Goal: Task Accomplishment & Management: Manage account settings

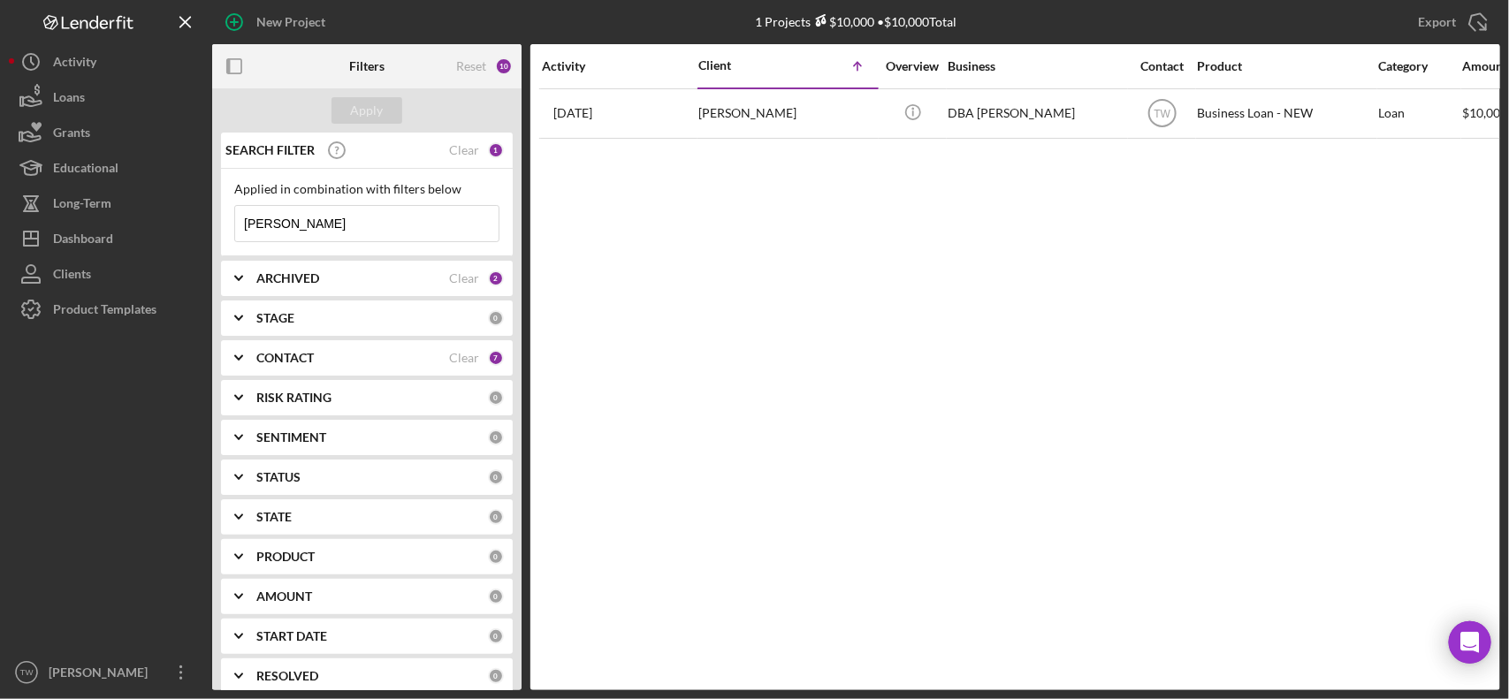
click at [403, 223] on input "camille" at bounding box center [366, 223] width 263 height 35
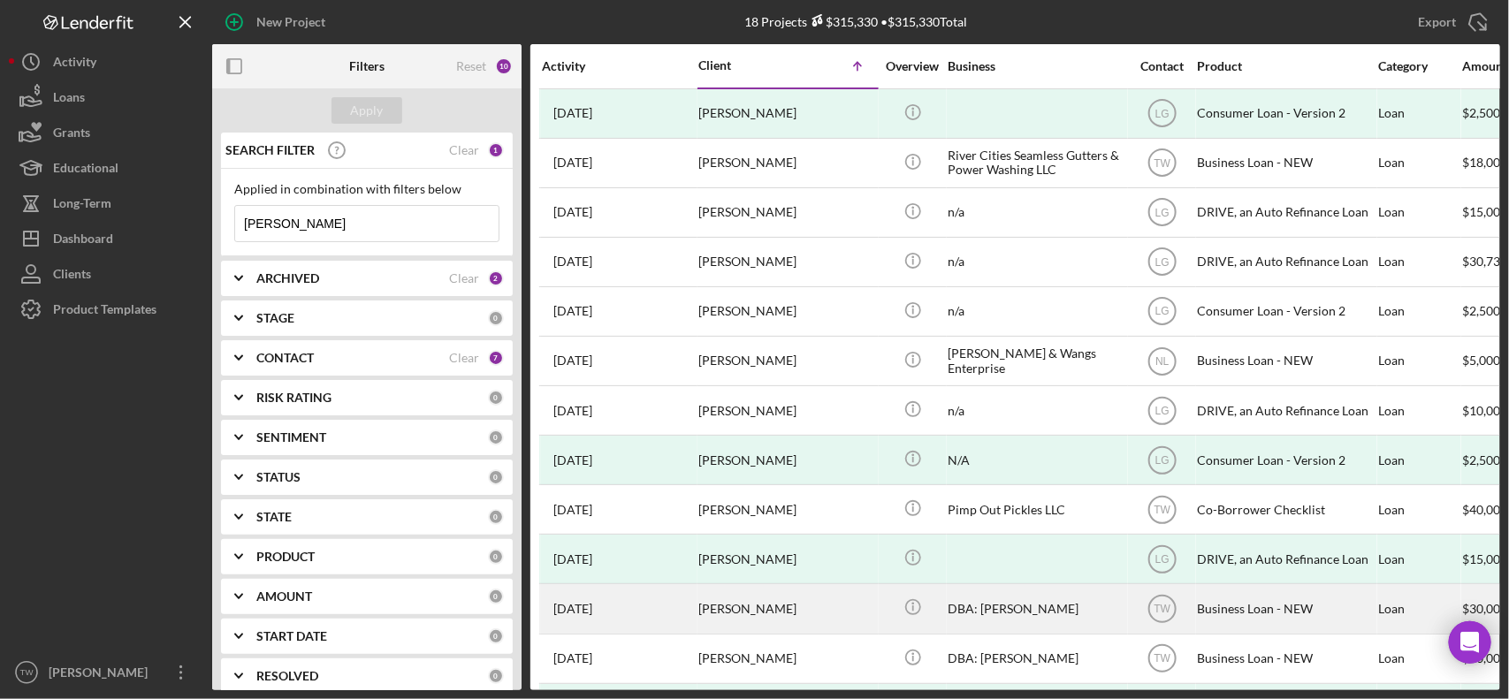
type input "[PERSON_NAME]"
click at [701, 624] on div "[PERSON_NAME]" at bounding box center [786, 608] width 177 height 47
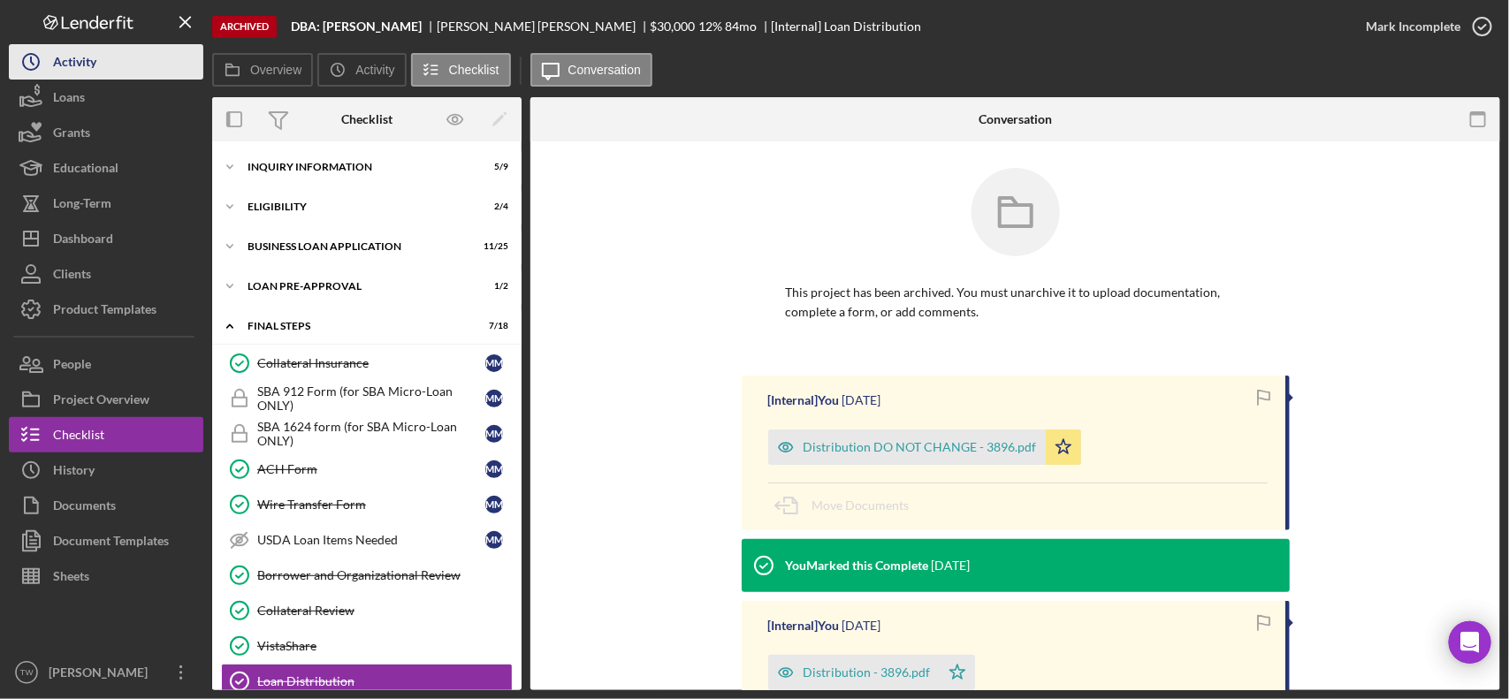
scroll to position [270, 0]
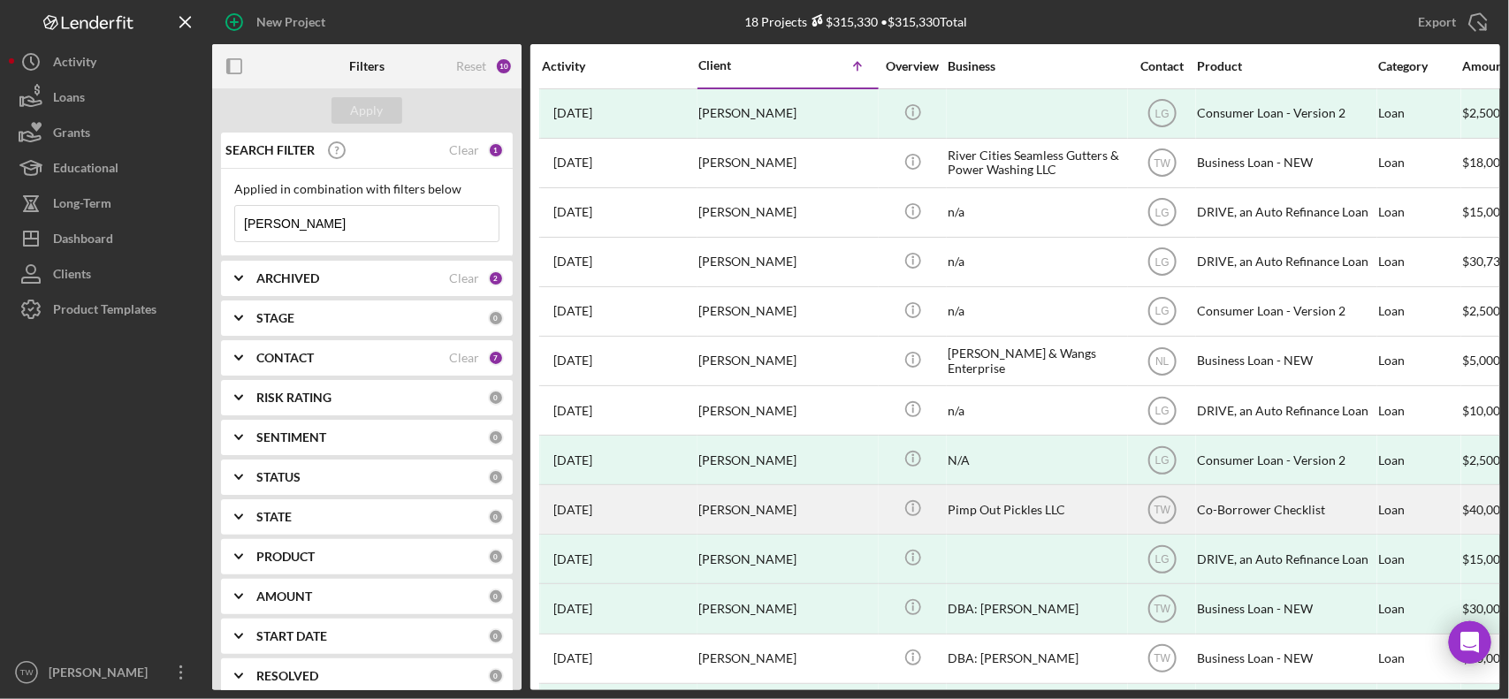
scroll to position [110, 0]
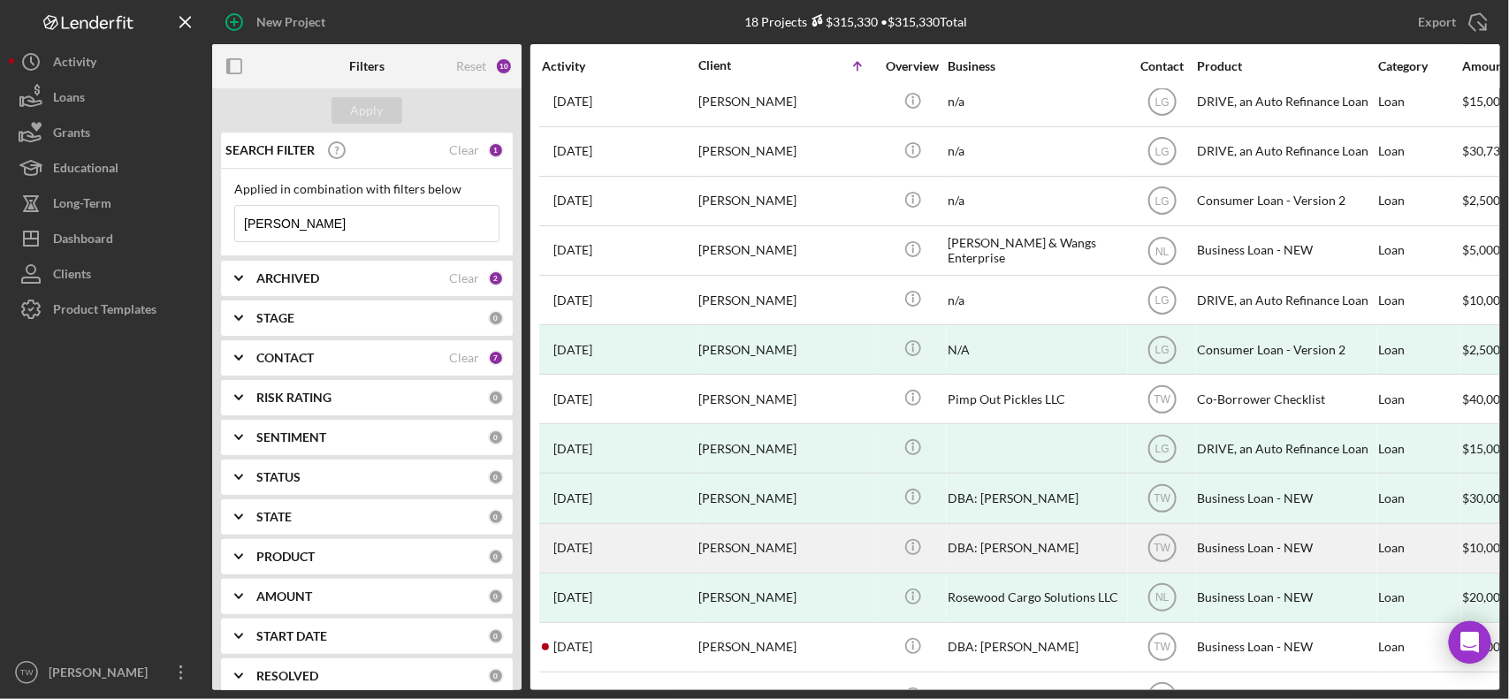
click at [736, 559] on div "[PERSON_NAME]" at bounding box center [786, 548] width 177 height 47
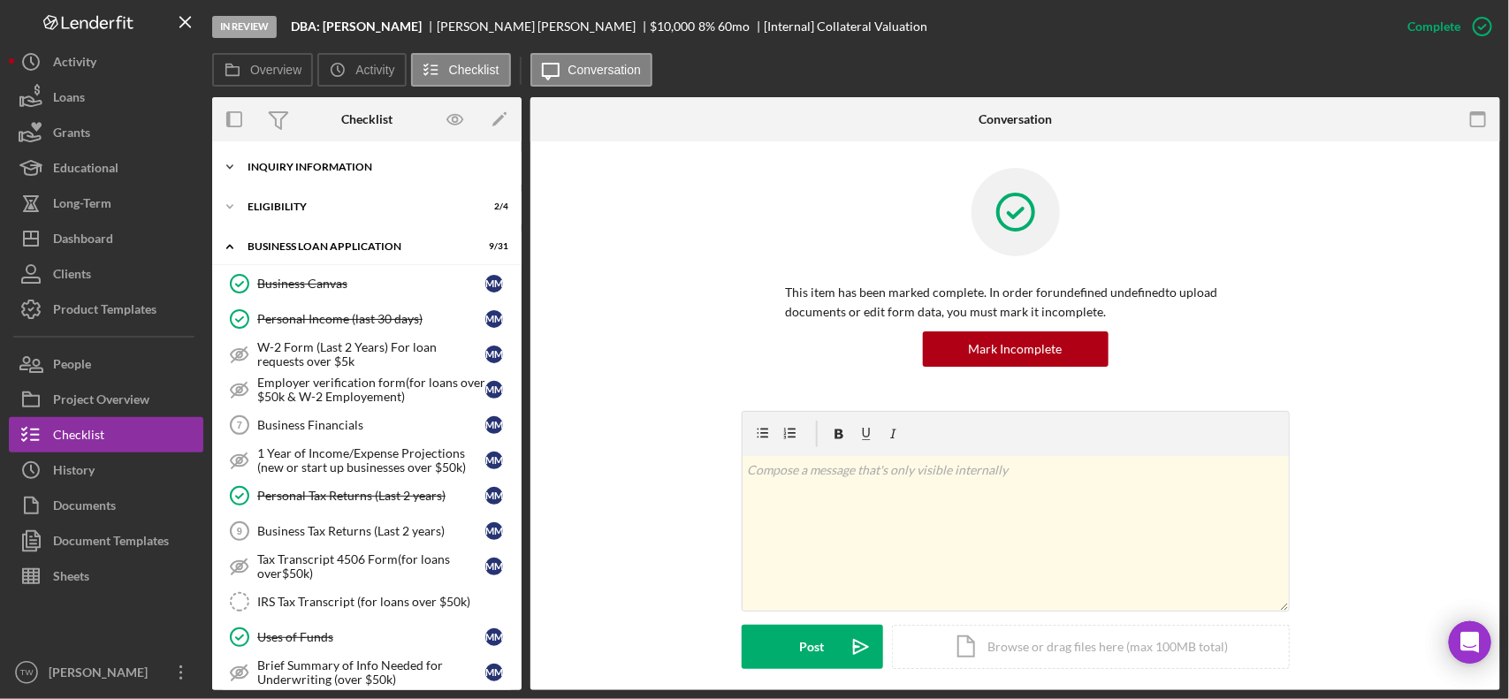
click at [316, 166] on div "INQUIRY INFORMATION" at bounding box center [373, 167] width 252 height 11
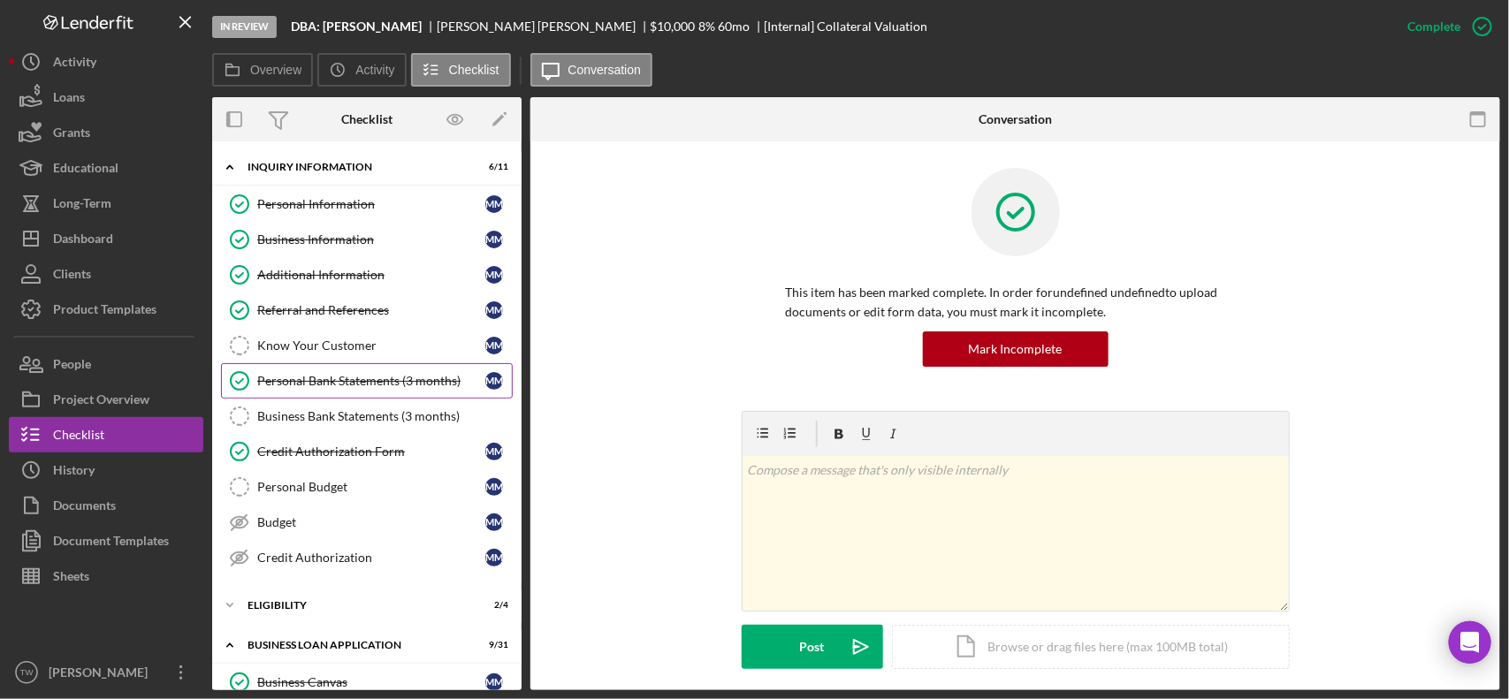
click at [316, 369] on link "Personal Bank Statements (3 months) Personal Bank Statements (3 months) M M" at bounding box center [367, 380] width 292 height 35
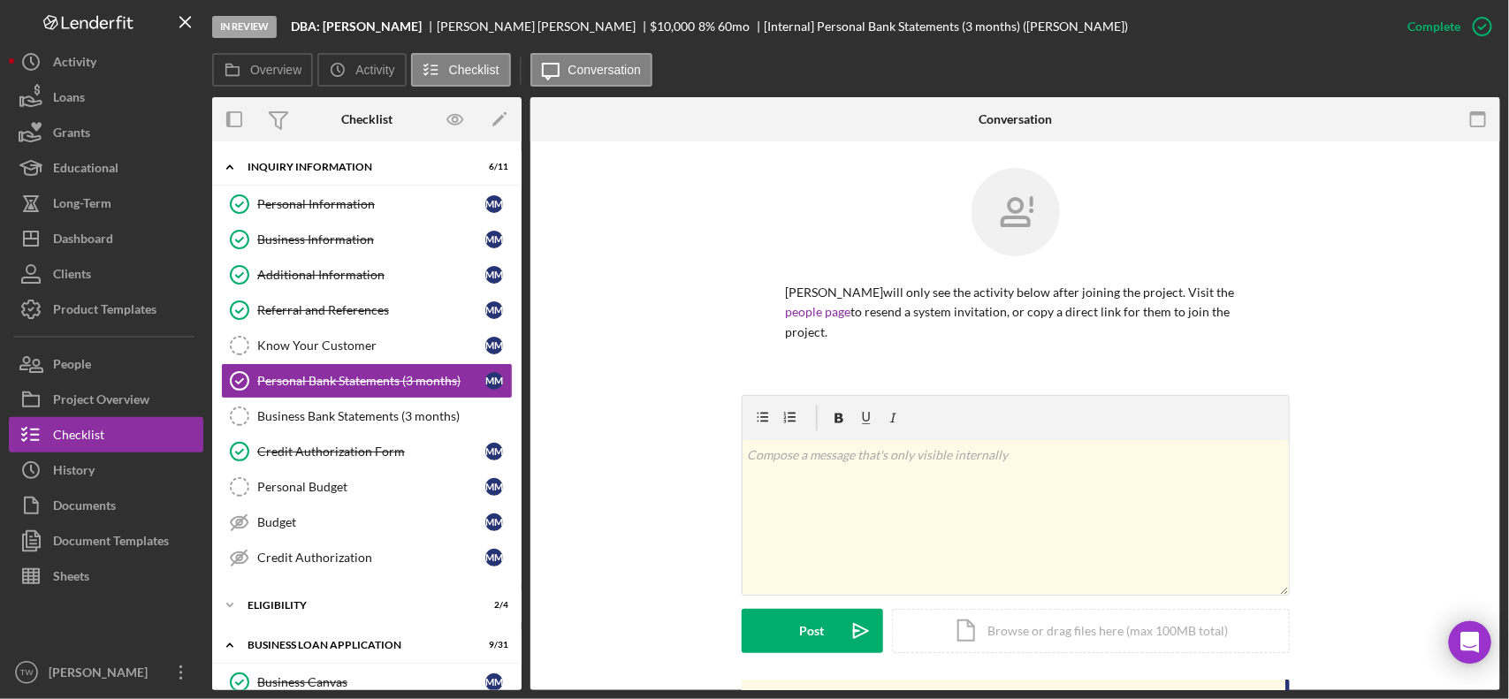
scroll to position [552, 0]
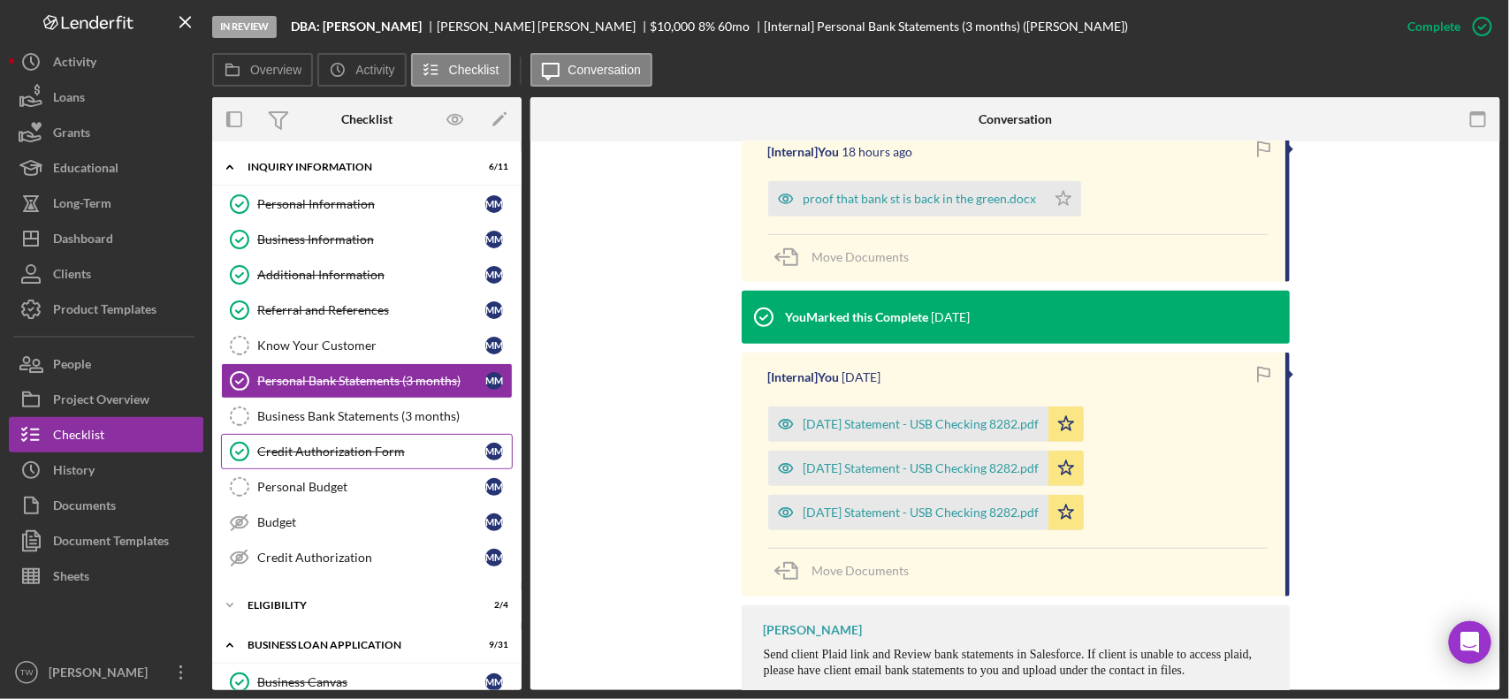
click at [340, 464] on link "Credit Authorization Form Credit Authorization Form M M" at bounding box center [367, 451] width 292 height 35
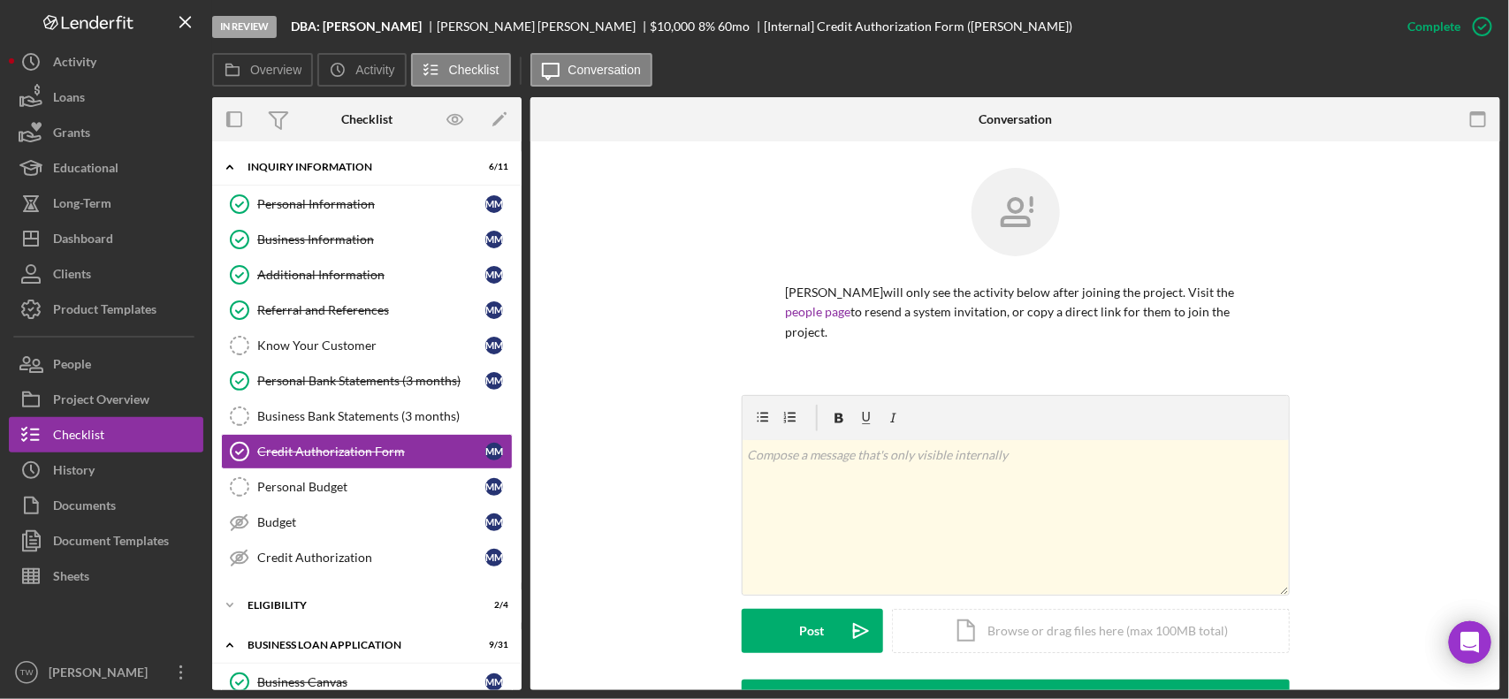
scroll to position [331, 0]
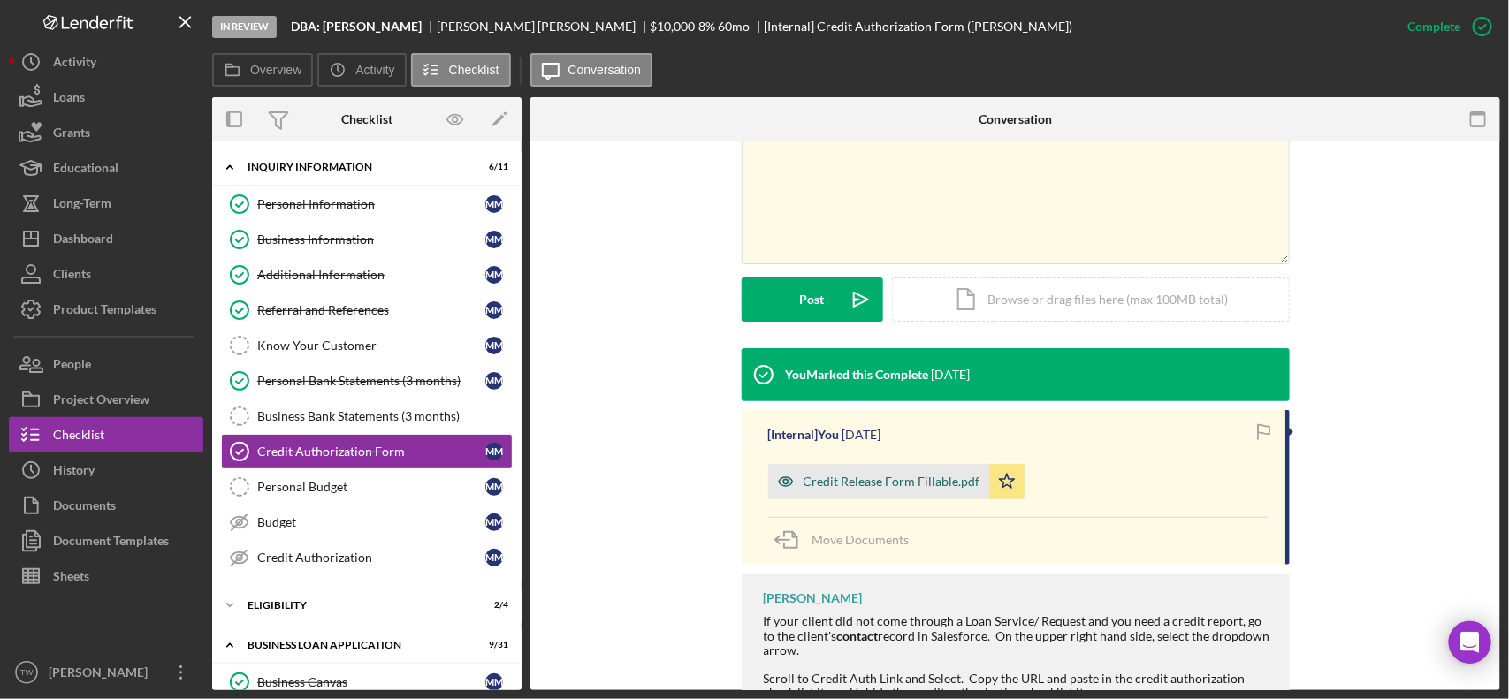
click at [899, 479] on div "Credit Release Form Fillable.pdf" at bounding box center [891, 482] width 177 height 14
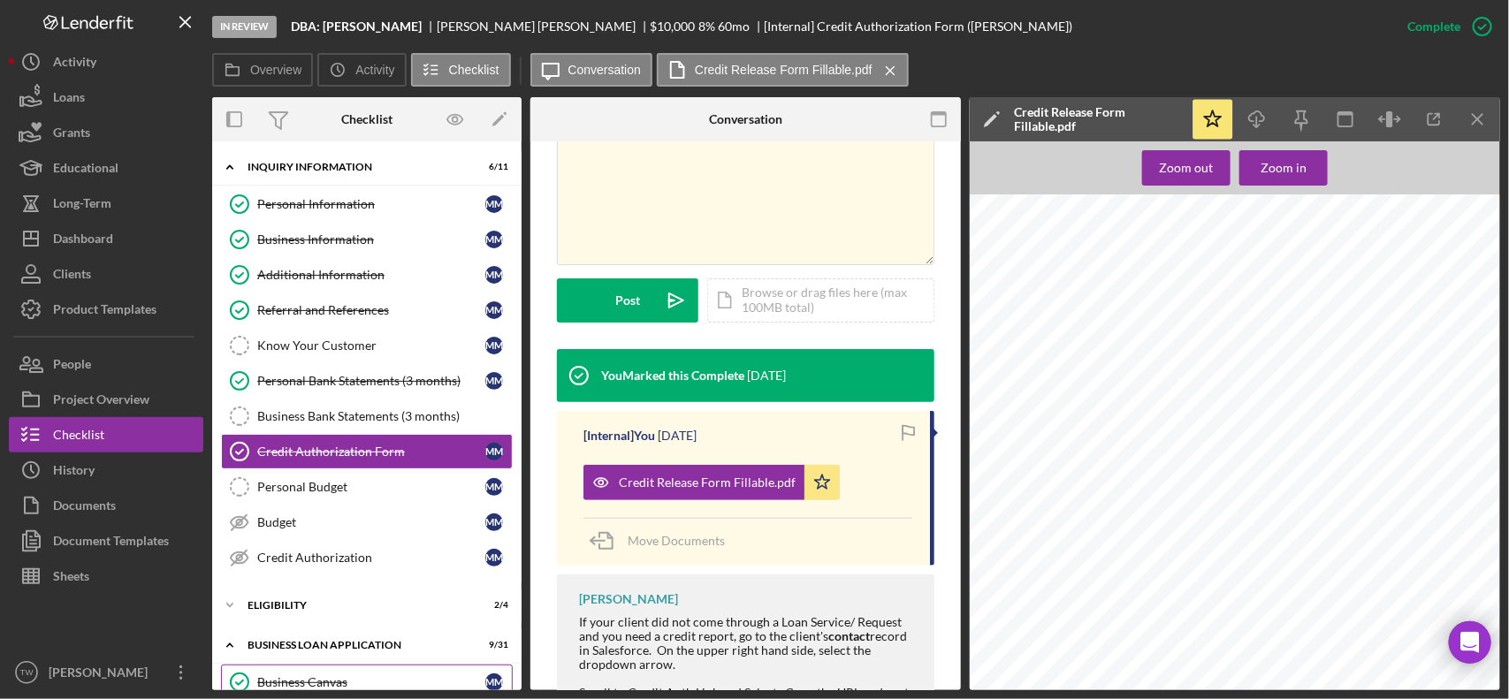
scroll to position [110, 0]
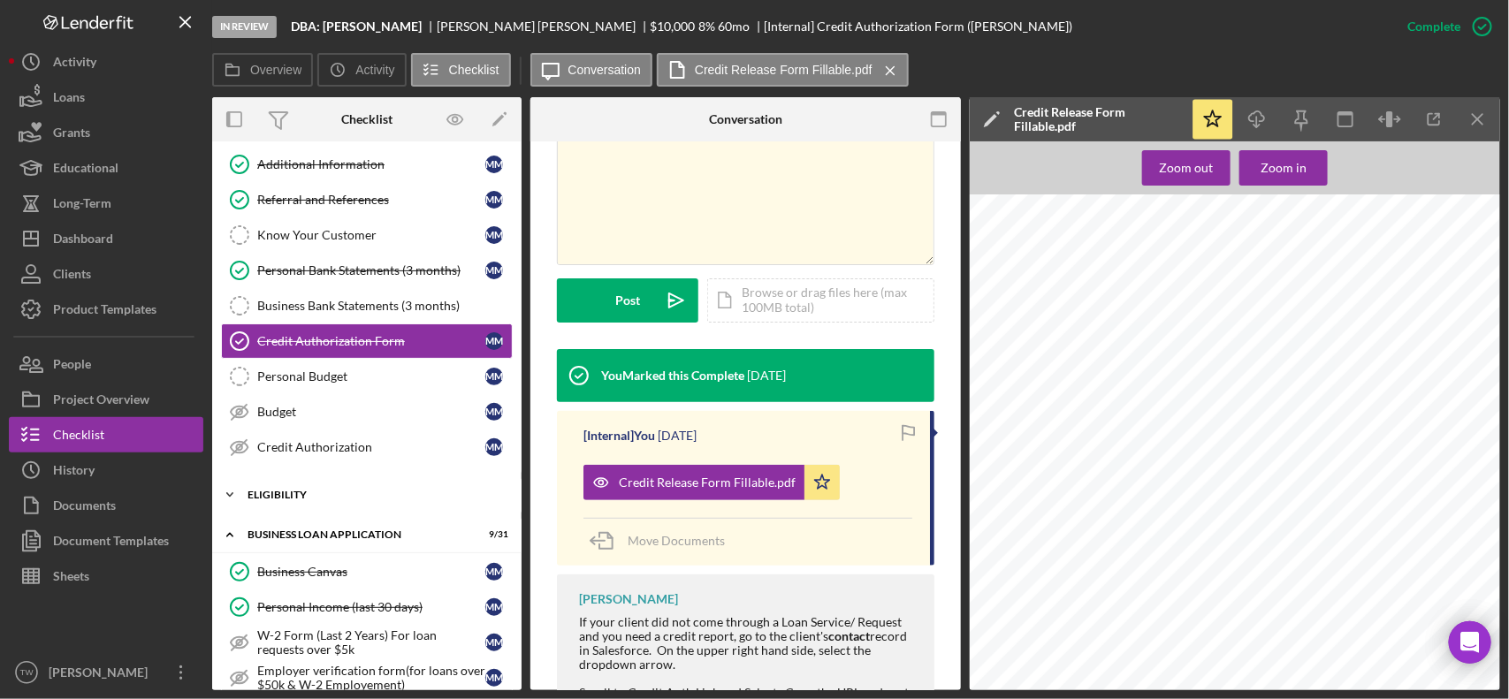
click at [290, 500] on div "ELIGIBILITY" at bounding box center [373, 495] width 252 height 11
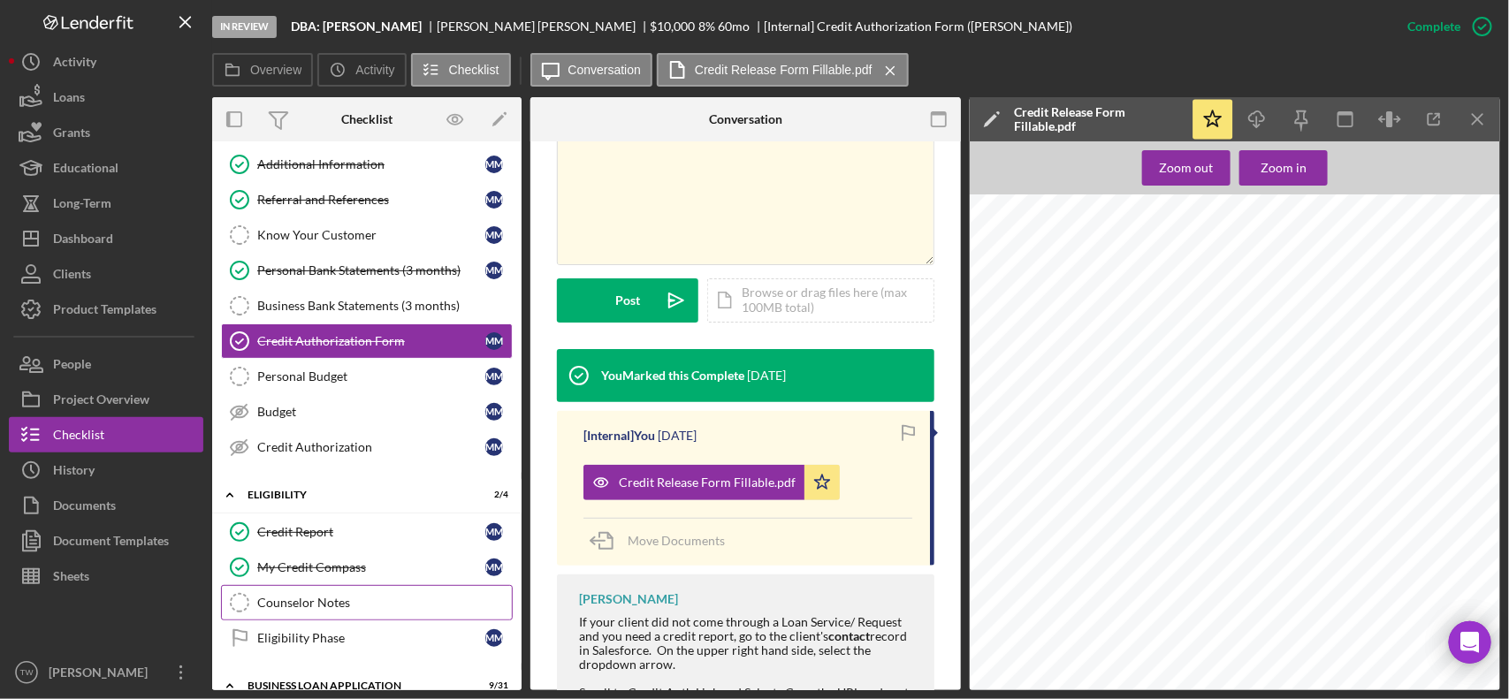
scroll to position [331, 0]
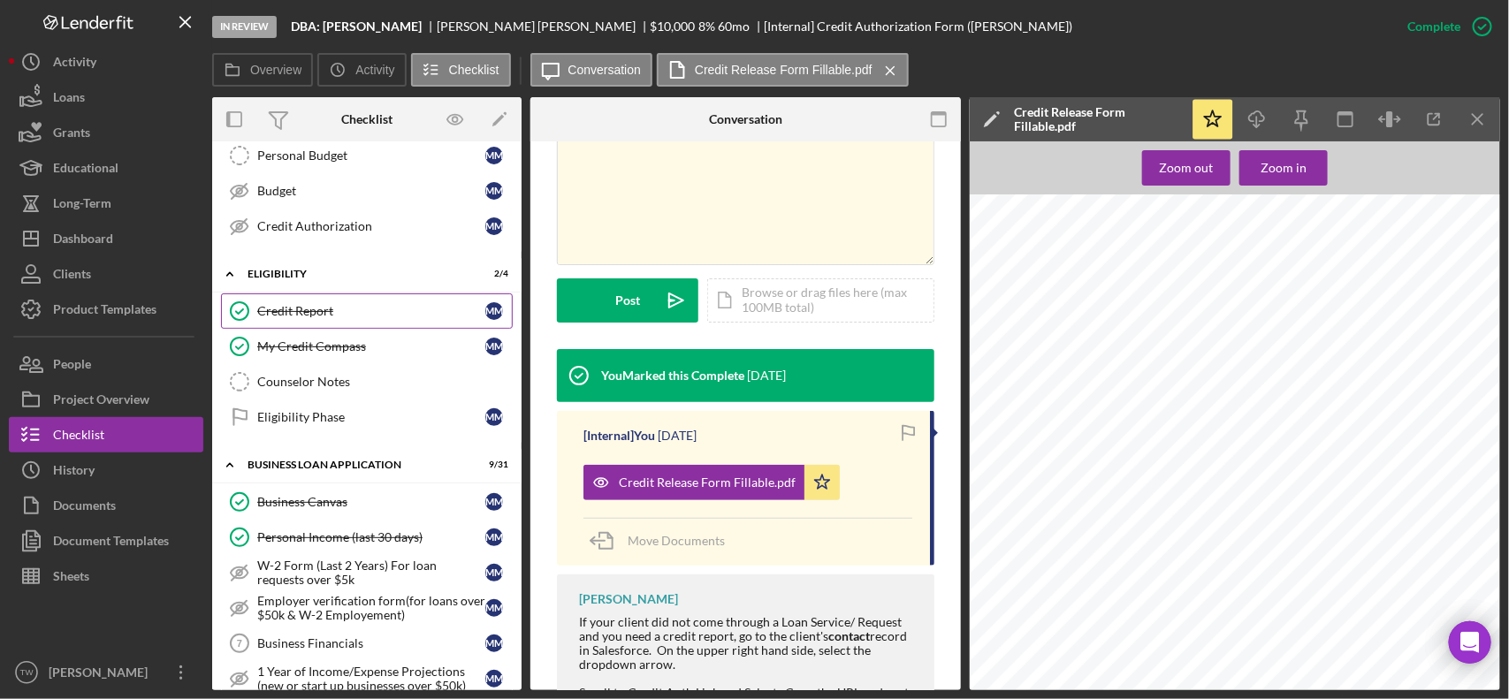
click at [319, 325] on link "Credit Report Credit Report M M" at bounding box center [367, 310] width 292 height 35
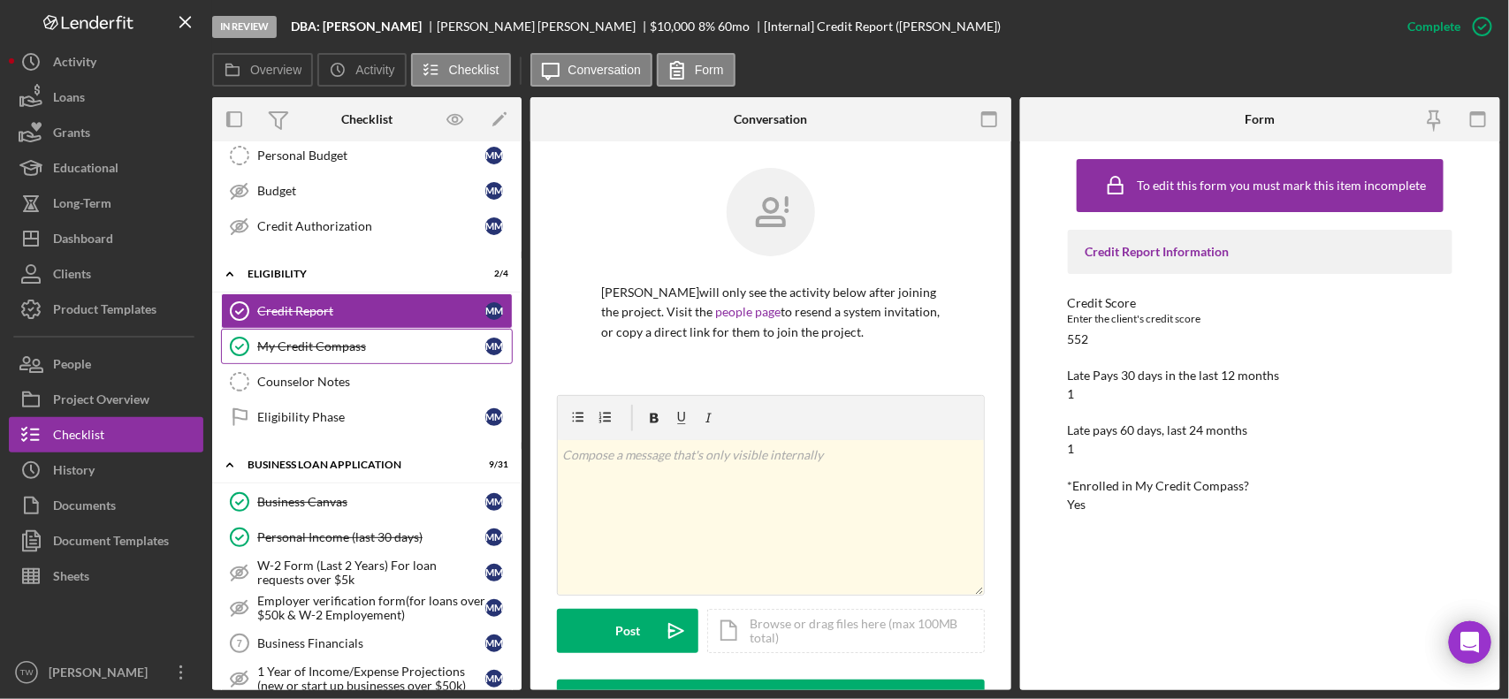
click at [314, 339] on link "My Credit Compass My Credit Compass M M" at bounding box center [367, 346] width 292 height 35
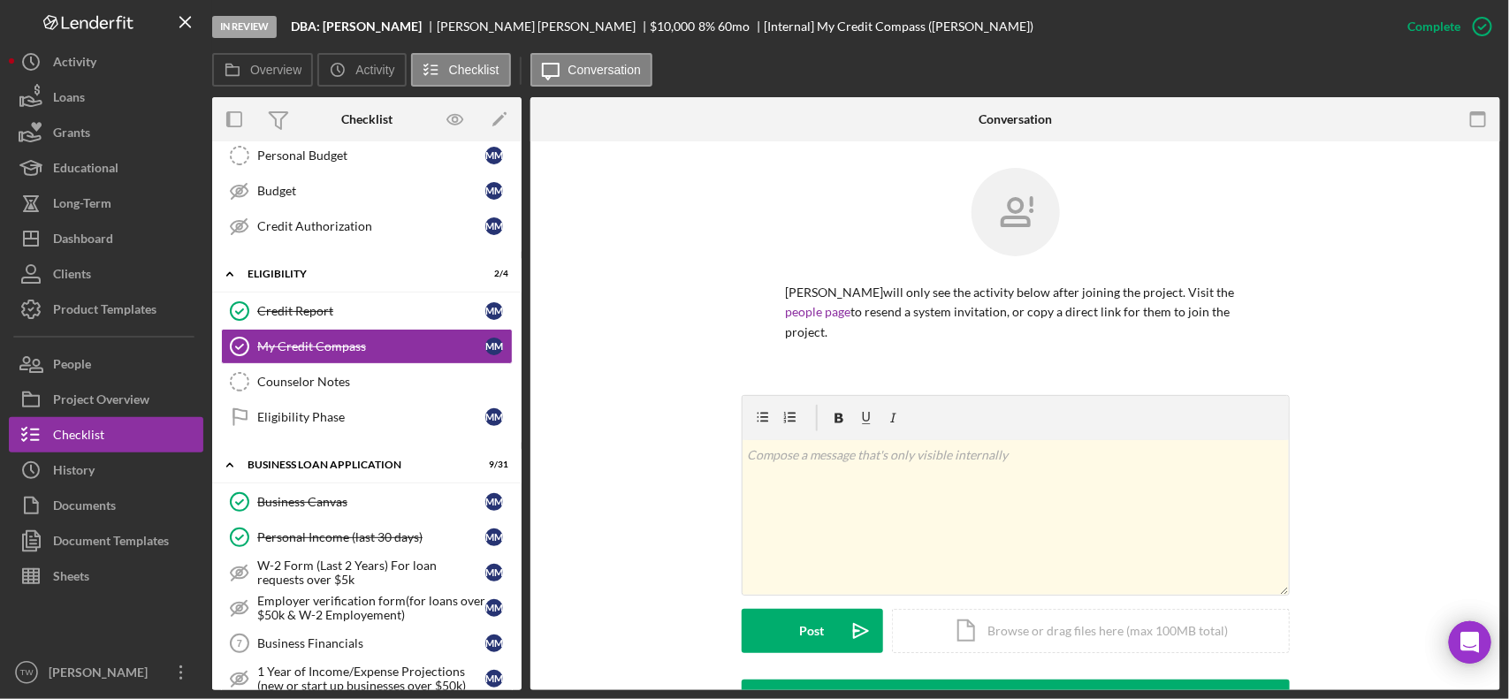
scroll to position [385, 0]
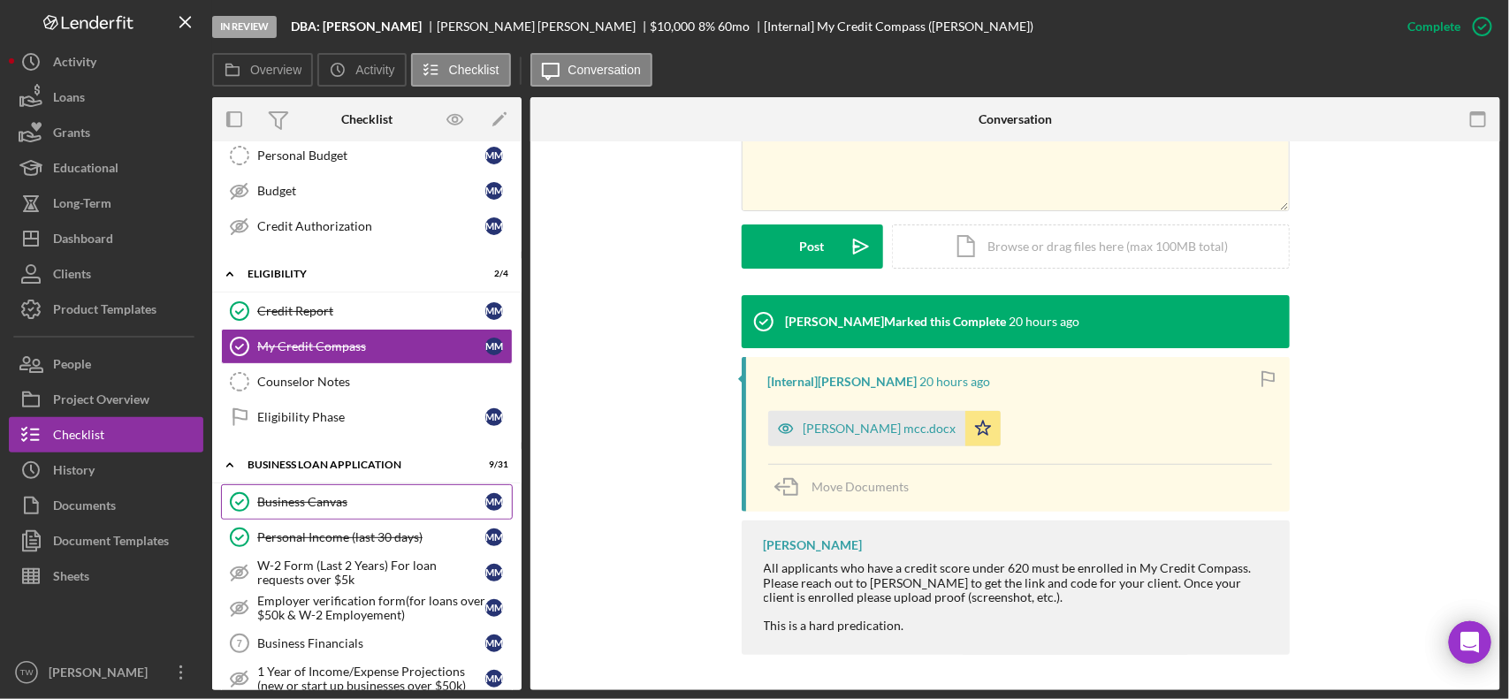
click at [306, 509] on div "Business Canvas" at bounding box center [371, 502] width 228 height 14
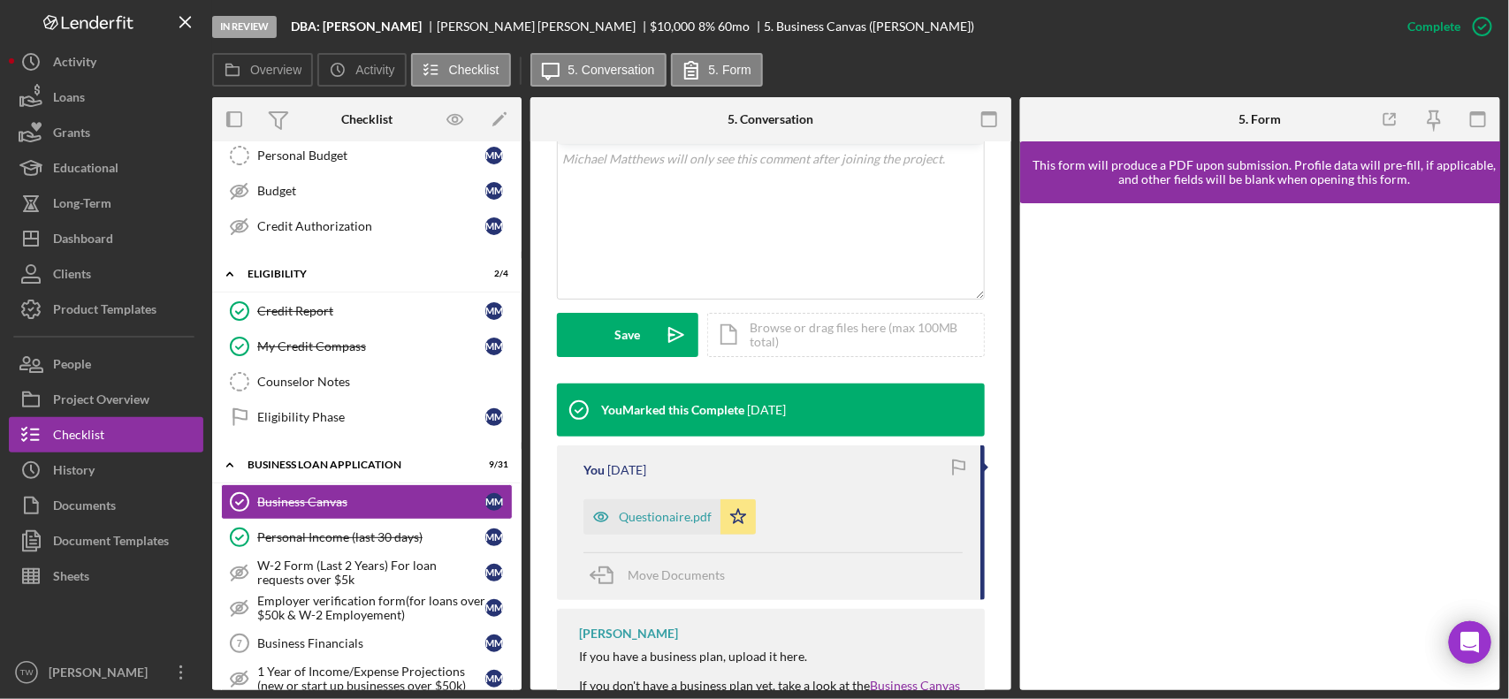
scroll to position [492, 0]
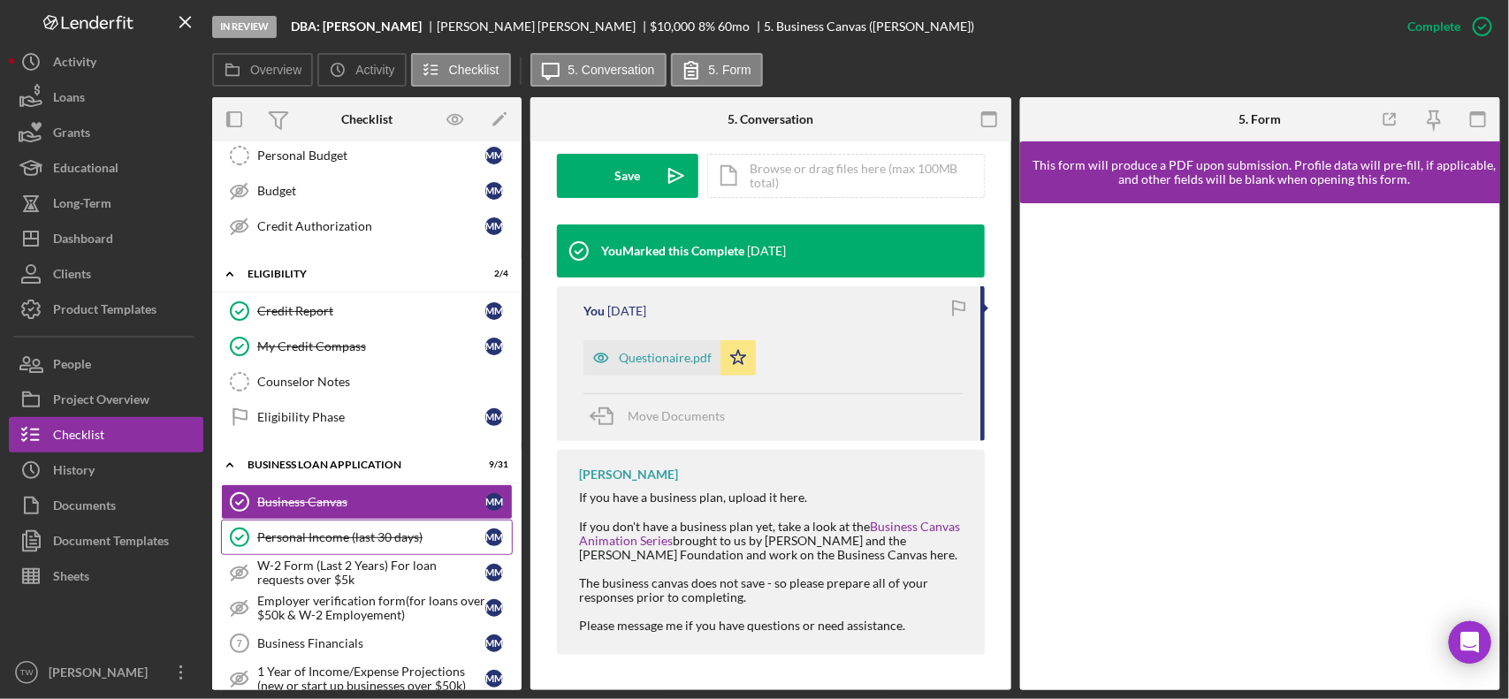
click at [384, 544] on div "Personal Income (last 30 days)" at bounding box center [371, 537] width 228 height 14
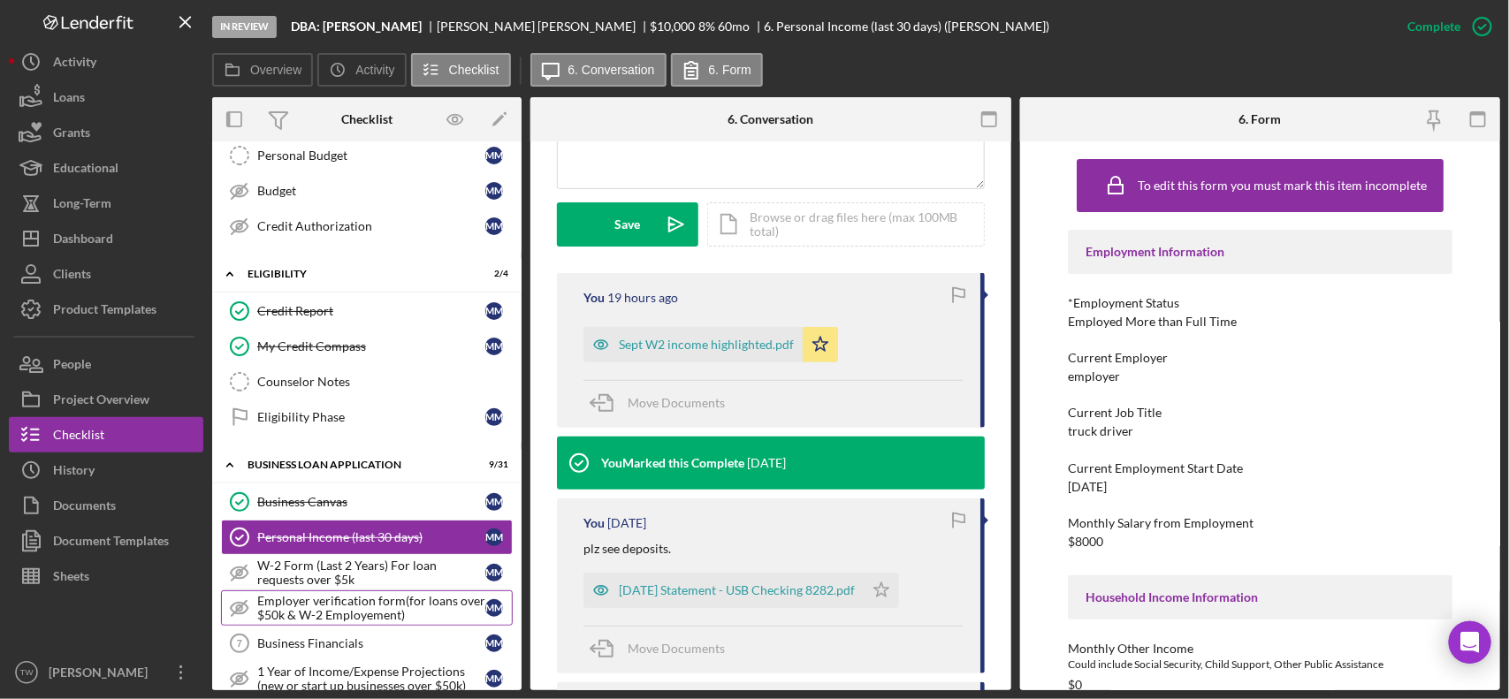
scroll to position [442, 0]
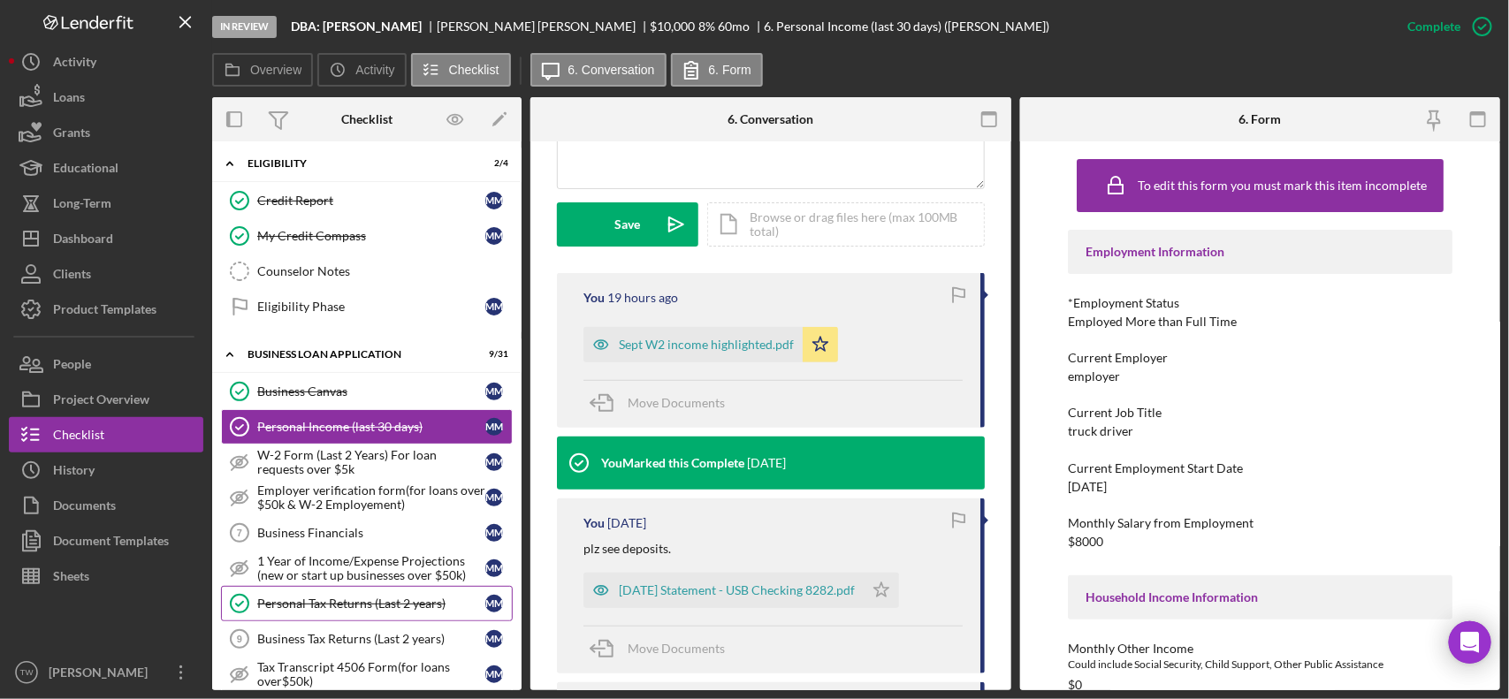
click at [329, 607] on div "Personal Tax Returns (Last 2 years)" at bounding box center [371, 604] width 228 height 14
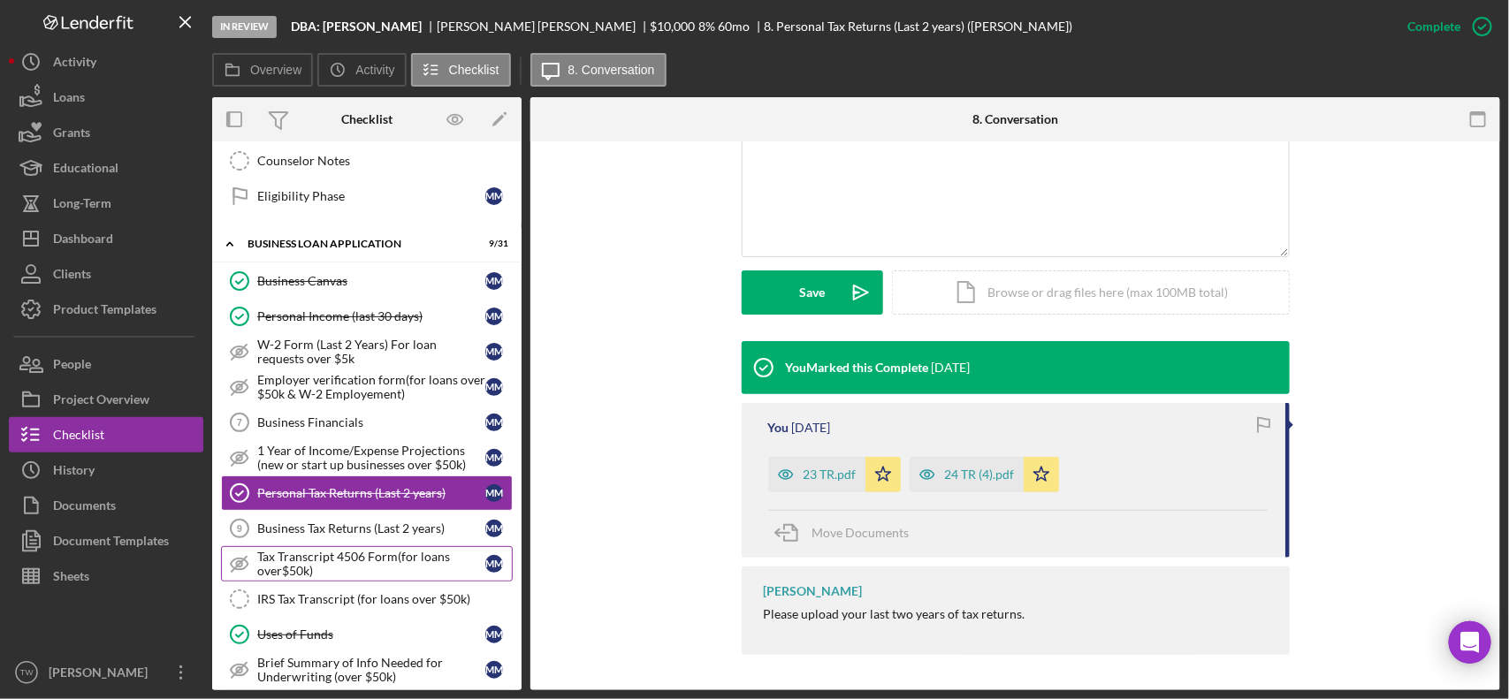
scroll to position [663, 0]
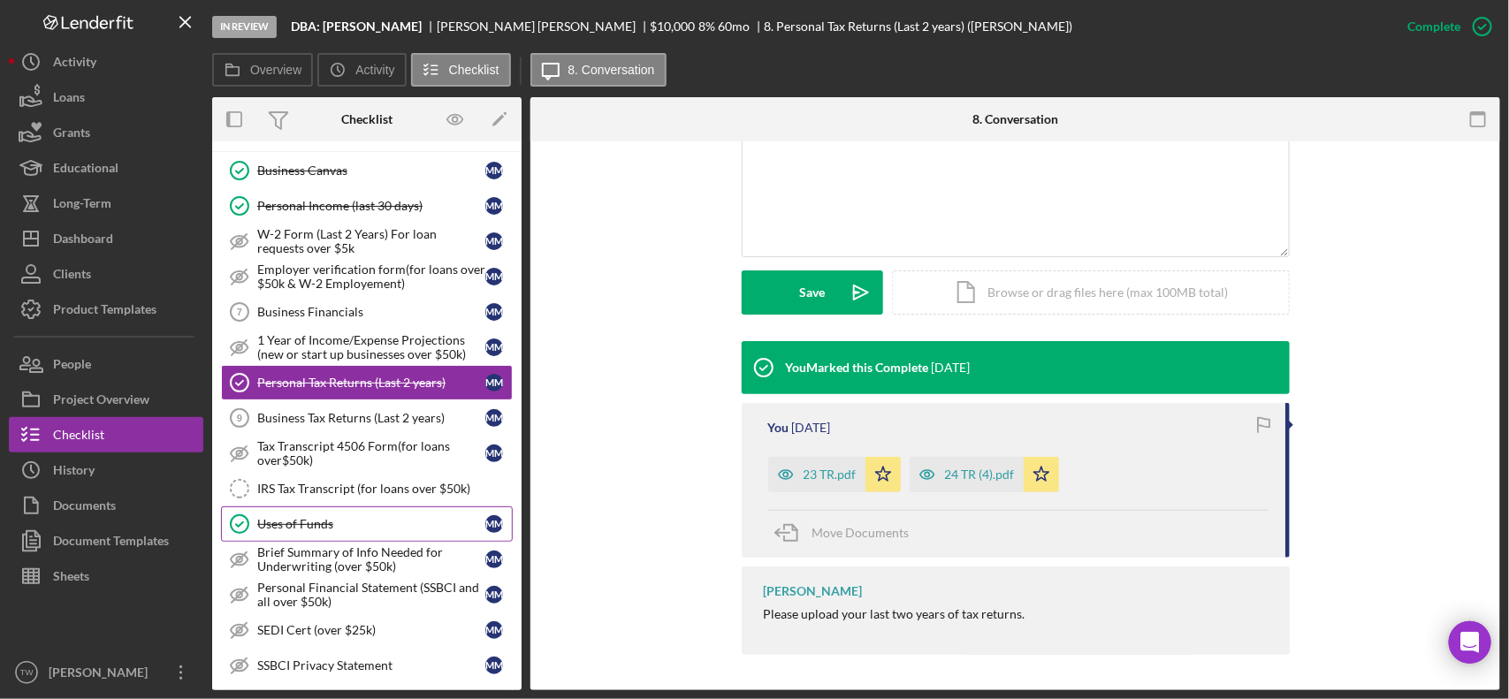
click at [312, 531] on div "Uses of Funds" at bounding box center [371, 524] width 228 height 14
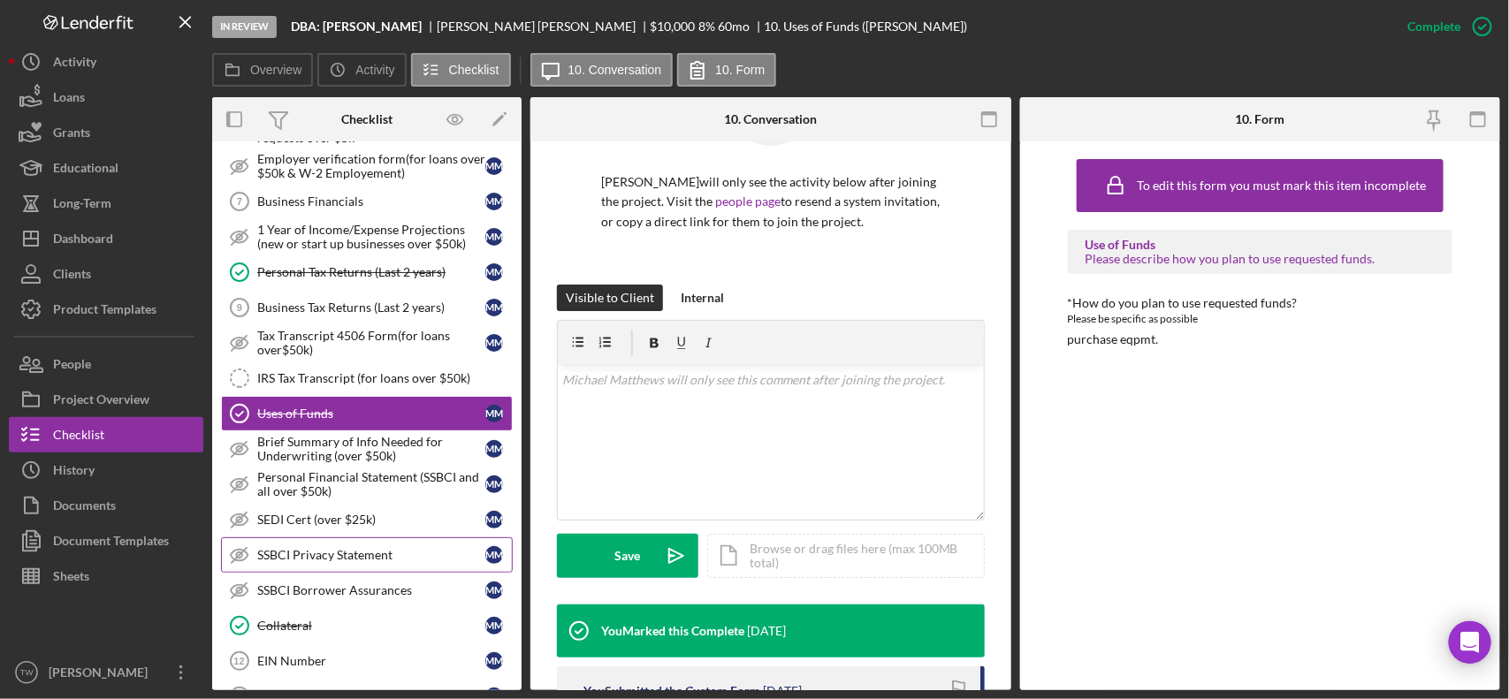
scroll to position [884, 0]
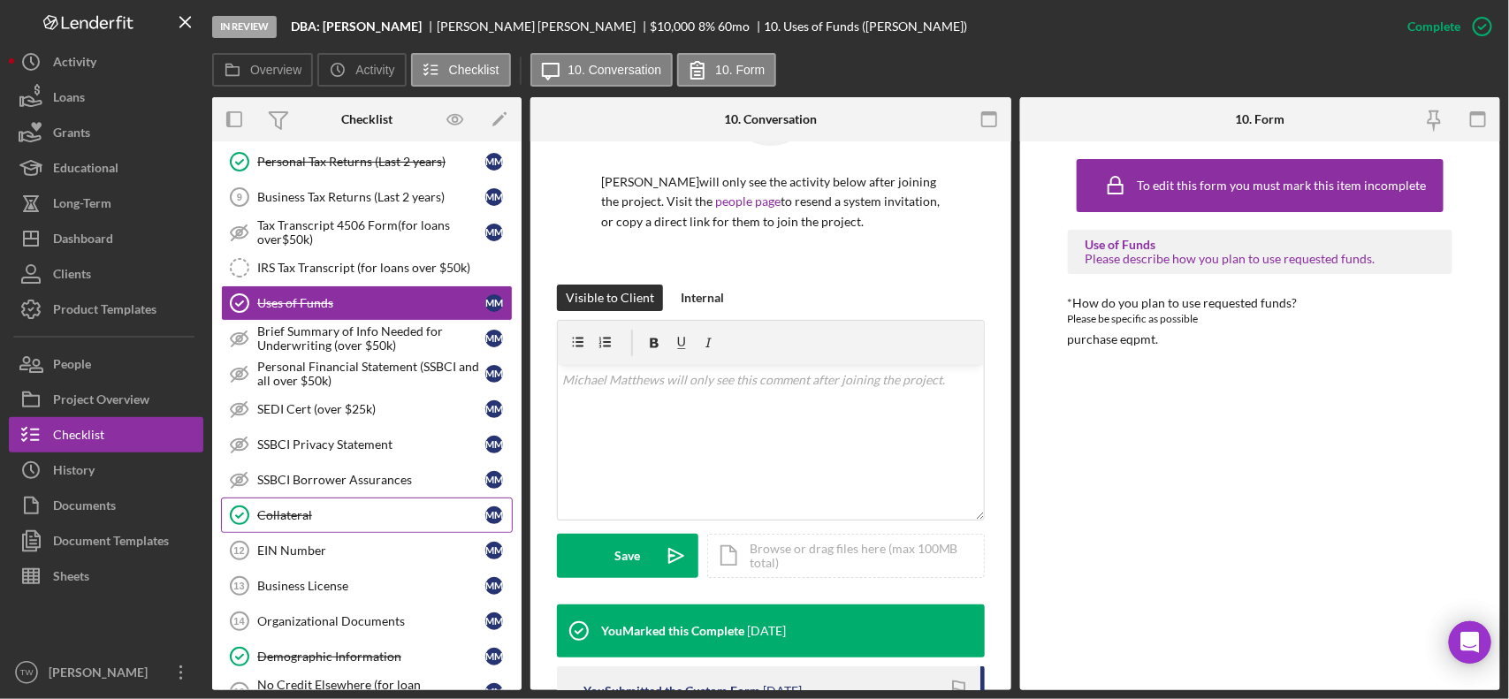
click at [315, 522] on div "Collateral" at bounding box center [371, 515] width 228 height 14
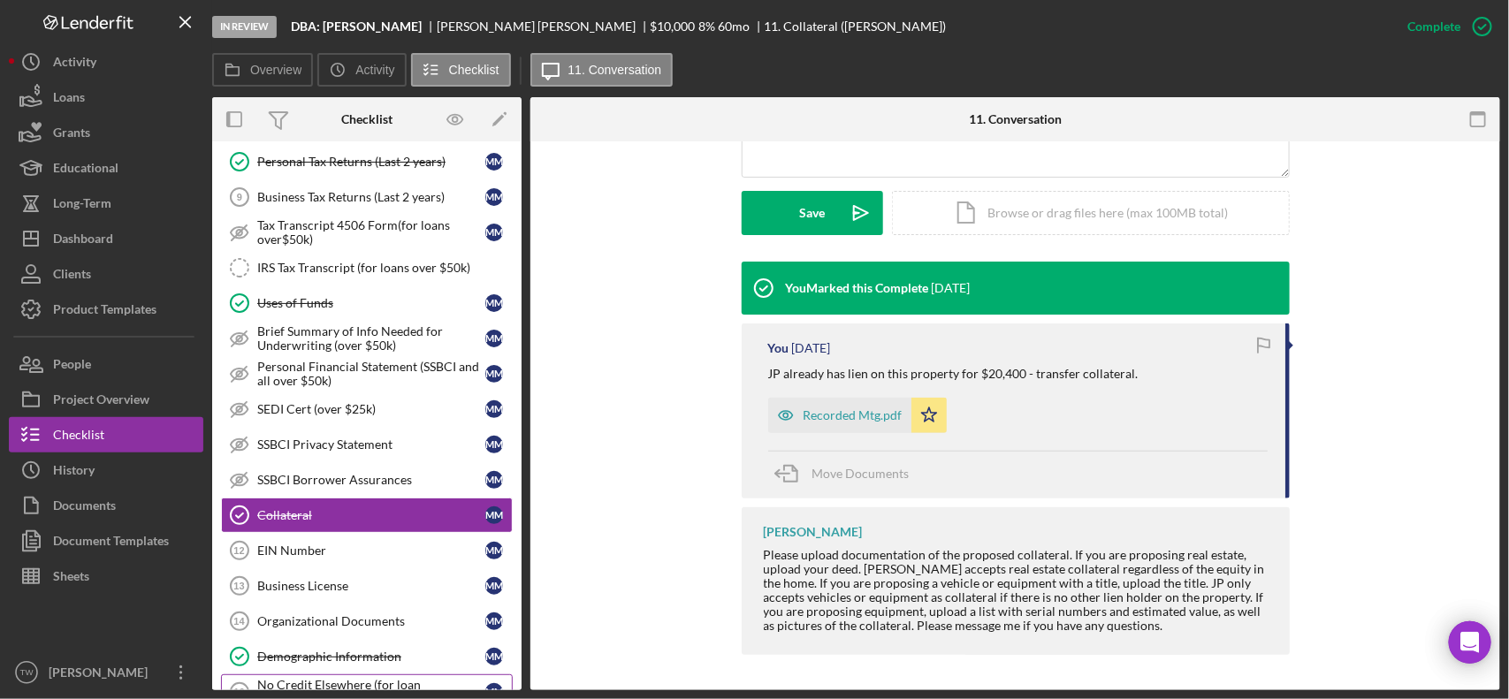
scroll to position [994, 0]
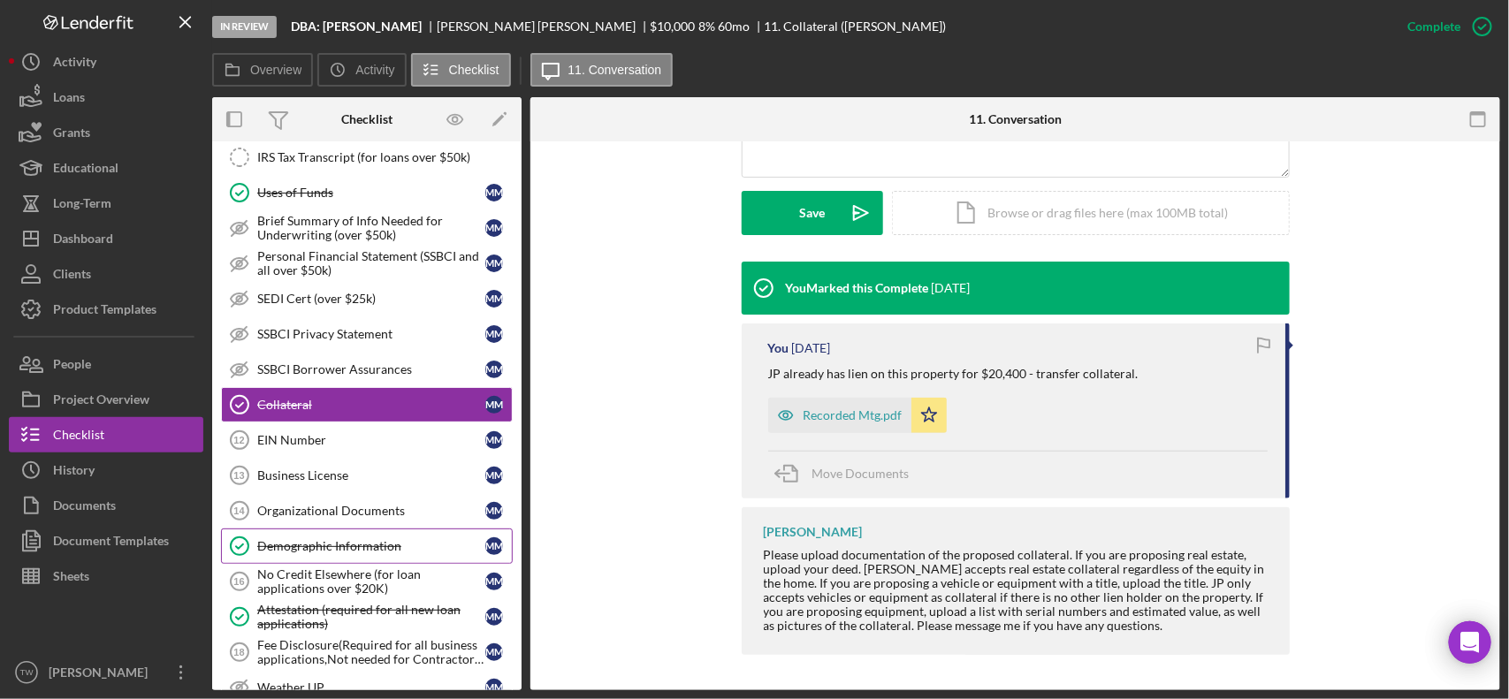
click at [347, 553] on div "Demographic Information" at bounding box center [371, 546] width 228 height 14
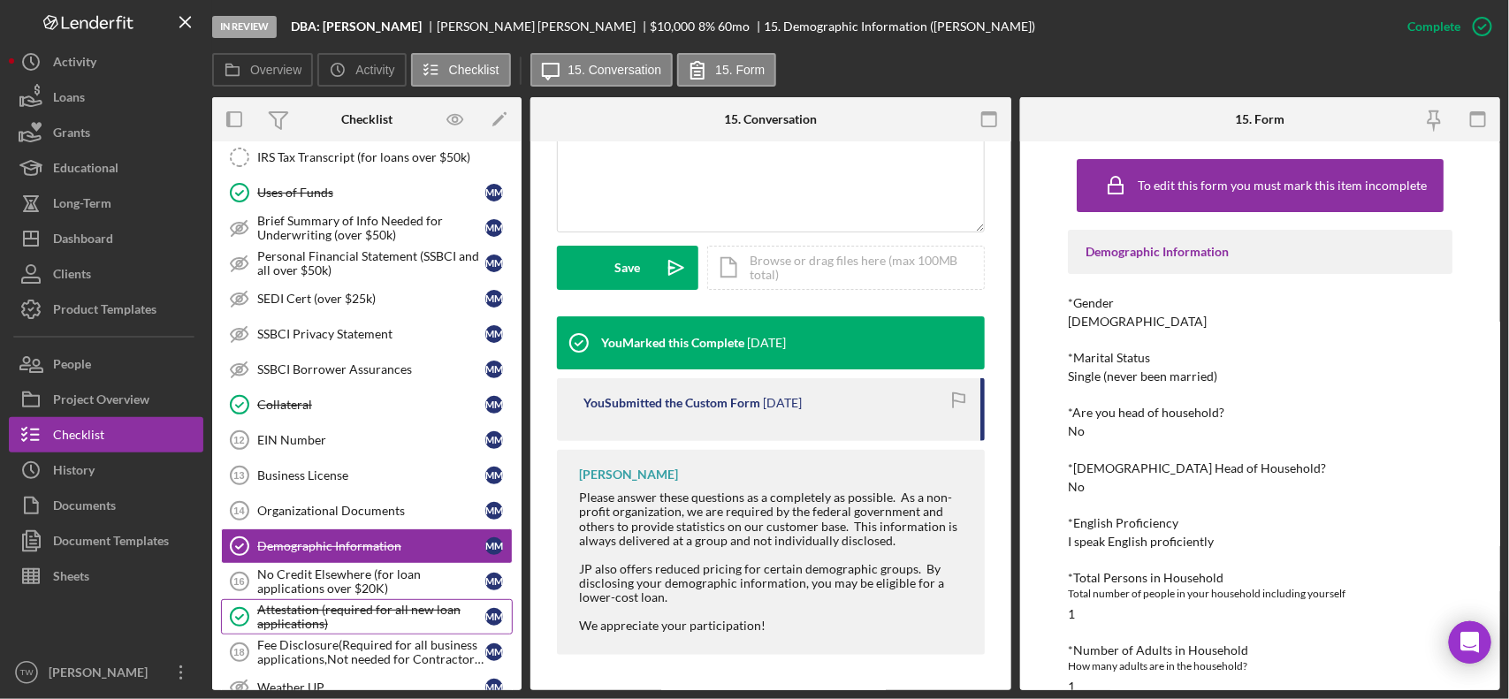
scroll to position [1215, 0]
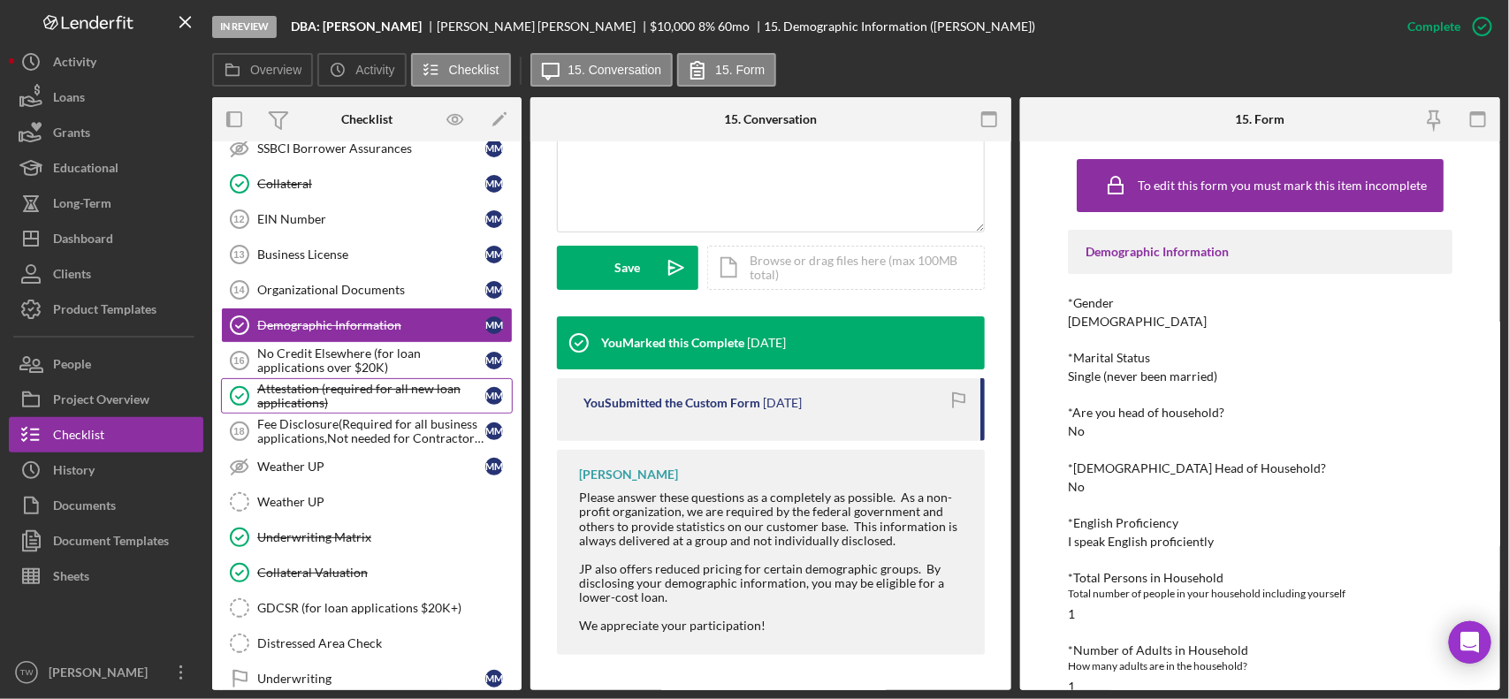
click at [320, 410] on div "Attestation (required for all new loan applications)" at bounding box center [371, 396] width 228 height 28
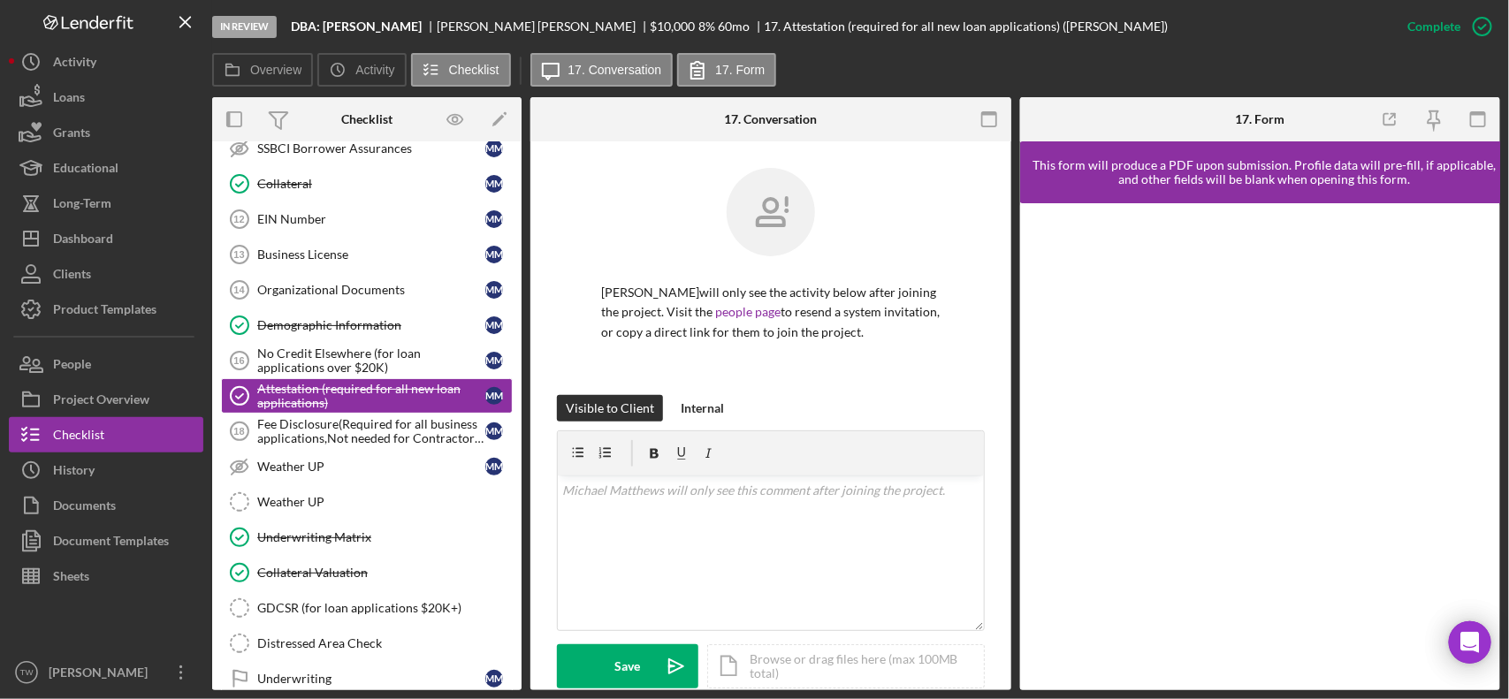
scroll to position [378, 0]
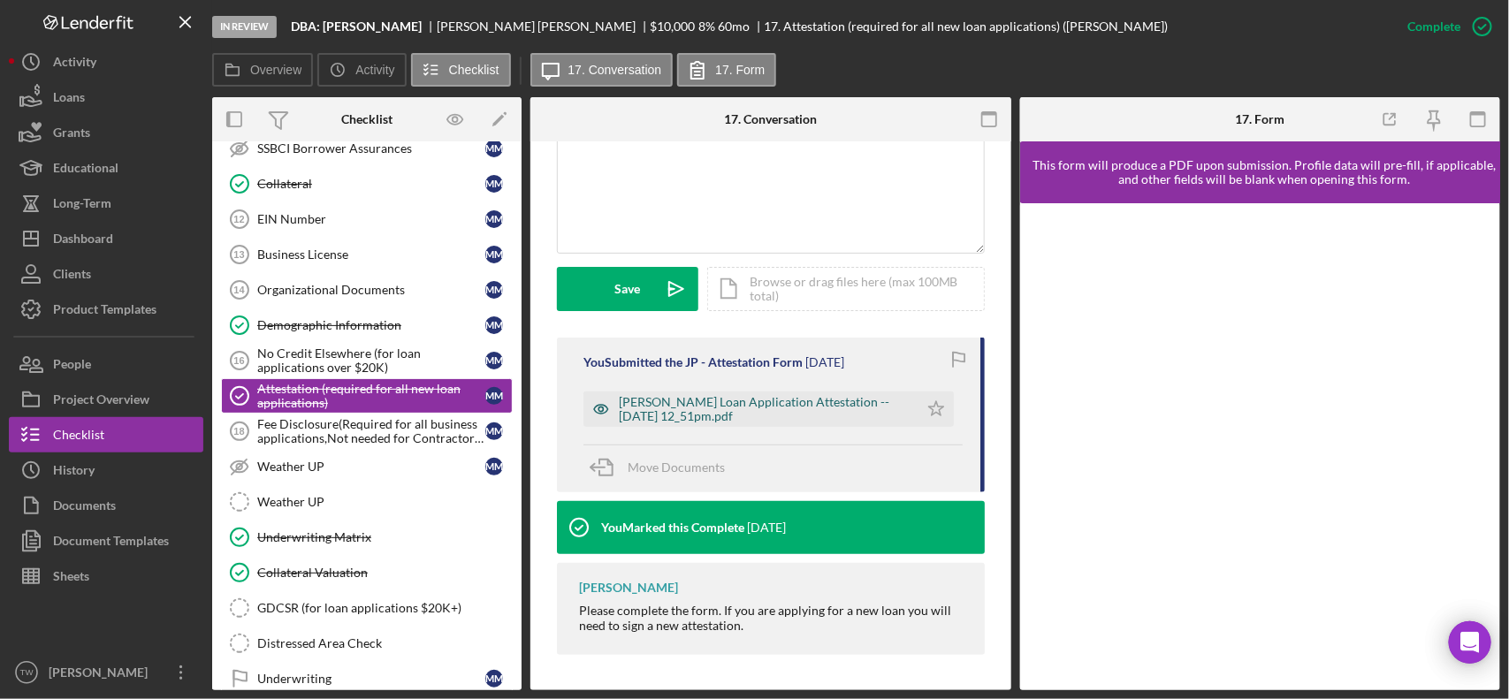
click at [741, 412] on div "Justine Petersen Loan Application Attestation -- 2025-10-09 12_51pm.pdf" at bounding box center [764, 409] width 291 height 28
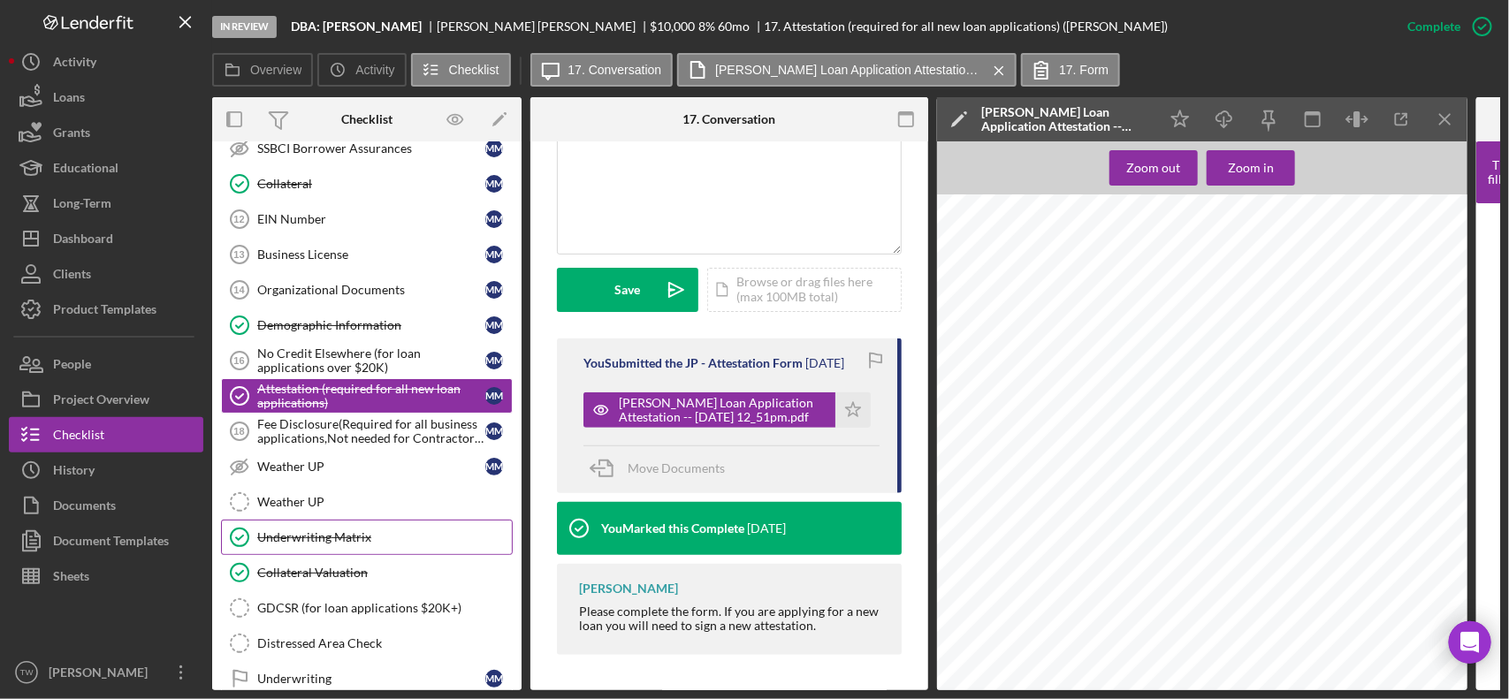
click at [340, 544] on div "Underwriting Matrix" at bounding box center [384, 537] width 255 height 14
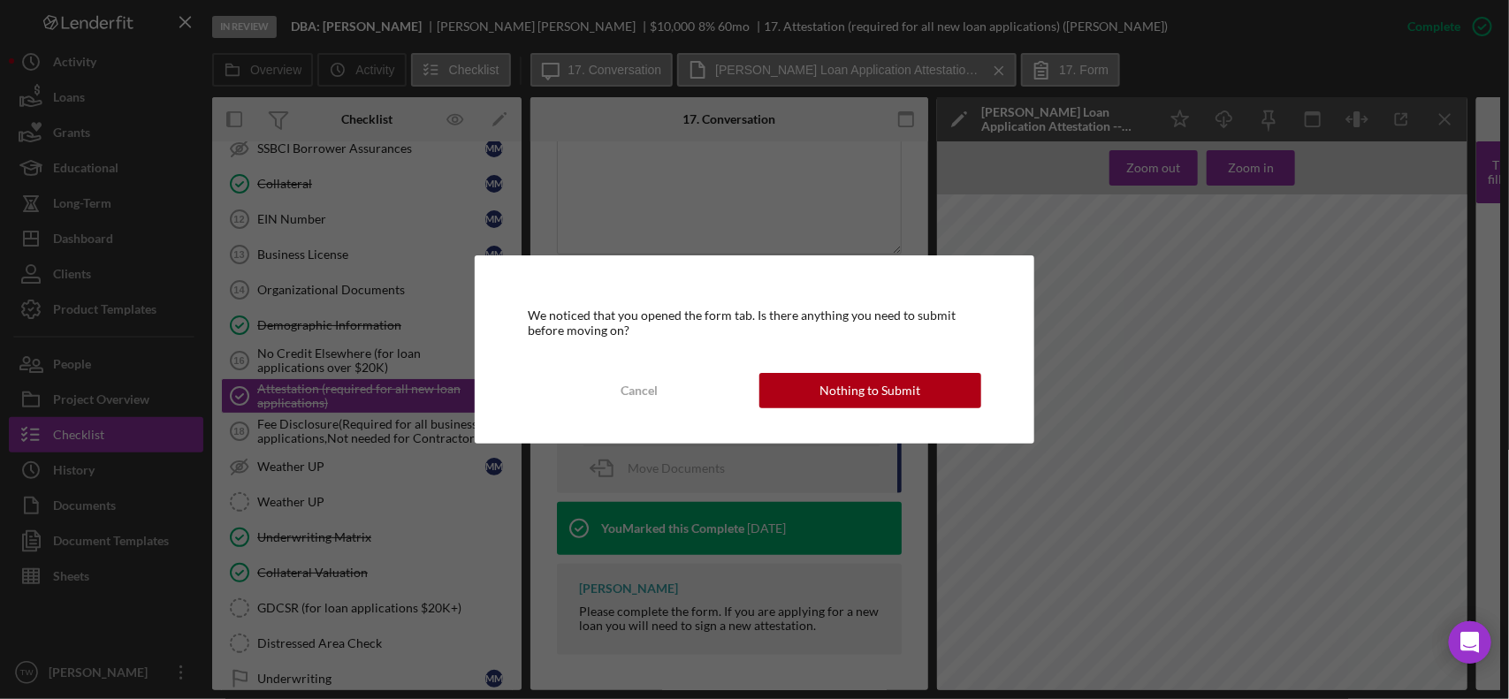
drag, startPoint x: 915, startPoint y: 407, endPoint x: 719, endPoint y: 488, distance: 212.4
click at [913, 405] on div "Nothing to Submit" at bounding box center [869, 390] width 101 height 35
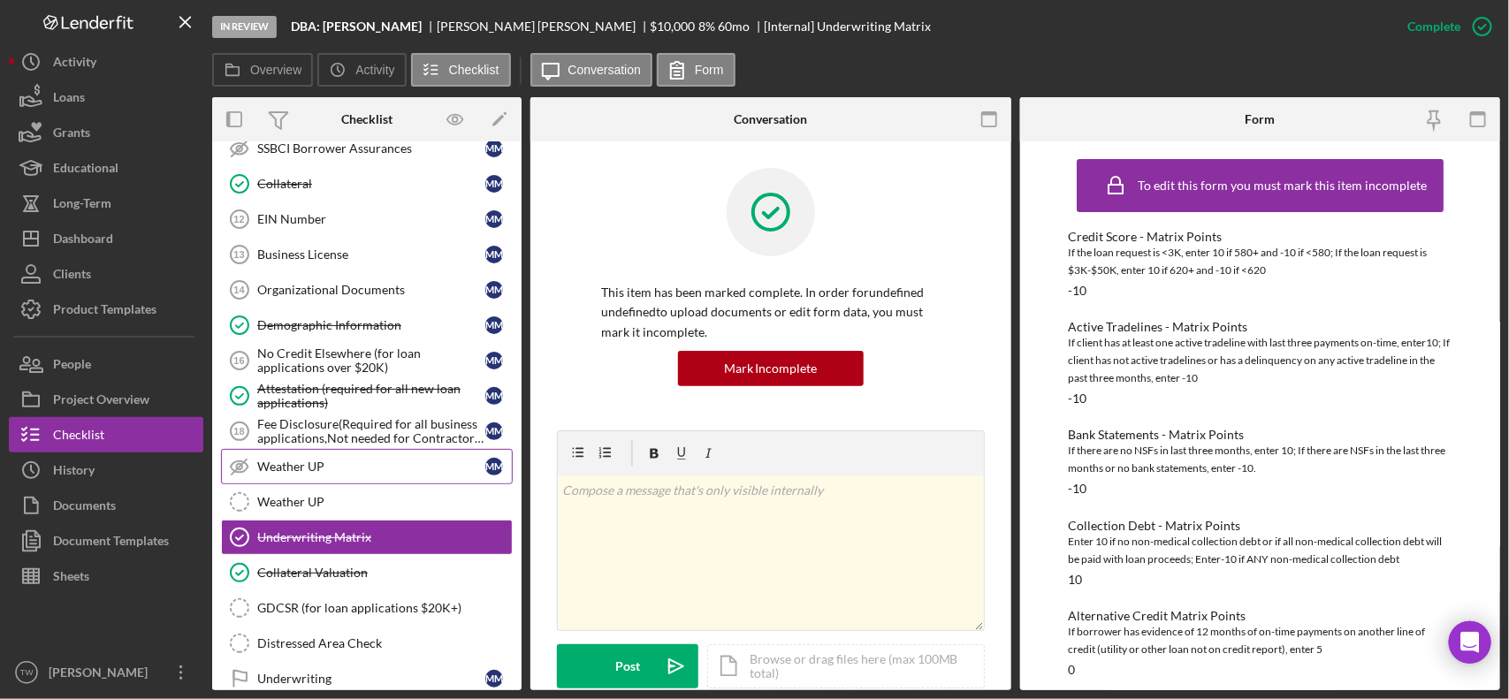
drag, startPoint x: 368, startPoint y: 582, endPoint x: 477, endPoint y: 471, distance: 155.6
click at [367, 582] on link "Collateral Valuation Collateral Valuation" at bounding box center [367, 572] width 292 height 35
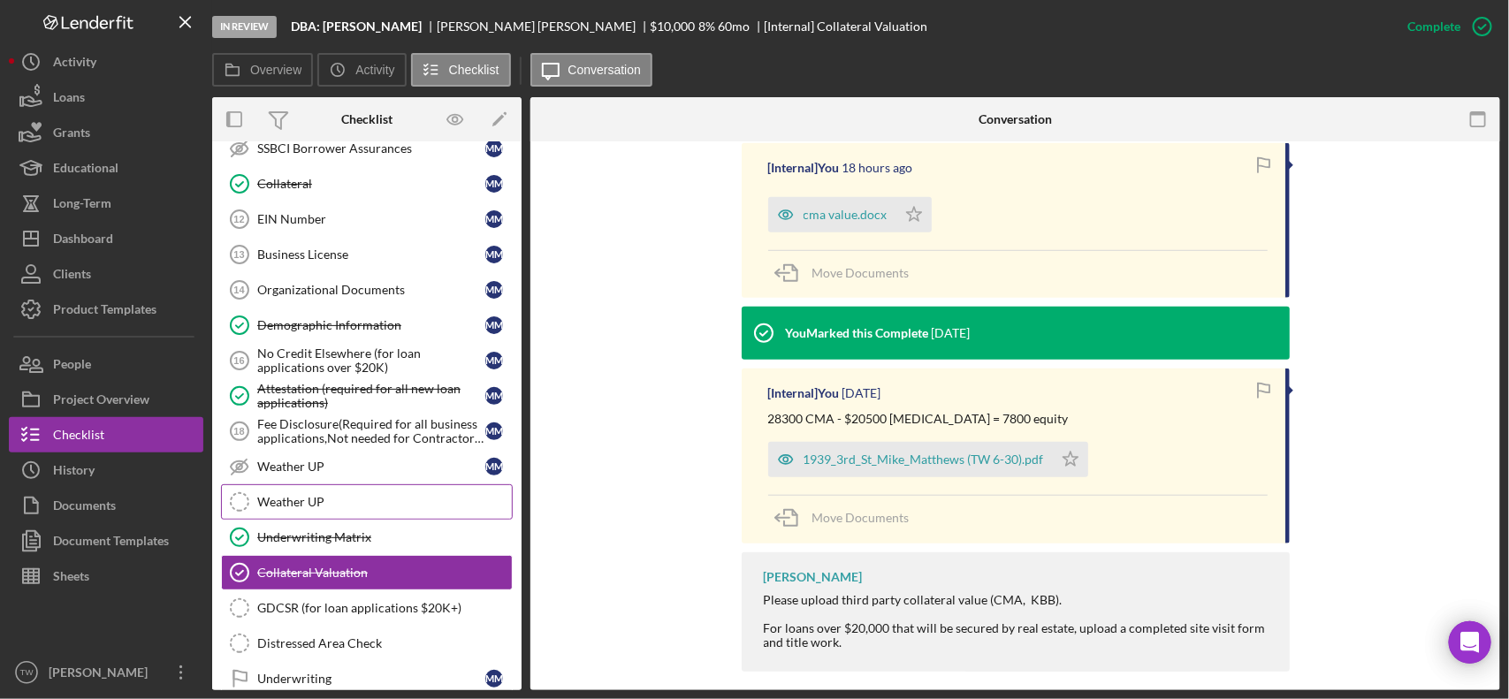
scroll to position [1379, 0]
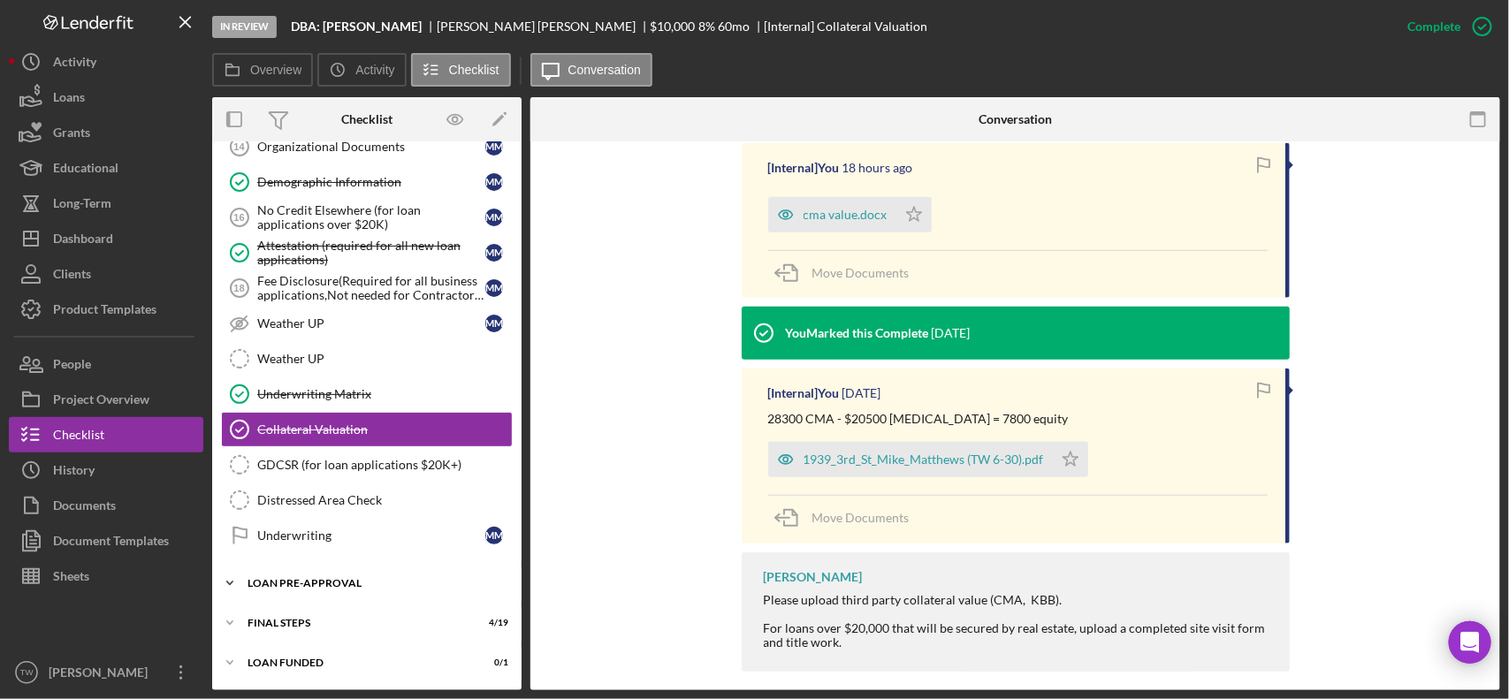
click at [301, 582] on div "LOAN PRE-APPROVAL" at bounding box center [373, 583] width 252 height 11
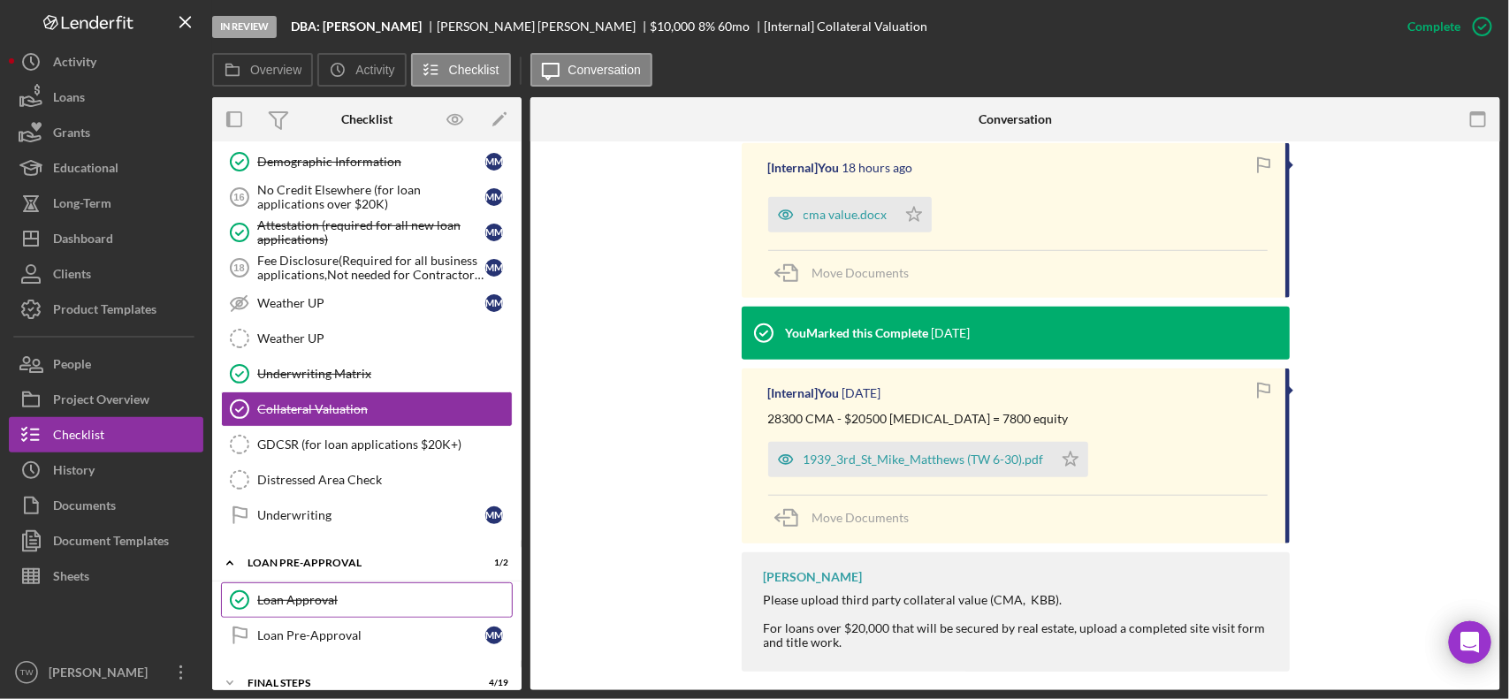
click at [305, 607] on div "Loan Approval" at bounding box center [384, 600] width 255 height 14
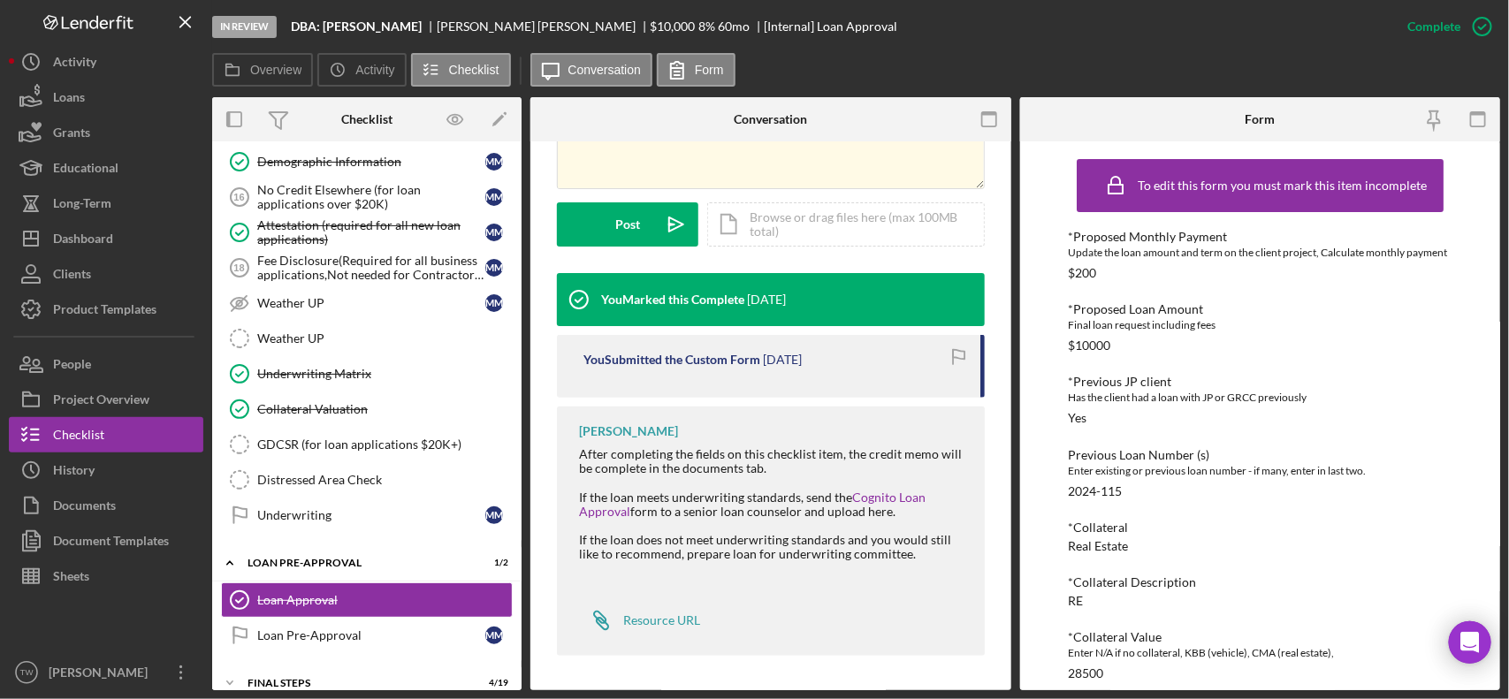
scroll to position [444, 0]
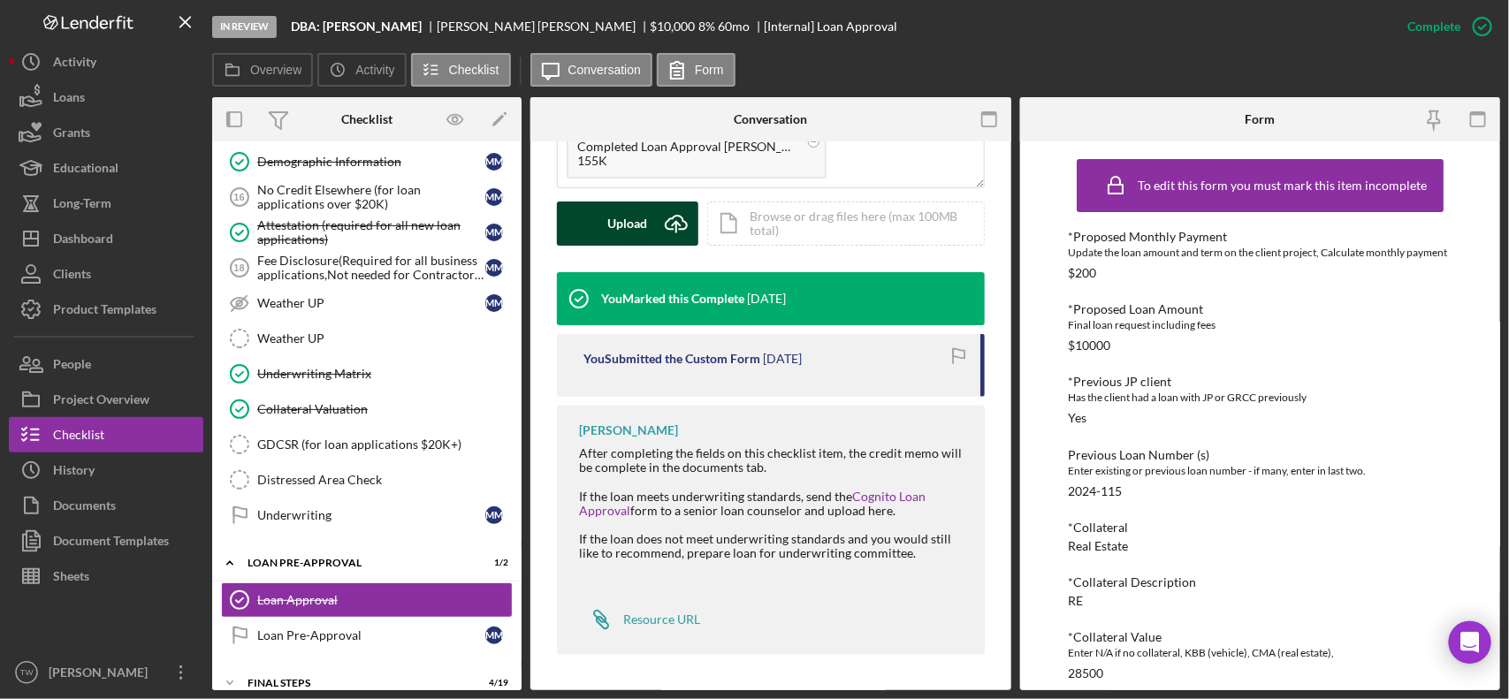
click at [650, 231] on button "Upload Icon/Upload" at bounding box center [627, 224] width 141 height 44
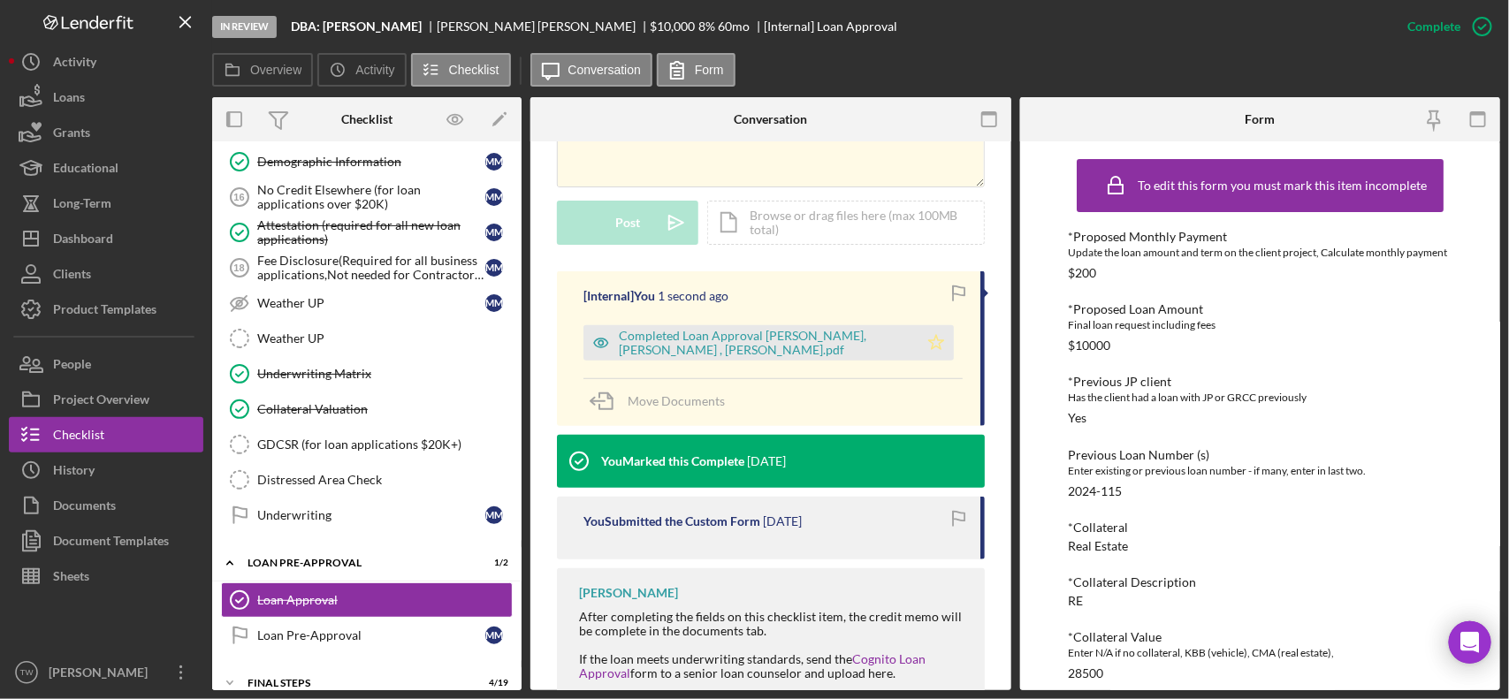
click at [933, 346] on icon "Icon/Star" at bounding box center [935, 342] width 35 height 35
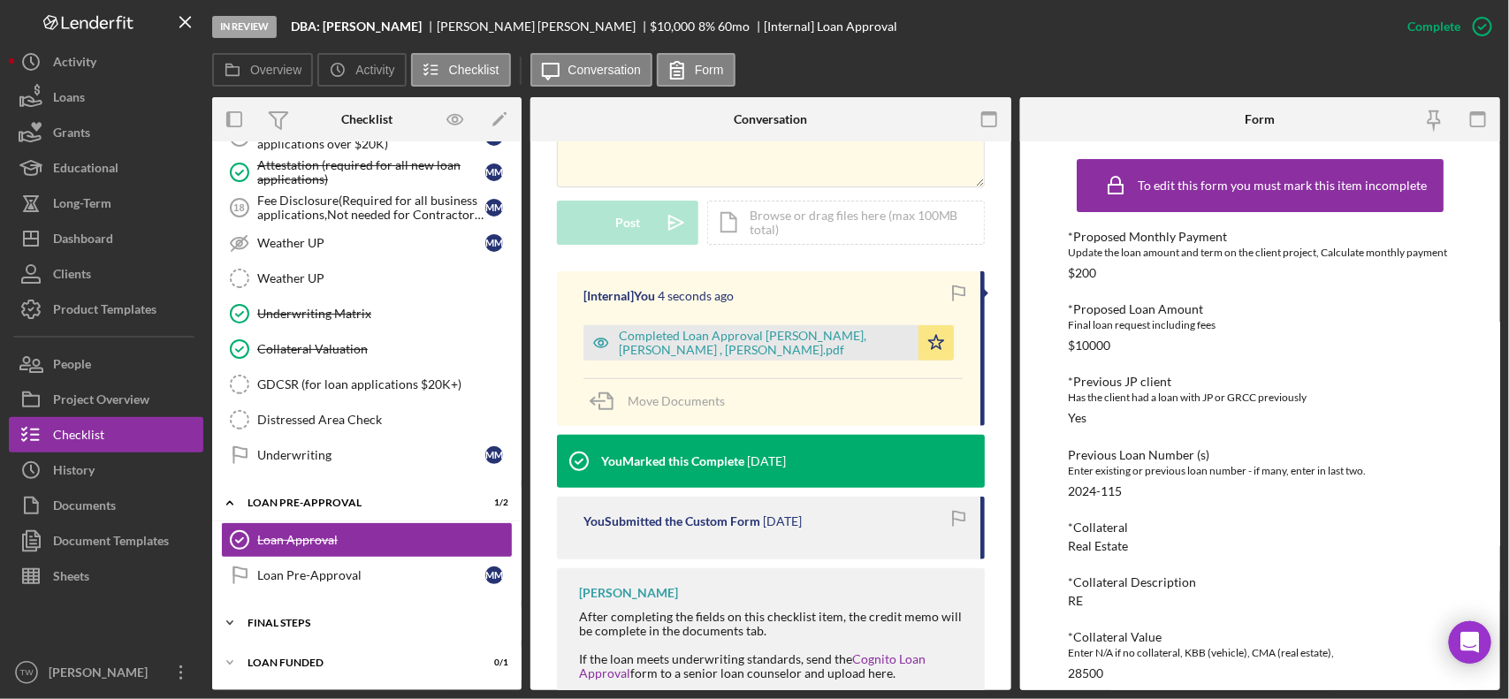
click at [290, 610] on div "Icon/Expander FINAL STEPS 4 / 19" at bounding box center [366, 622] width 309 height 35
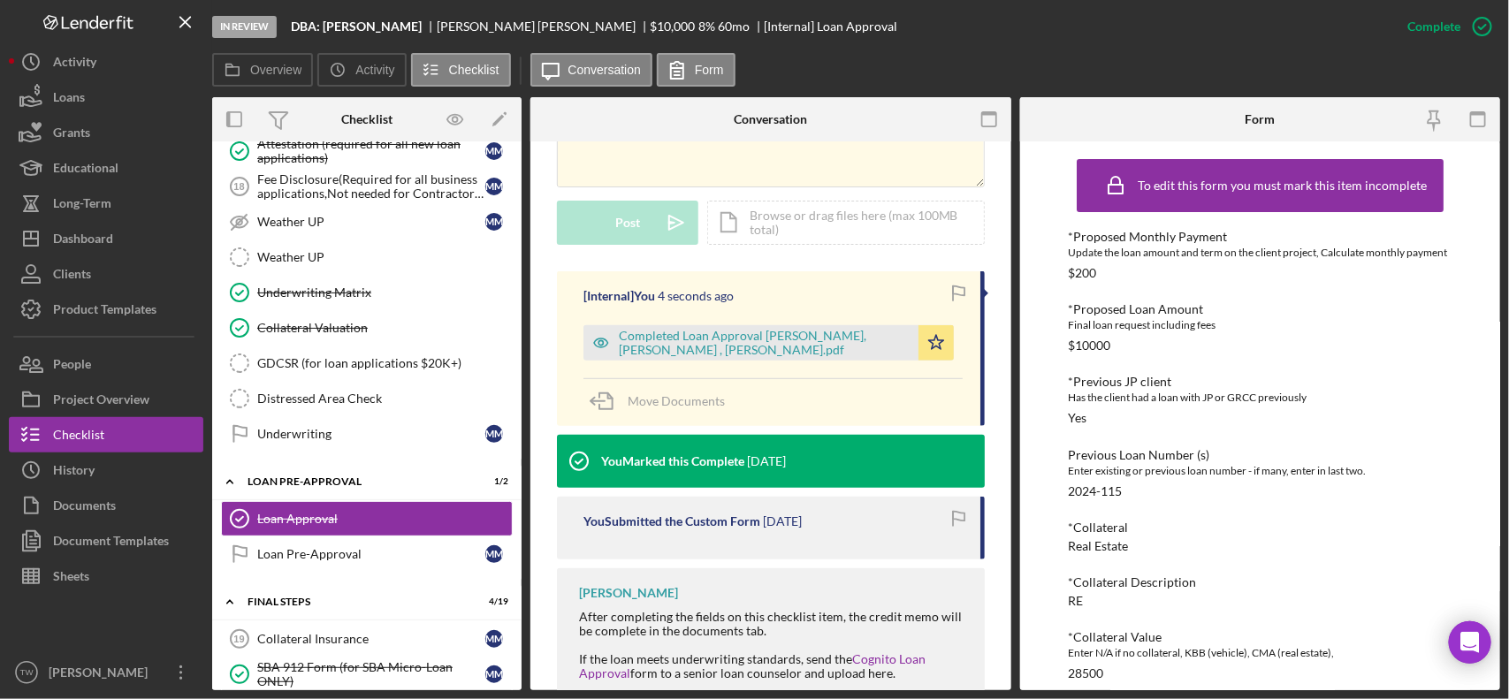
scroll to position [1571, 0]
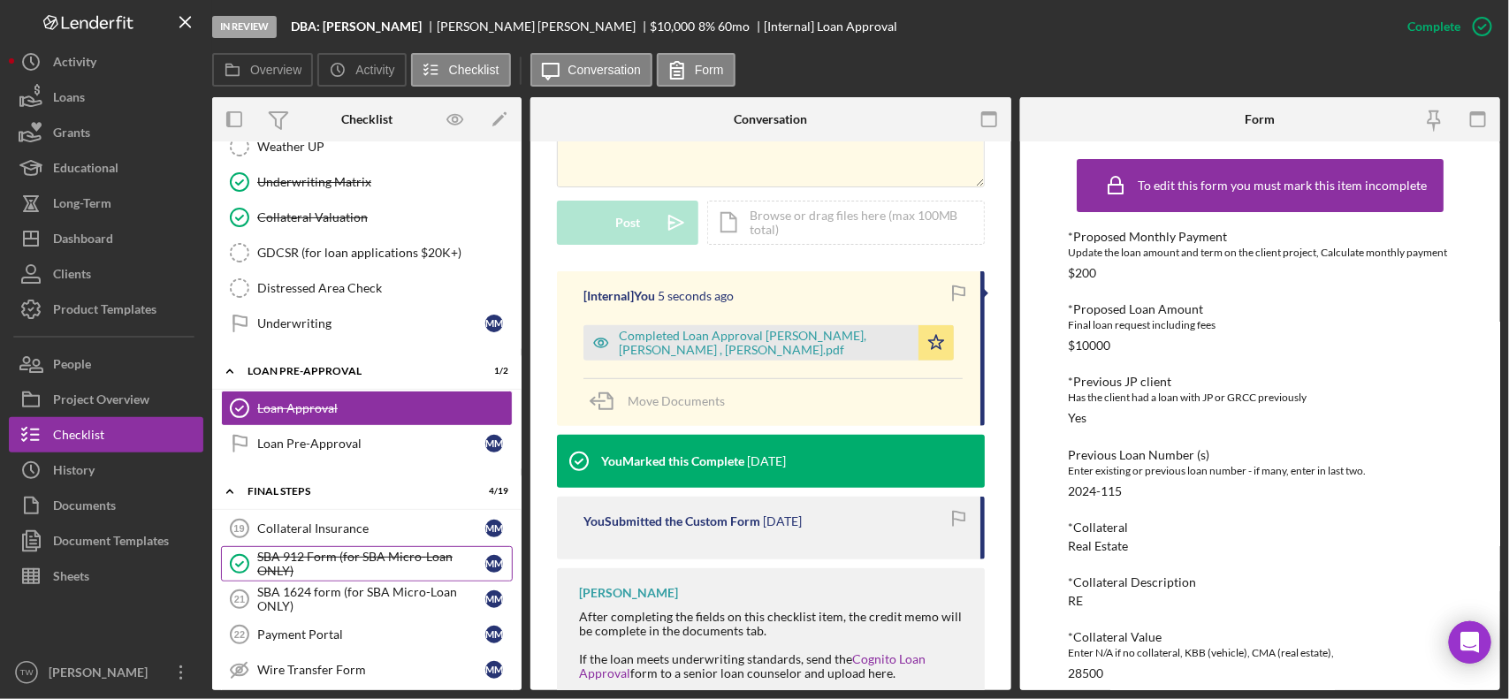
click at [305, 578] on div "SBA 912 Form (for SBA Micro-Loan ONLY)" at bounding box center [371, 564] width 228 height 28
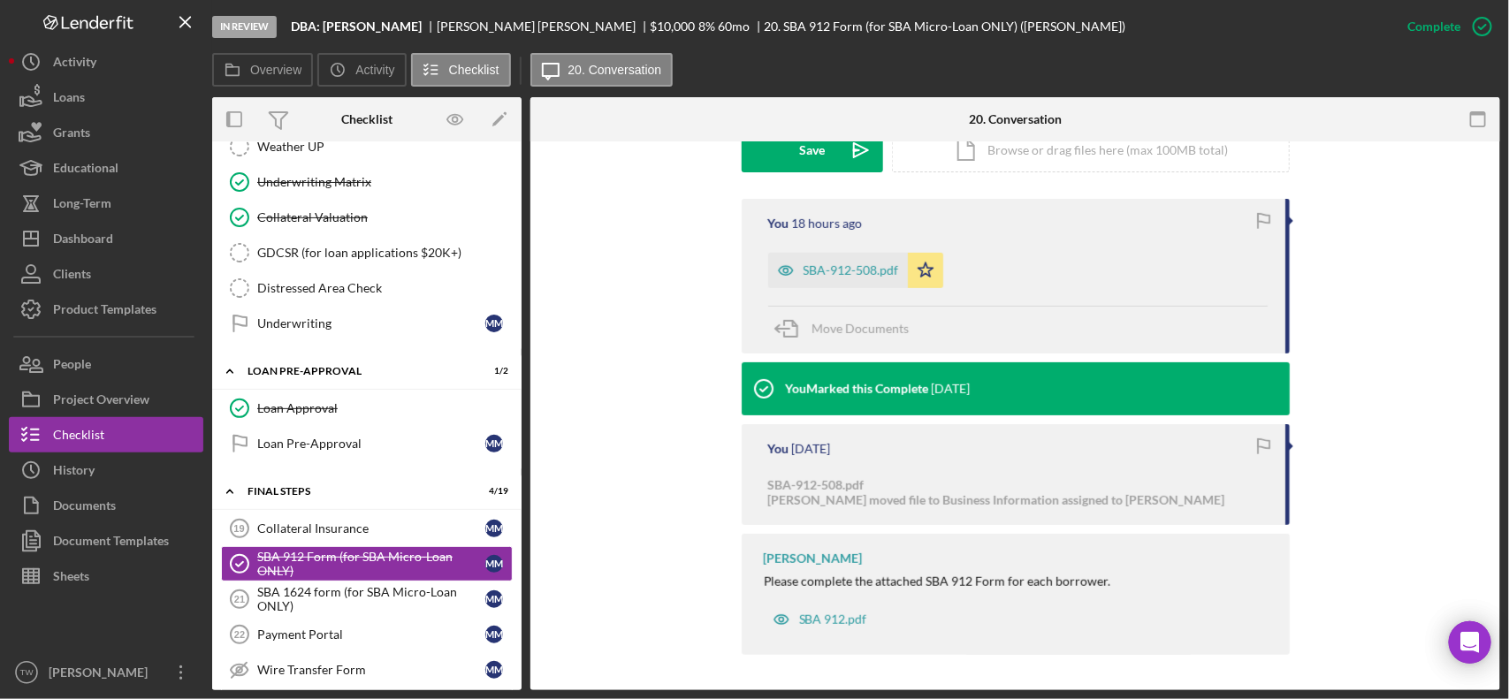
scroll to position [1792, 0]
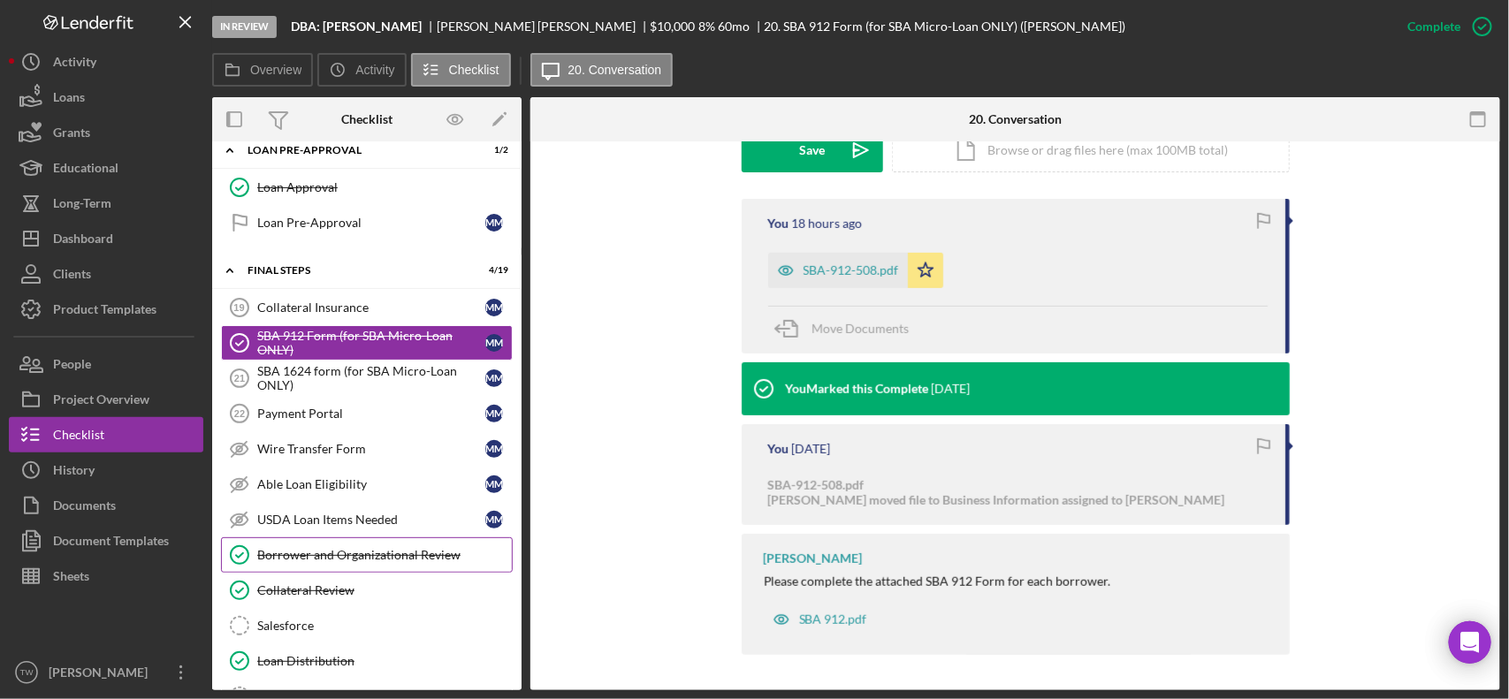
click at [338, 562] on div "Borrower and Organizational Review" at bounding box center [384, 555] width 255 height 14
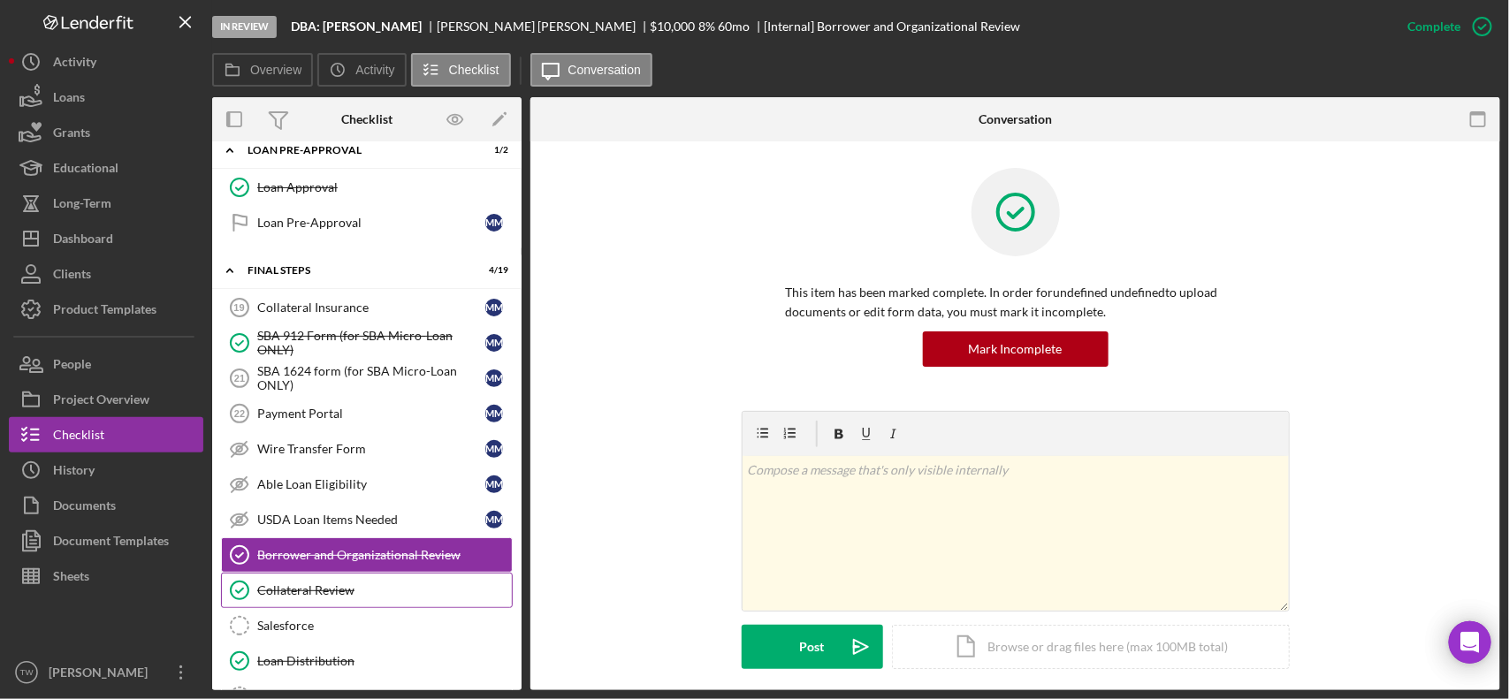
click at [312, 597] on div "Collateral Review" at bounding box center [384, 590] width 255 height 14
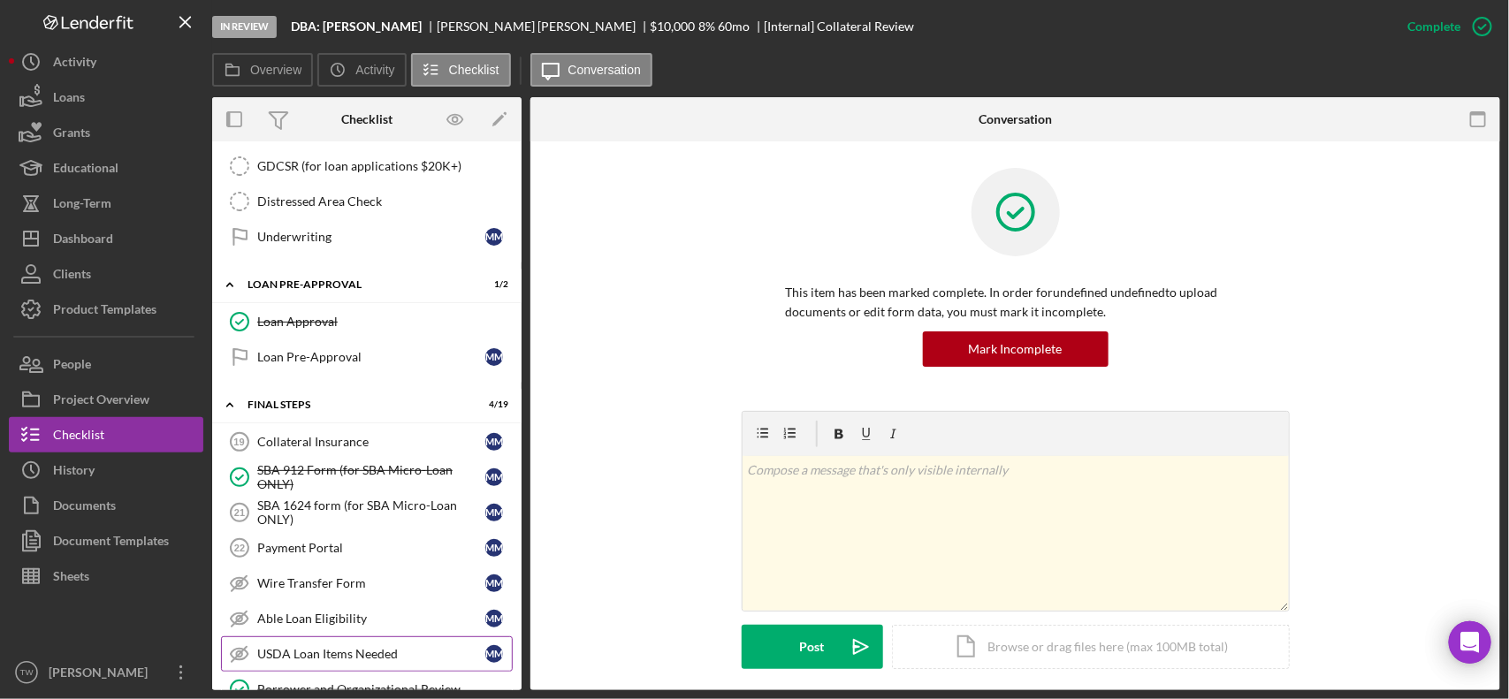
scroll to position [2099, 0]
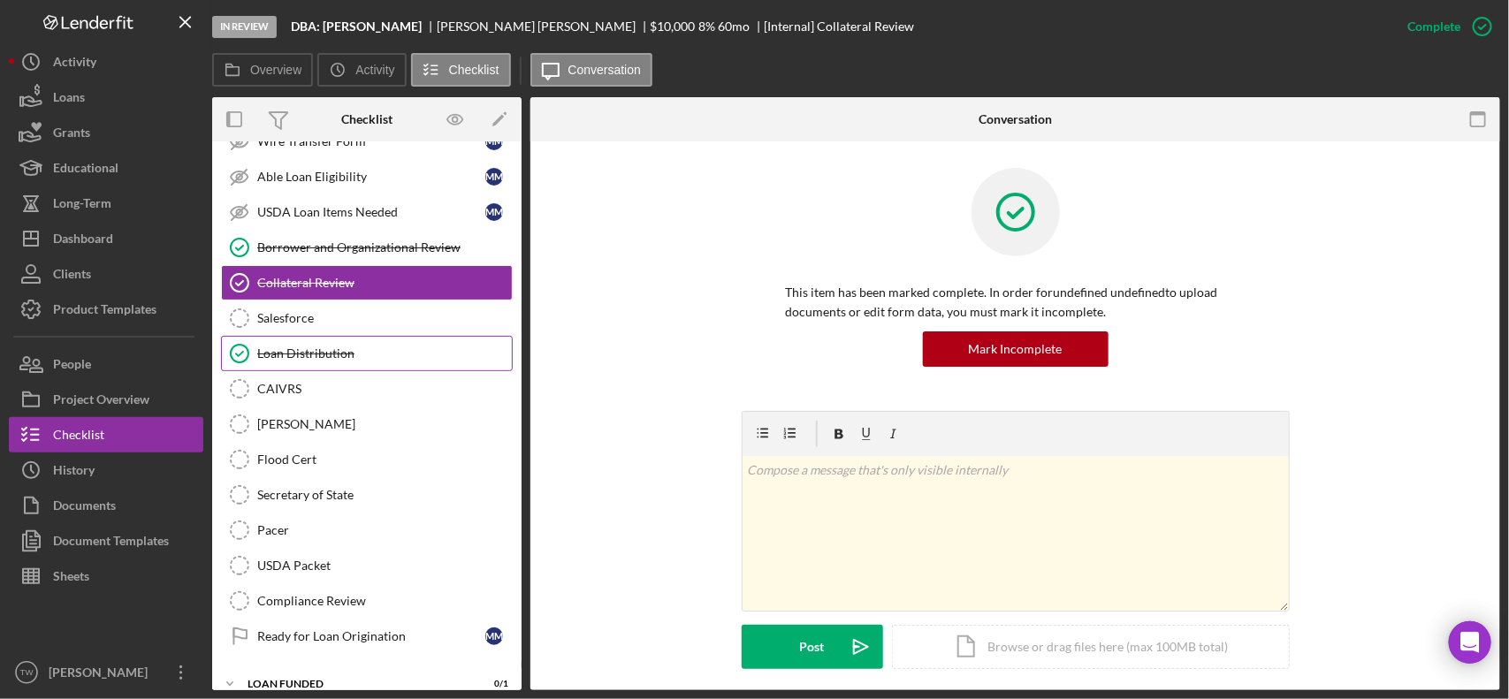
click at [390, 363] on link "Loan Distribution Loan Distribution" at bounding box center [367, 353] width 292 height 35
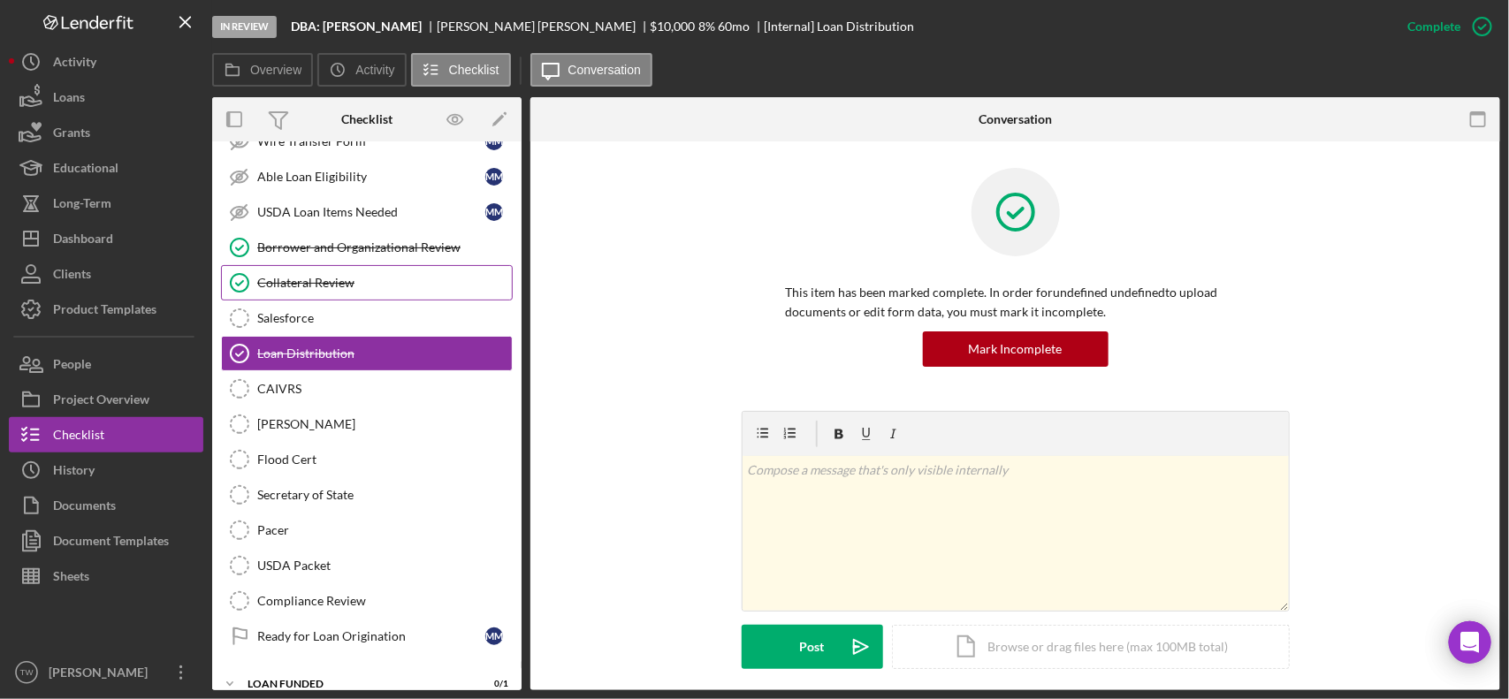
click at [351, 290] on div "Collateral Review" at bounding box center [384, 283] width 255 height 14
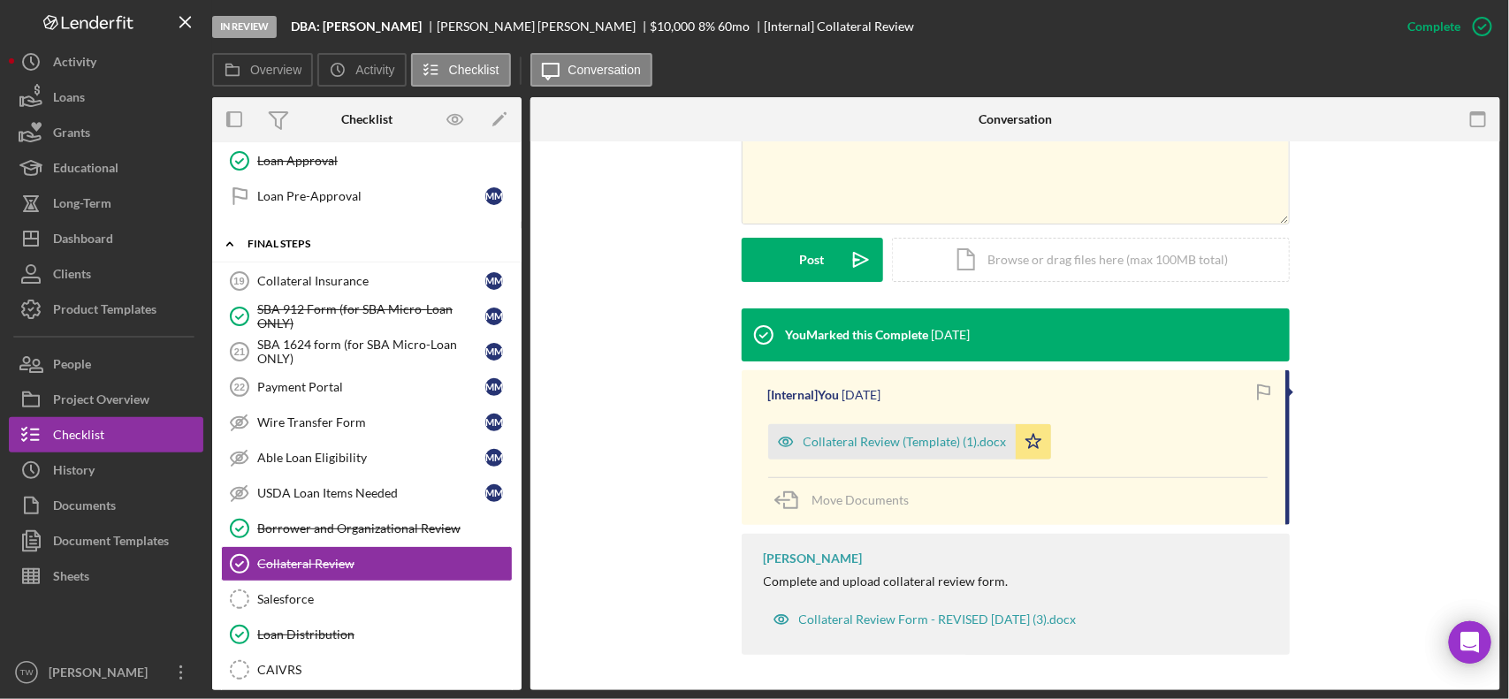
scroll to position [1708, 0]
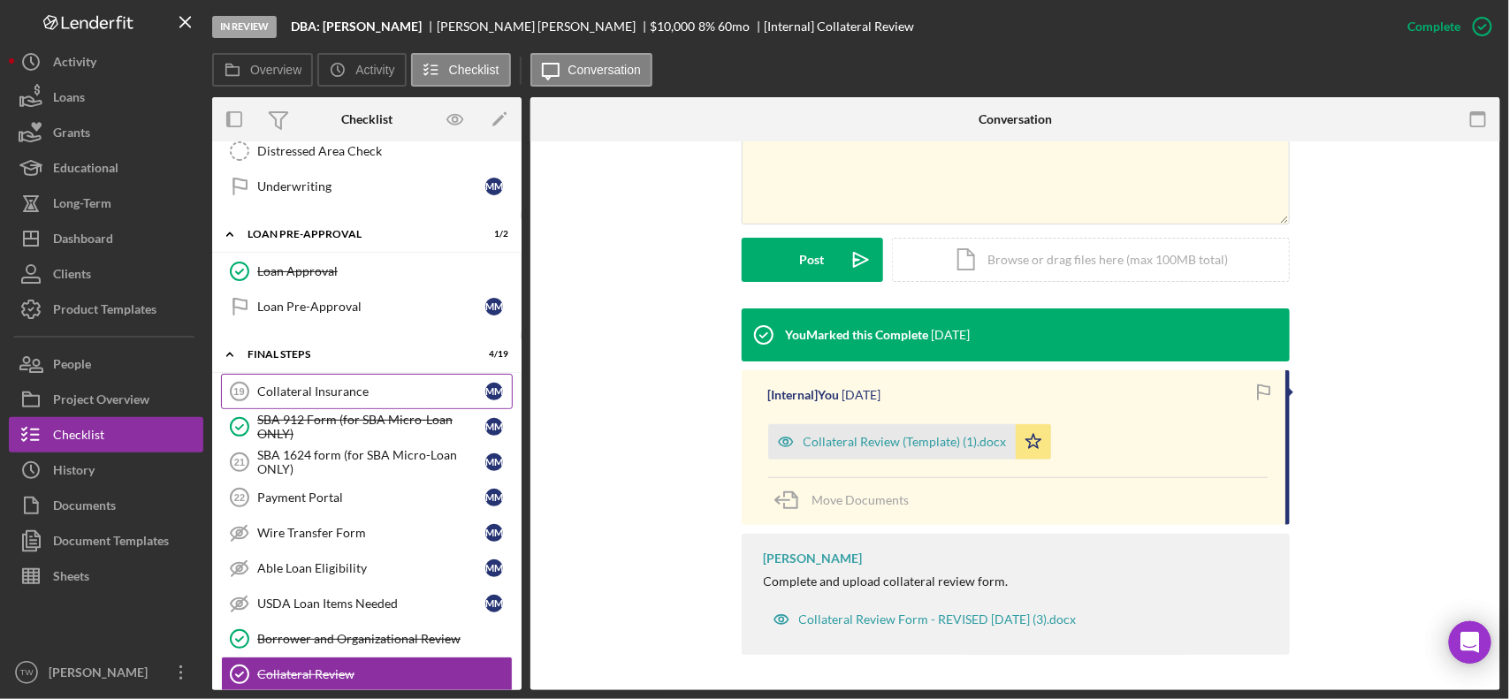
click at [340, 409] on link "Collateral Insurance 19 Collateral Insurance M M" at bounding box center [367, 391] width 292 height 35
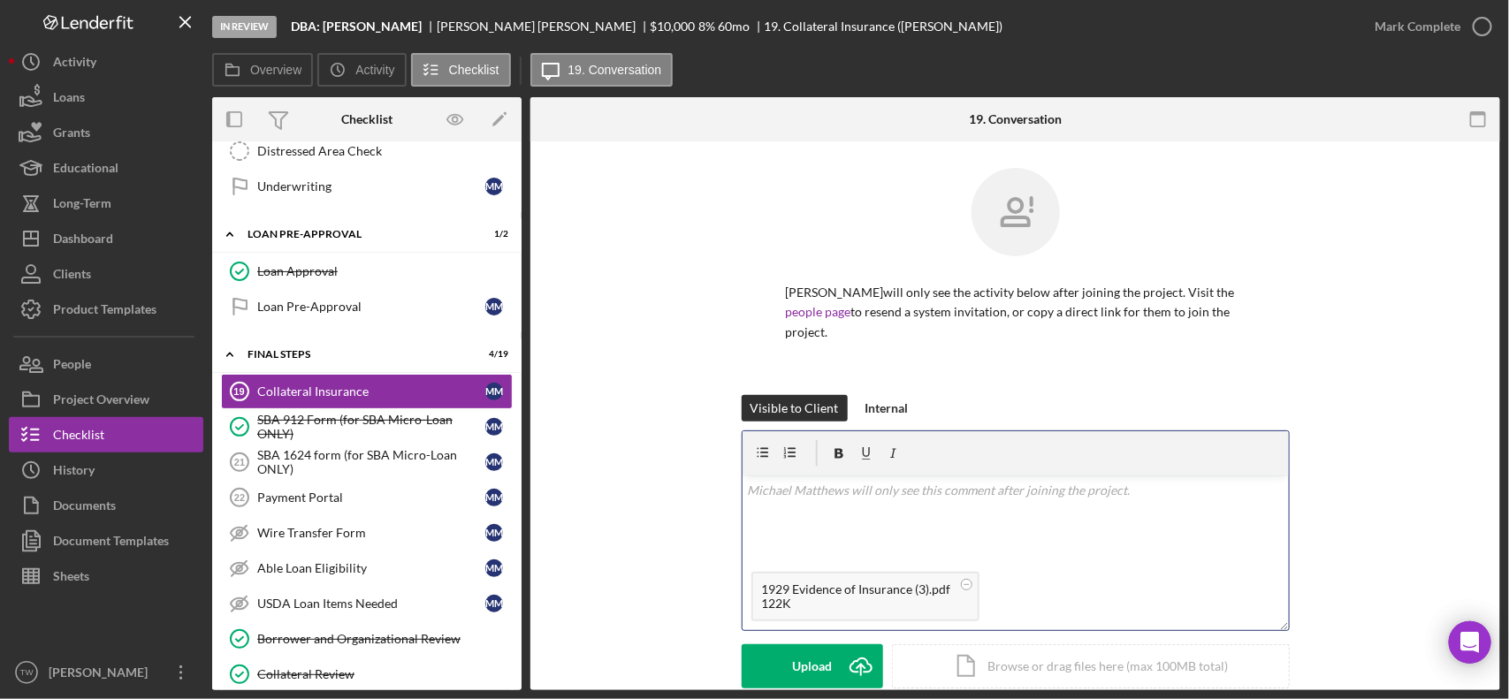
click at [929, 518] on div "v Color teal Color pink Remove color Add row above Add row below Add column bef…" at bounding box center [1015, 520] width 546 height 88
click at [792, 660] on button "Save Icon/icon-invite-send" at bounding box center [812, 666] width 141 height 44
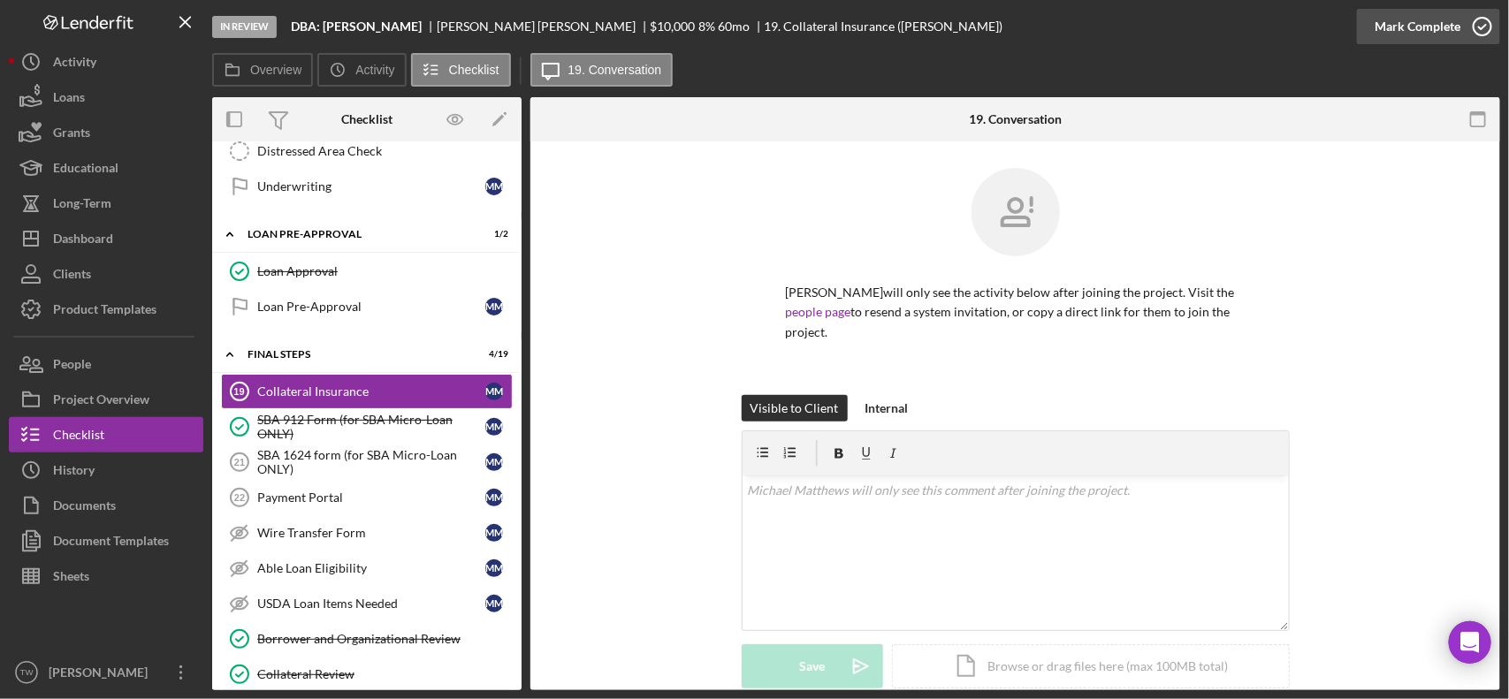
click at [1430, 24] on div "Mark Complete" at bounding box center [1417, 26] width 86 height 35
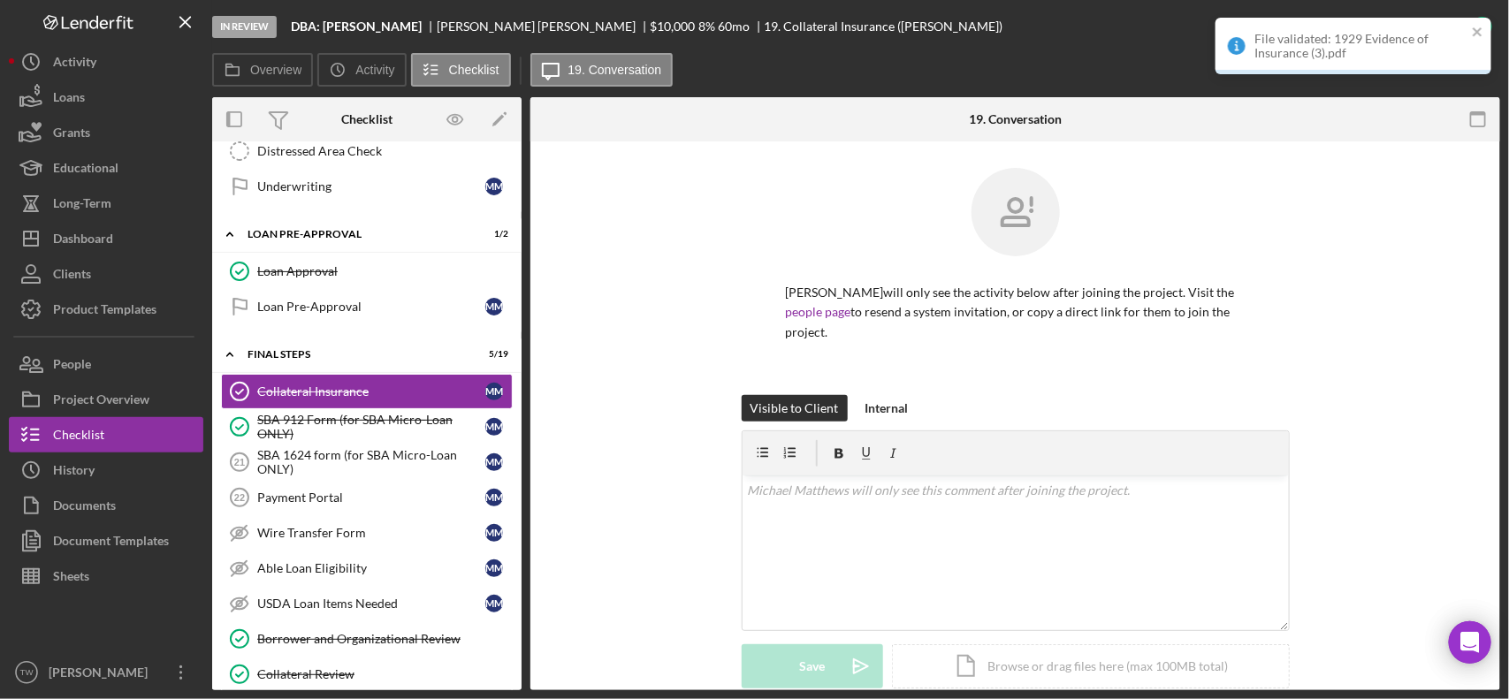
scroll to position [2149, 0]
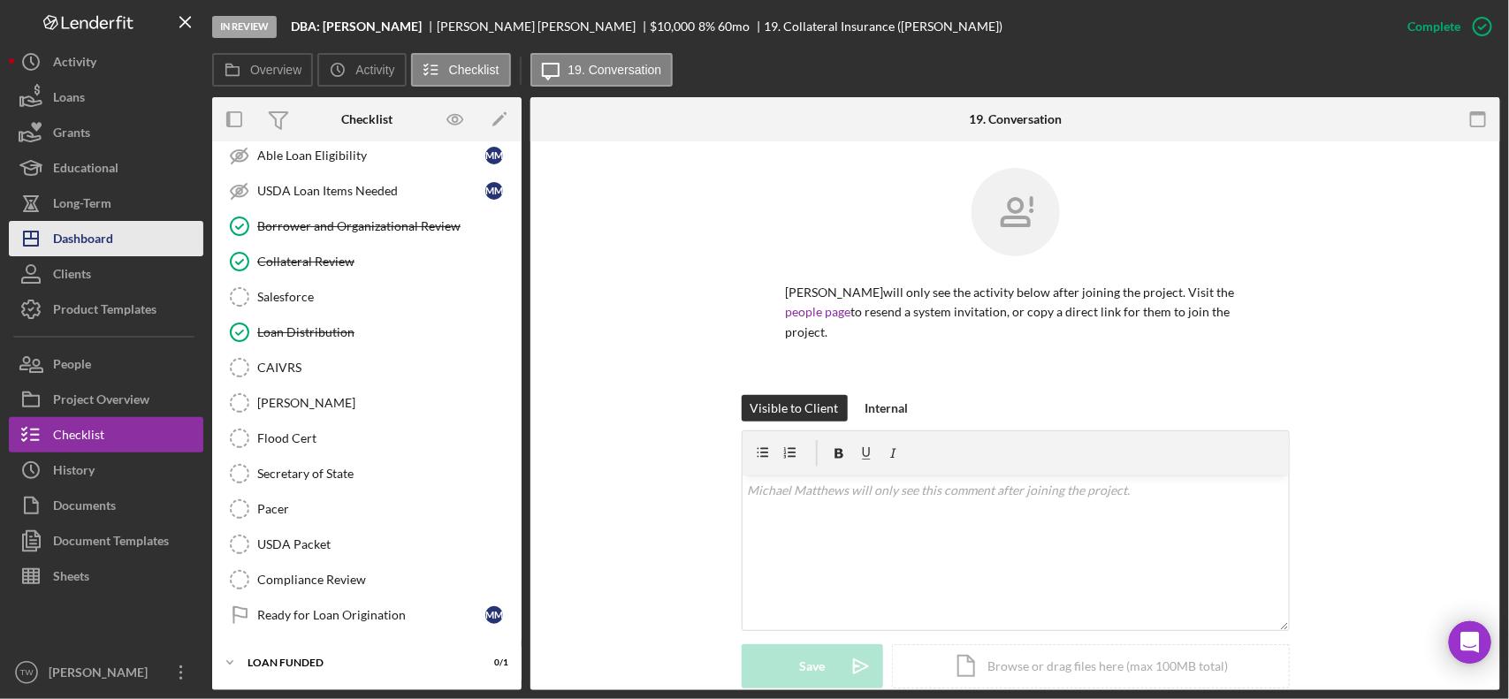
click at [113, 236] on div "Dashboard" at bounding box center [83, 241] width 60 height 40
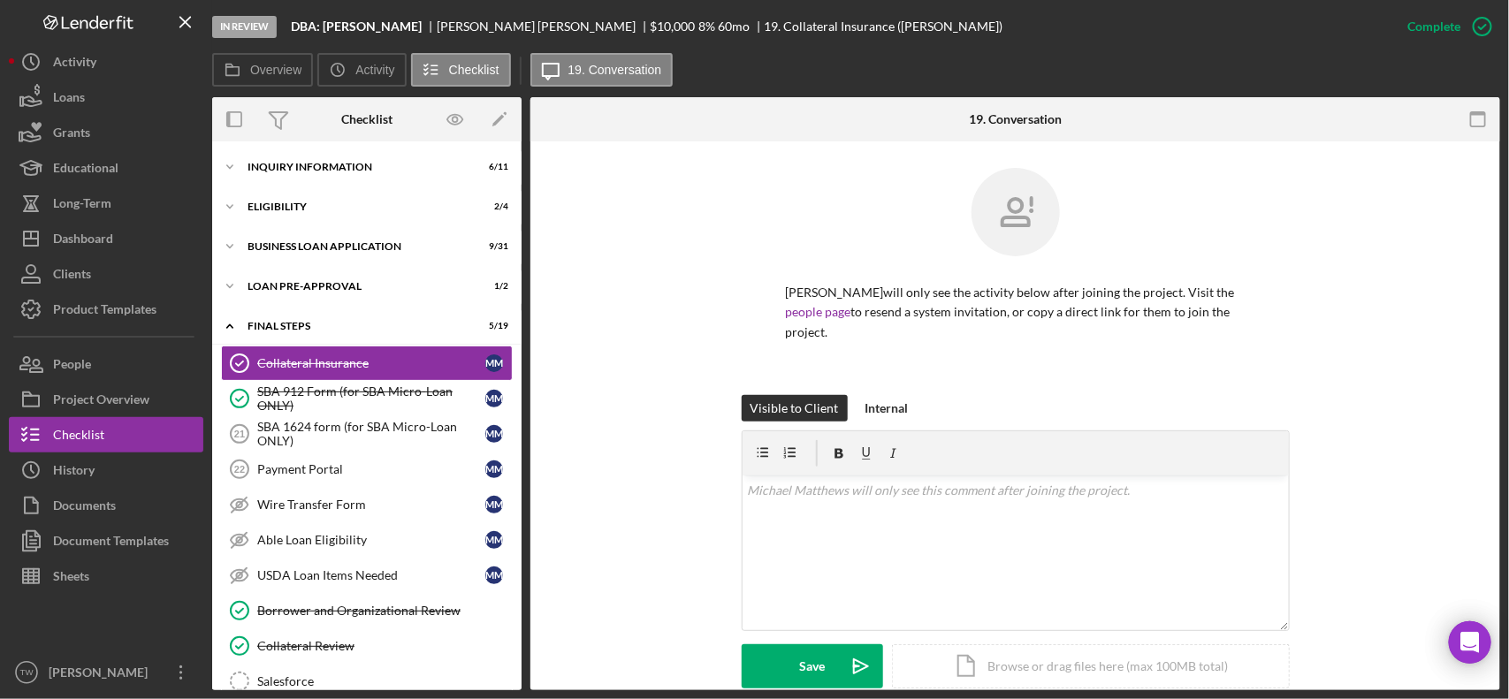
scroll to position [442, 0]
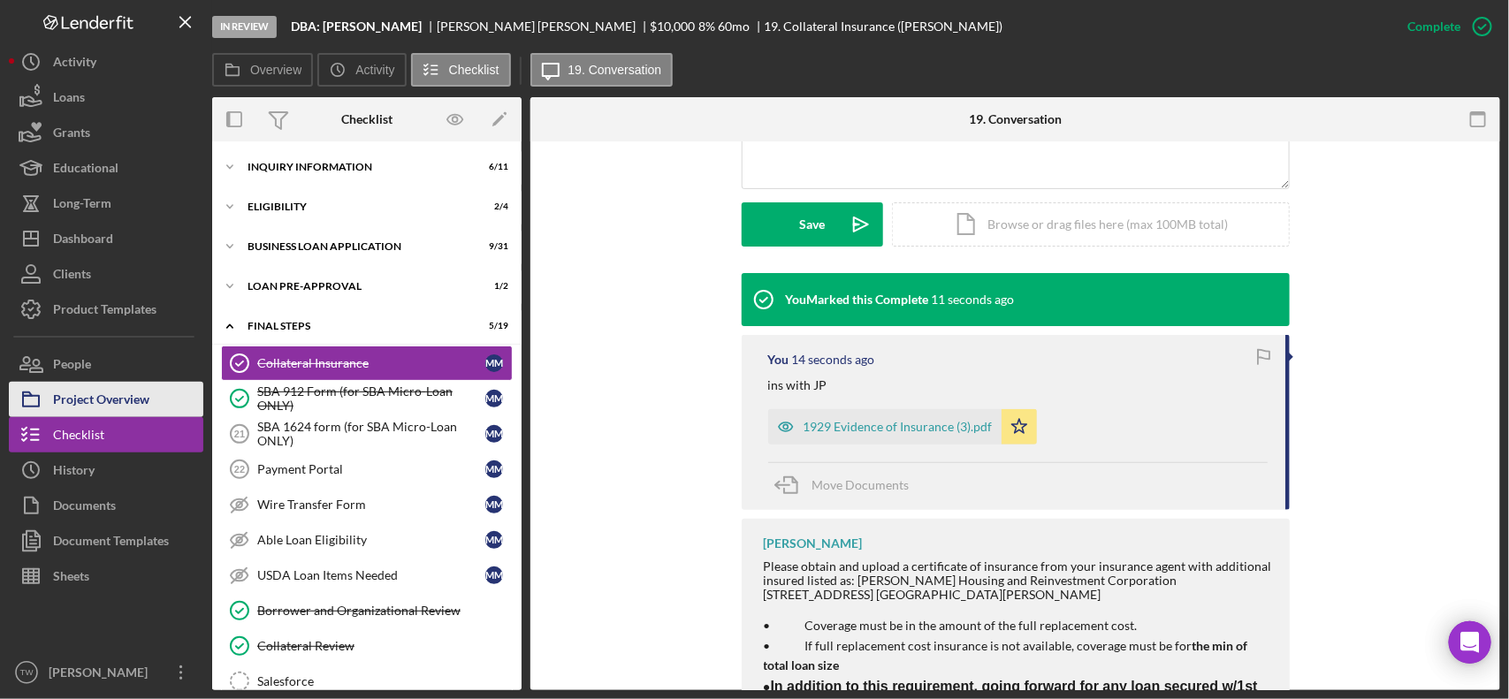
click at [119, 382] on div "Project Overview" at bounding box center [101, 402] width 96 height 40
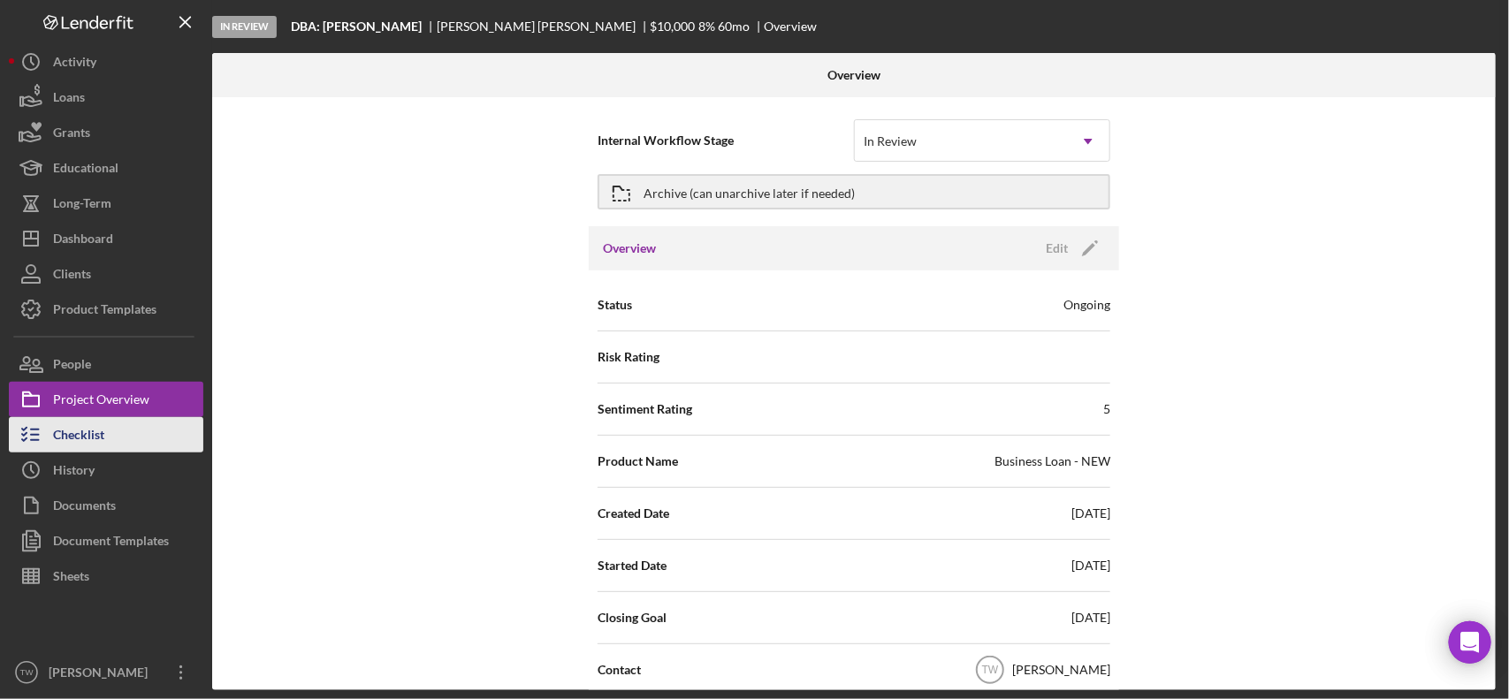
click at [107, 418] on button "Checklist" at bounding box center [106, 434] width 194 height 35
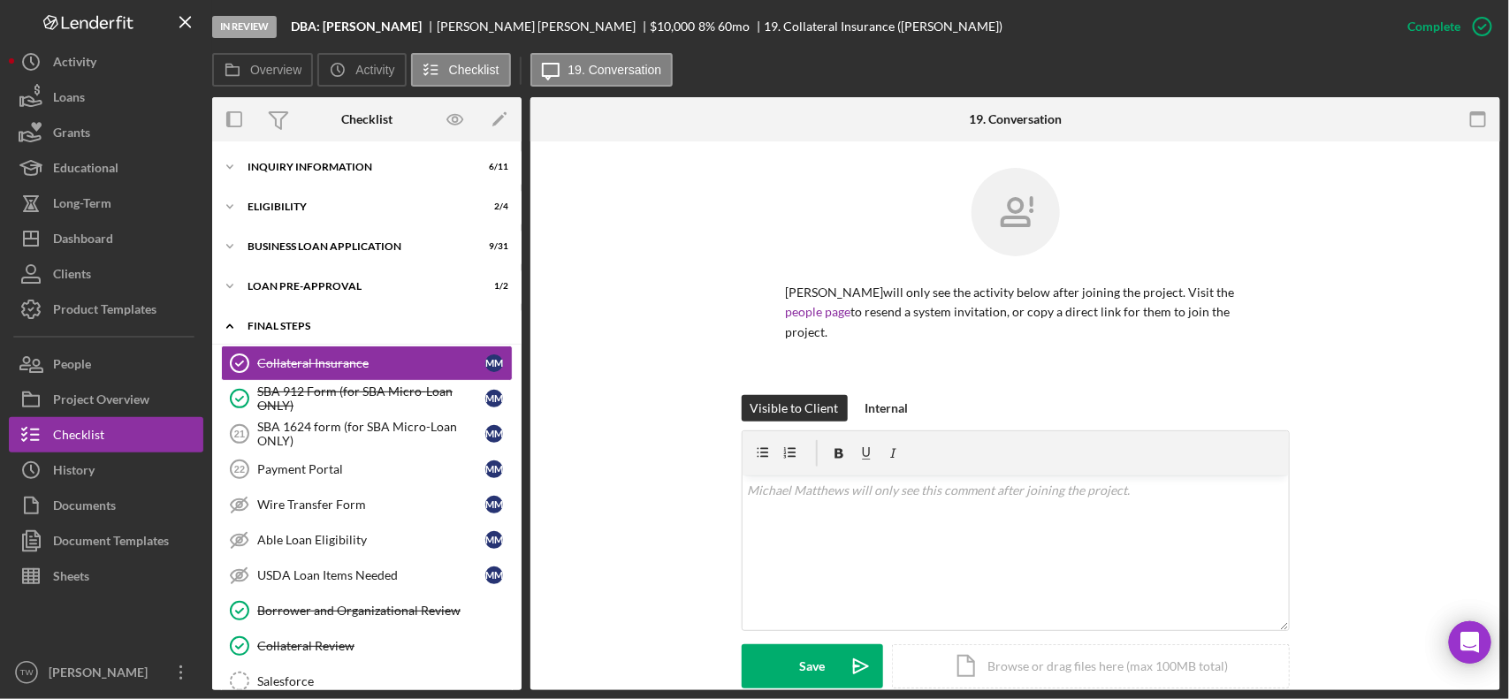
click at [316, 331] on div "Icon/Expander FINAL STEPS 5 / 19" at bounding box center [366, 326] width 309 height 36
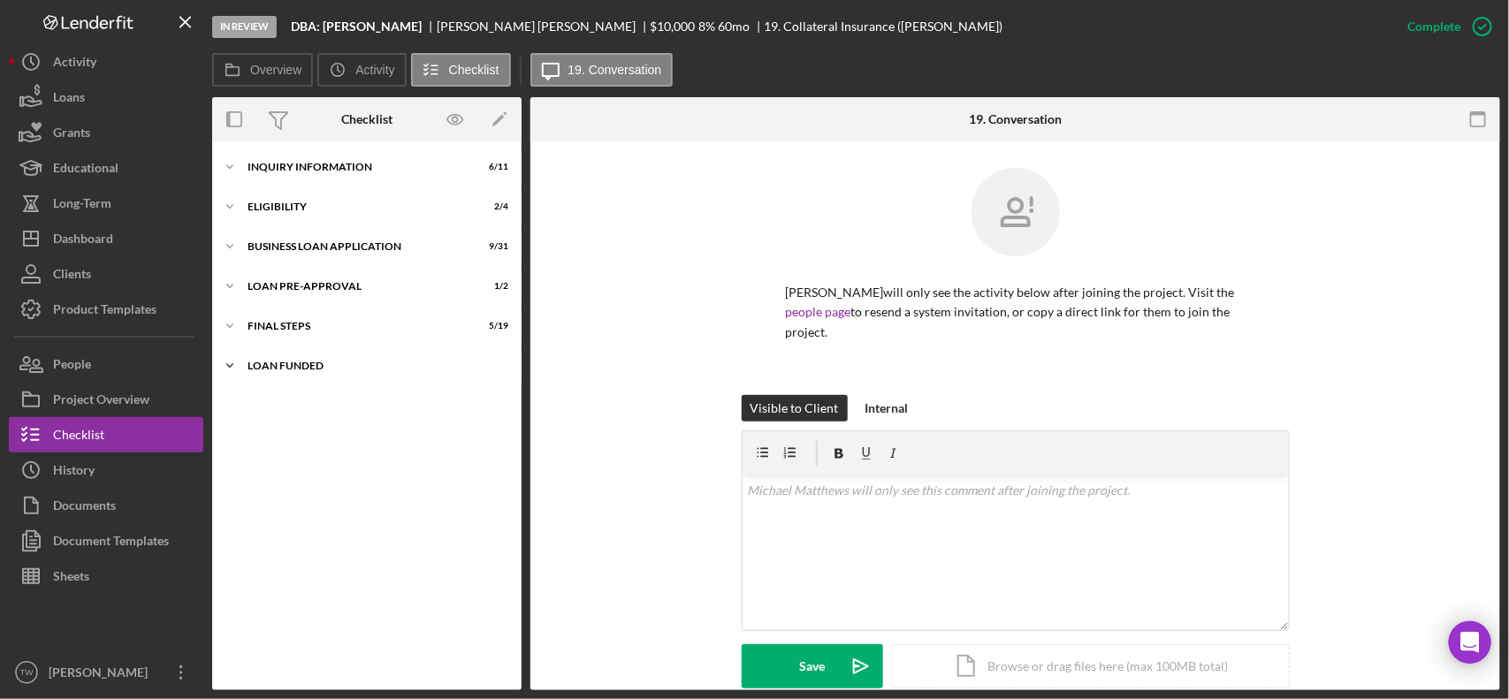
click at [298, 364] on div "LOAN FUNDED" at bounding box center [373, 366] width 252 height 11
click at [306, 328] on div "FINAL STEPS" at bounding box center [373, 326] width 252 height 11
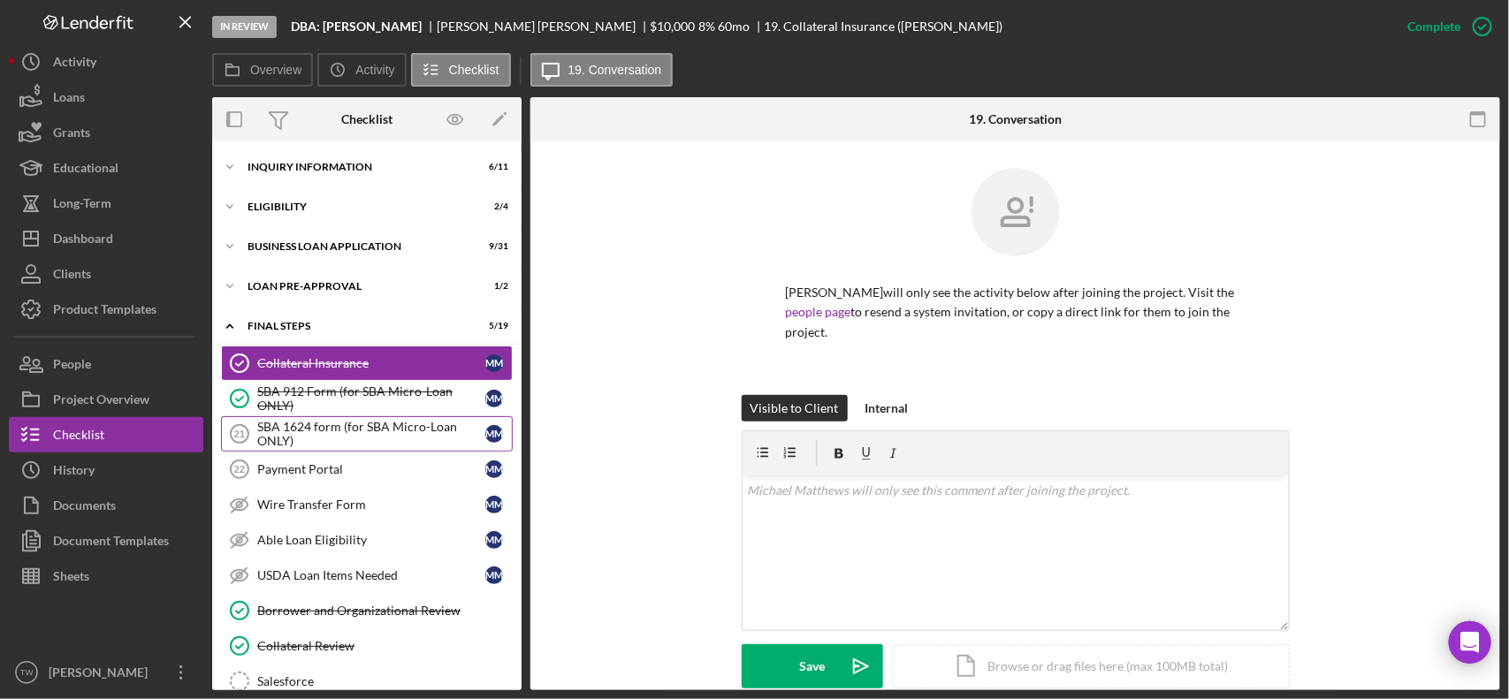
click at [329, 429] on div "SBA 1624 form (for SBA Micro-Loan ONLY)" at bounding box center [371, 434] width 228 height 28
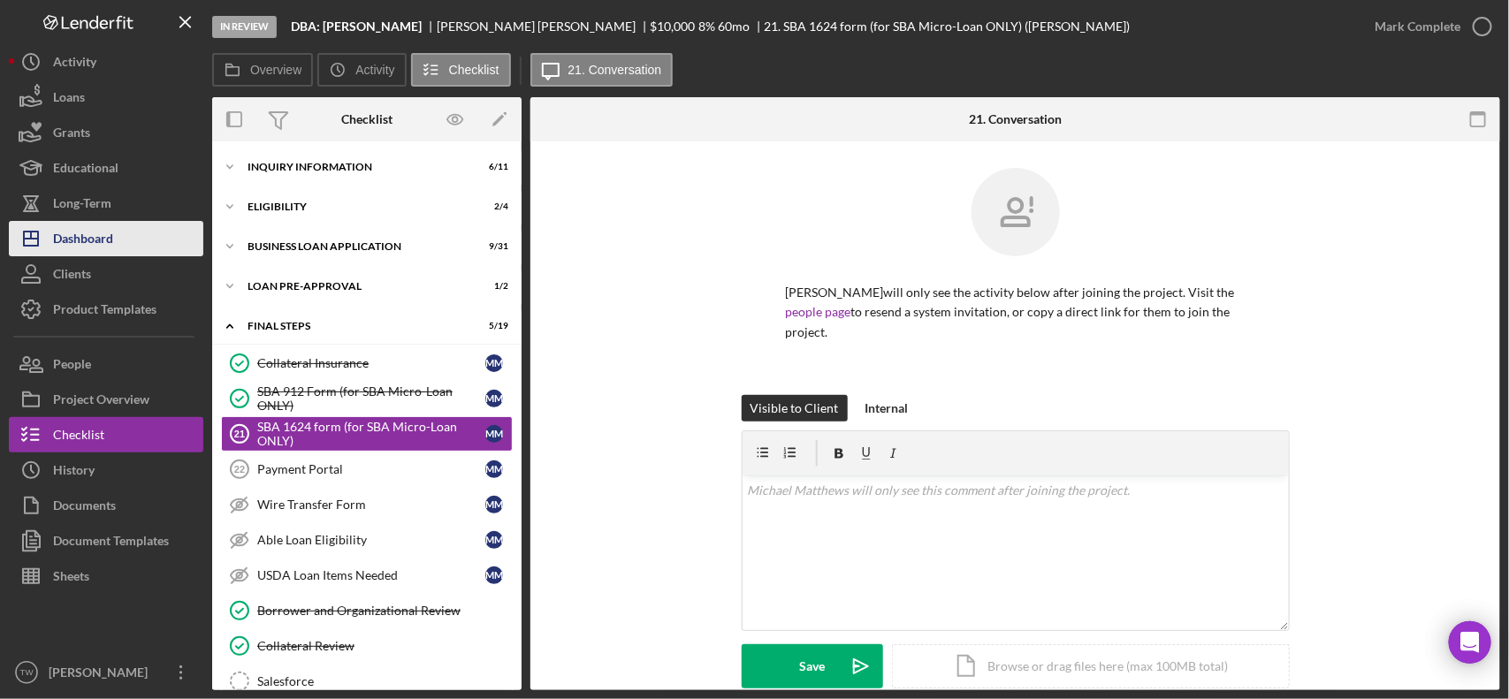
click at [117, 245] on button "Icon/Dashboard Dashboard" at bounding box center [106, 238] width 194 height 35
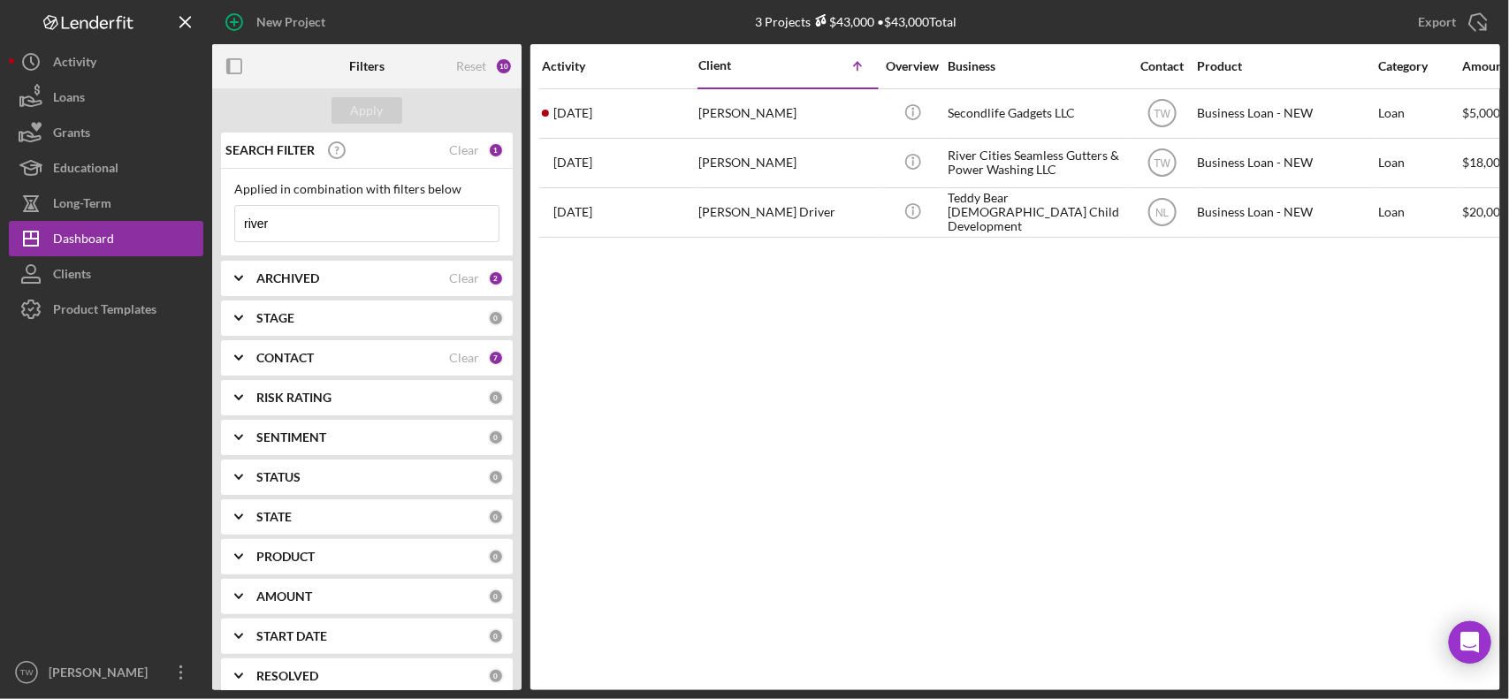
click at [343, 234] on input "river" at bounding box center [366, 223] width 263 height 35
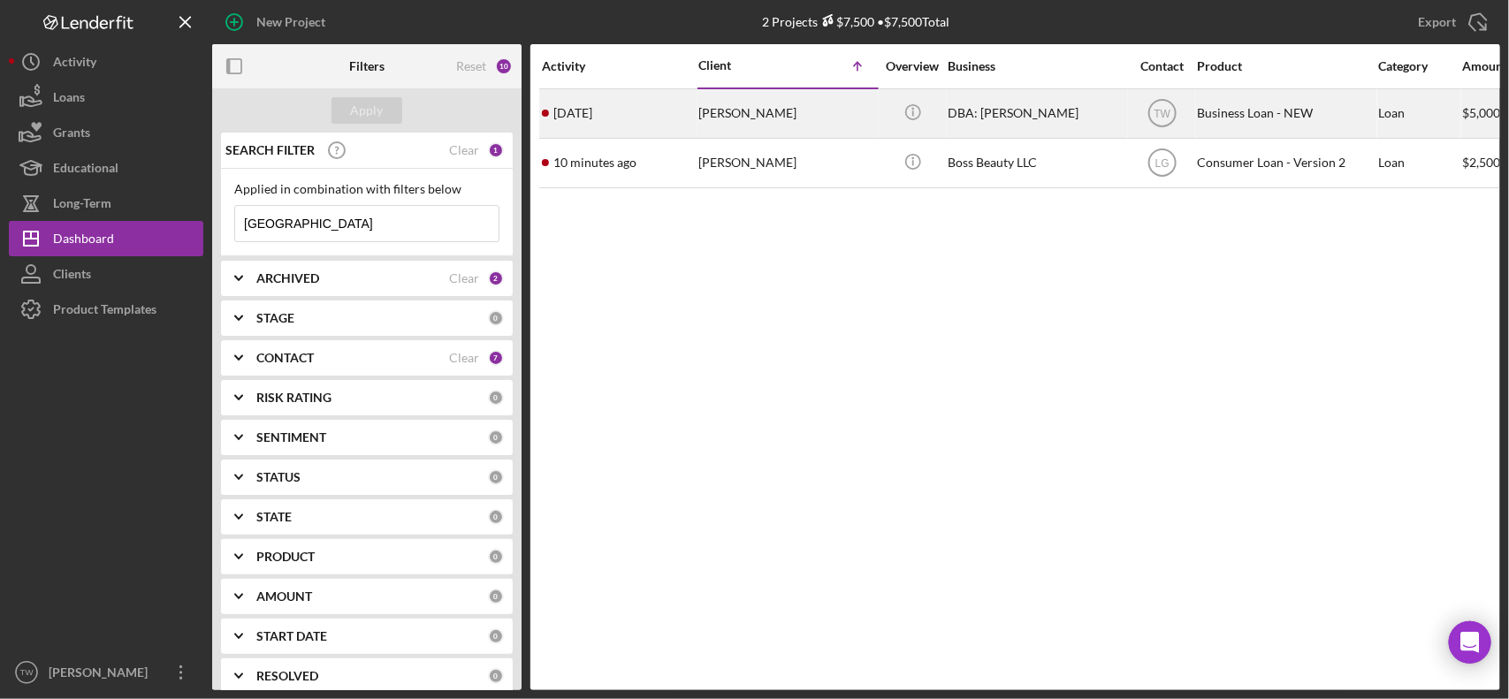
type input "sydney"
click at [722, 104] on div "Sydney Barnett" at bounding box center [786, 113] width 177 height 47
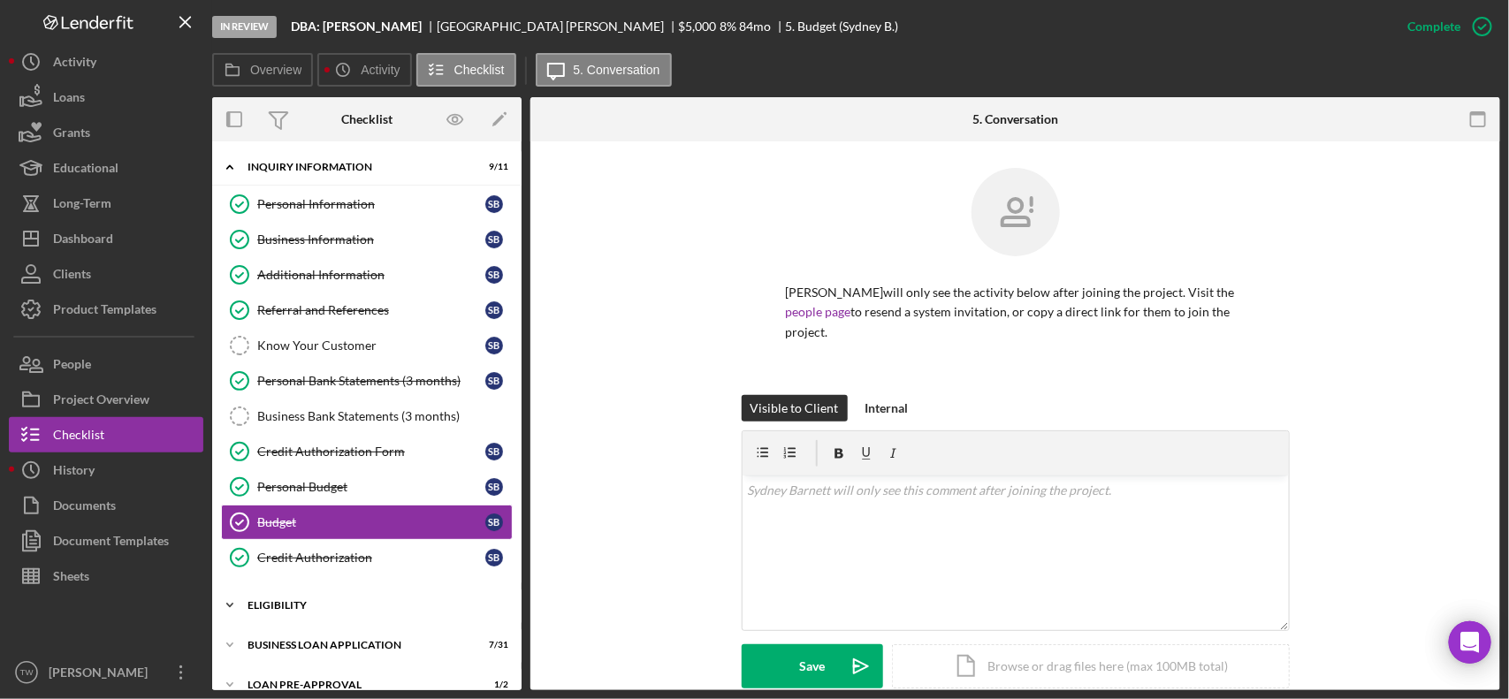
scroll to position [106, 0]
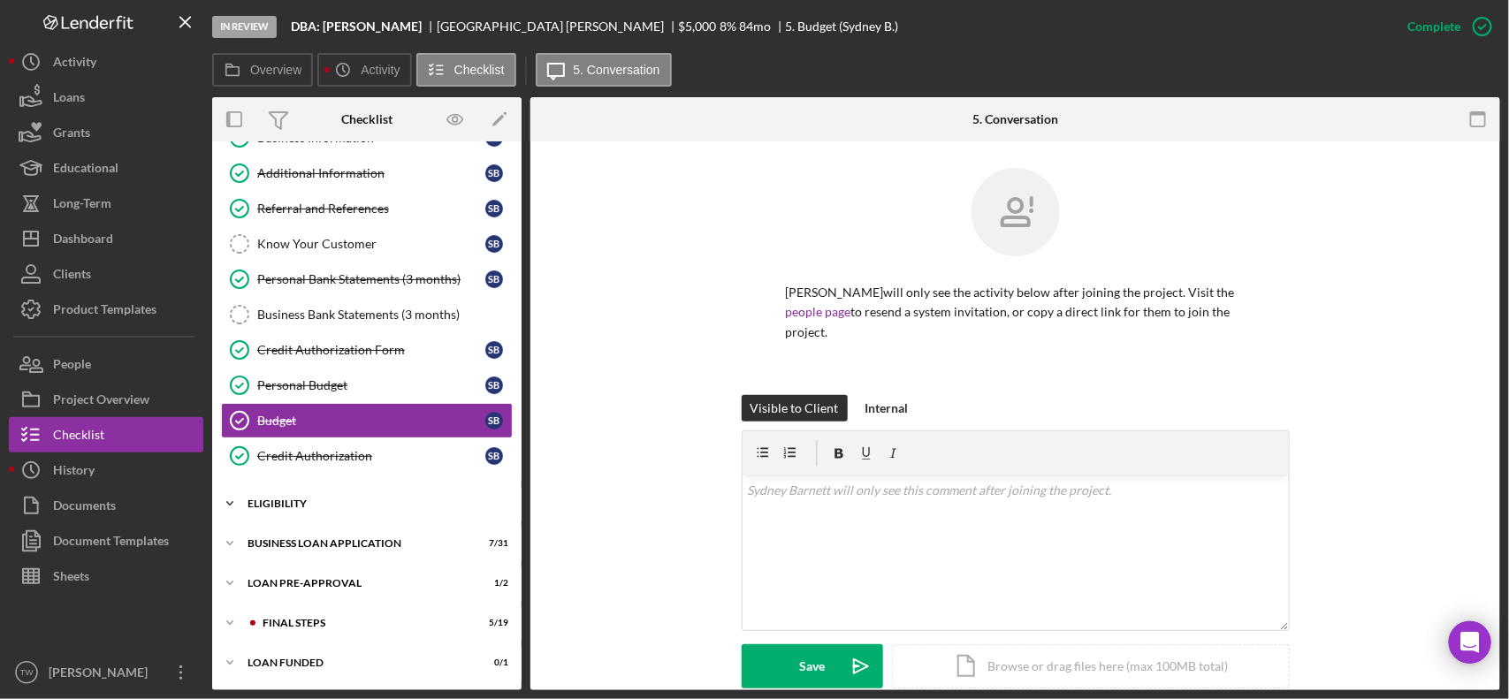
click at [305, 508] on div "ELIGIBILITY" at bounding box center [373, 503] width 252 height 11
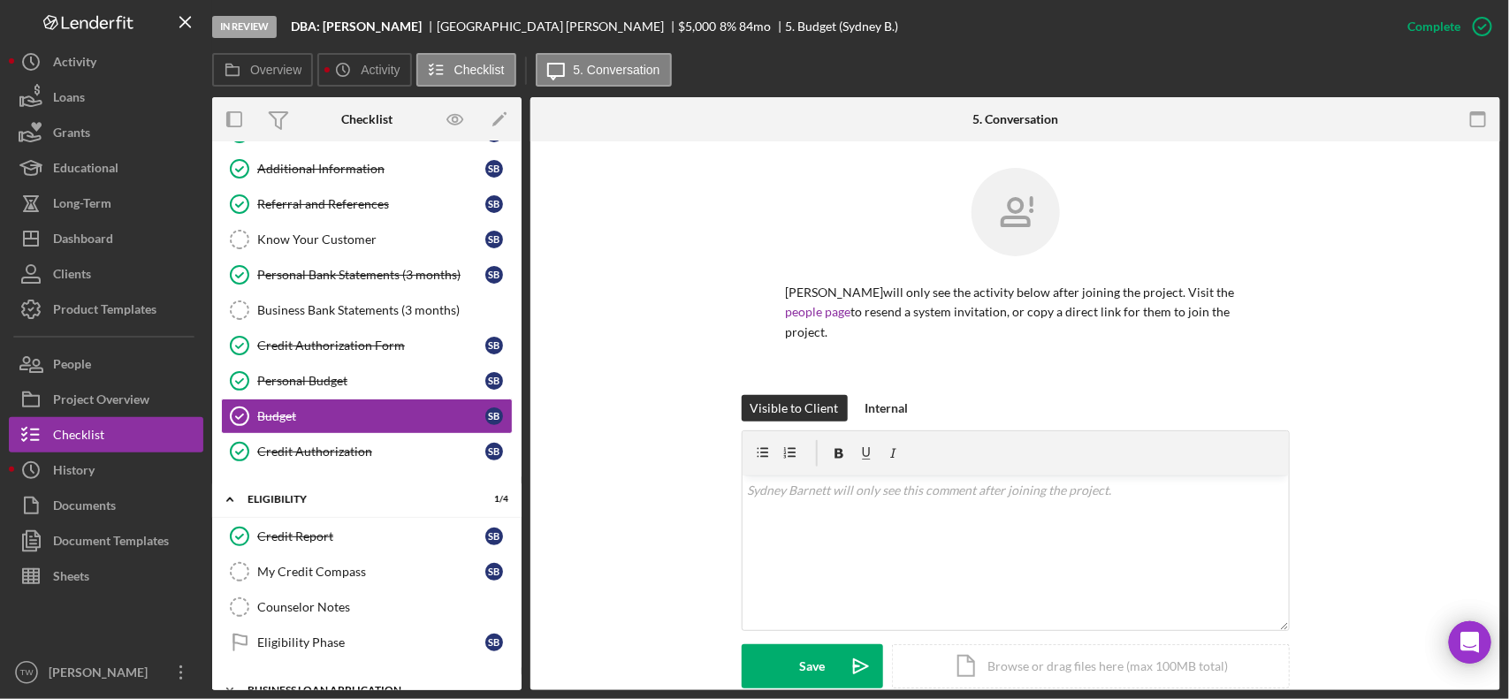
scroll to position [259, 0]
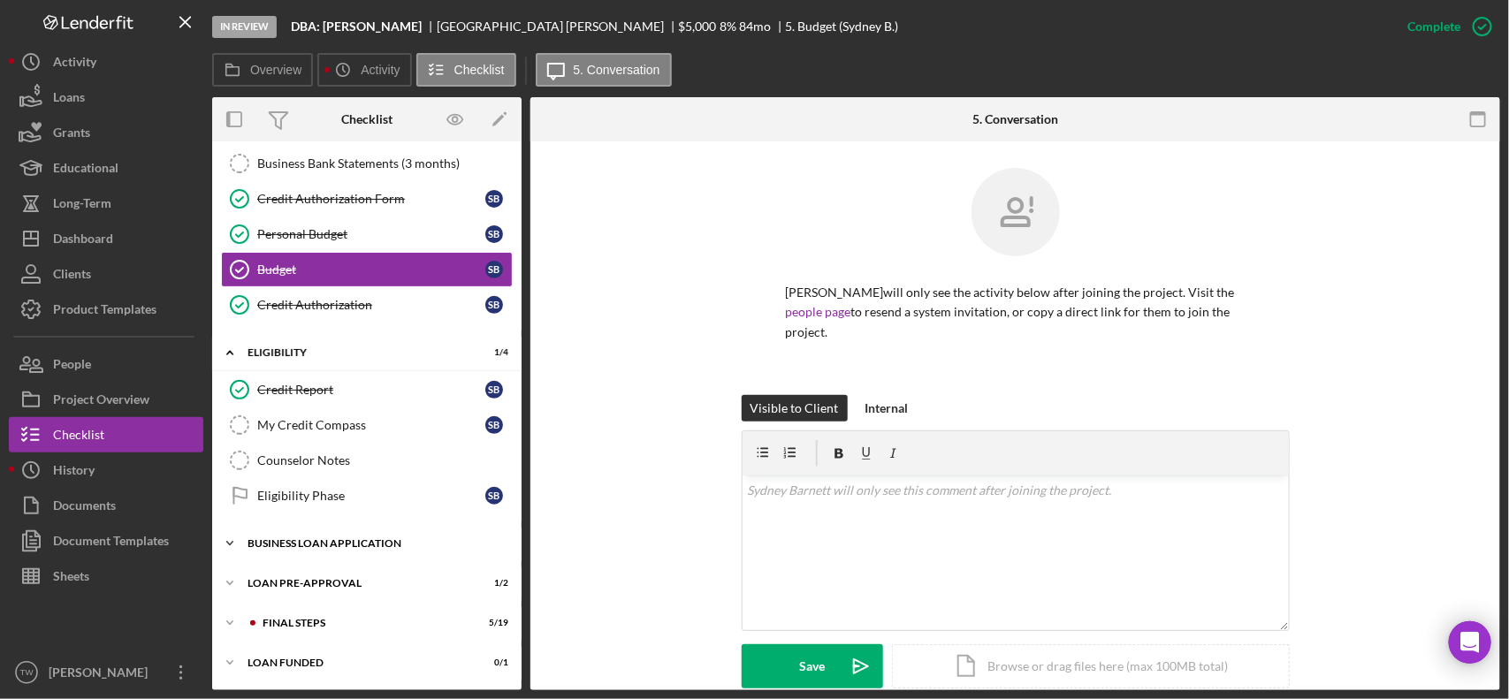
click at [312, 548] on div "Icon/Expander BUSINESS LOAN APPLICATION 7 / 31" at bounding box center [366, 543] width 309 height 35
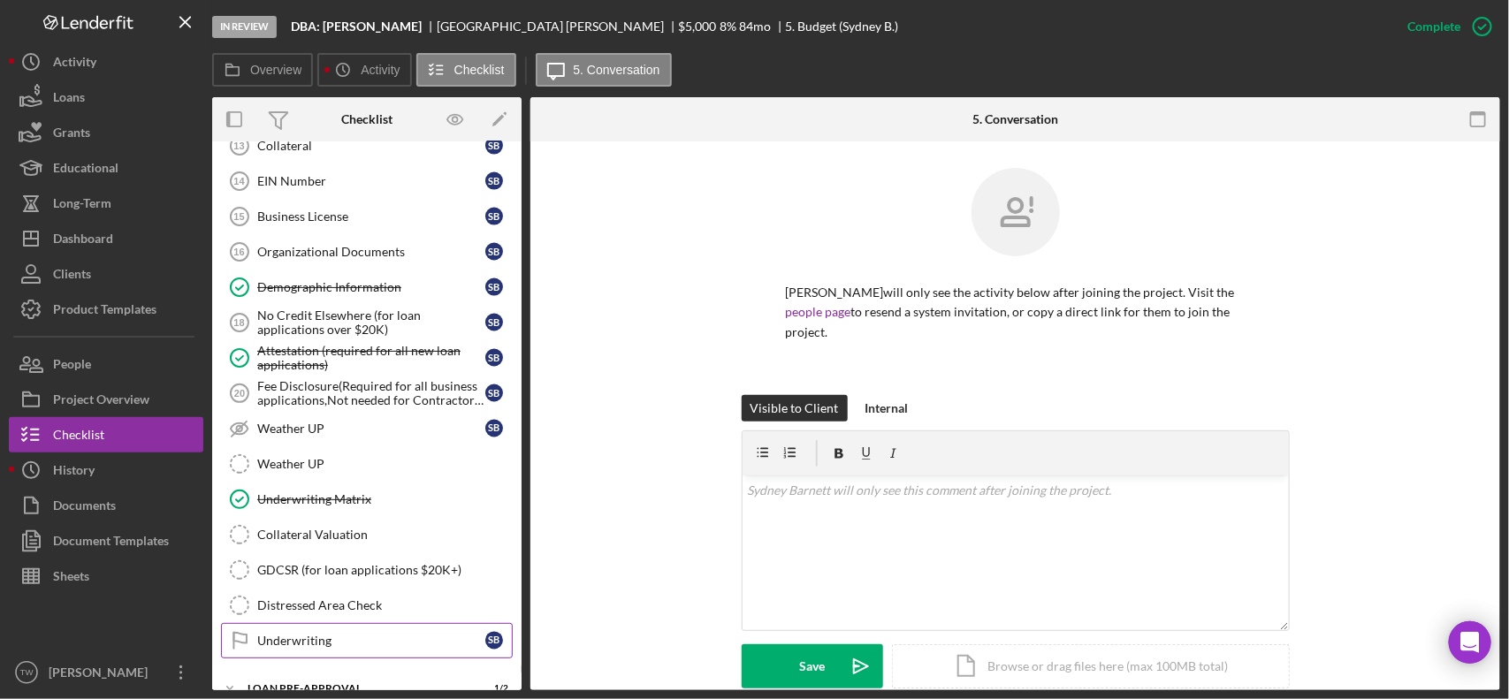
scroll to position [1364, 0]
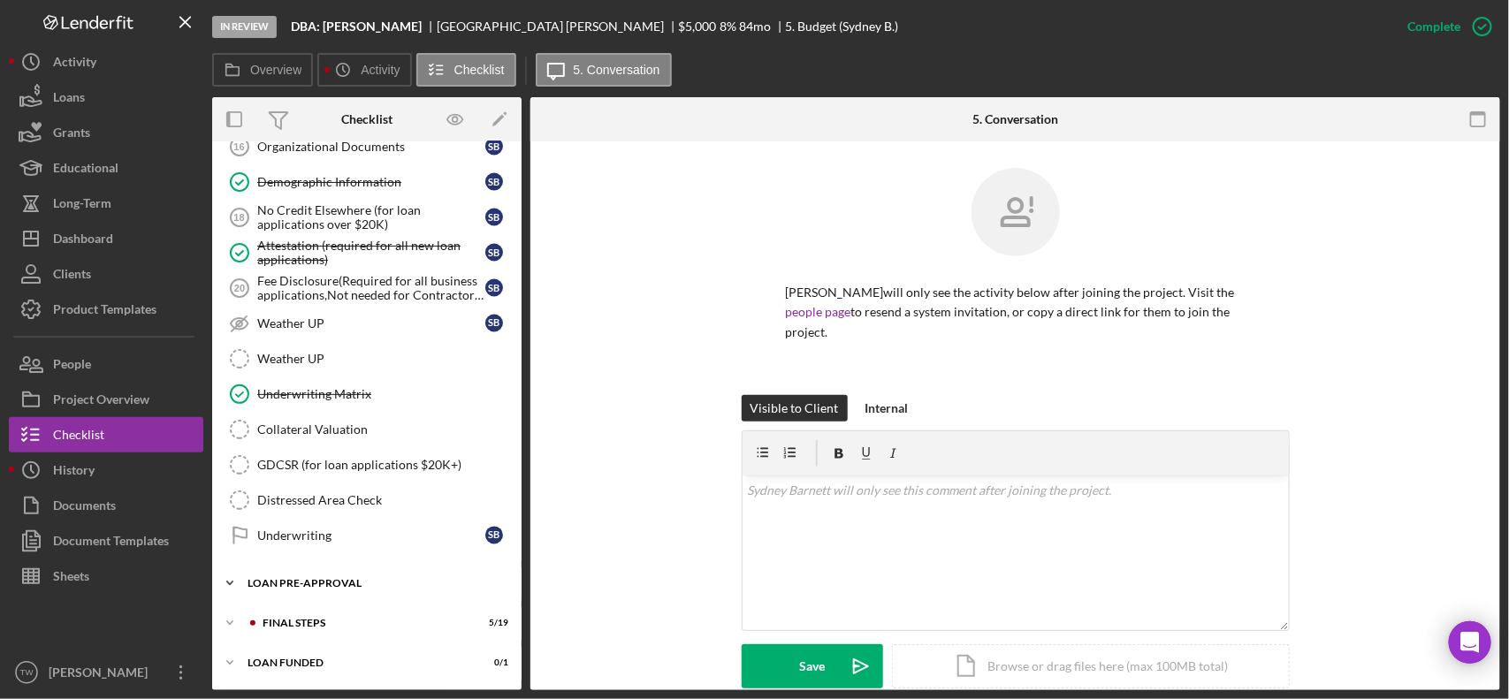
click at [381, 589] on div "LOAN PRE-APPROVAL" at bounding box center [373, 583] width 252 height 11
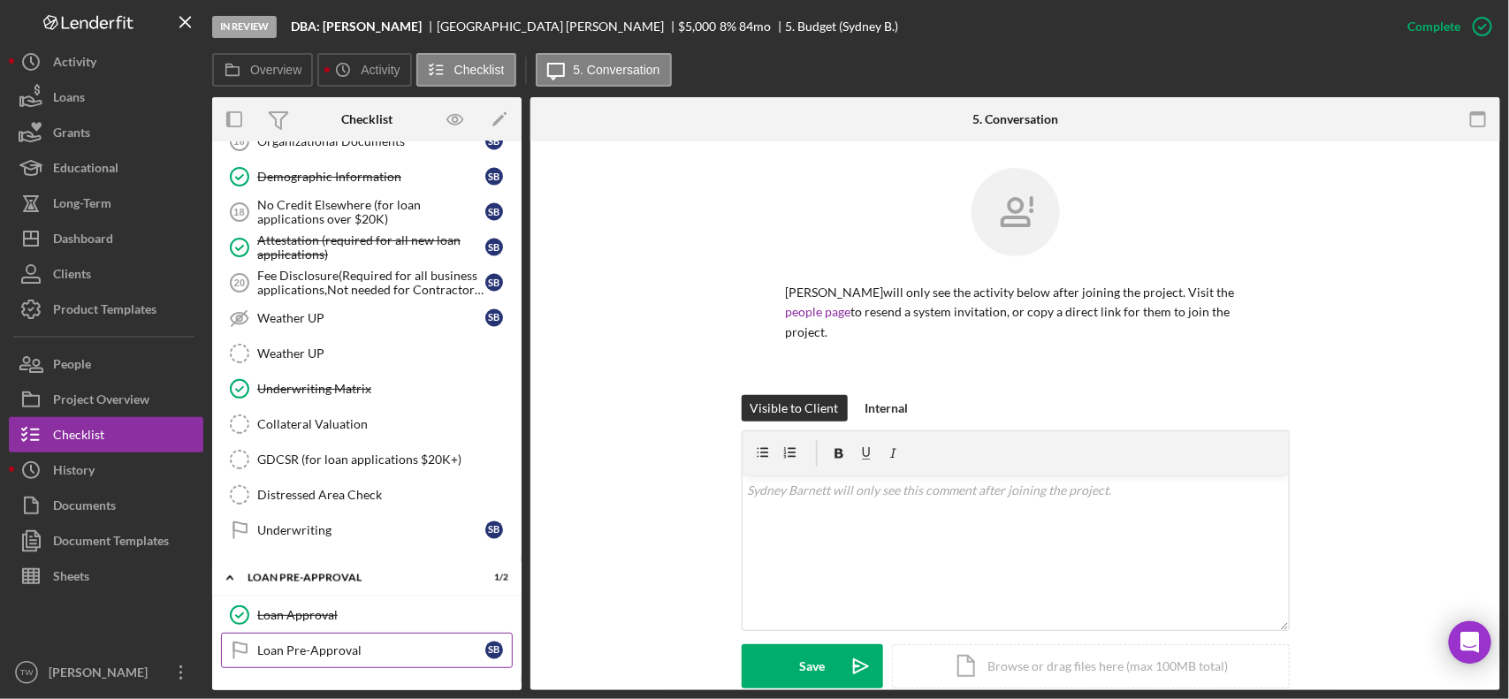
scroll to position [1460, 0]
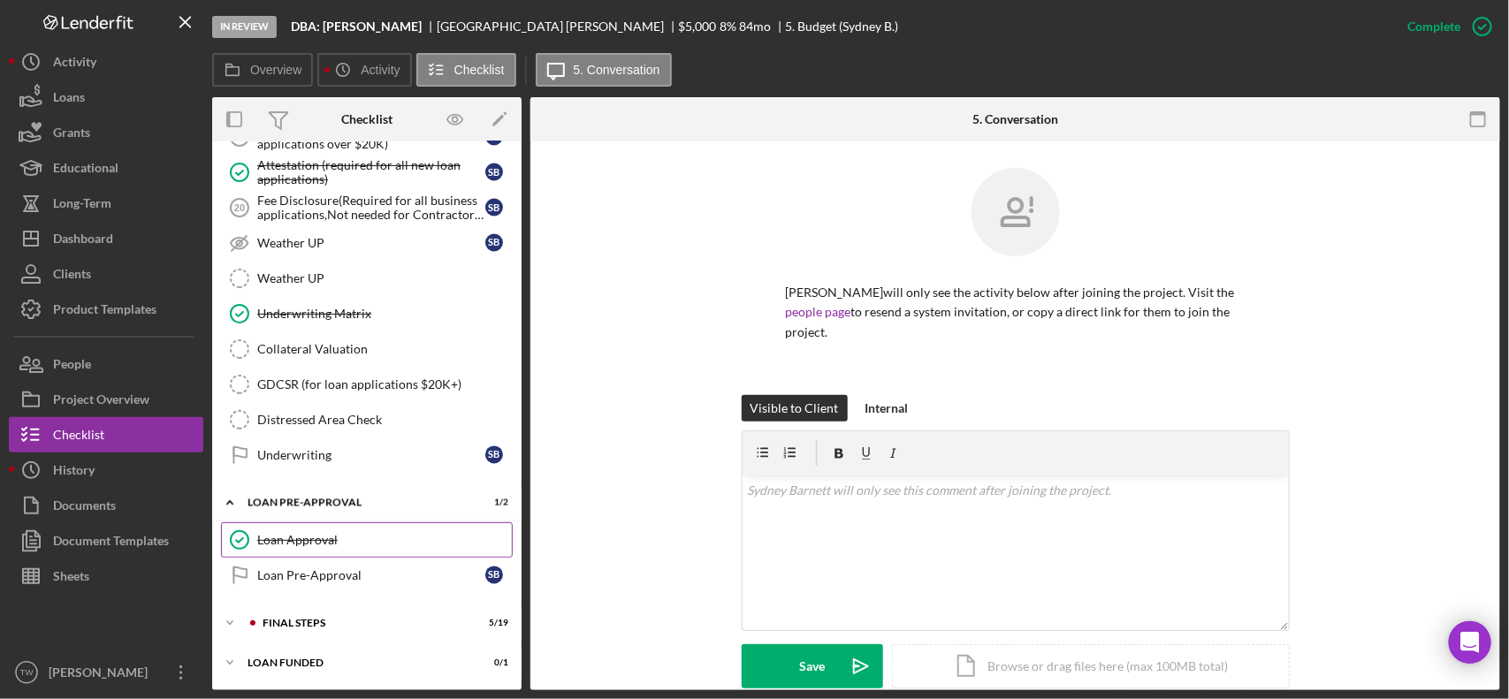
click at [346, 549] on link "Loan Approval Loan Approval" at bounding box center [367, 539] width 292 height 35
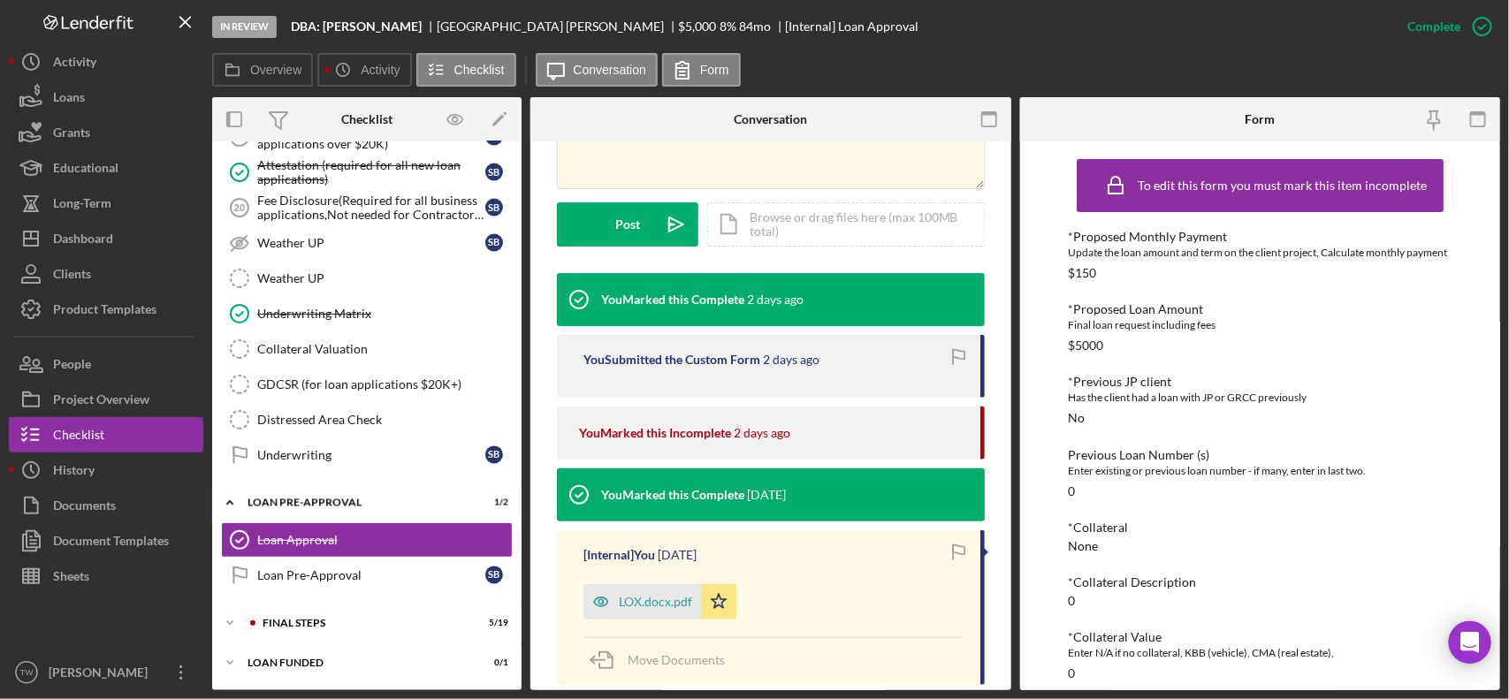
scroll to position [221, 0]
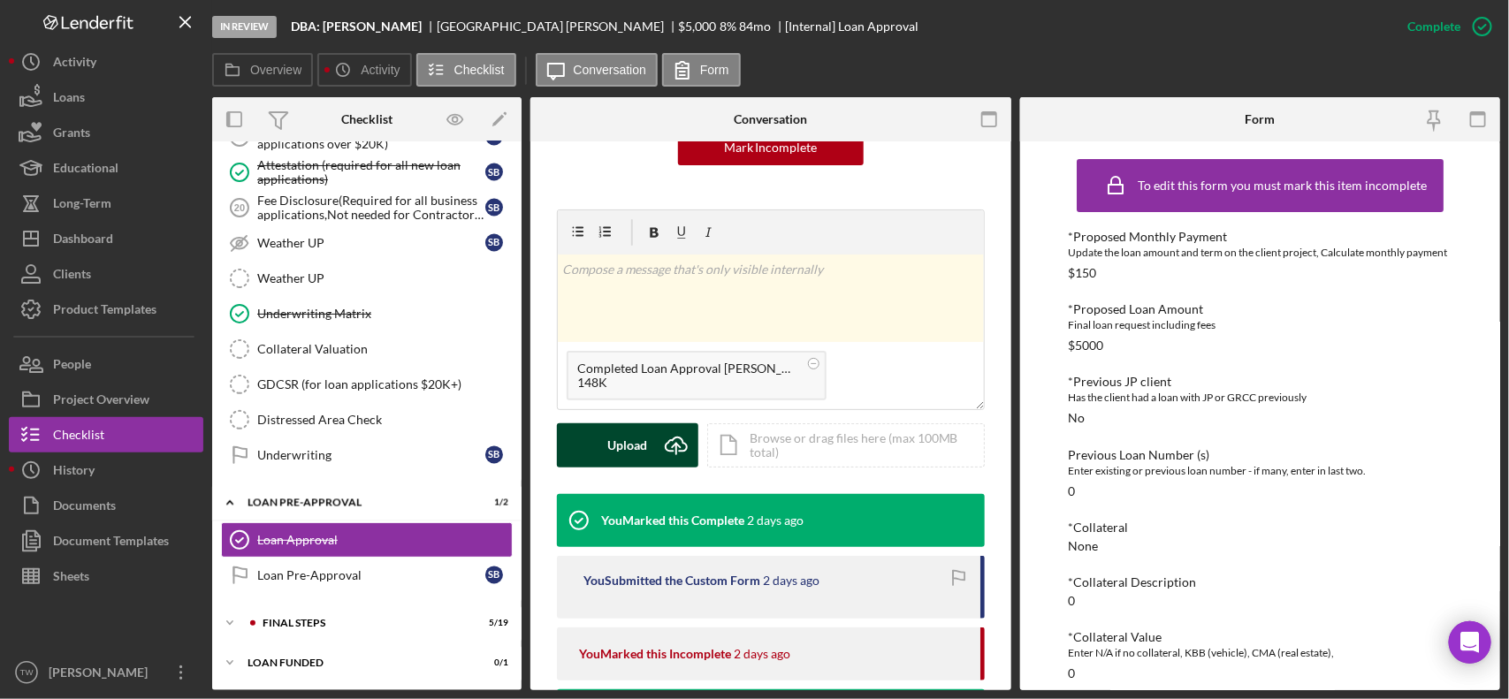
click at [654, 440] on icon "Icon/Upload" at bounding box center [676, 445] width 44 height 44
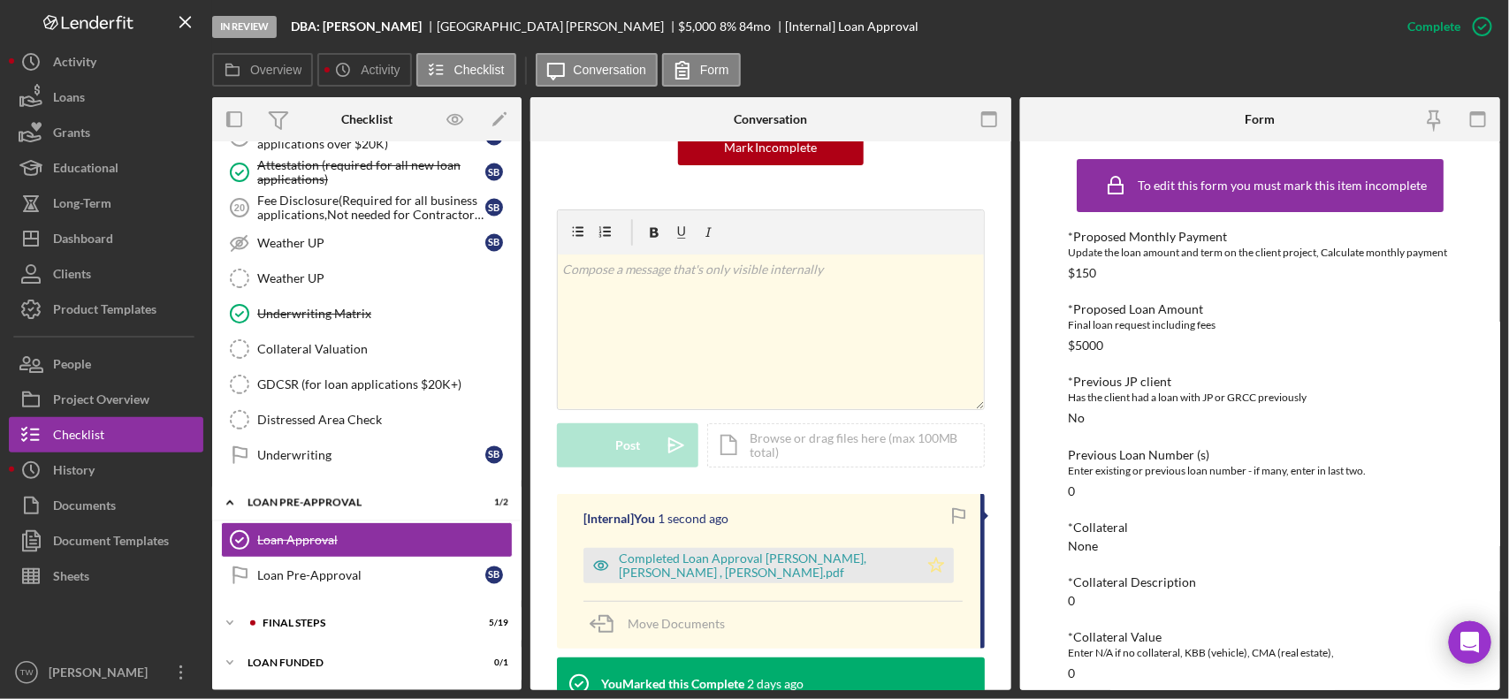
click at [941, 572] on icon "Icon/Star" at bounding box center [935, 565] width 35 height 35
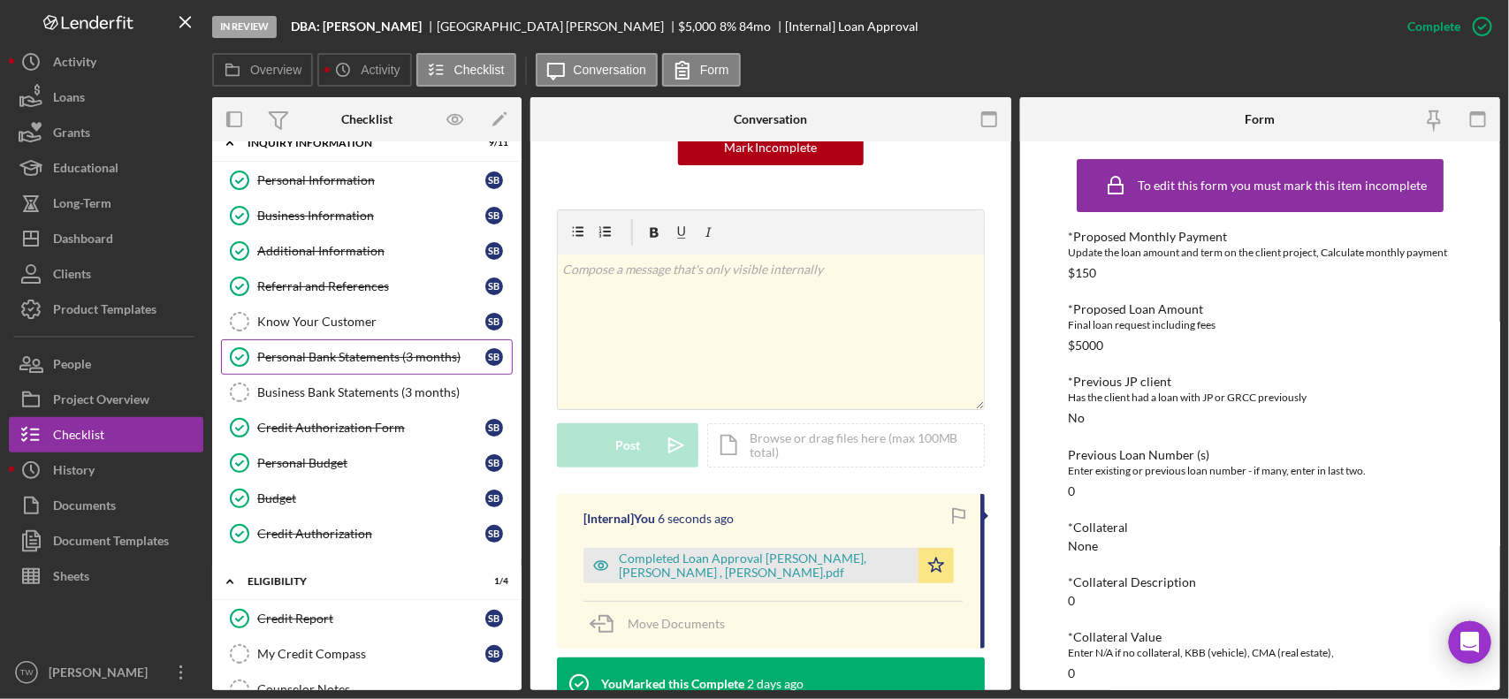
scroll to position [0, 0]
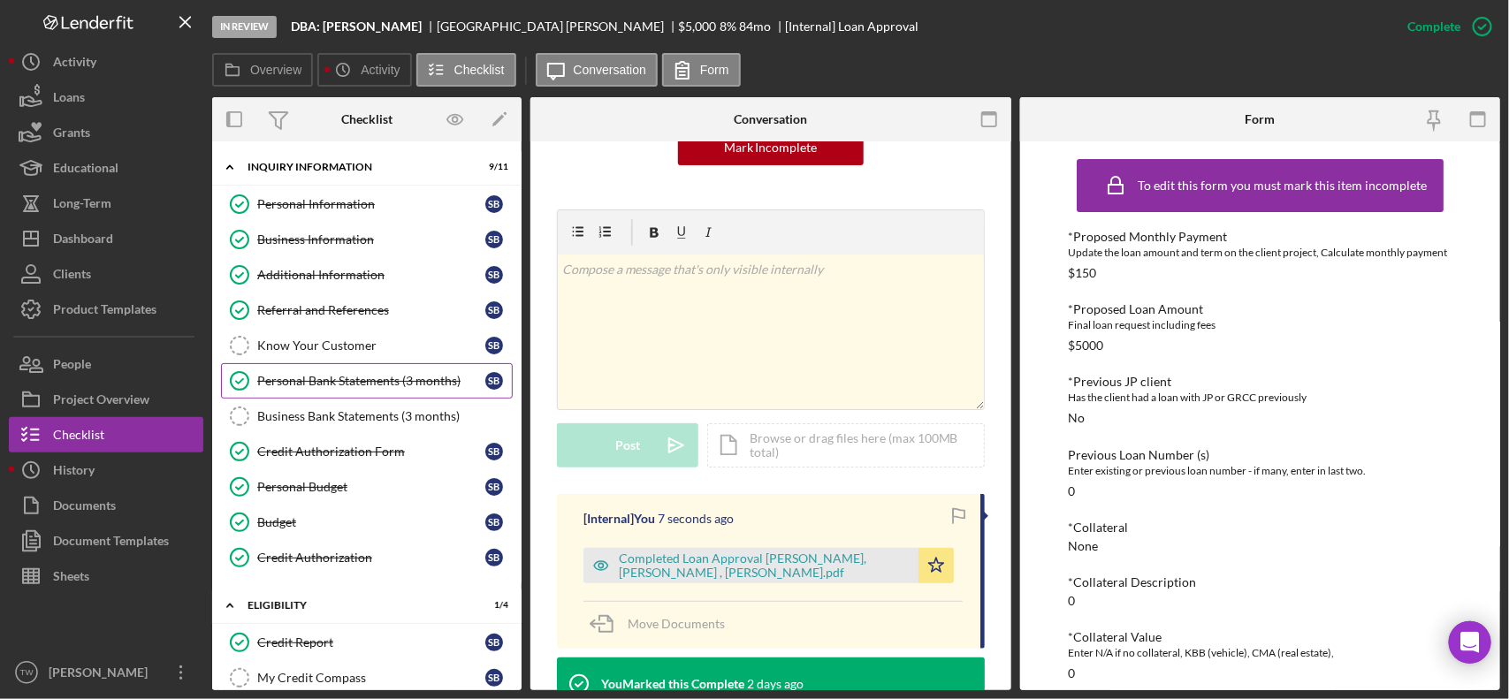
click at [340, 386] on div "Personal Bank Statements (3 months)" at bounding box center [371, 381] width 228 height 14
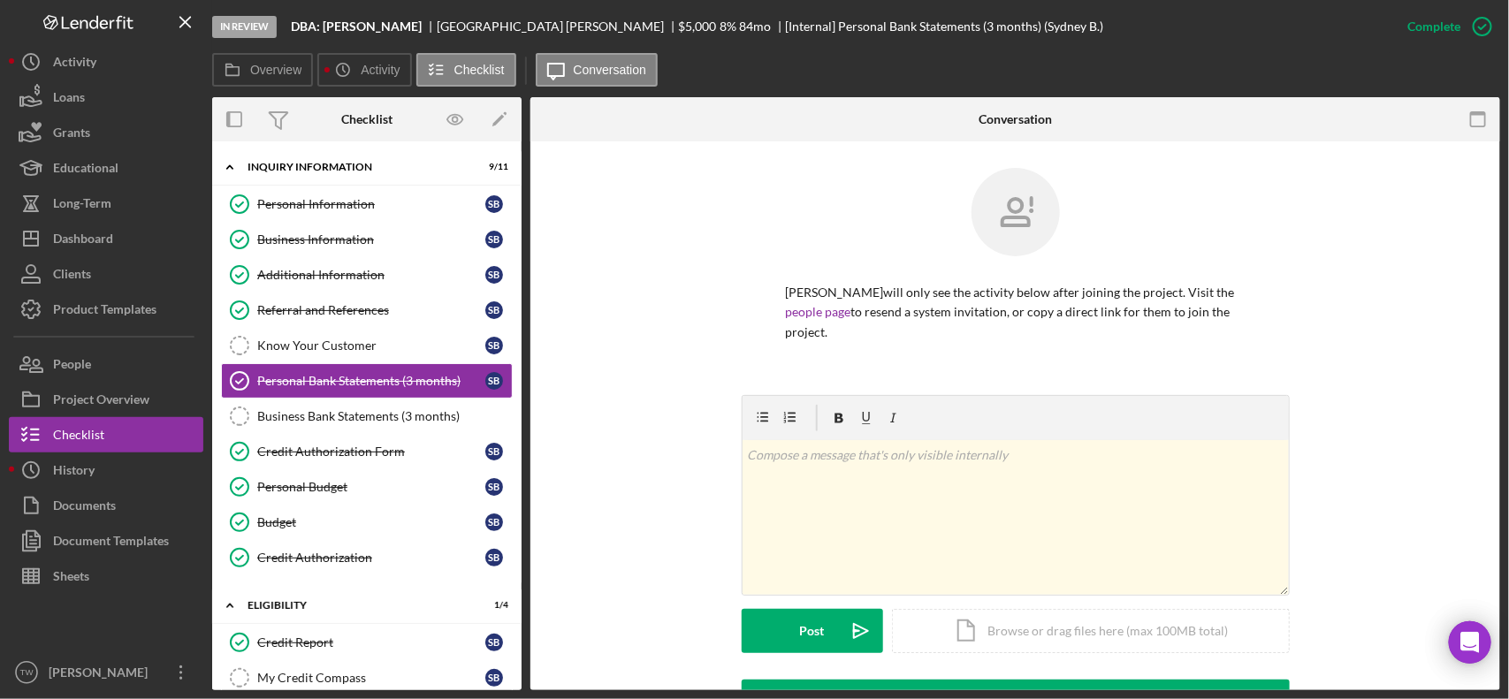
scroll to position [343, 0]
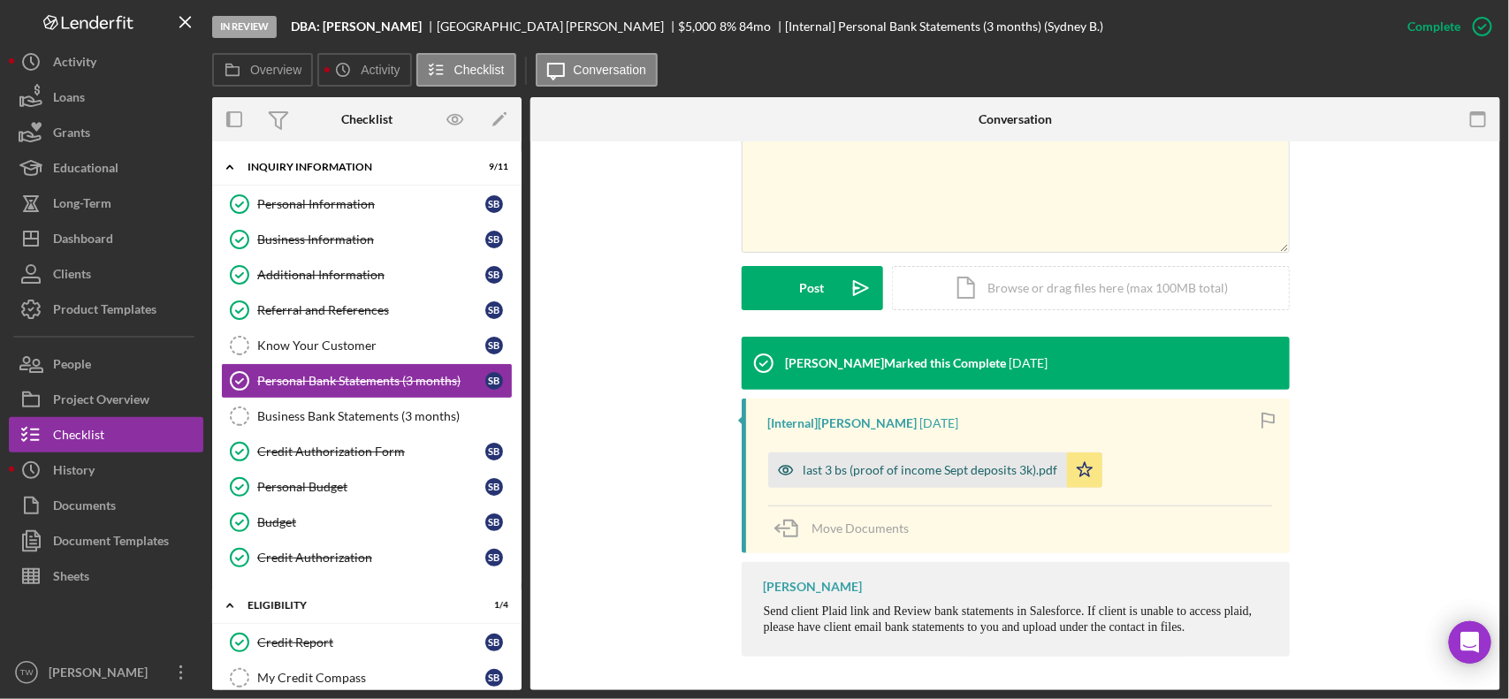
click at [907, 464] on div "last 3 bs (proof of income Sept deposits 3k).pdf" at bounding box center [930, 470] width 255 height 14
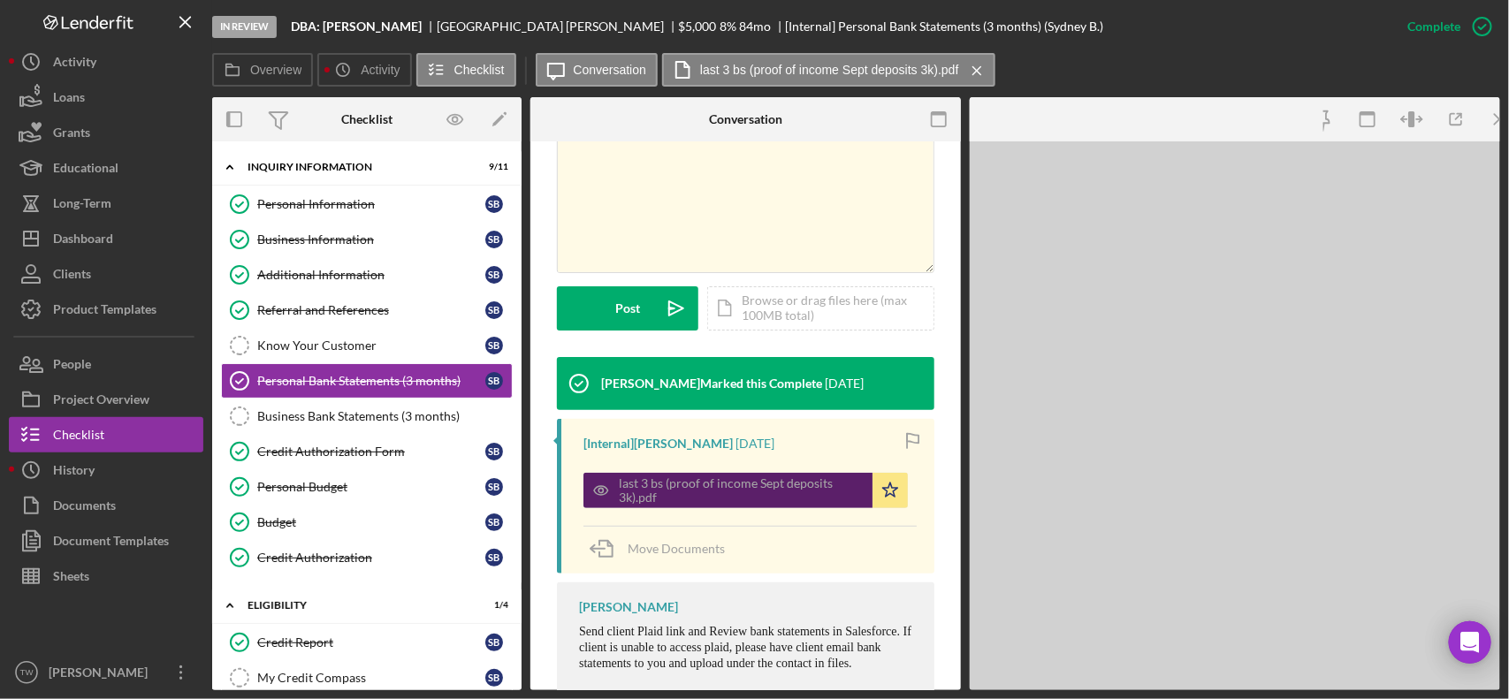
scroll to position [363, 0]
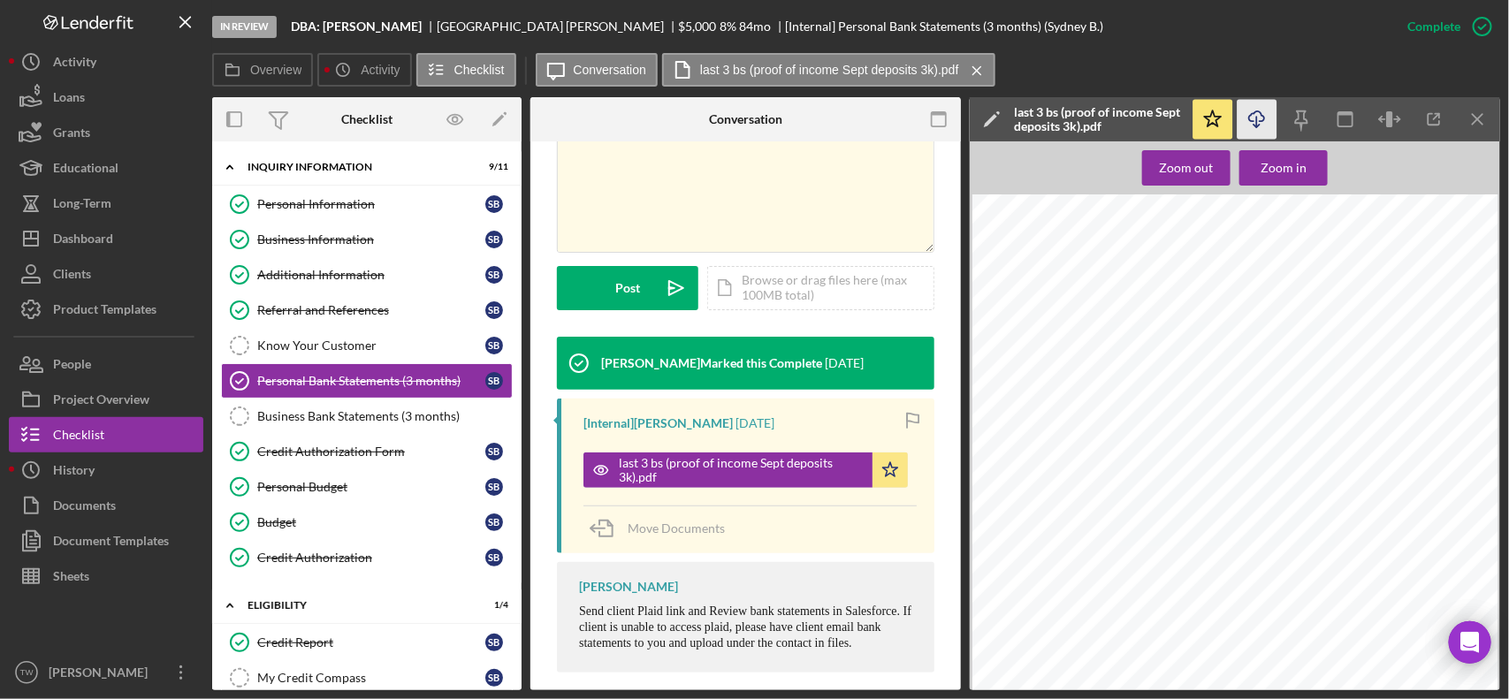
click at [1252, 110] on icon "Icon/Download" at bounding box center [1257, 120] width 40 height 40
click at [292, 459] on div "Credit Authorization Form" at bounding box center [371, 452] width 228 height 14
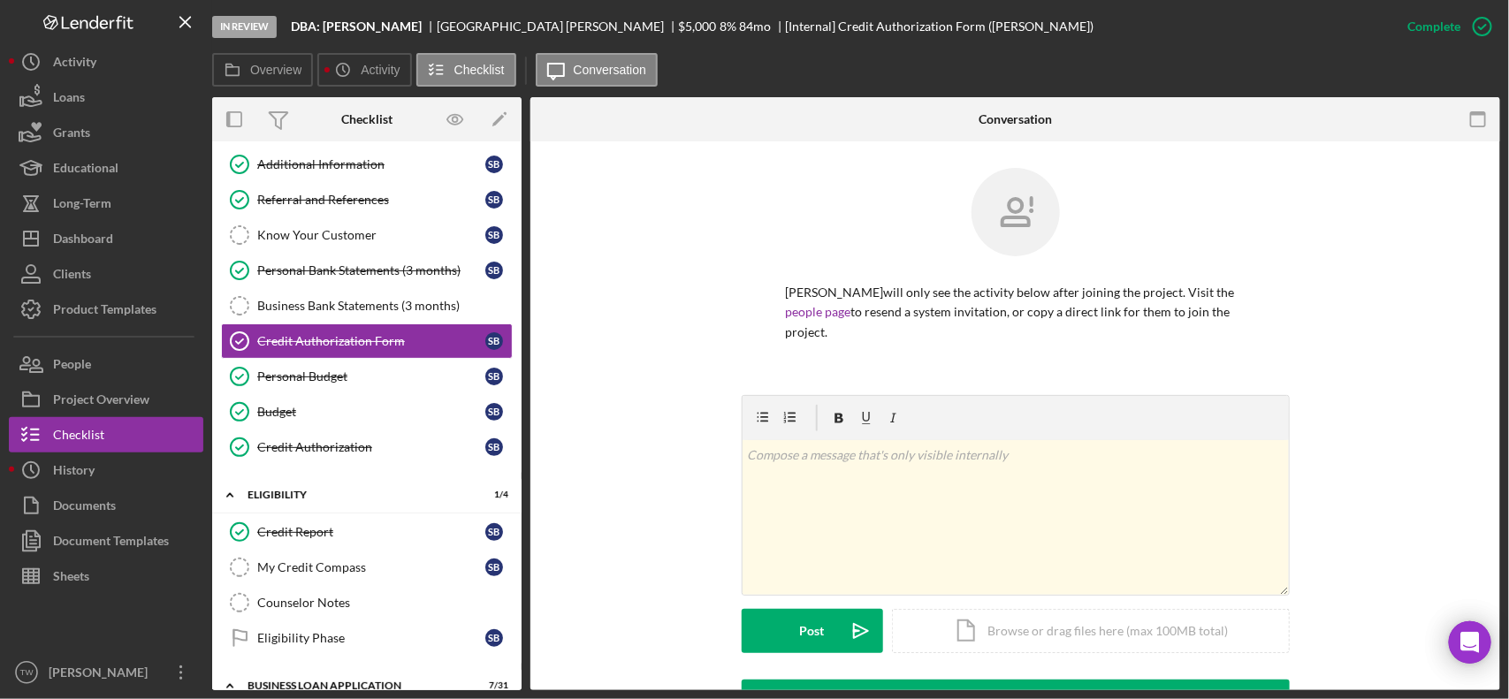
scroll to position [331, 0]
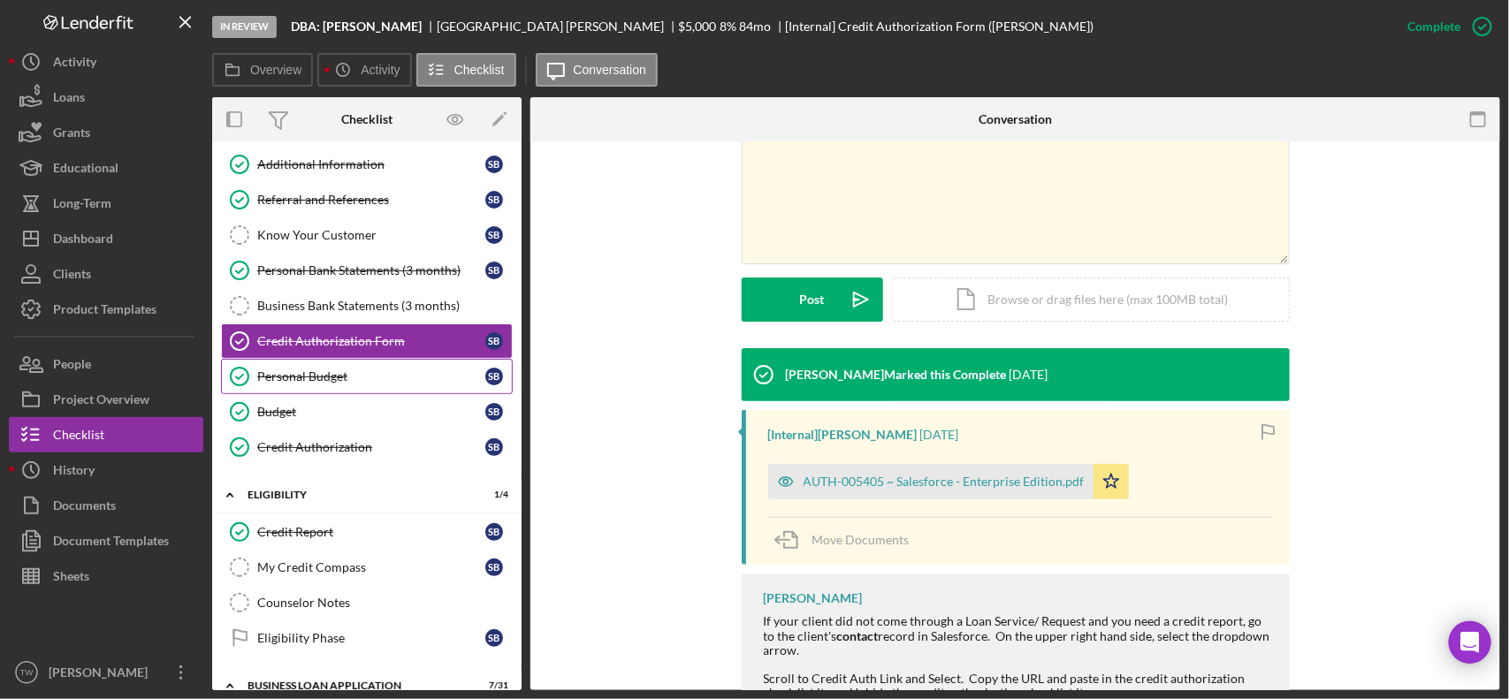
click at [338, 384] on div "Personal Budget" at bounding box center [371, 376] width 228 height 14
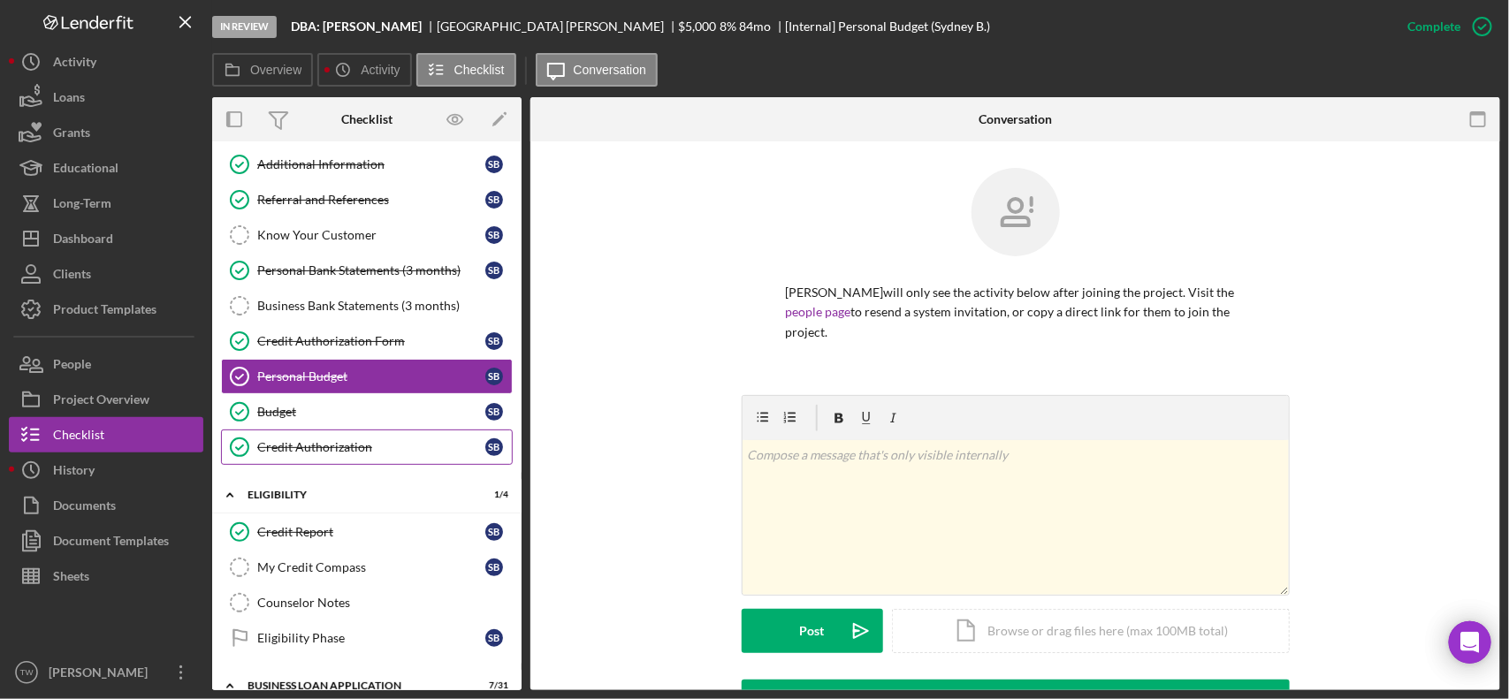
click at [323, 445] on div "Credit Authorization" at bounding box center [371, 447] width 228 height 14
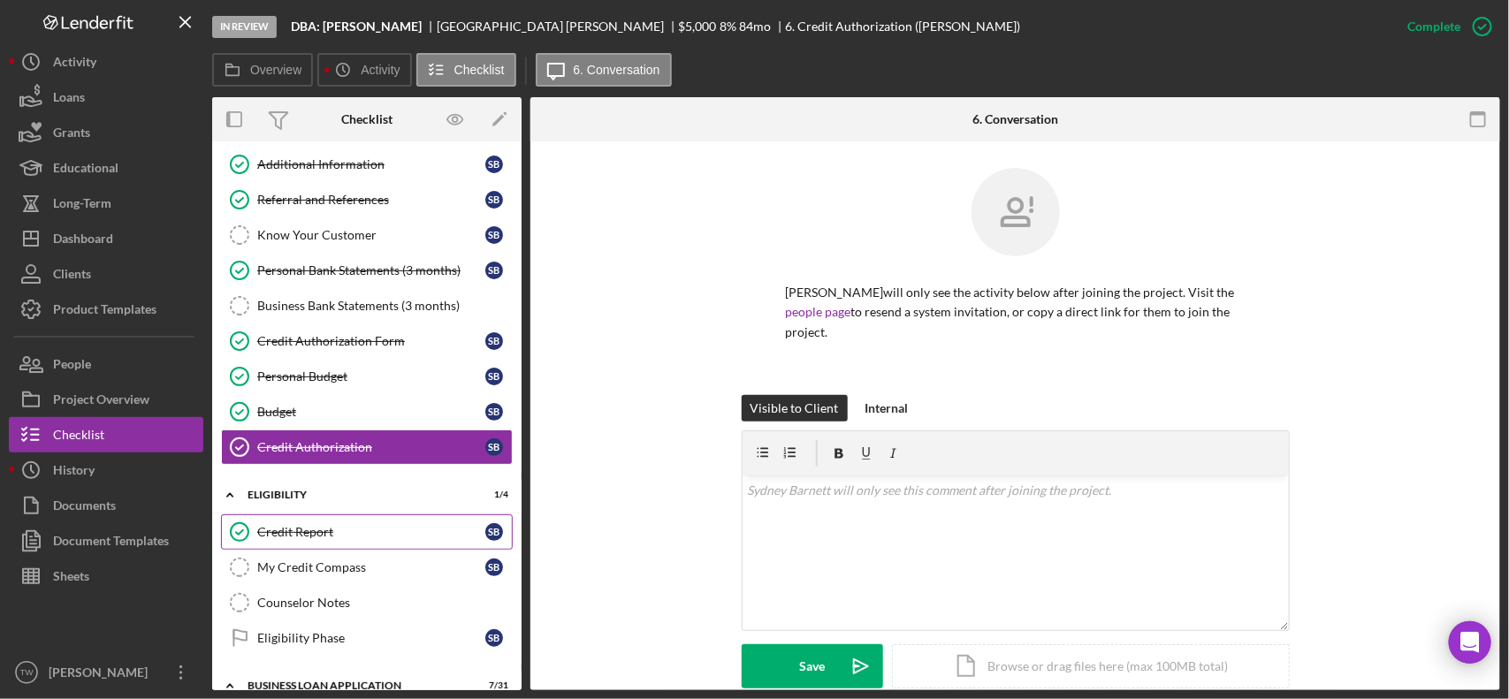
click at [293, 539] on div "Credit Report" at bounding box center [371, 532] width 228 height 14
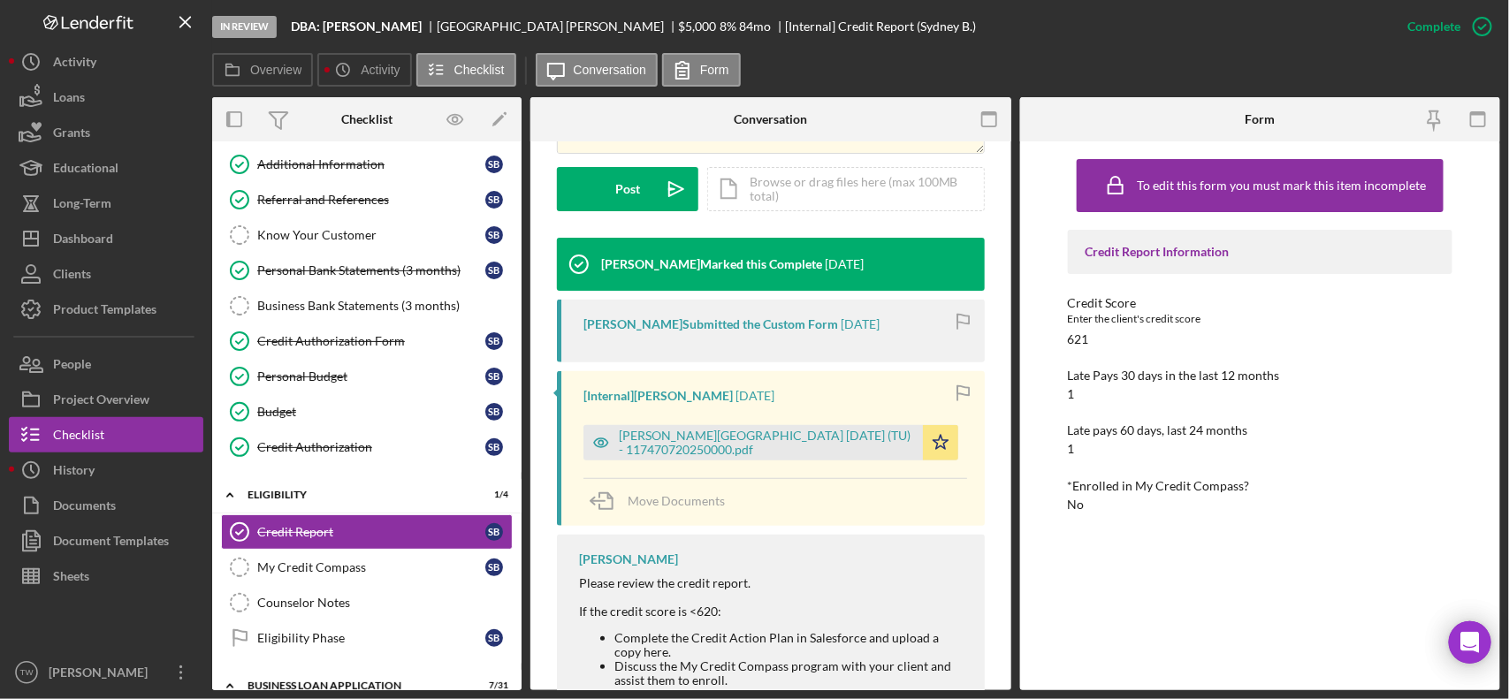
scroll to position [331, 0]
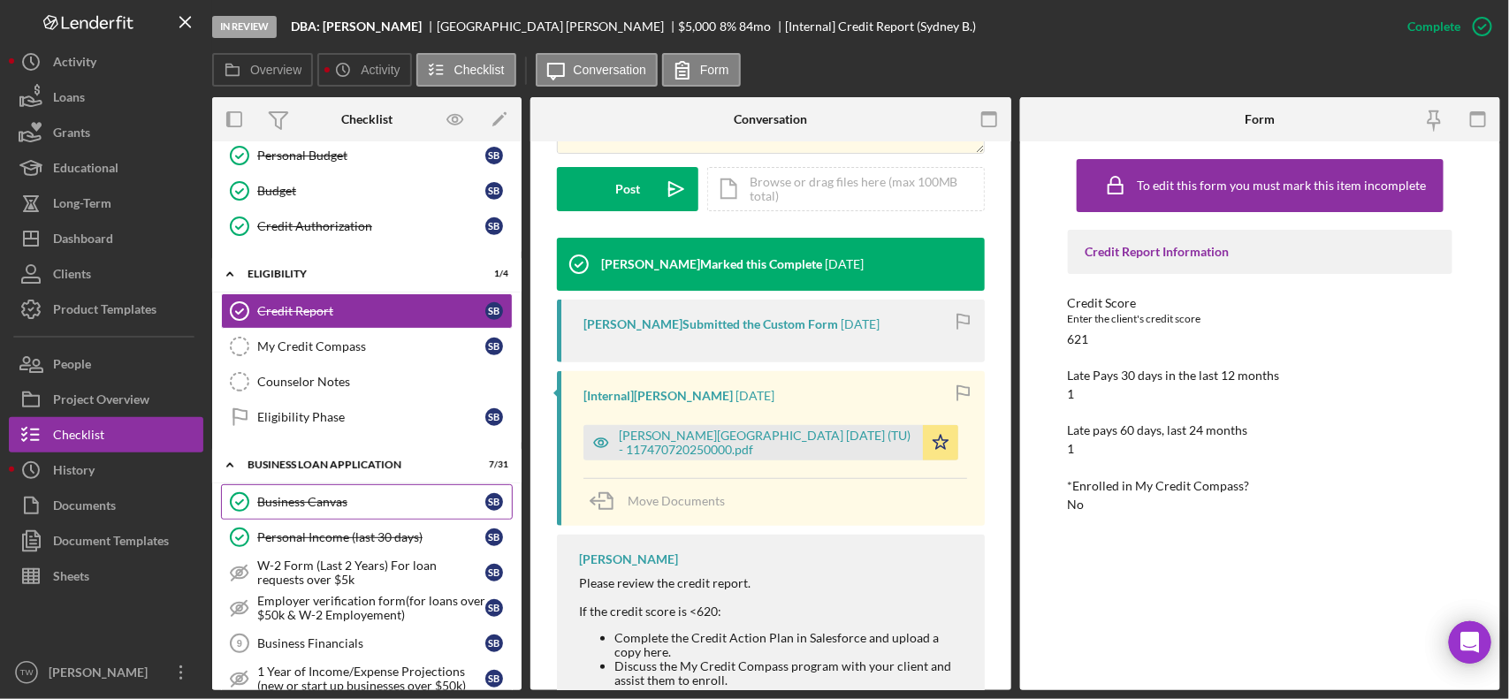
click at [314, 502] on div "Business Canvas" at bounding box center [371, 502] width 228 height 14
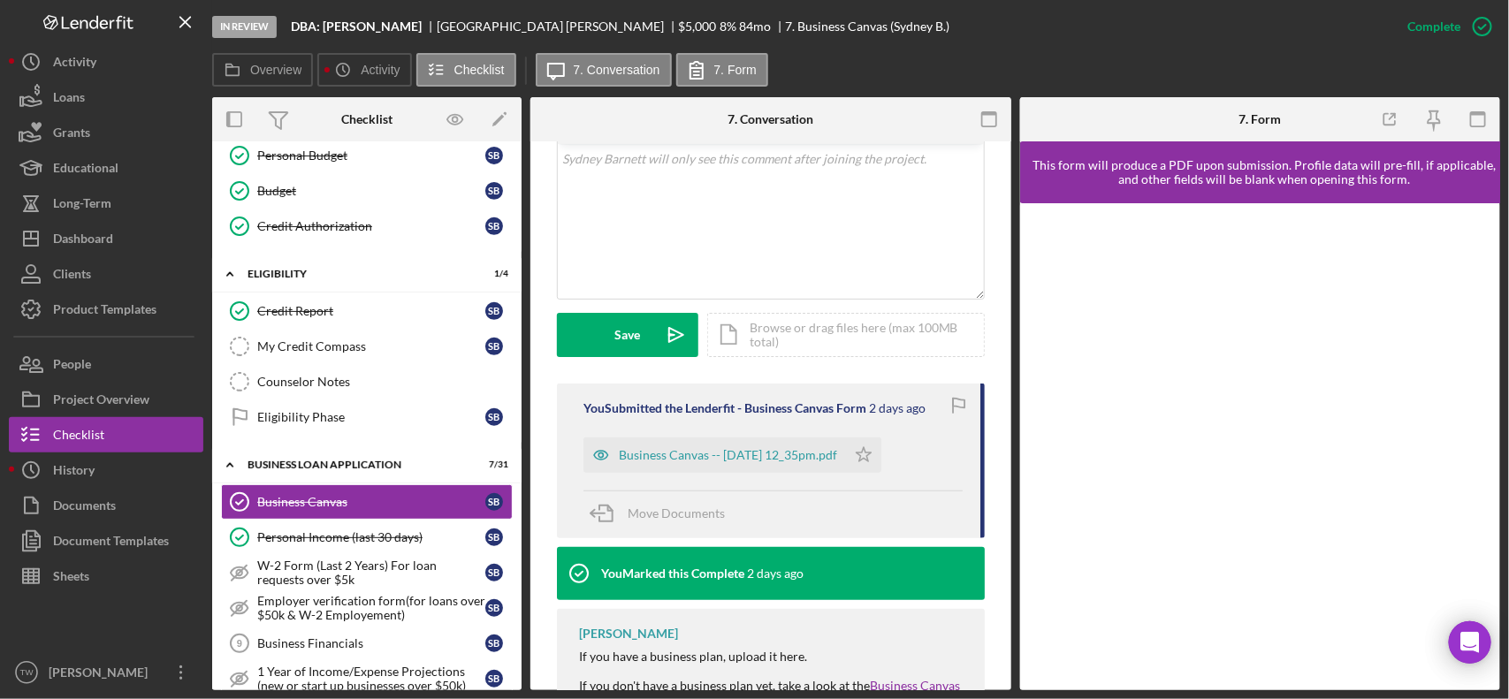
scroll to position [492, 0]
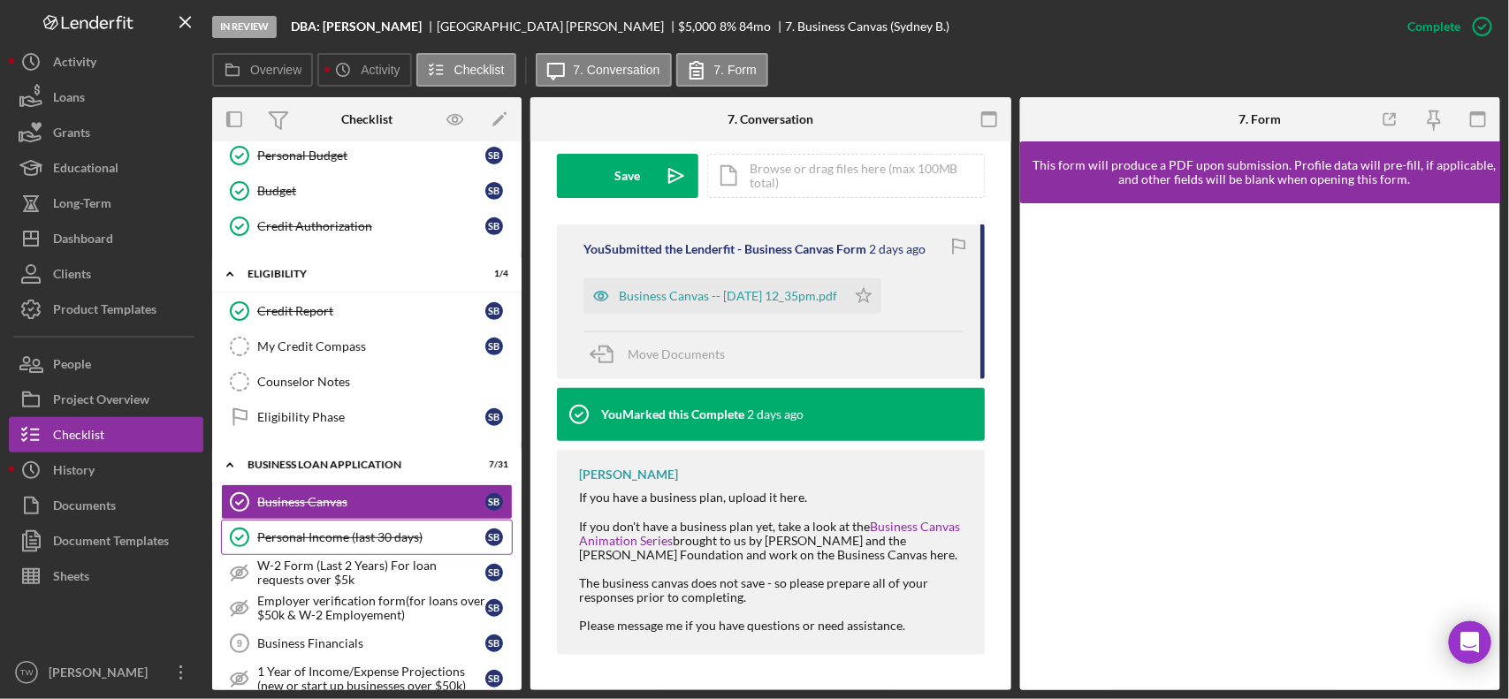
click at [399, 544] on div "Personal Income (last 30 days)" at bounding box center [371, 537] width 228 height 14
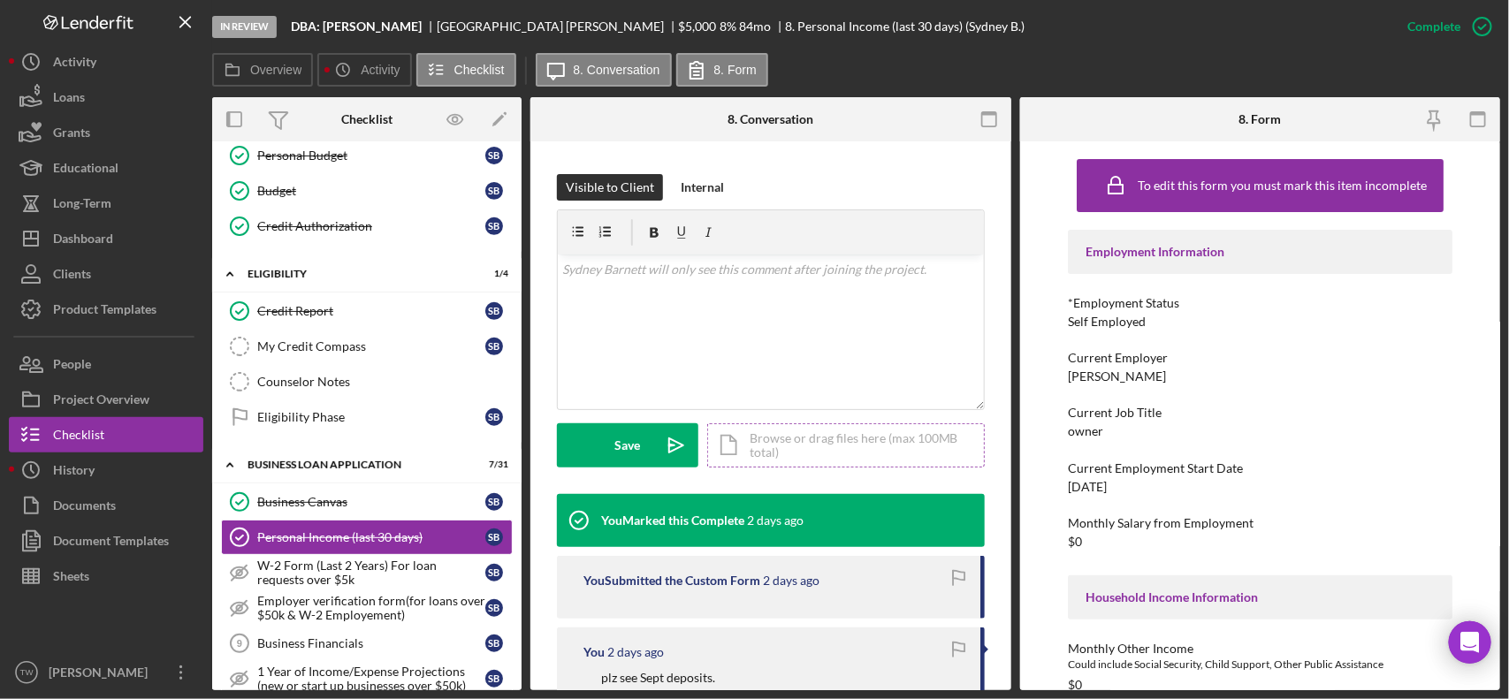
scroll to position [331, 0]
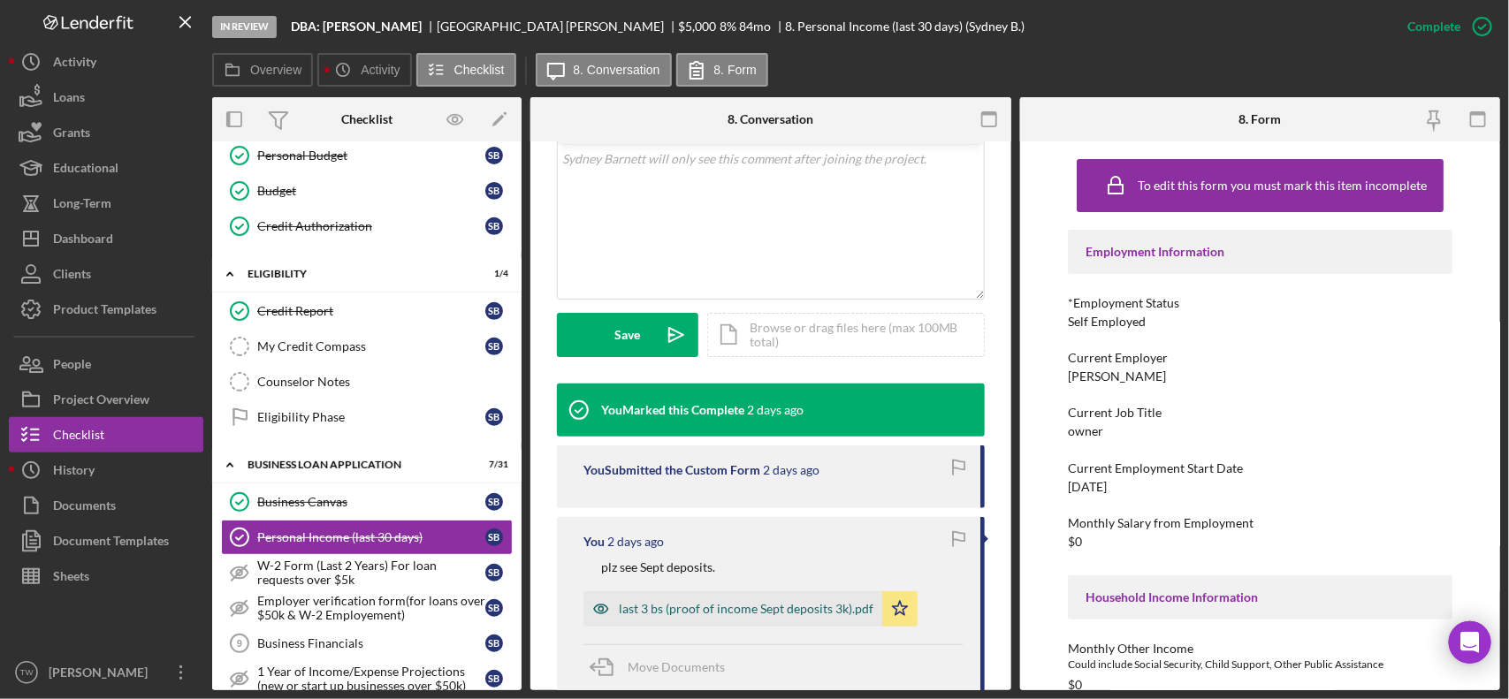
click at [769, 603] on div "last 3 bs (proof of income Sept deposits 3k).pdf" at bounding box center [746, 609] width 255 height 14
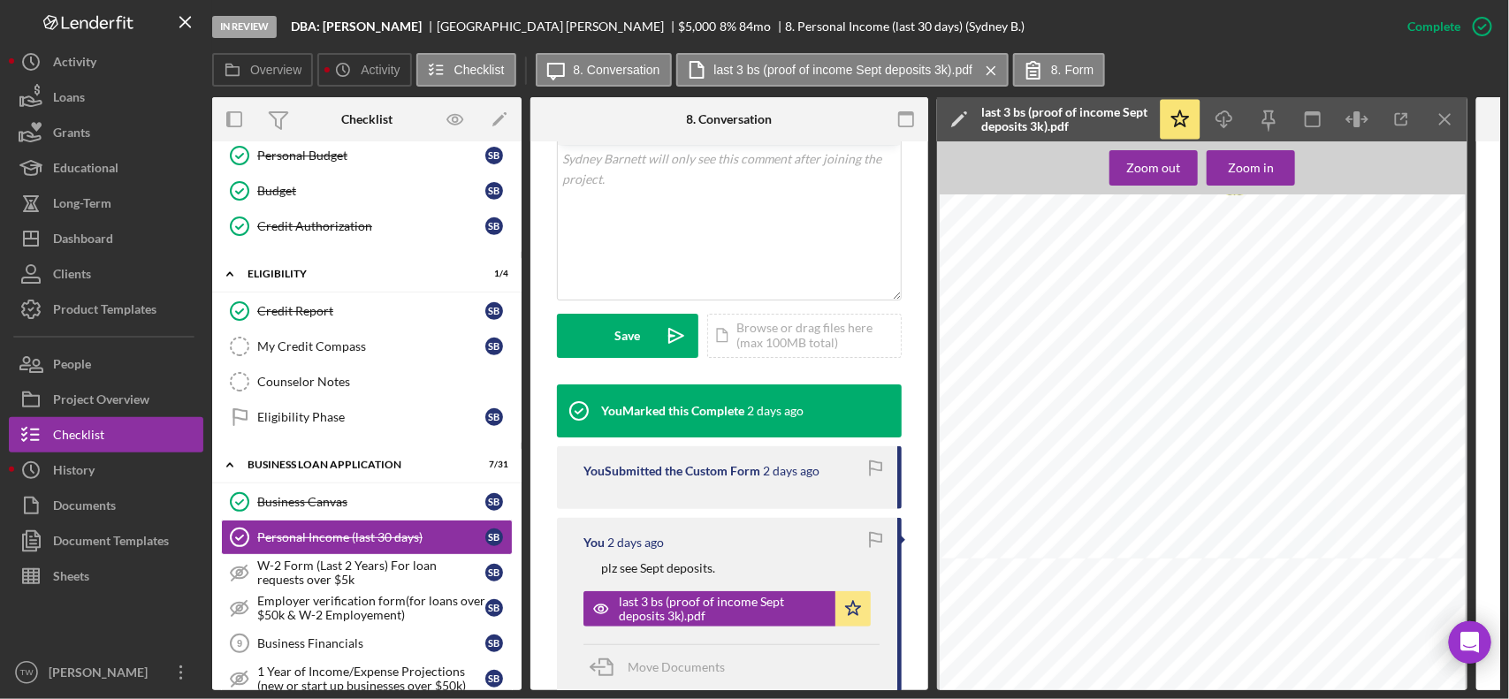
scroll to position [14362, 0]
click at [605, 250] on div "v Color teal Color pink Remove color Add row above Add row below Add column bef…" at bounding box center [729, 222] width 343 height 155
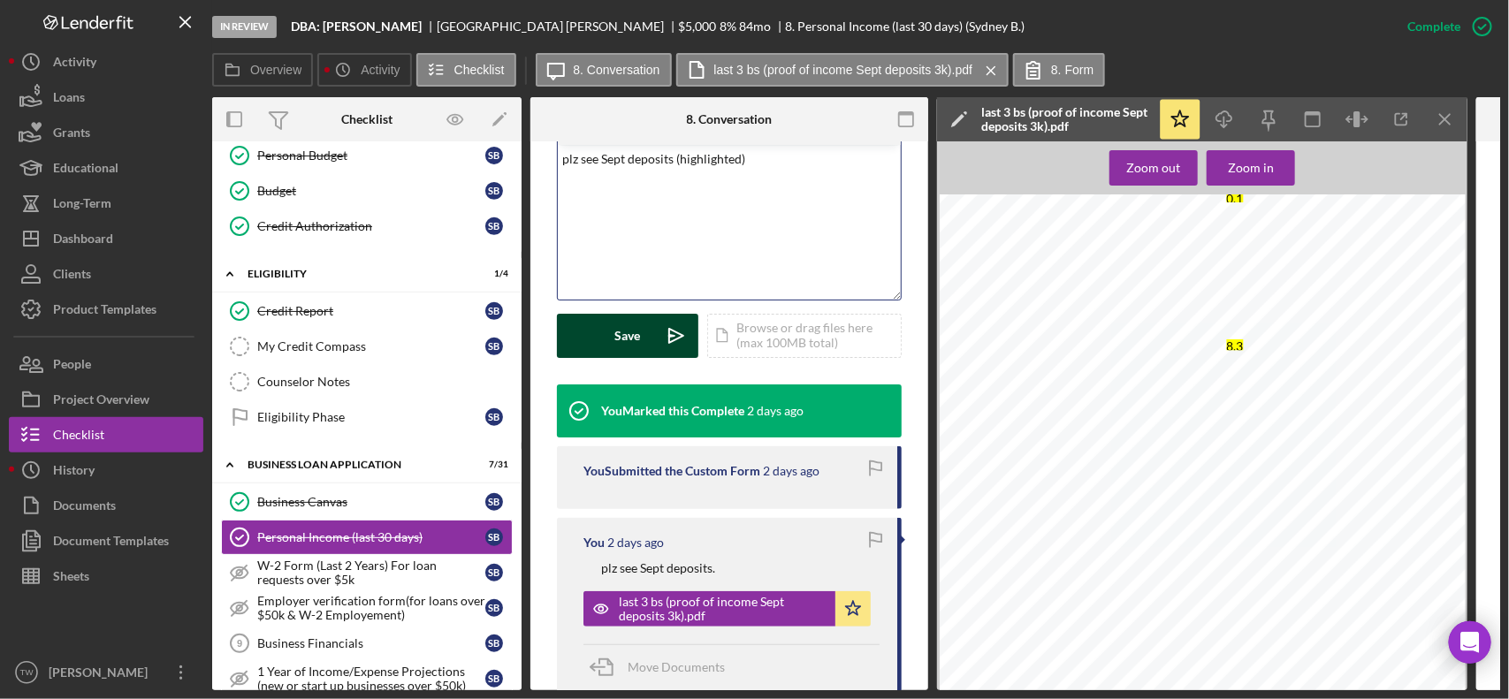
click at [654, 341] on icon "Icon/icon-invite-send" at bounding box center [676, 336] width 44 height 44
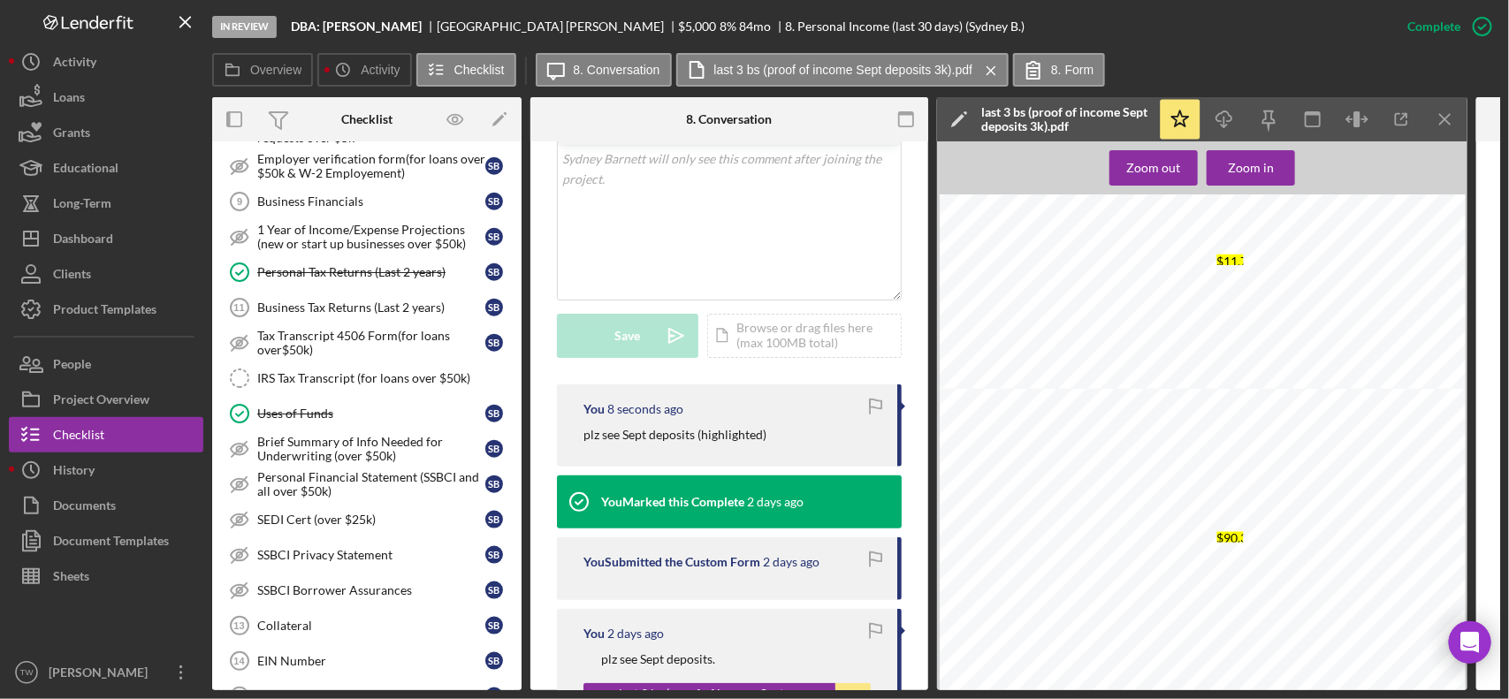
scroll to position [552, 0]
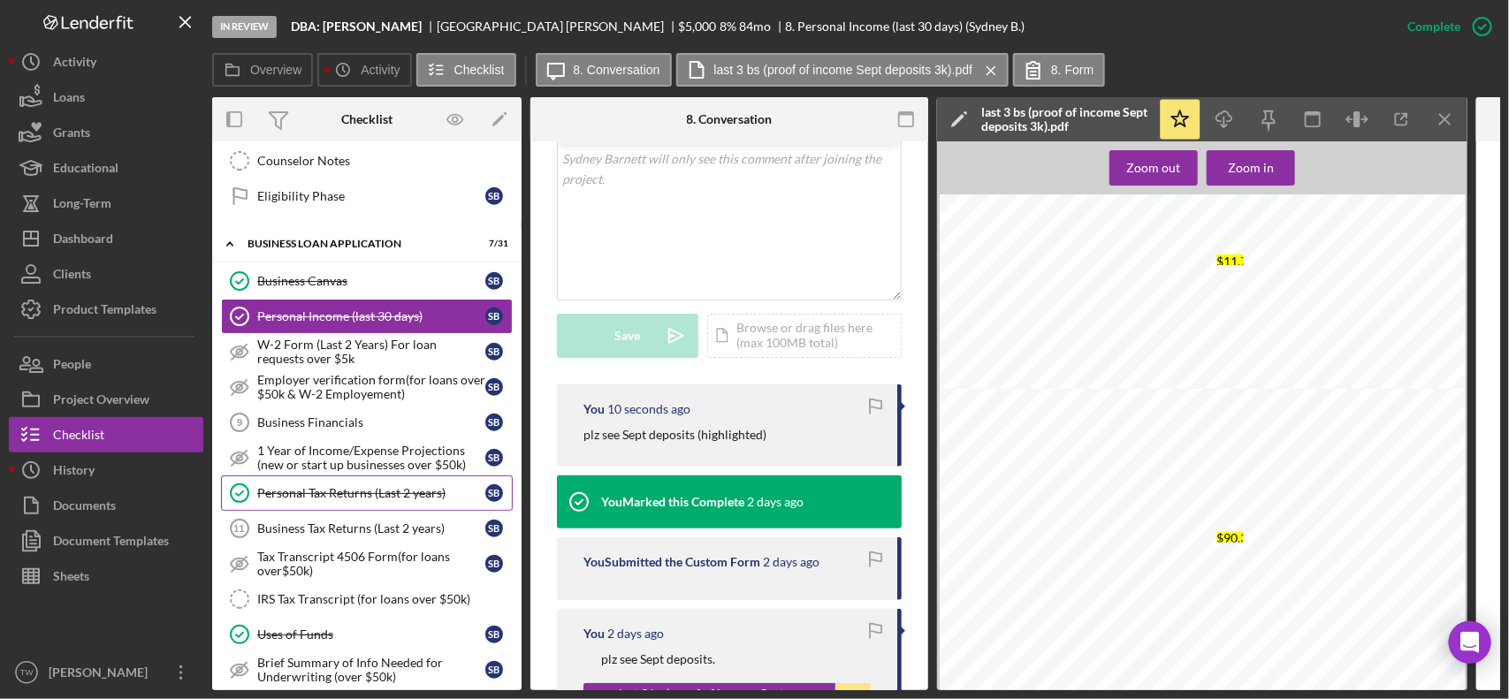
click at [345, 500] on div "Personal Tax Returns (Last 2 years)" at bounding box center [371, 493] width 228 height 14
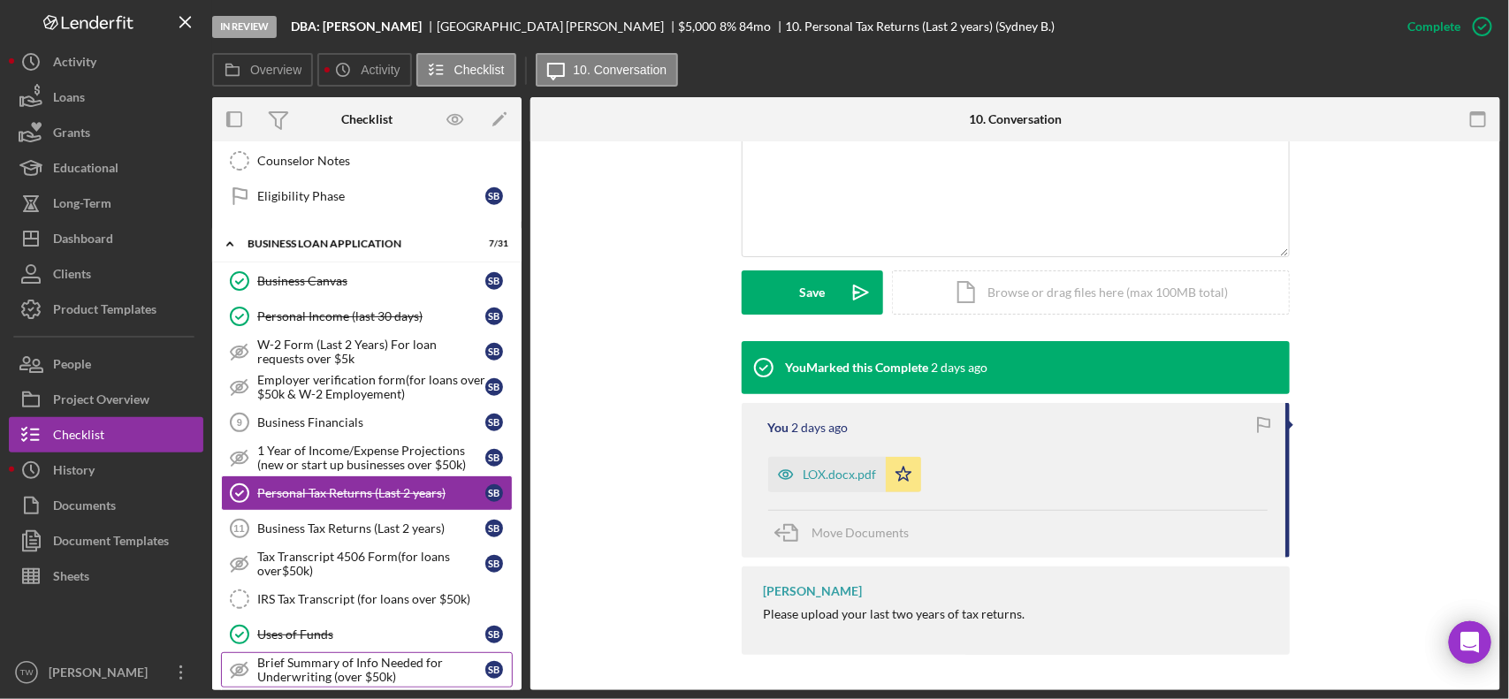
scroll to position [663, 0]
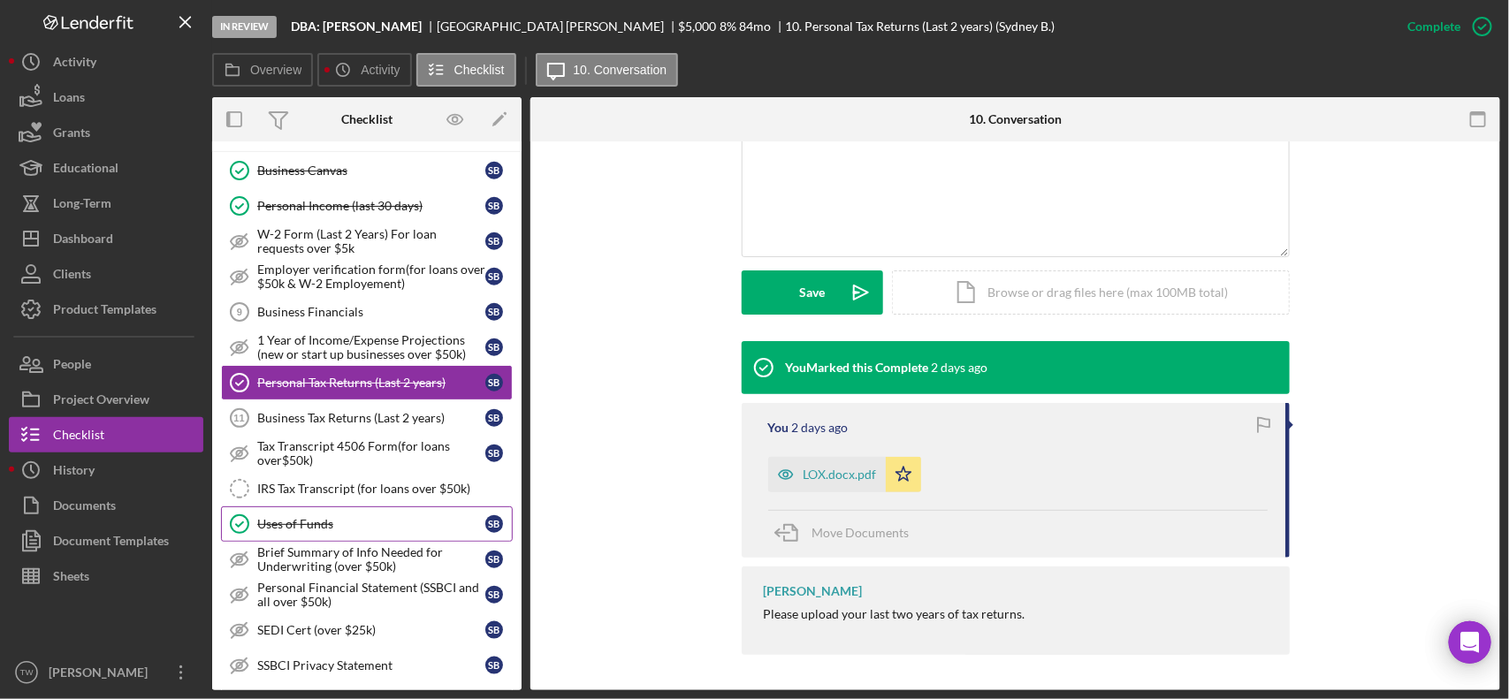
click at [339, 531] on div "Uses of Funds" at bounding box center [371, 524] width 228 height 14
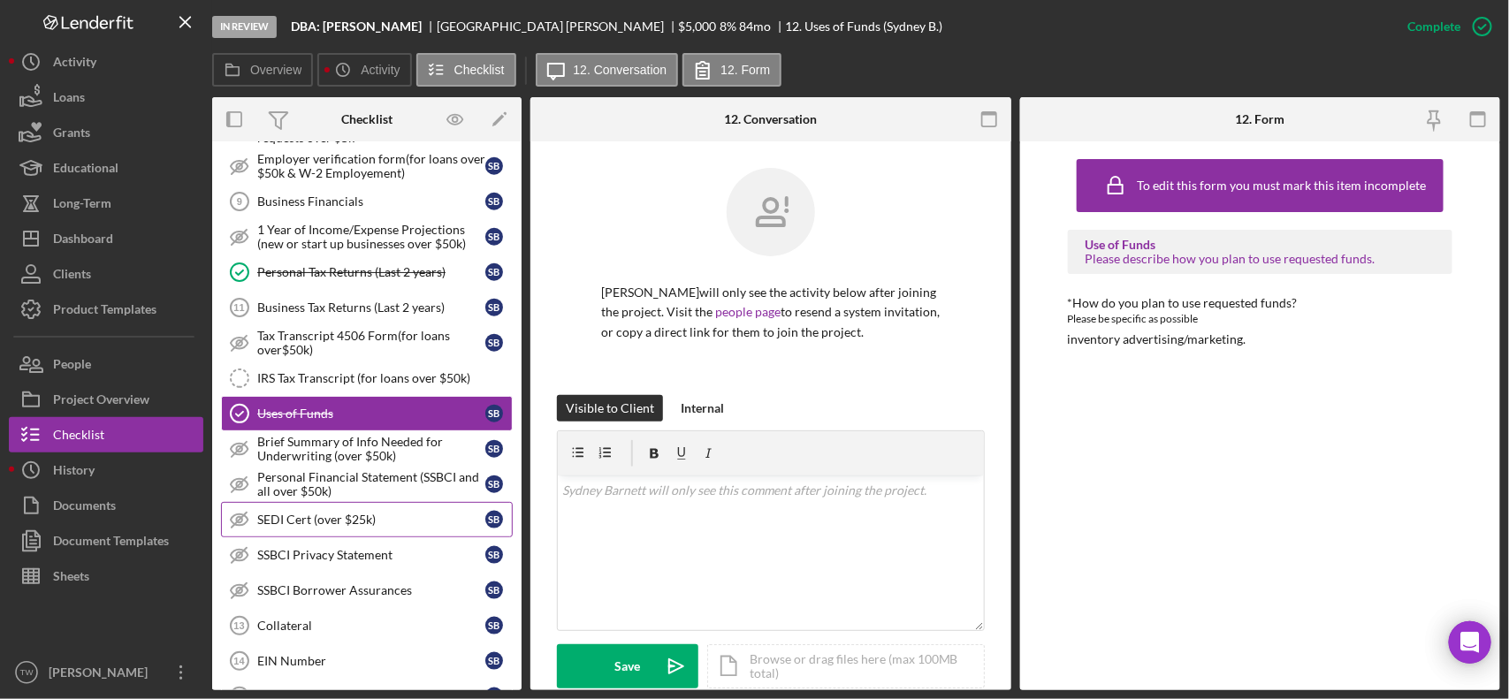
scroll to position [994, 0]
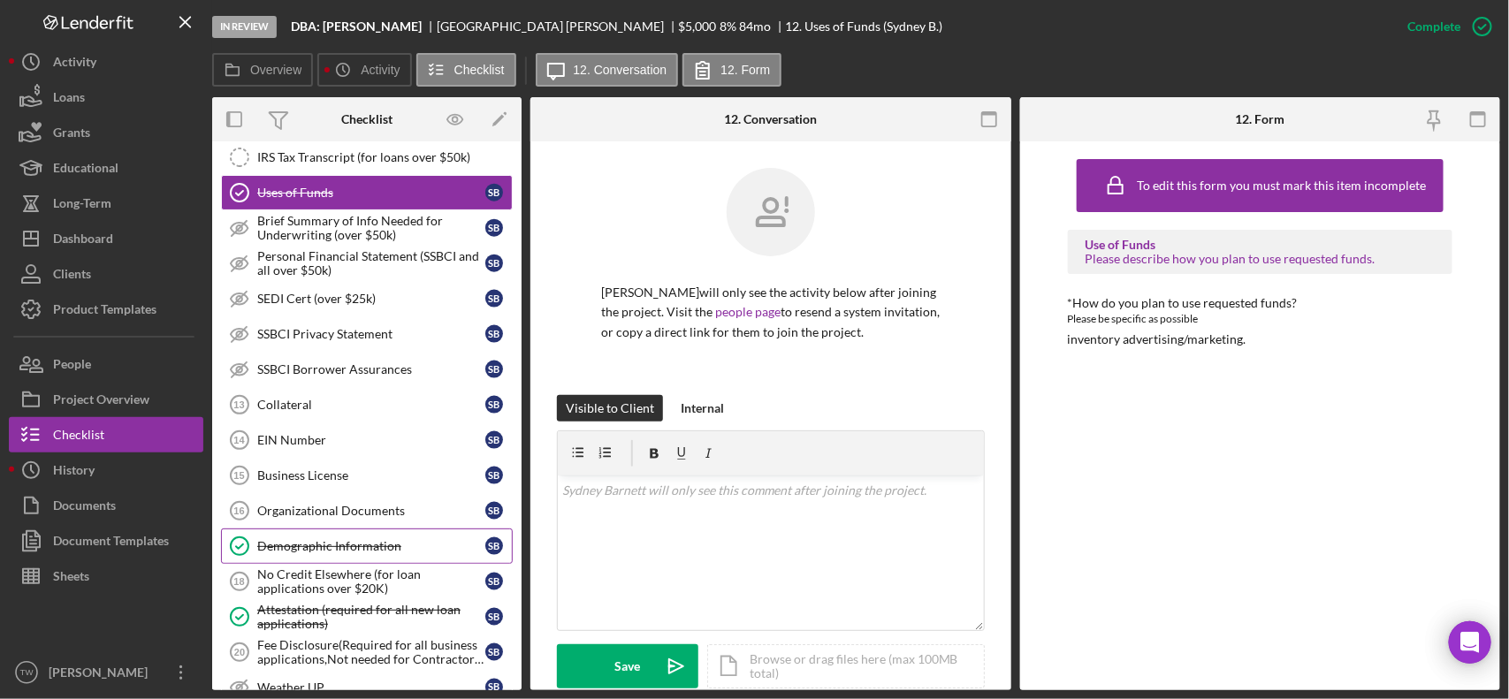
click at [307, 553] on div "Demographic Information" at bounding box center [371, 546] width 228 height 14
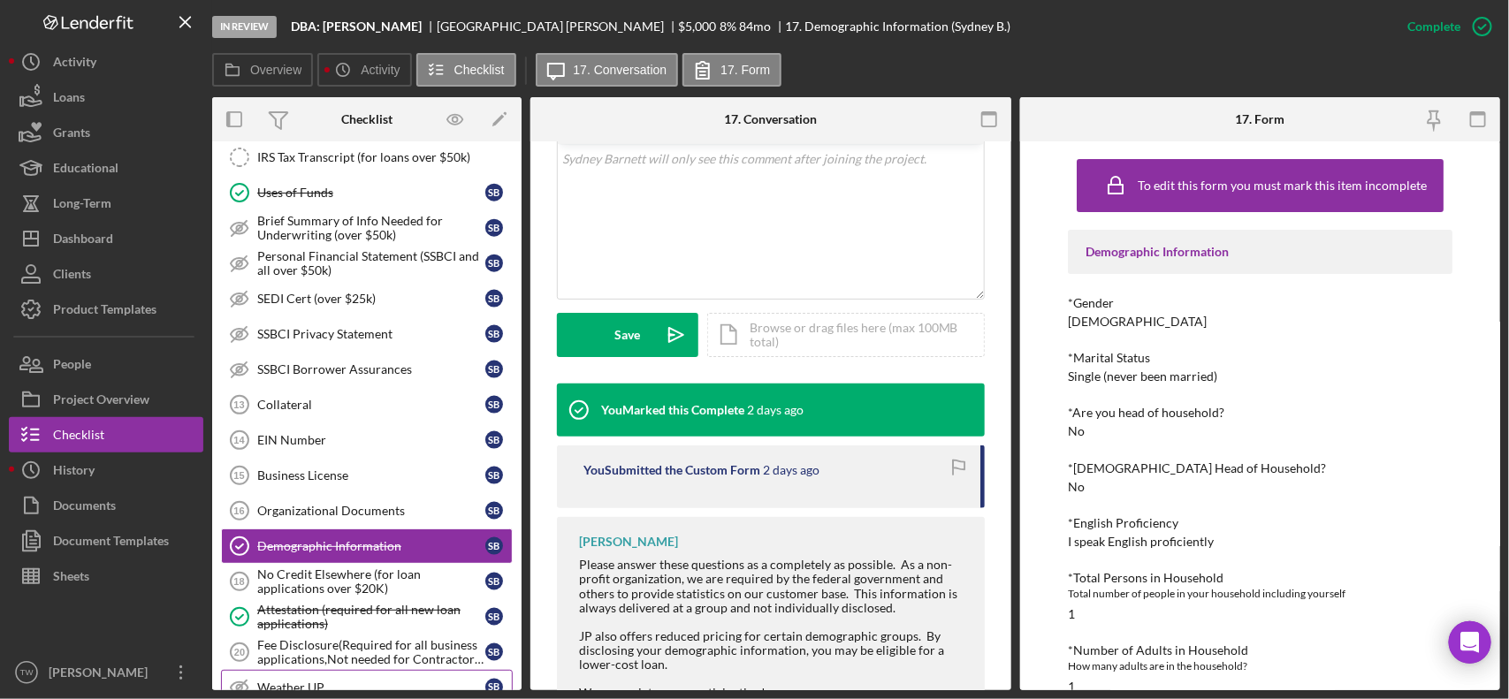
scroll to position [1215, 0]
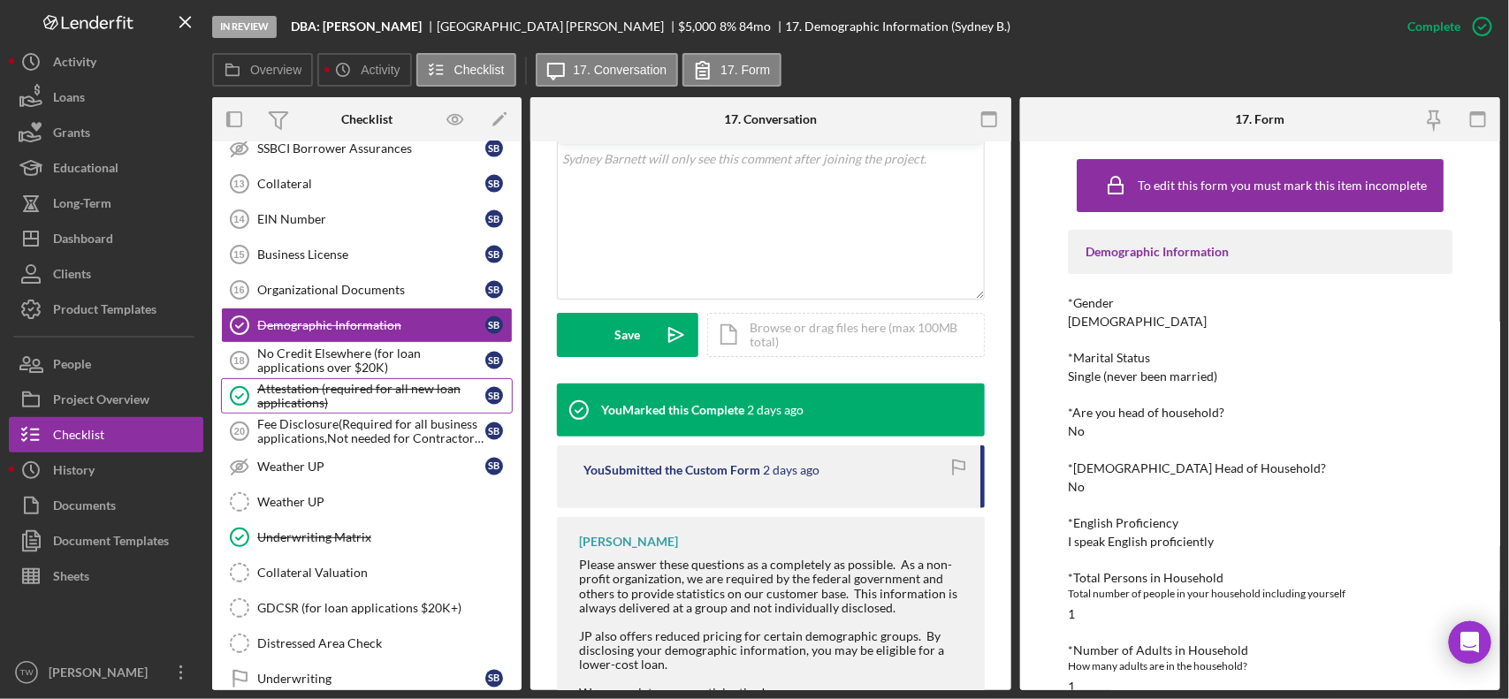
click at [303, 407] on div "Attestation (required for all new loan applications)" at bounding box center [371, 396] width 228 height 28
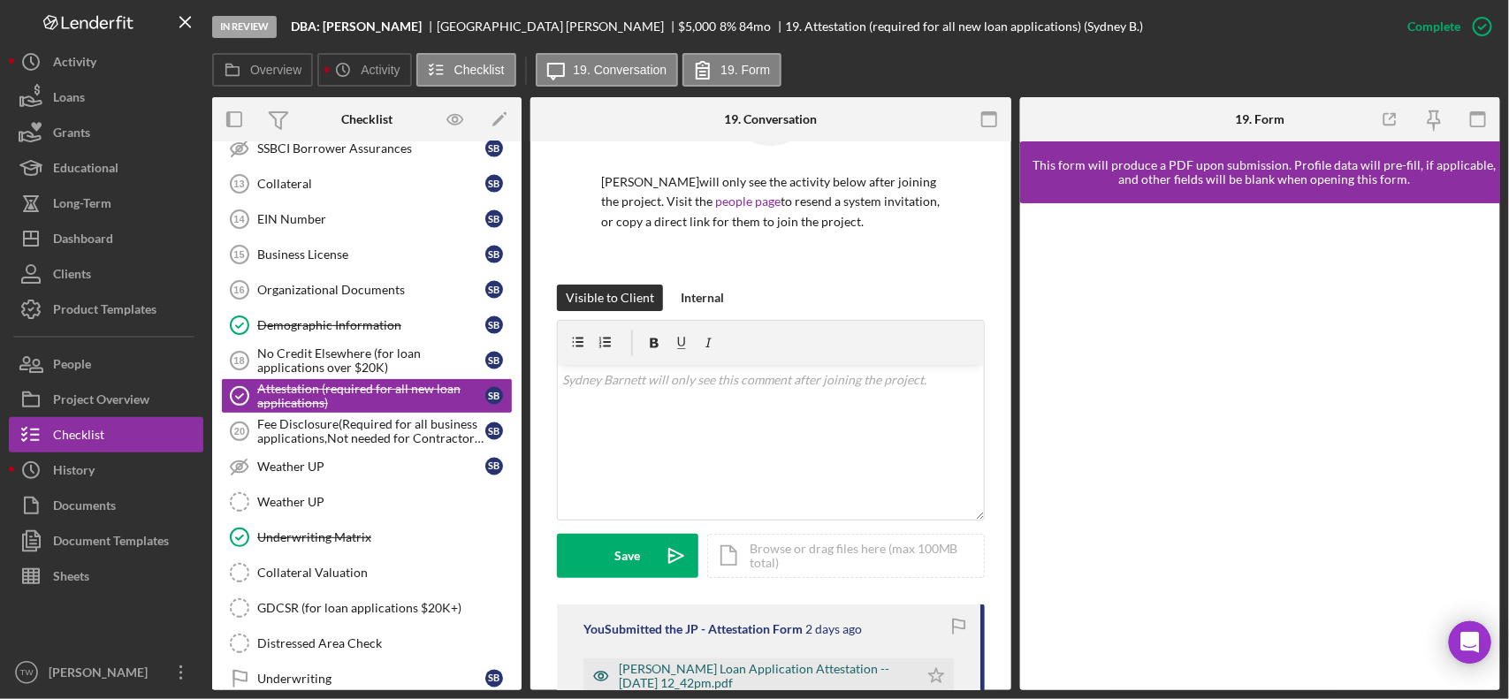
scroll to position [378, 0]
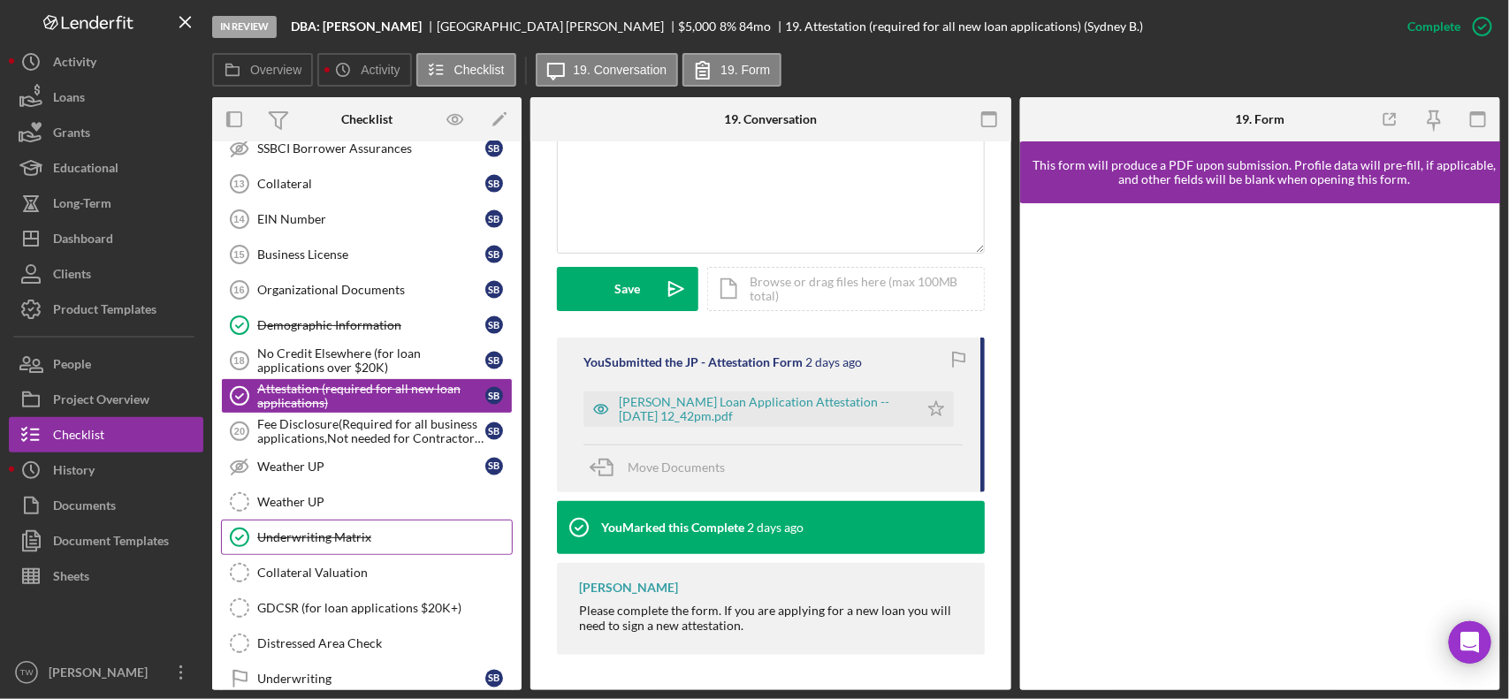
click at [334, 541] on link "Underwriting Matrix Underwriting Matrix" at bounding box center [367, 537] width 292 height 35
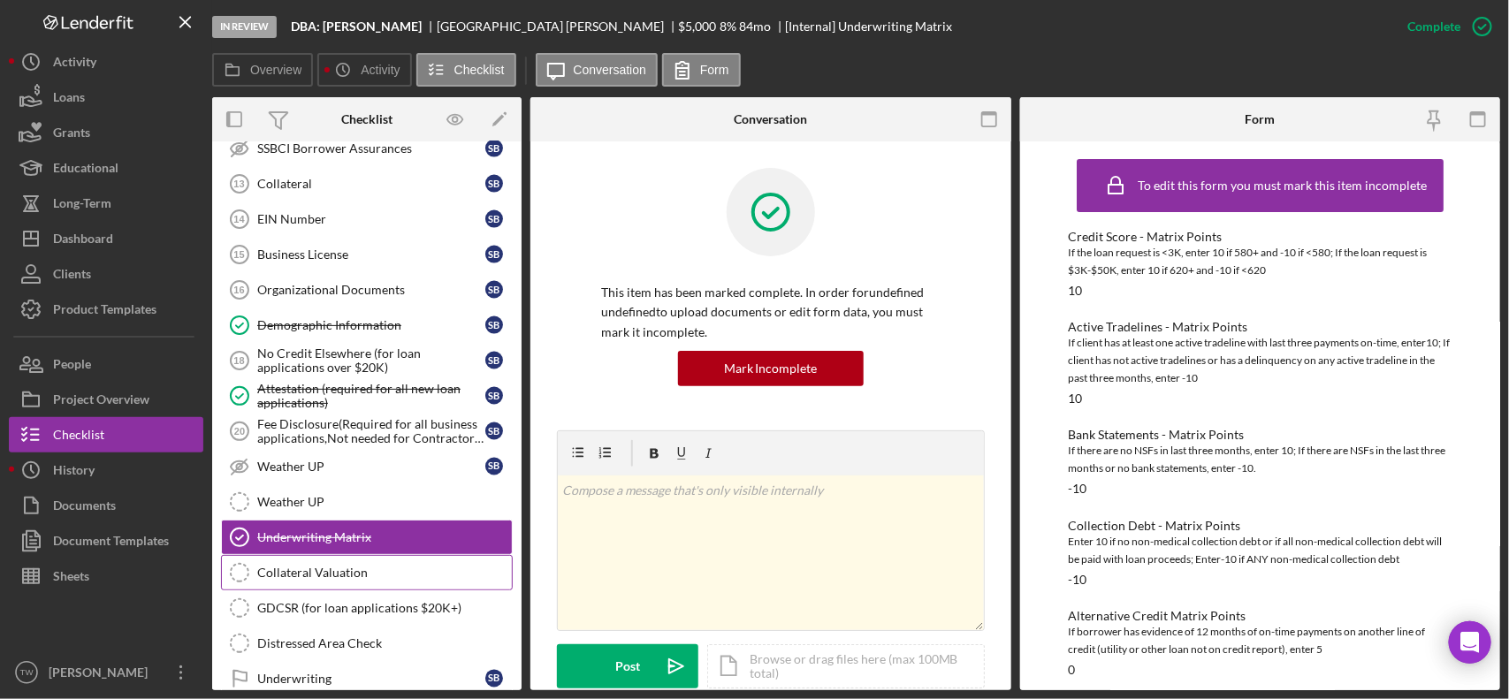
scroll to position [1436, 0]
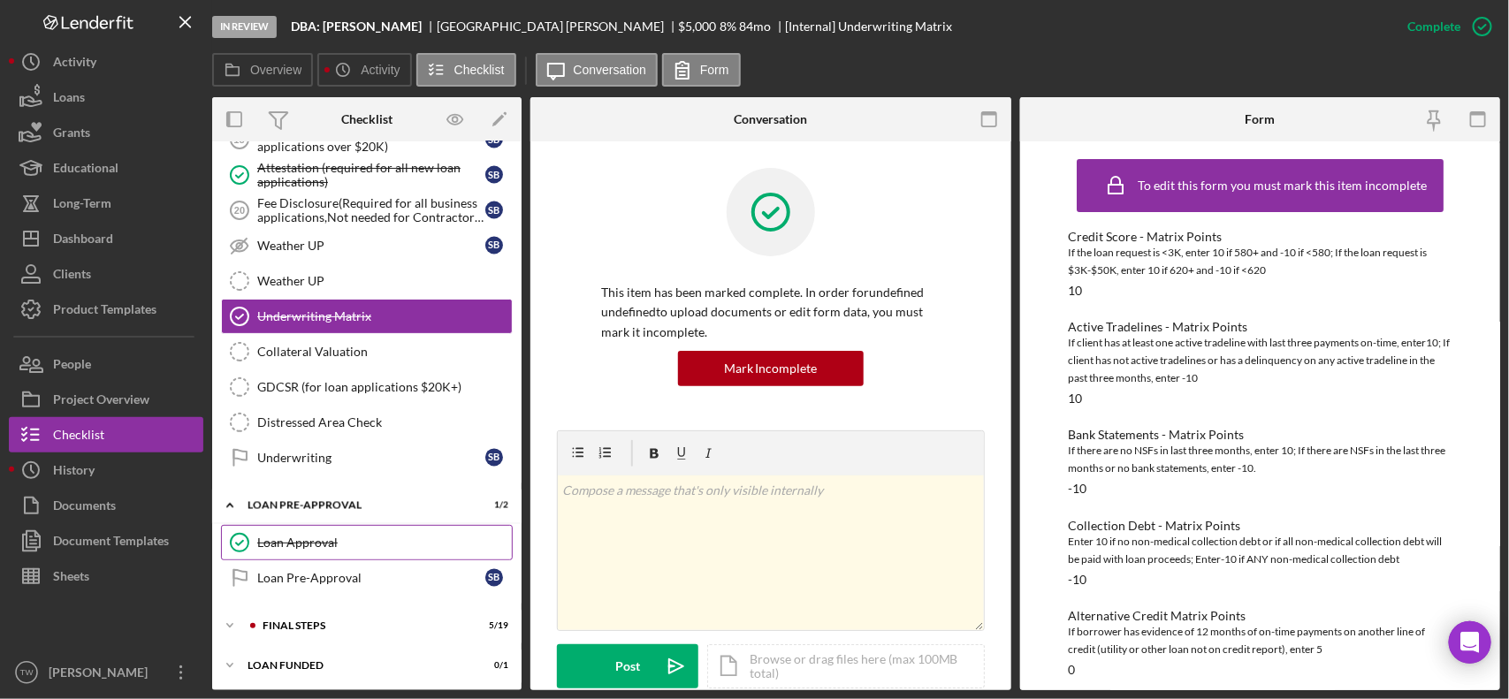
click at [285, 560] on link "Loan Approval Loan Approval" at bounding box center [367, 542] width 292 height 35
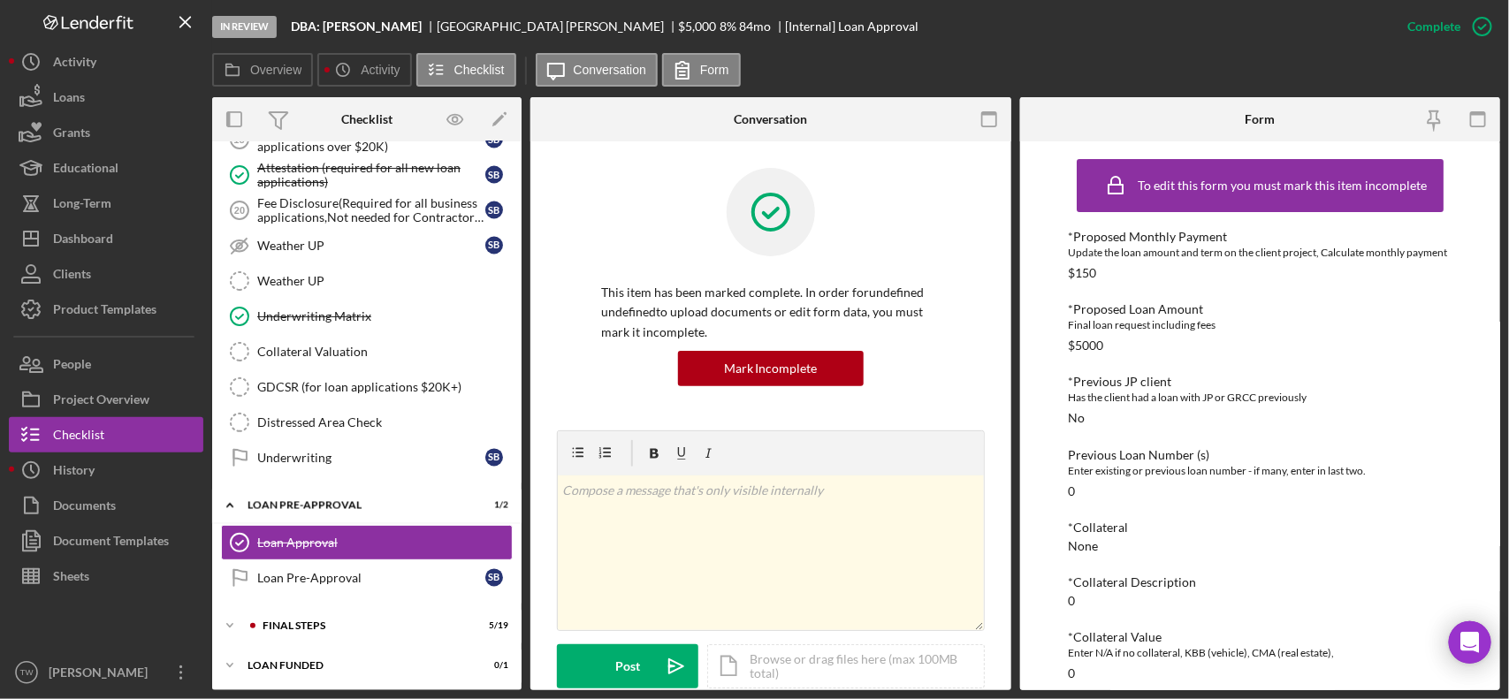
scroll to position [1460, 0]
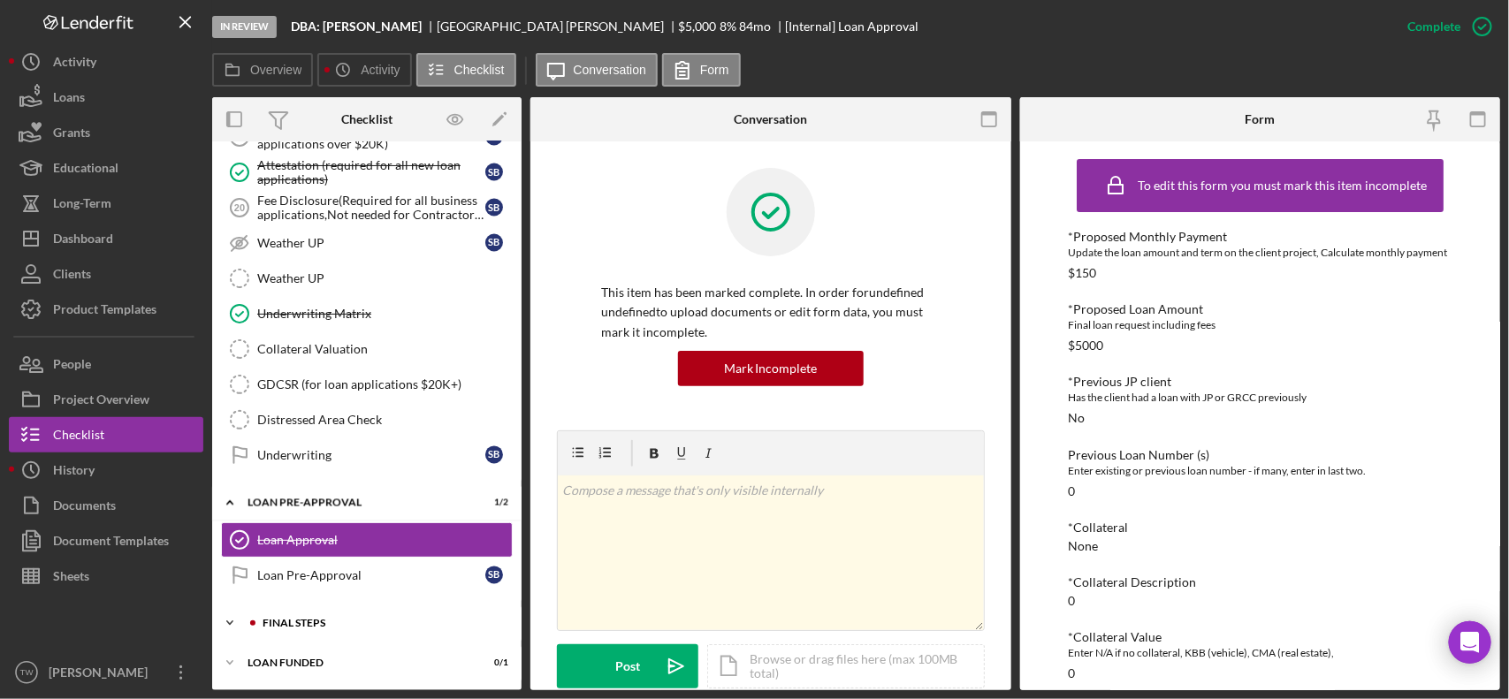
click at [284, 618] on div "FINAL STEPS" at bounding box center [381, 623] width 237 height 11
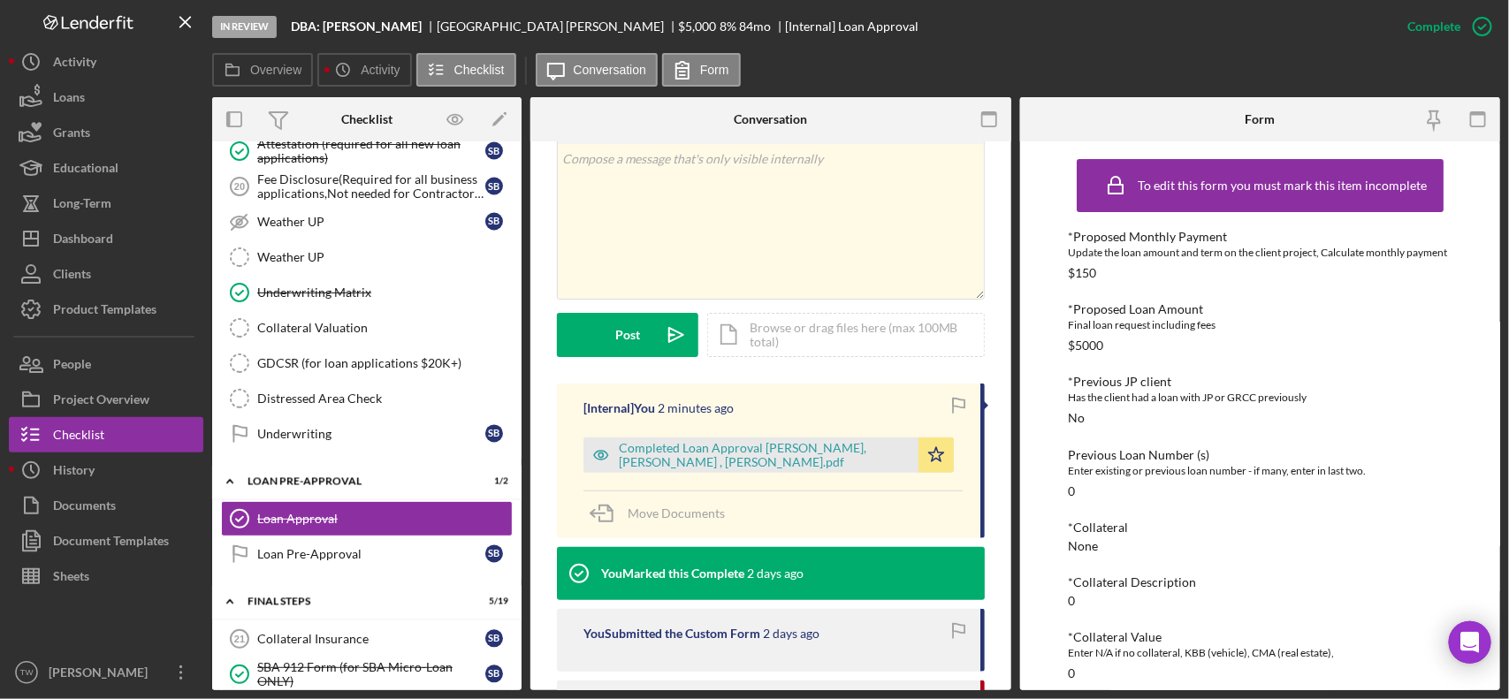
scroll to position [1681, 0]
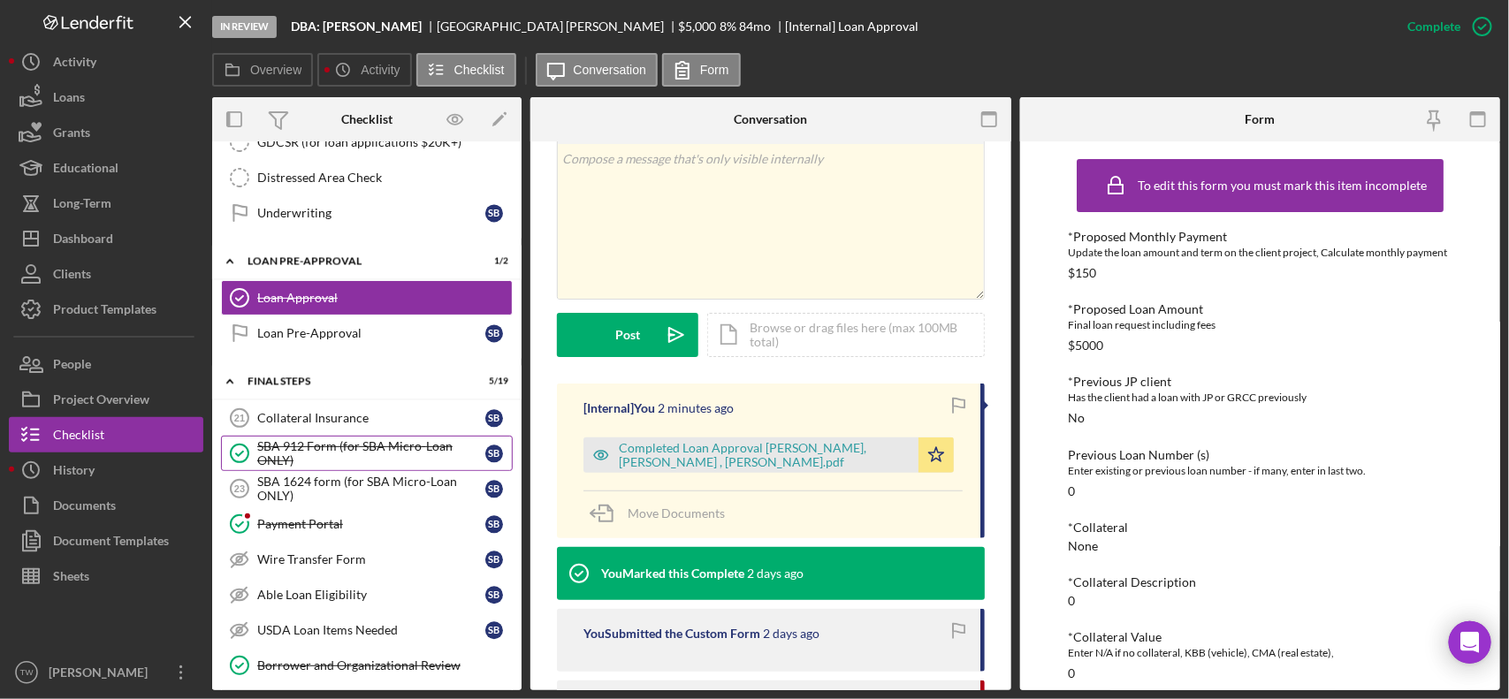
click at [328, 468] on div "SBA 912 Form (for SBA Micro-Loan ONLY)" at bounding box center [371, 453] width 228 height 28
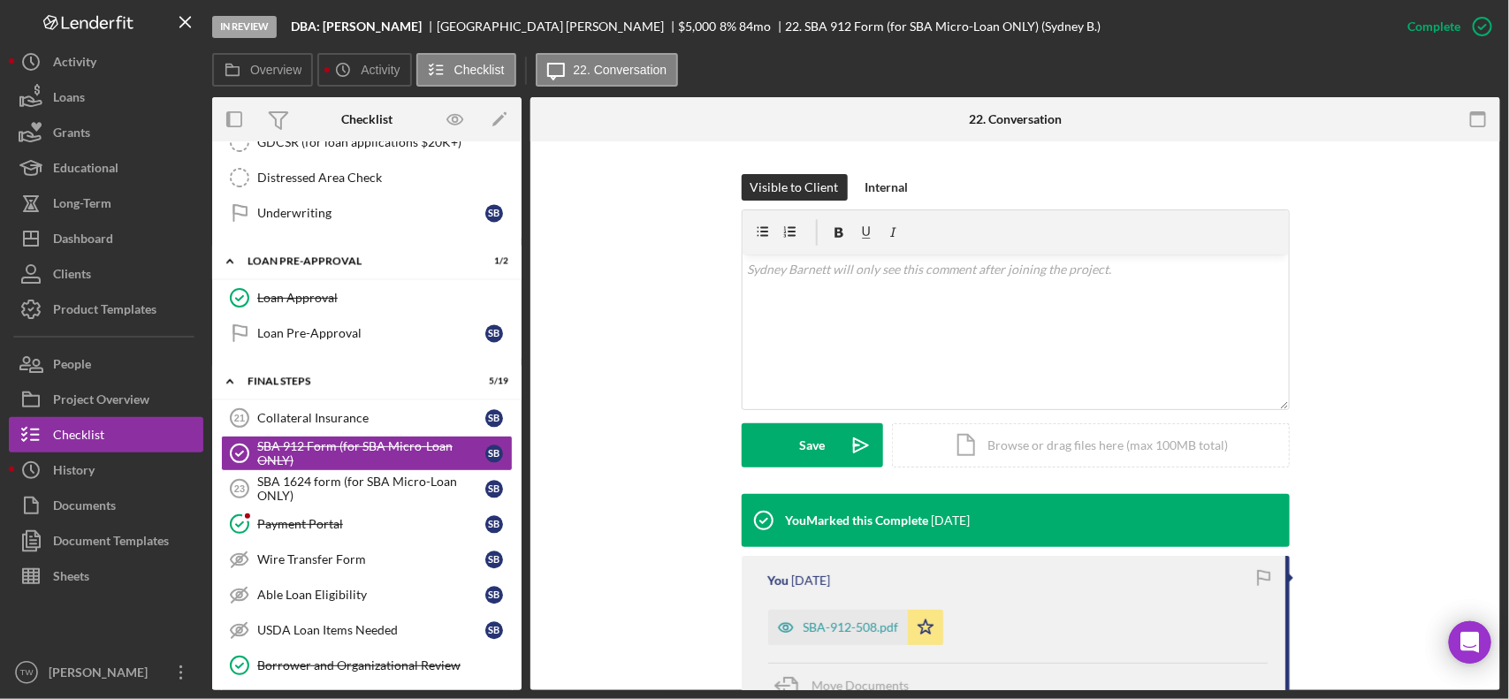
scroll to position [408, 0]
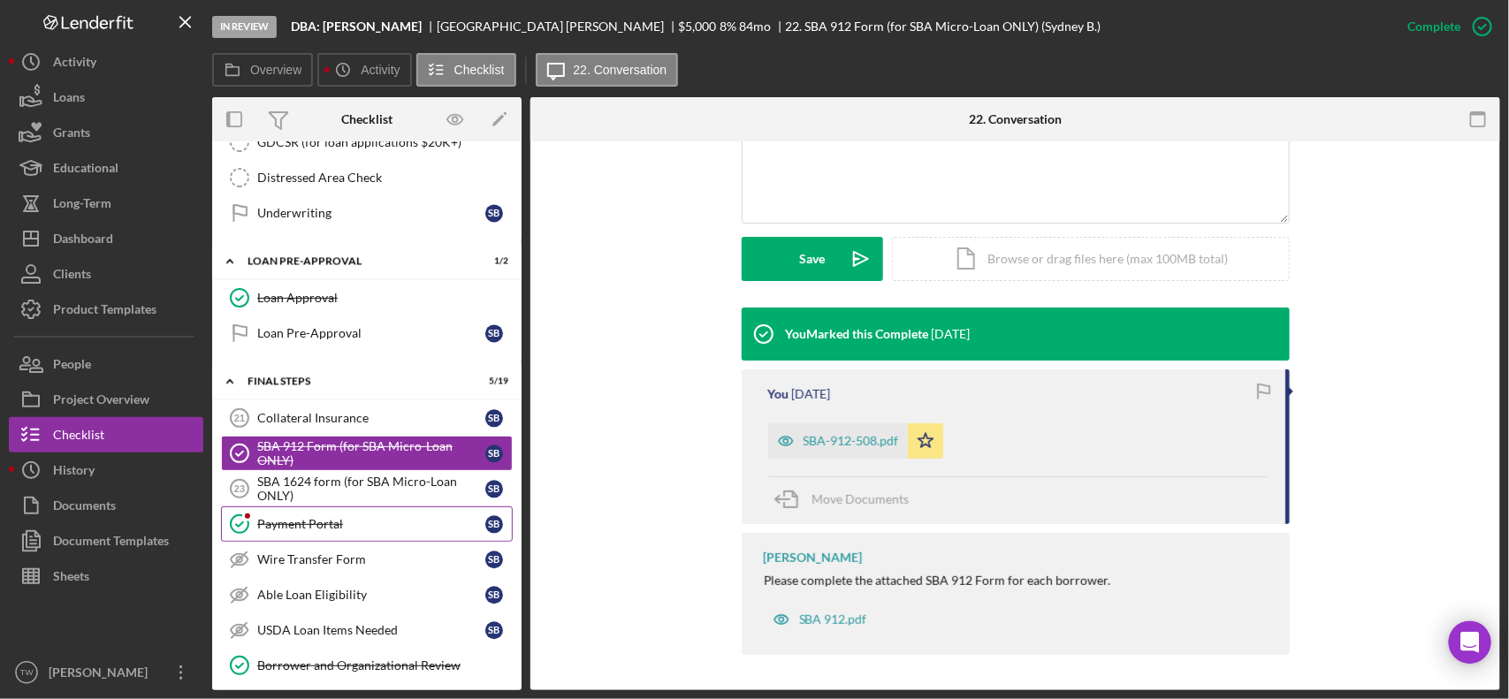
click at [354, 531] on div "Payment Portal" at bounding box center [371, 524] width 228 height 14
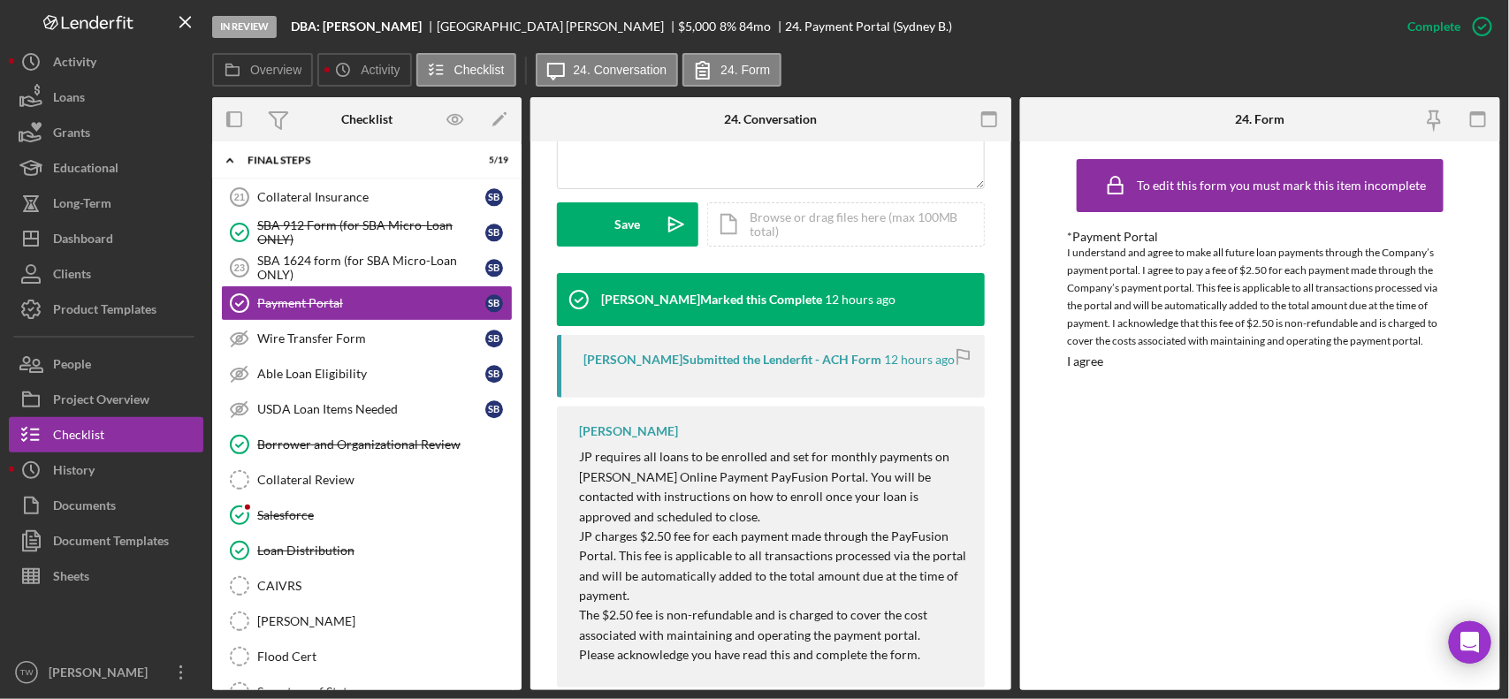
scroll to position [1681, 0]
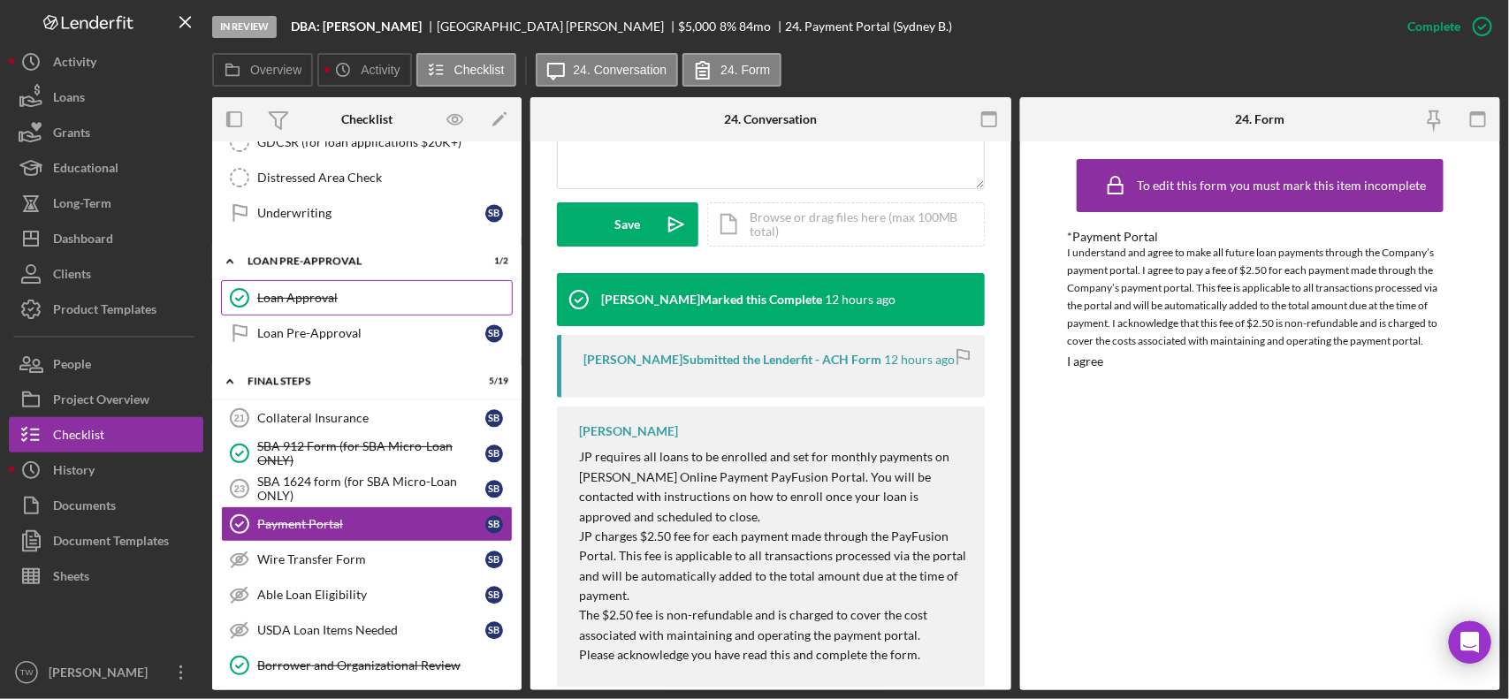
click at [334, 301] on link "Loan Approval Loan Approval" at bounding box center [367, 297] width 292 height 35
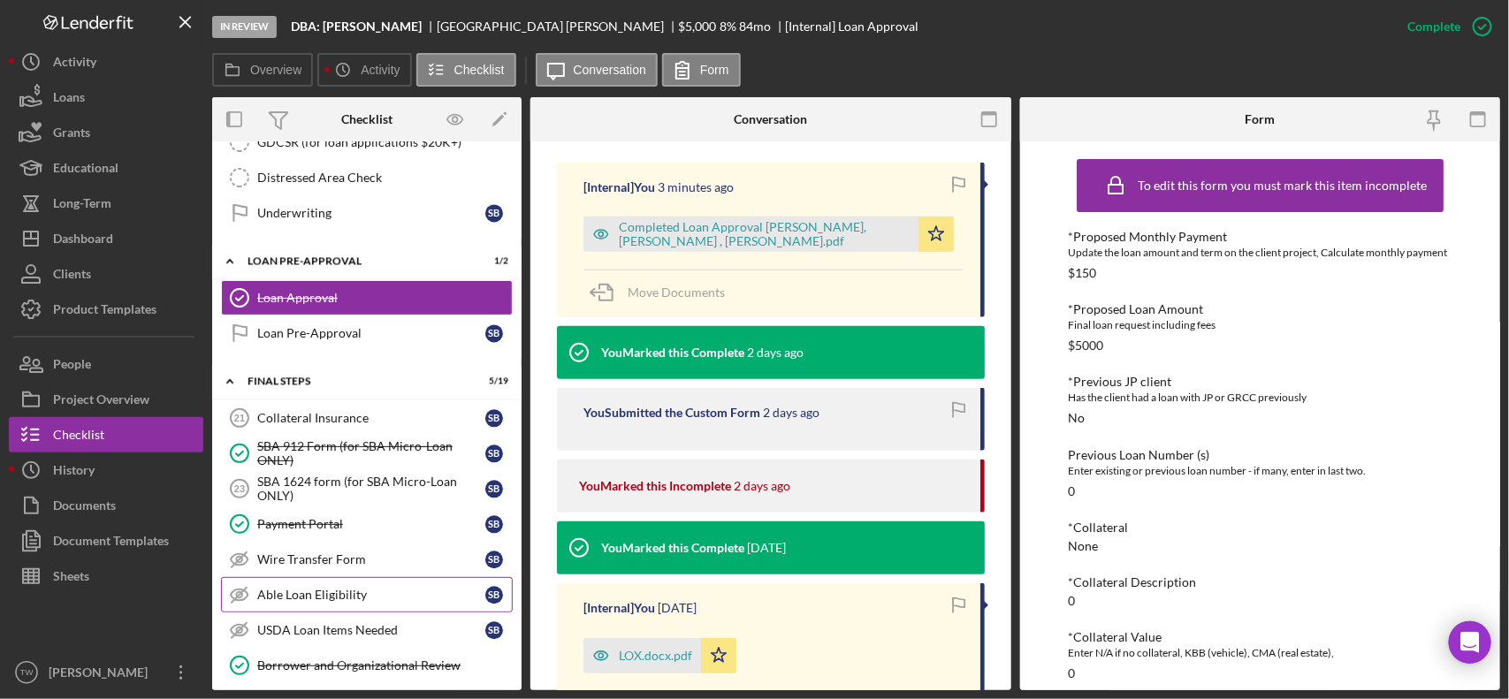
scroll to position [1902, 0]
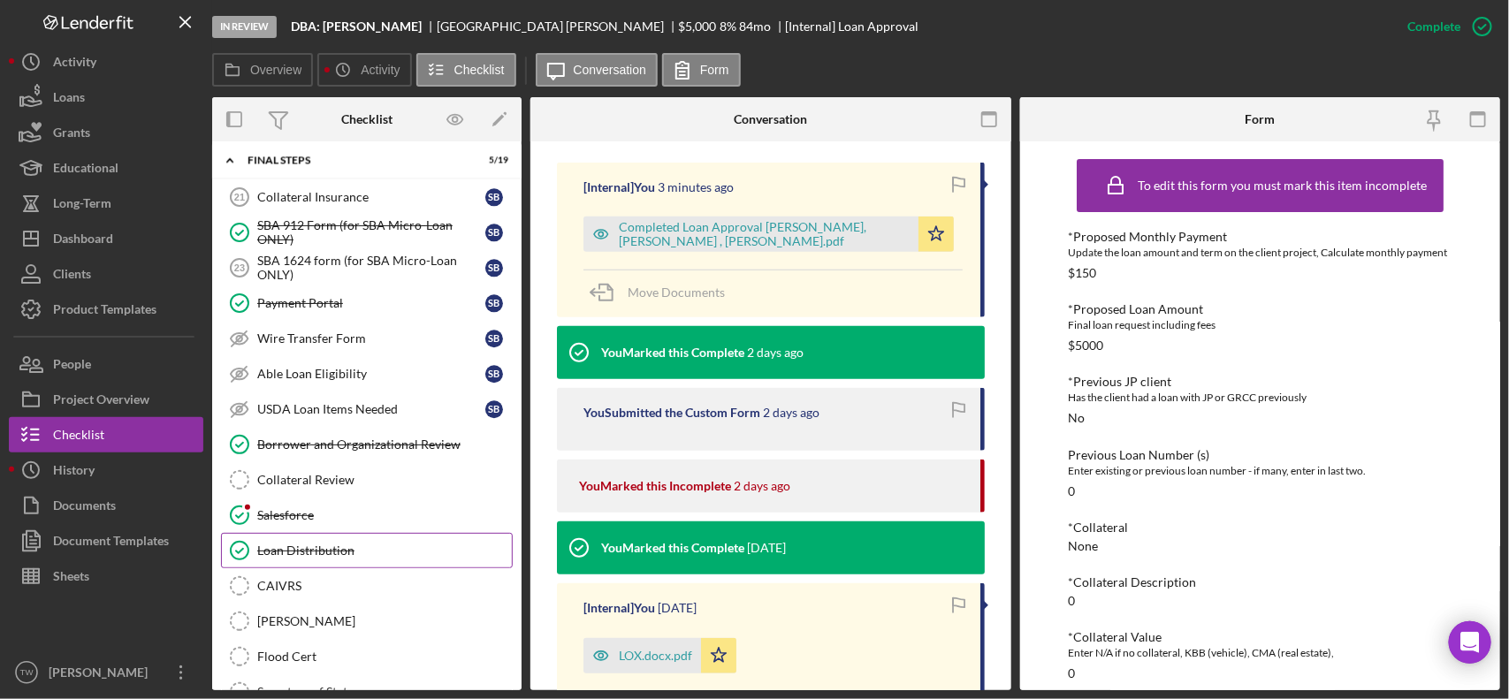
click at [293, 562] on link "Loan Distribution Loan Distribution" at bounding box center [367, 550] width 292 height 35
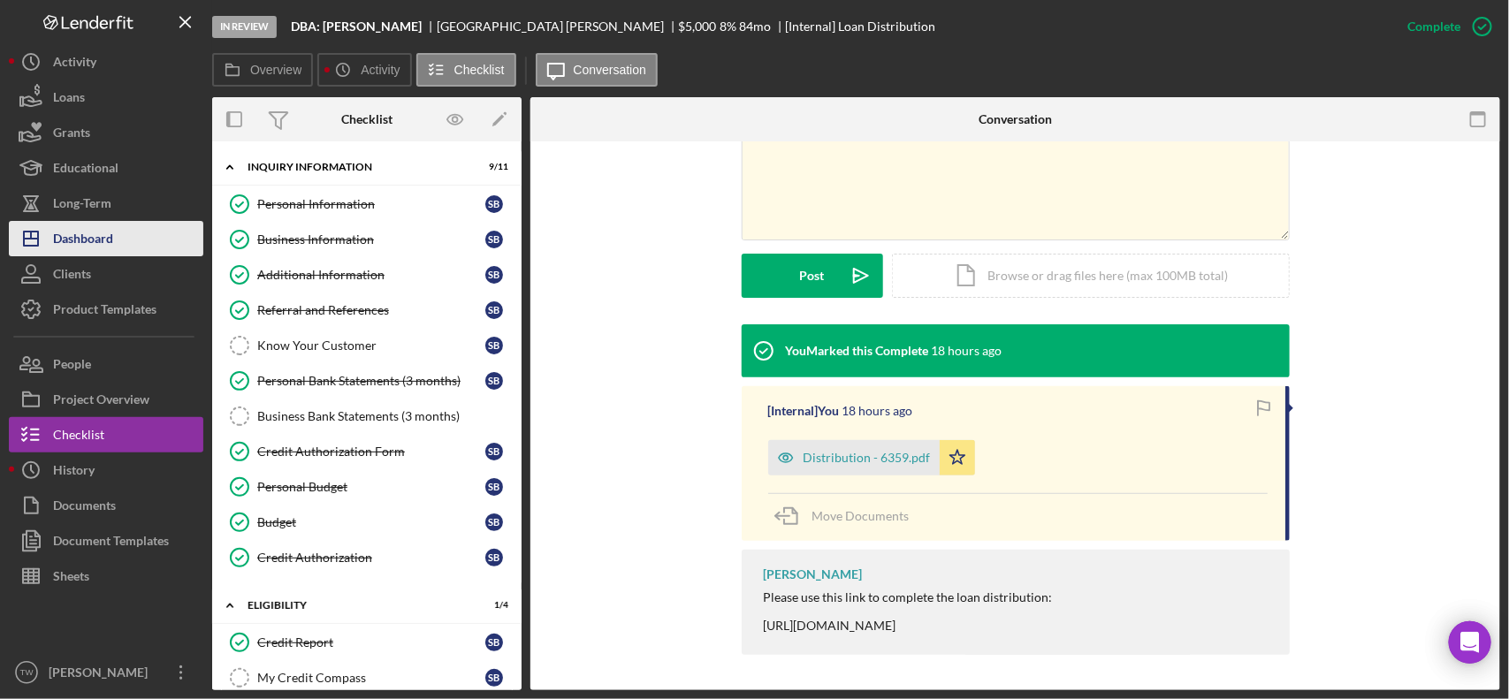
click at [82, 246] on div "Dashboard" at bounding box center [83, 241] width 60 height 40
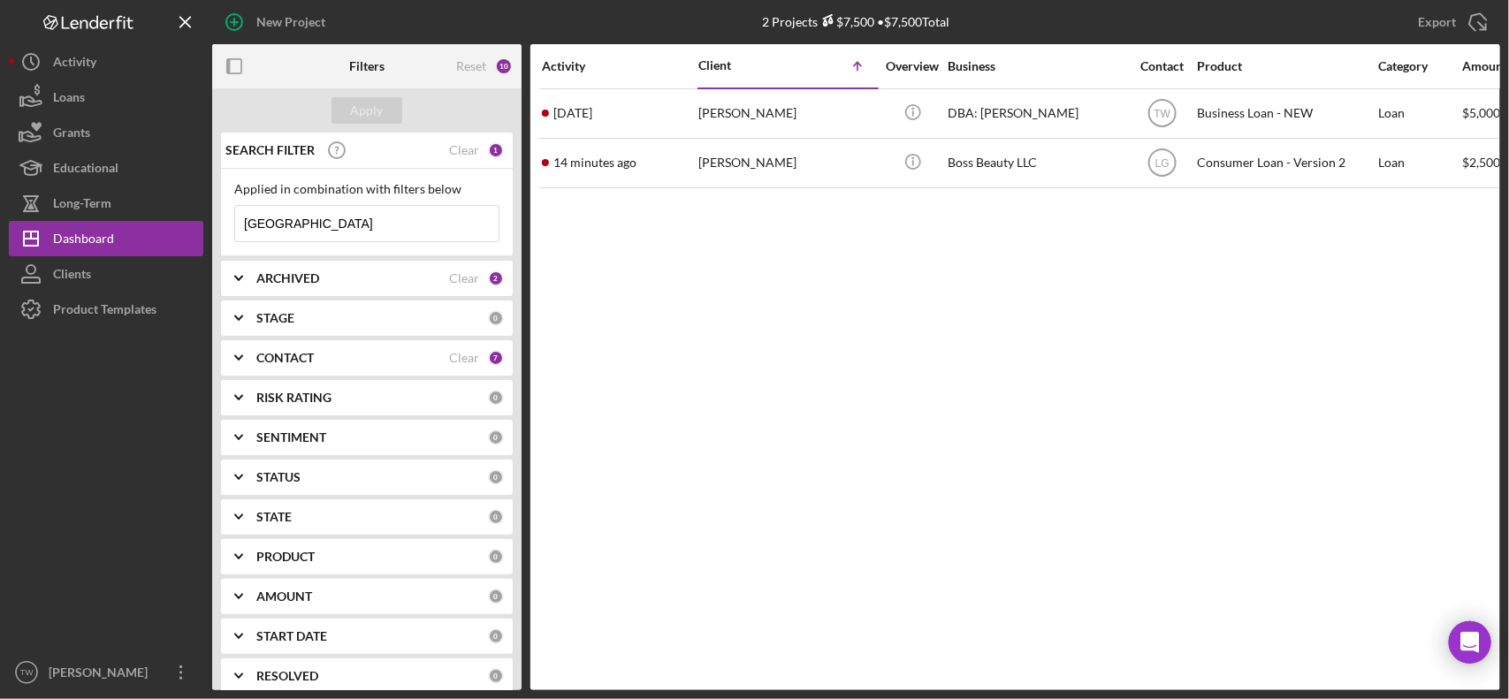
click at [271, 228] on input "sydney" at bounding box center [366, 223] width 263 height 35
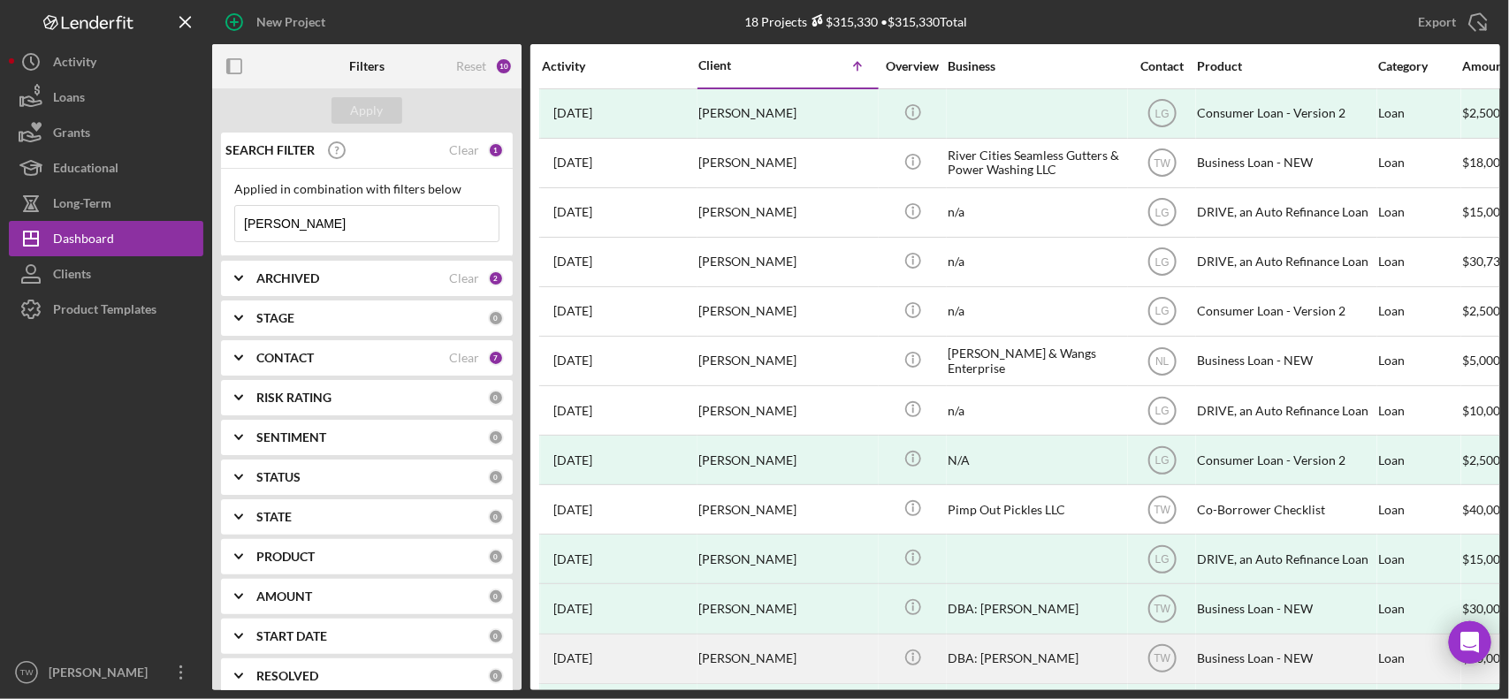
type input "[PERSON_NAME]"
click at [717, 658] on div "[PERSON_NAME]" at bounding box center [786, 658] width 177 height 47
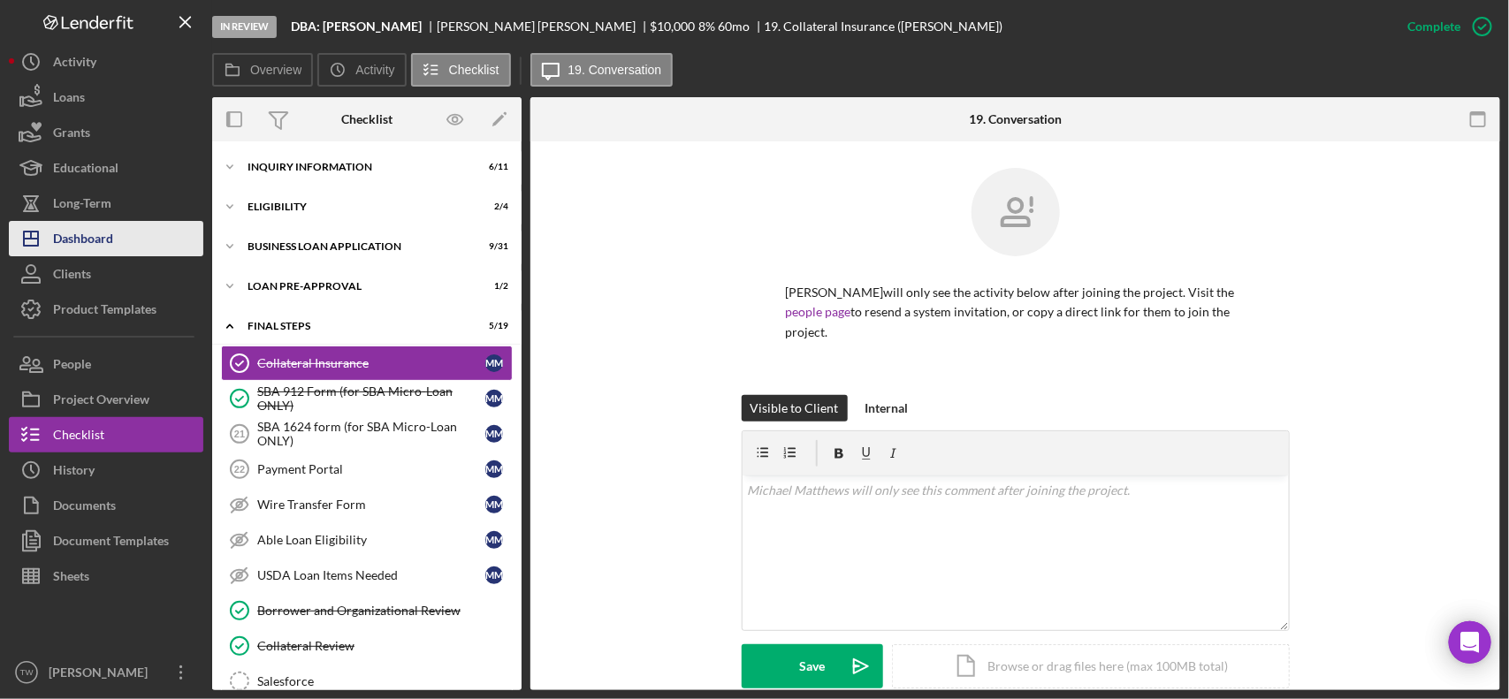
click at [89, 228] on div "Dashboard" at bounding box center [83, 241] width 60 height 40
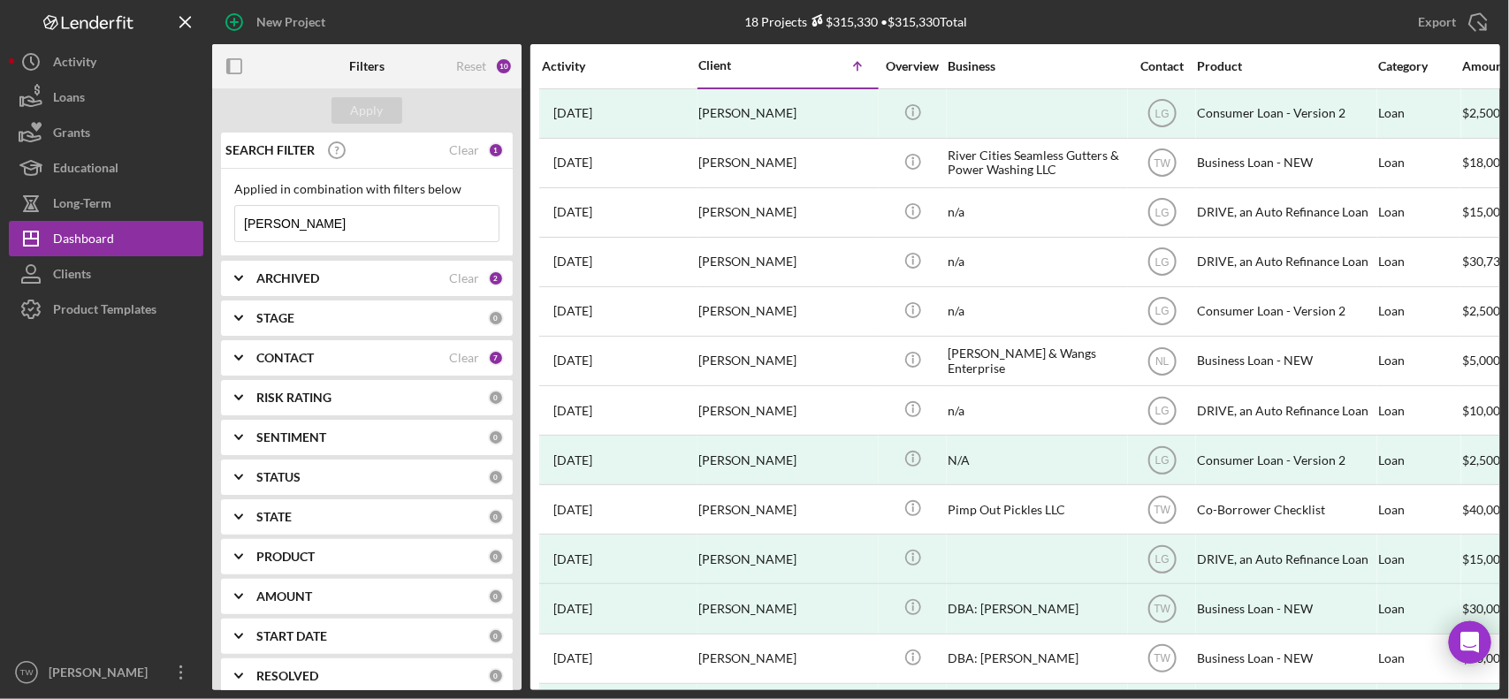
click at [376, 221] on input "[PERSON_NAME]" at bounding box center [366, 223] width 263 height 35
type input "m"
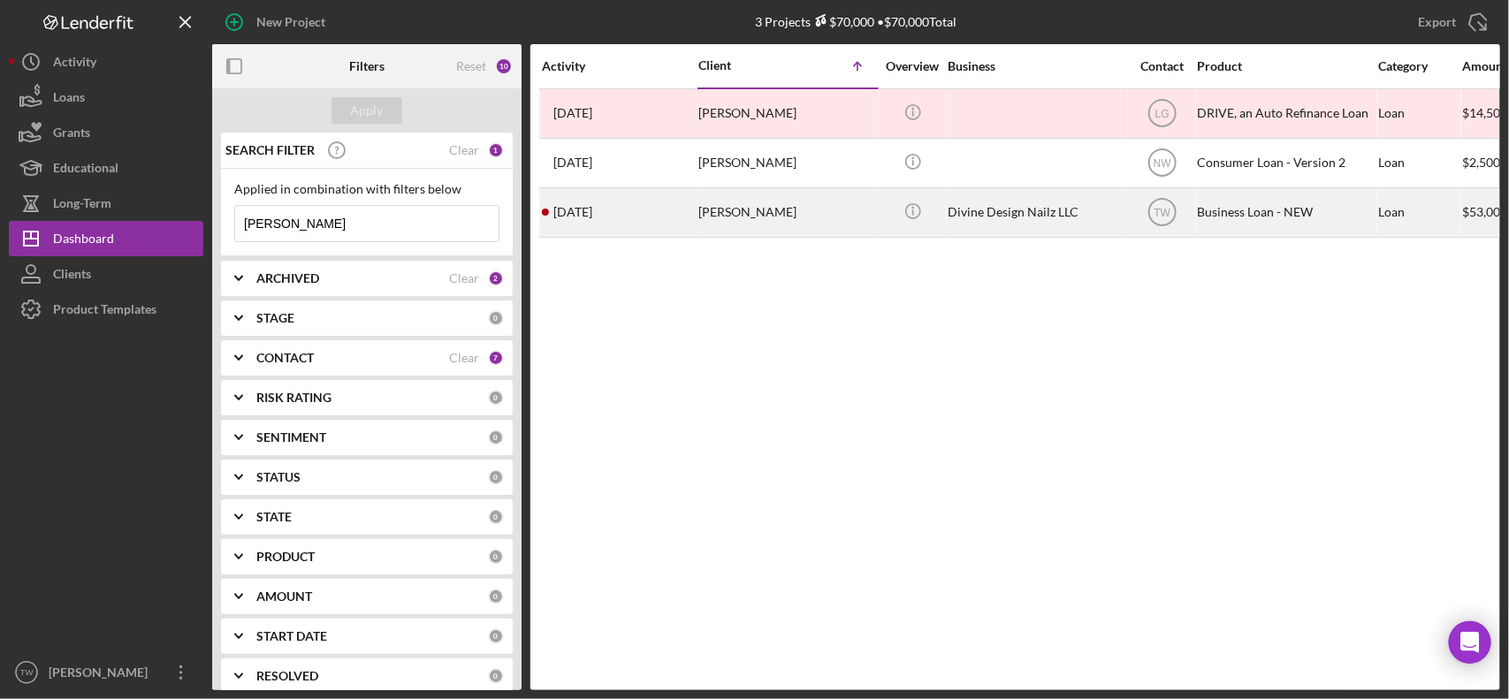
type input "wilke"
click at [716, 210] on div "Richard Wilke" at bounding box center [786, 212] width 177 height 47
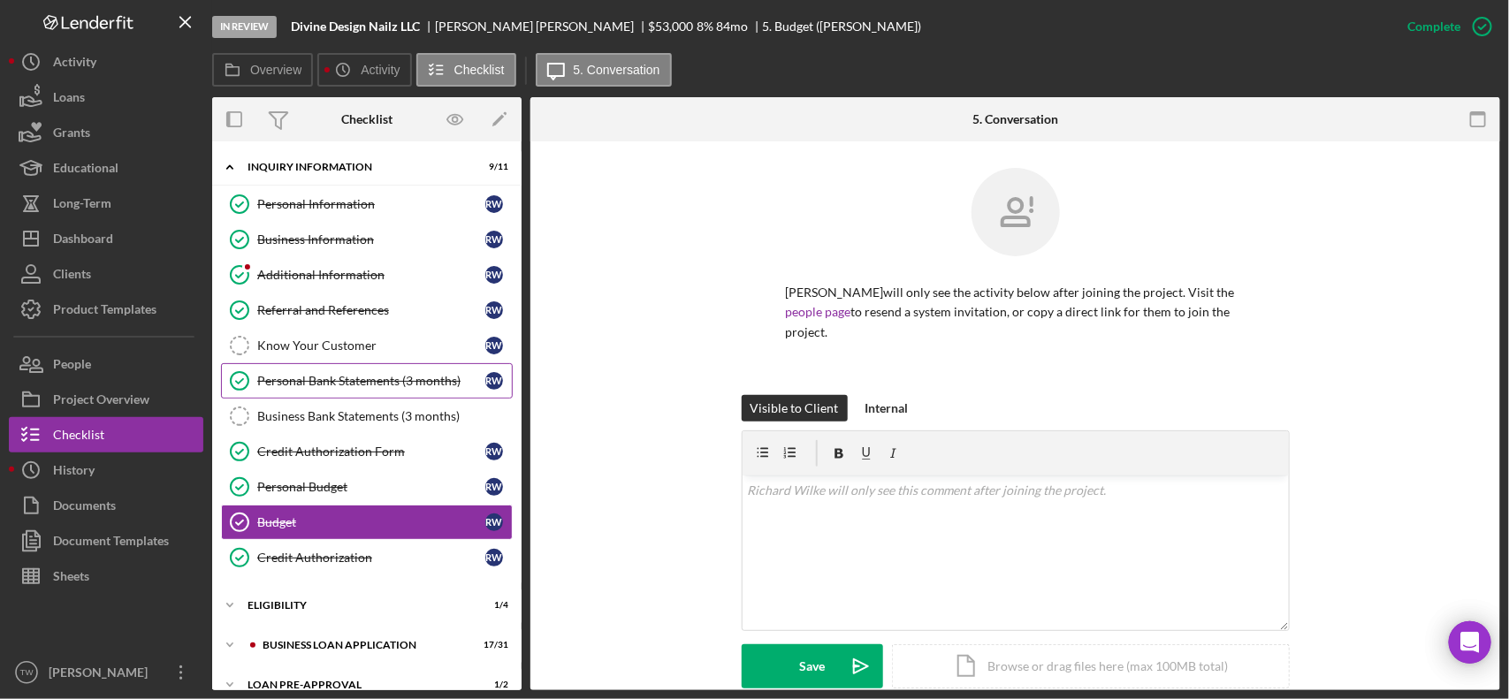
click at [296, 369] on link "Personal Bank Statements (3 months) Personal Bank Statements (3 months) R W" at bounding box center [367, 380] width 292 height 35
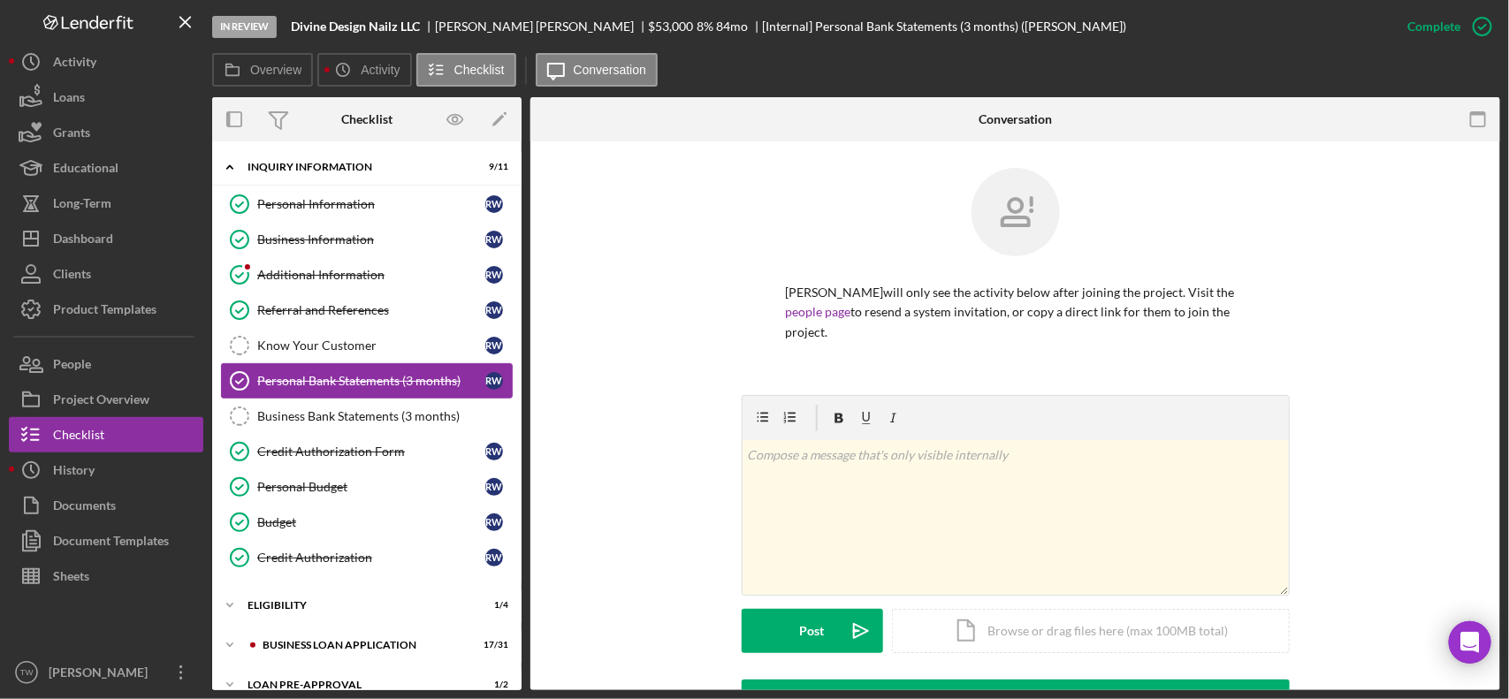
click at [301, 376] on div "Personal Bank Statements (3 months)" at bounding box center [371, 381] width 228 height 14
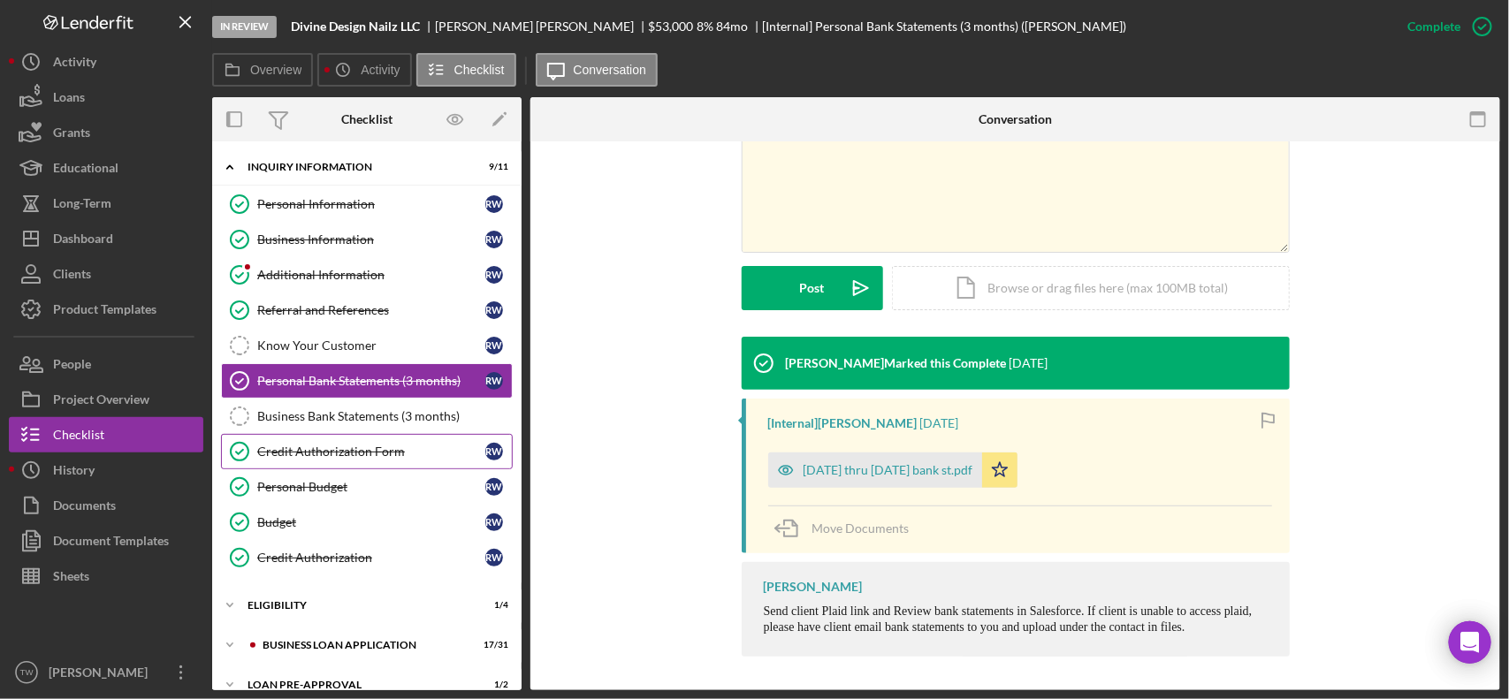
click at [306, 451] on div "Credit Authorization Form" at bounding box center [371, 452] width 228 height 14
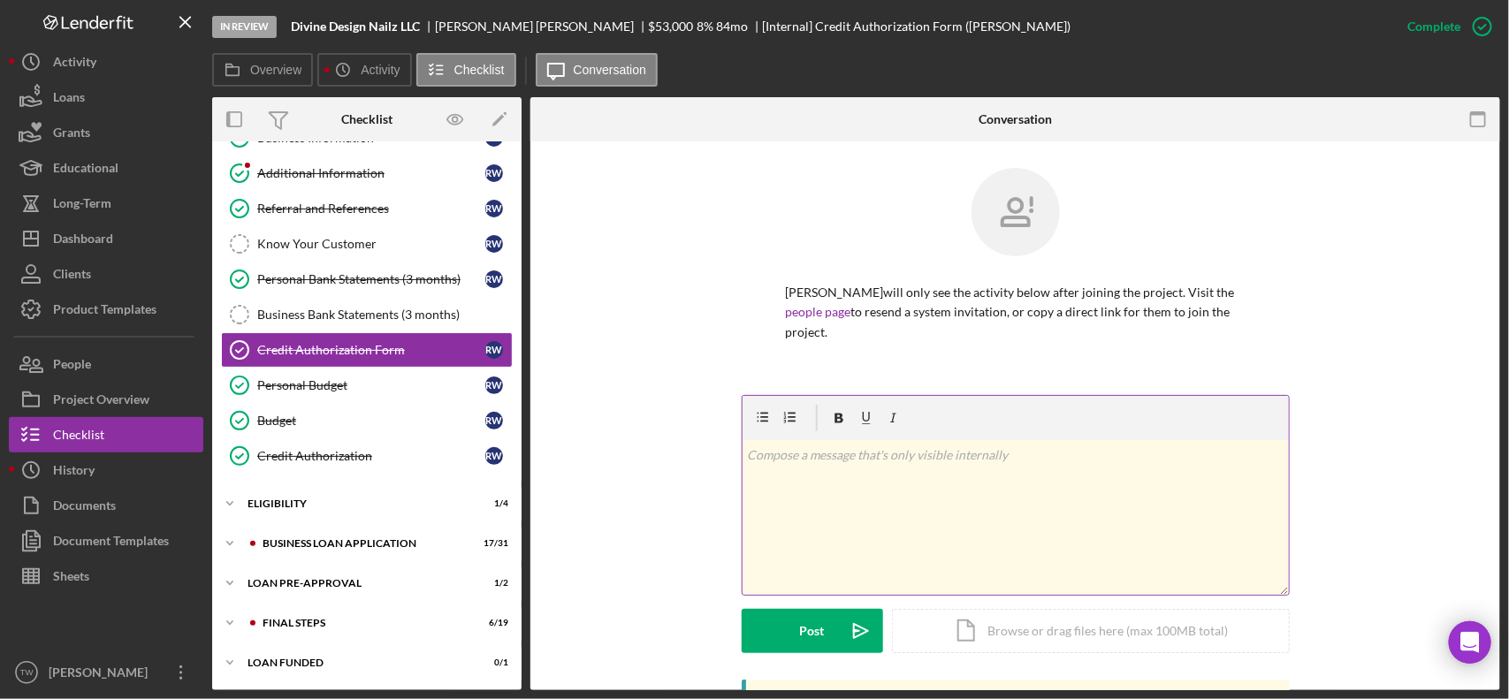
scroll to position [442, 0]
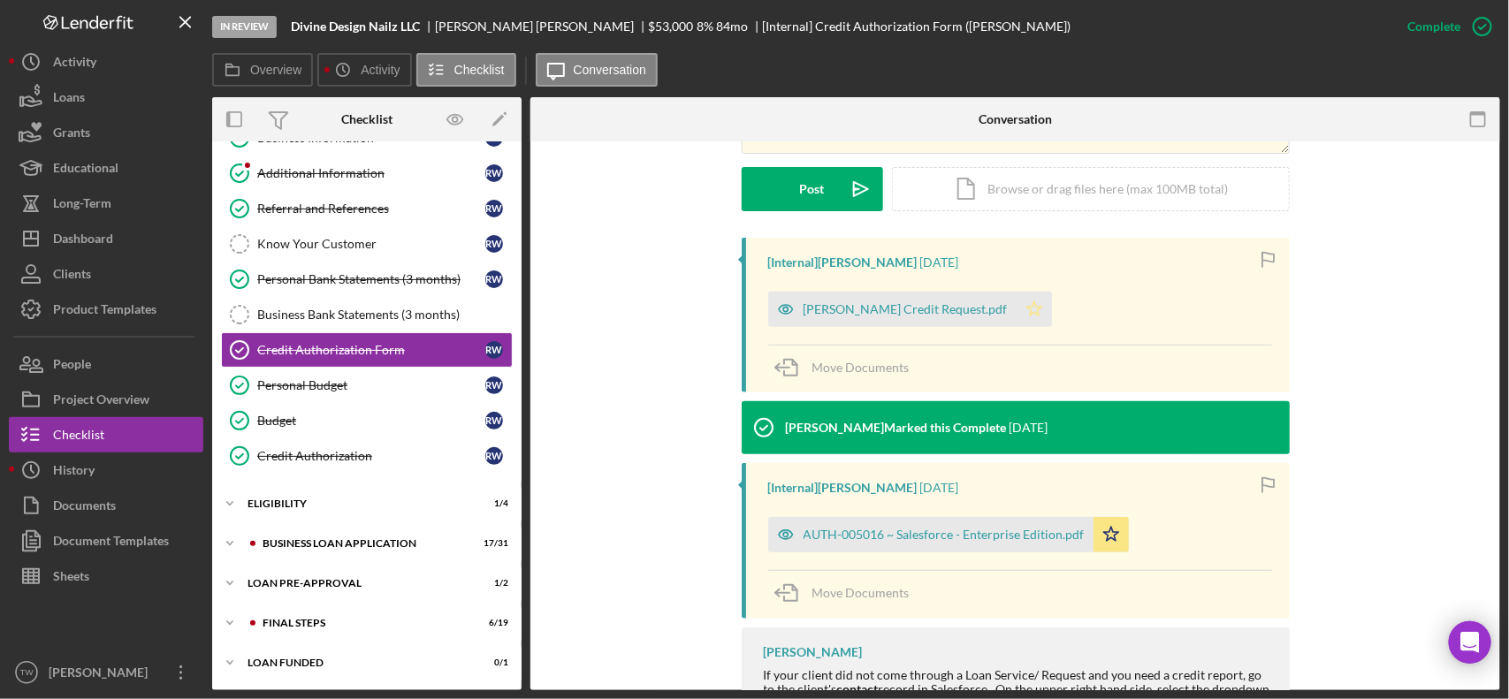
click at [1026, 309] on polygon "button" at bounding box center [1033, 308] width 15 height 14
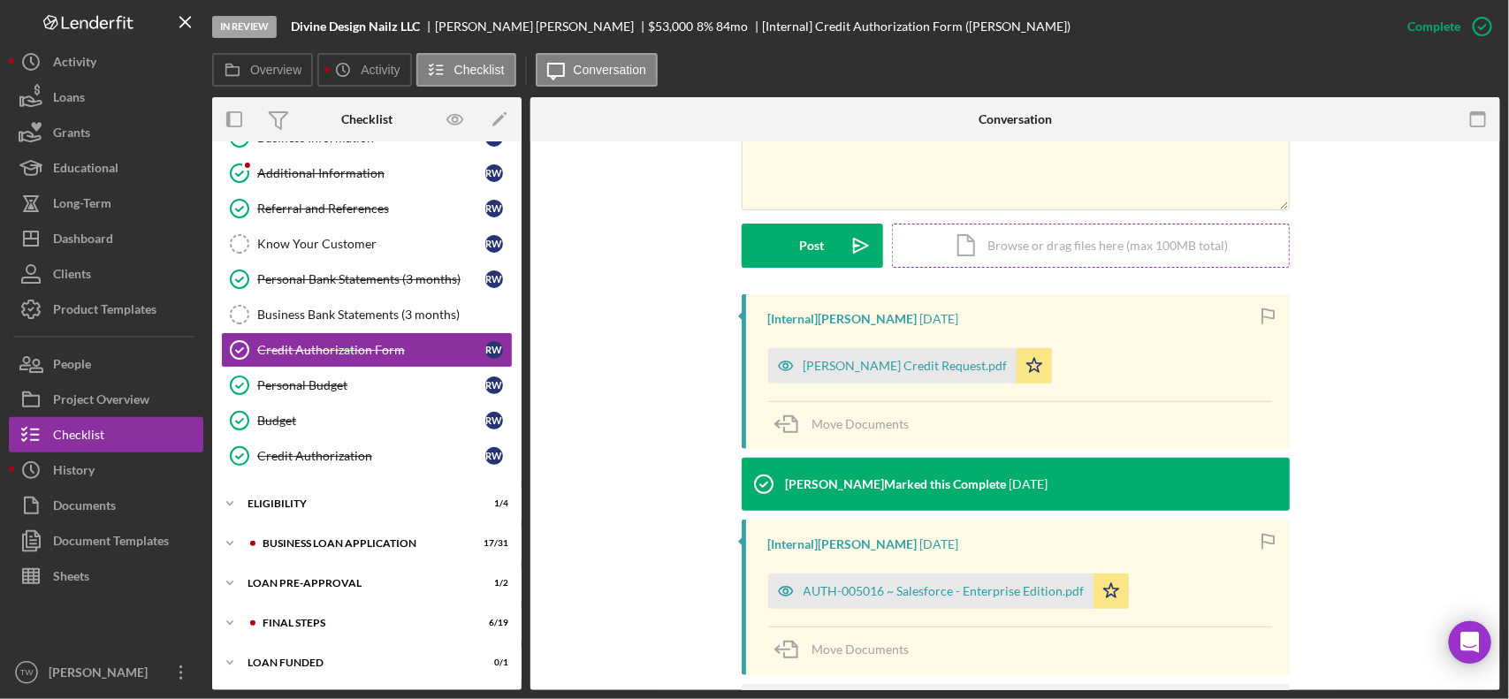
scroll to position [275, 0]
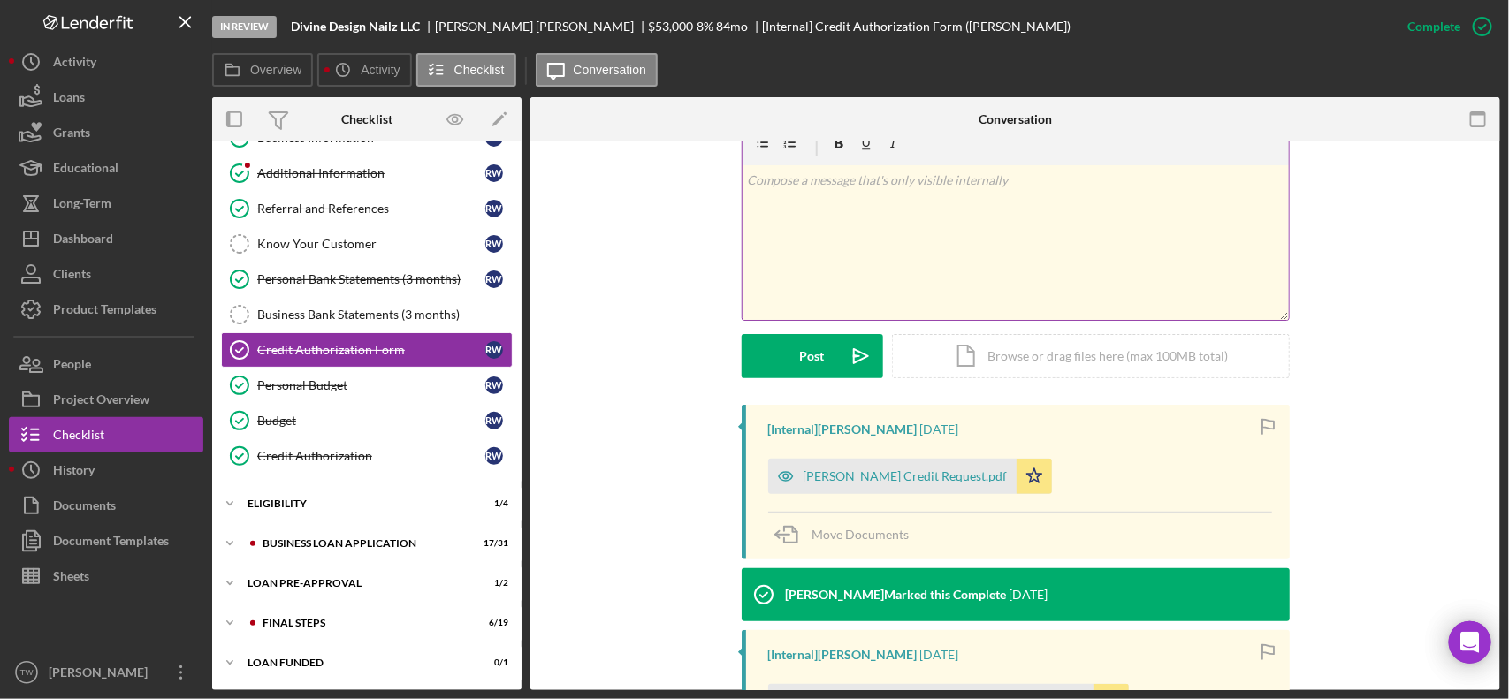
click at [955, 268] on div "v Color teal Color pink Remove color Add row above Add row below Add column bef…" at bounding box center [1015, 242] width 546 height 155
click at [792, 364] on button "Post Icon/icon-invite-send" at bounding box center [812, 356] width 141 height 44
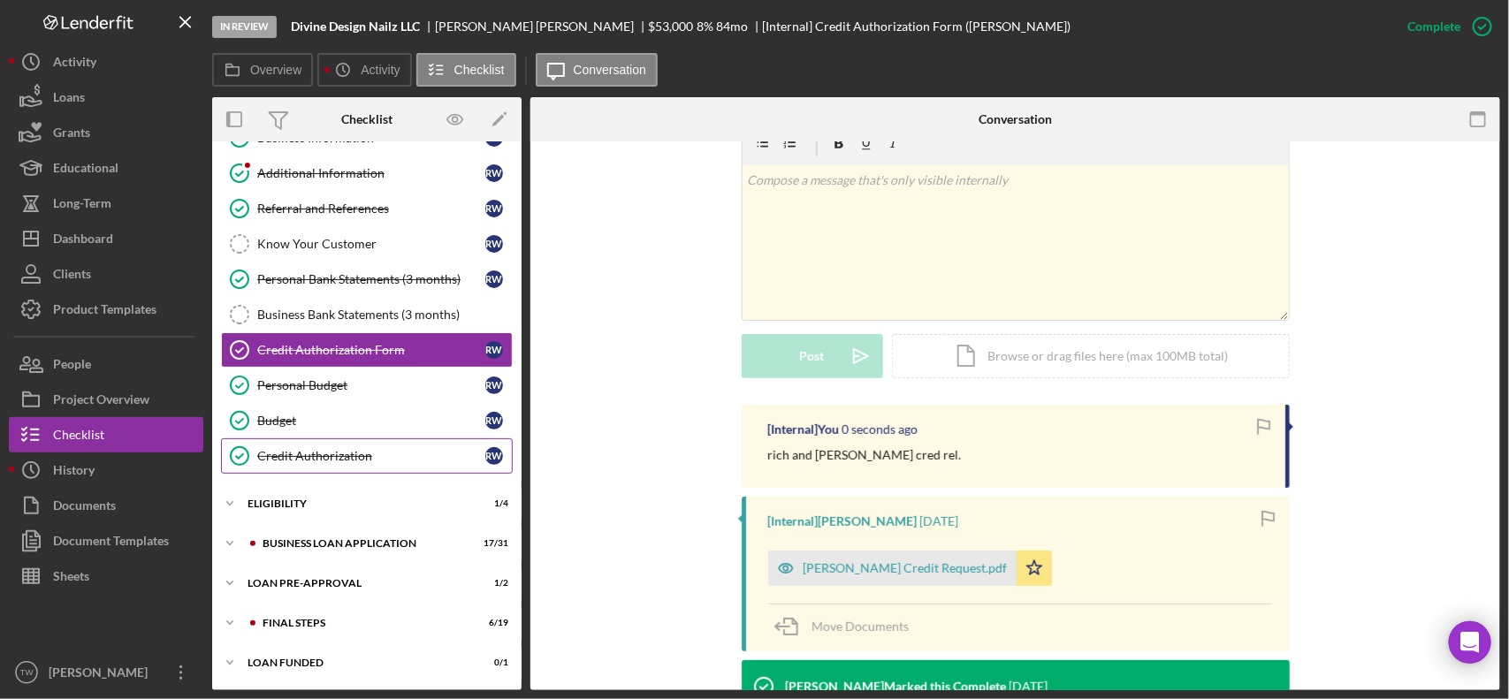
click at [337, 449] on div "Credit Authorization" at bounding box center [371, 456] width 228 height 14
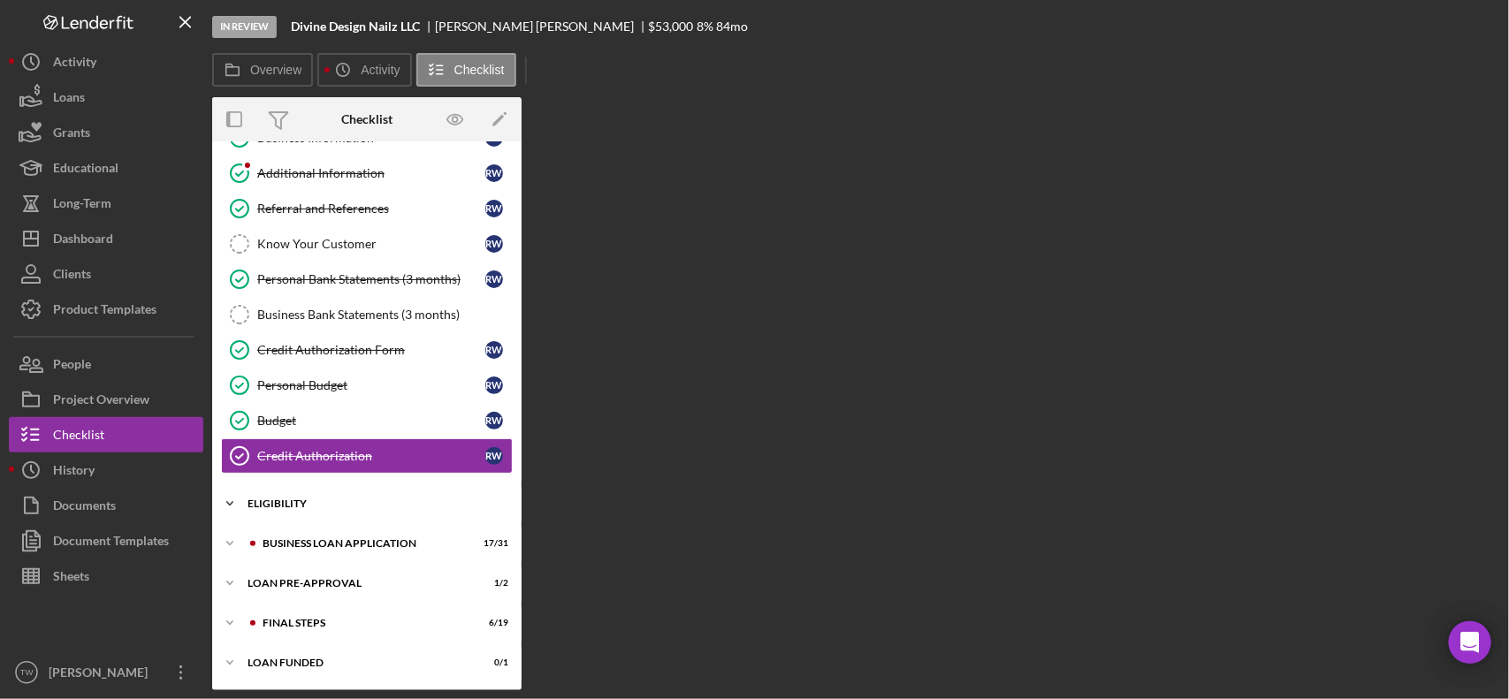
scroll to position [106, 0]
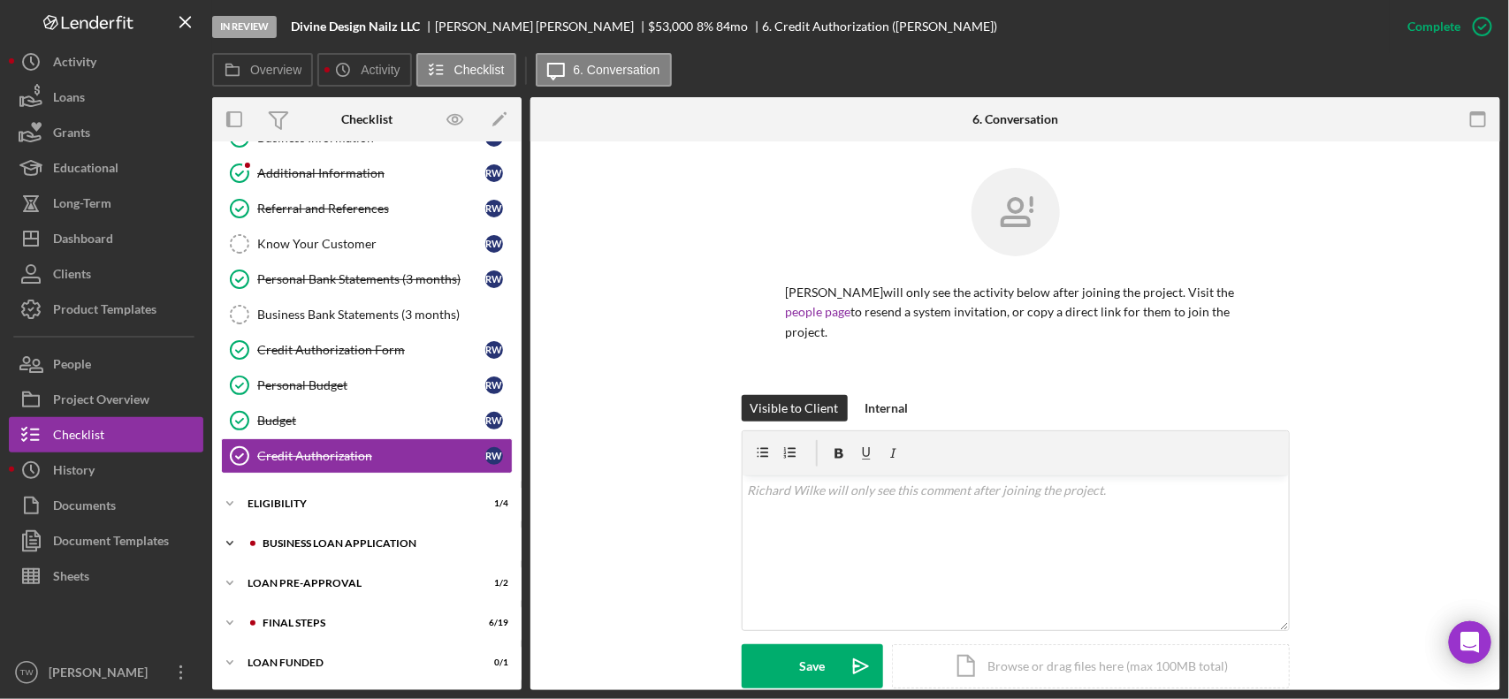
click at [298, 546] on div "BUSINESS LOAN APPLICATION" at bounding box center [381, 543] width 237 height 11
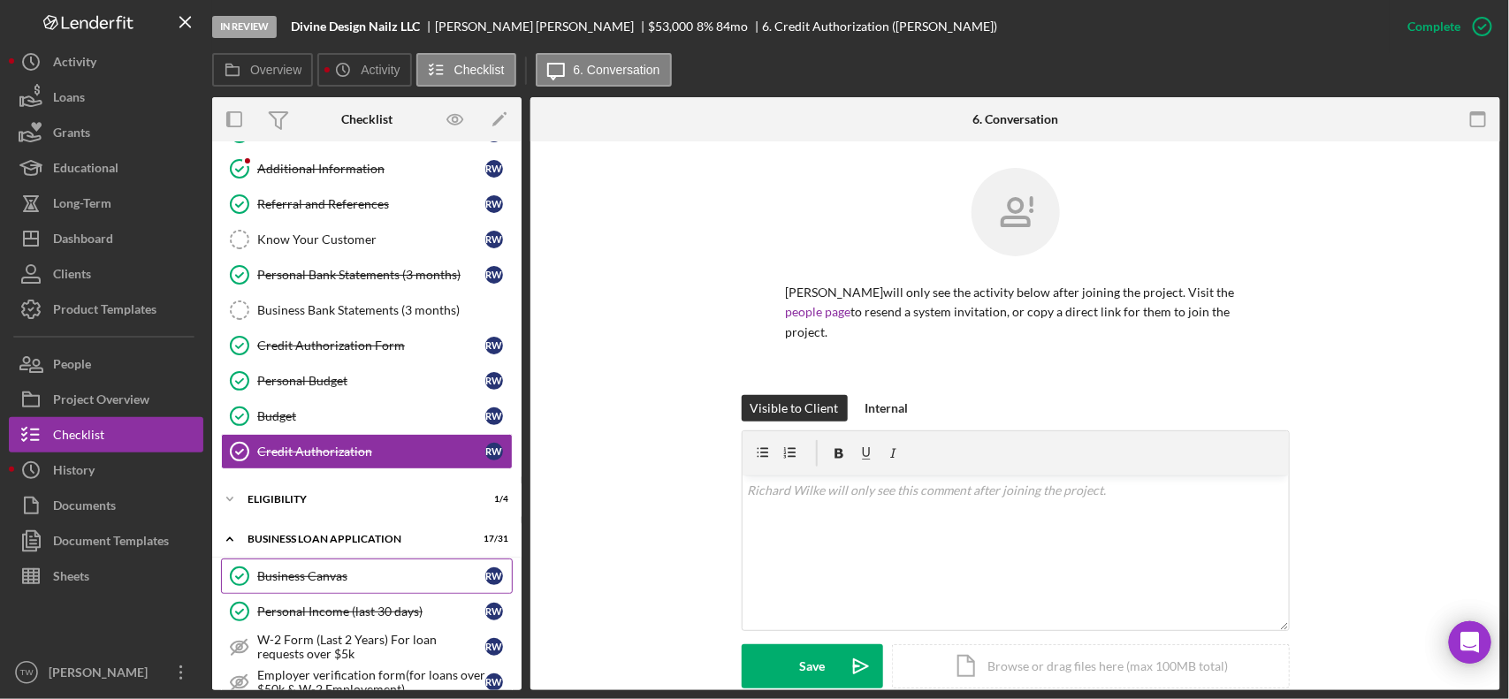
click at [287, 590] on link "Business Canvas Business Canvas R W" at bounding box center [367, 576] width 292 height 35
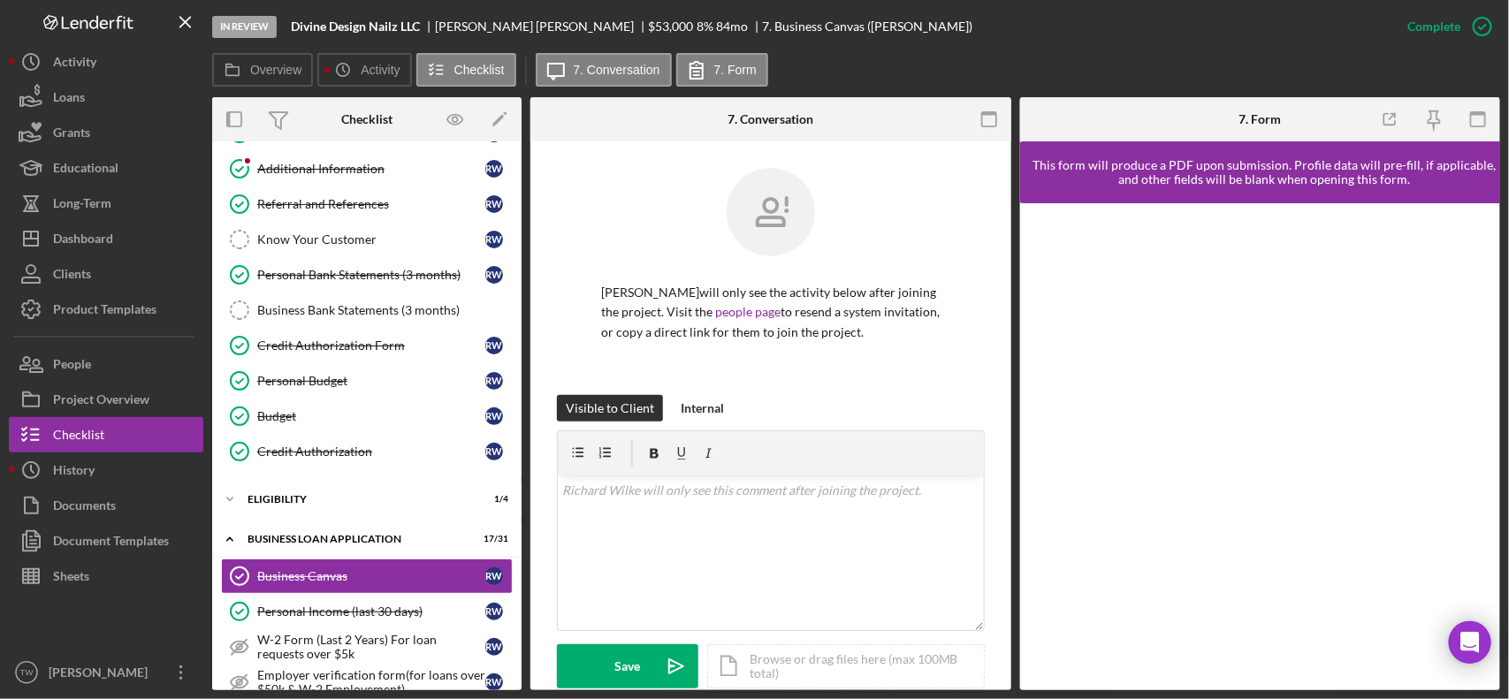
scroll to position [492, 0]
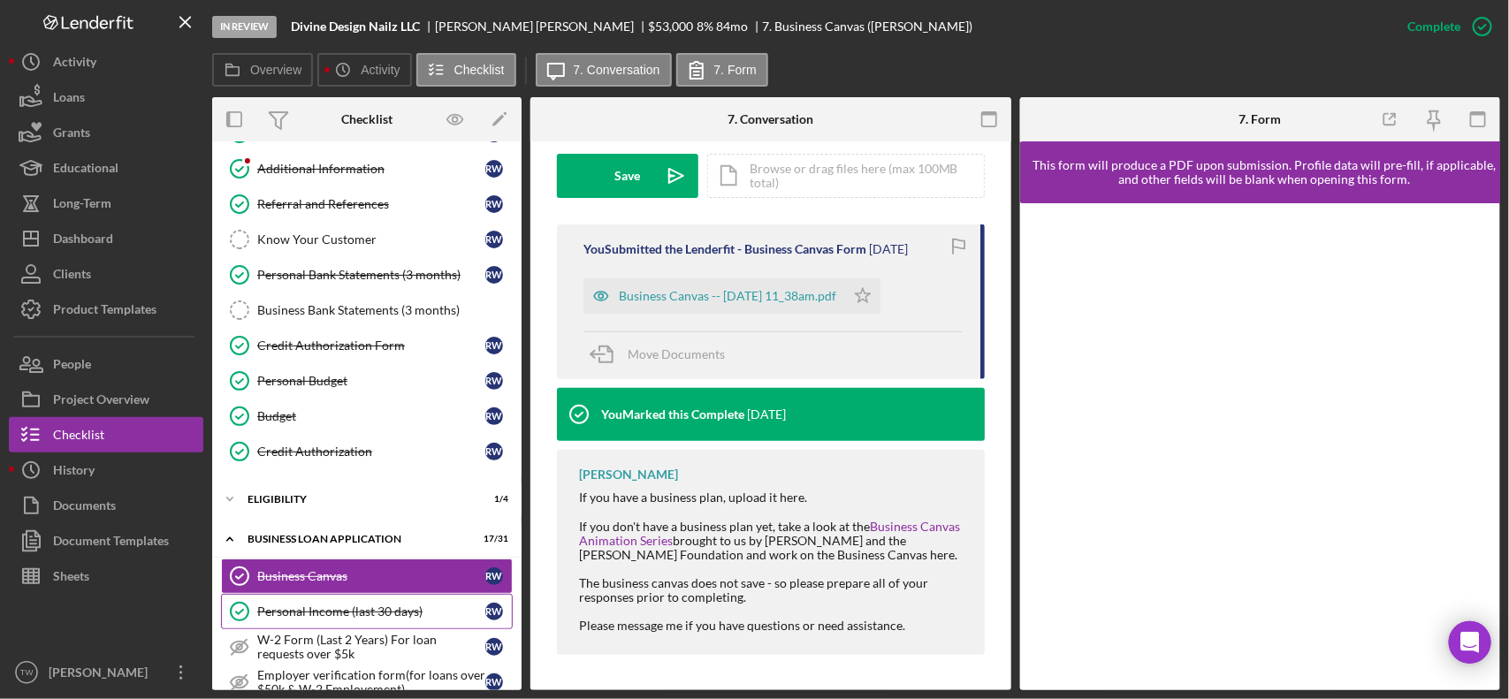
click at [342, 613] on div "Personal Income (last 30 days)" at bounding box center [371, 612] width 228 height 14
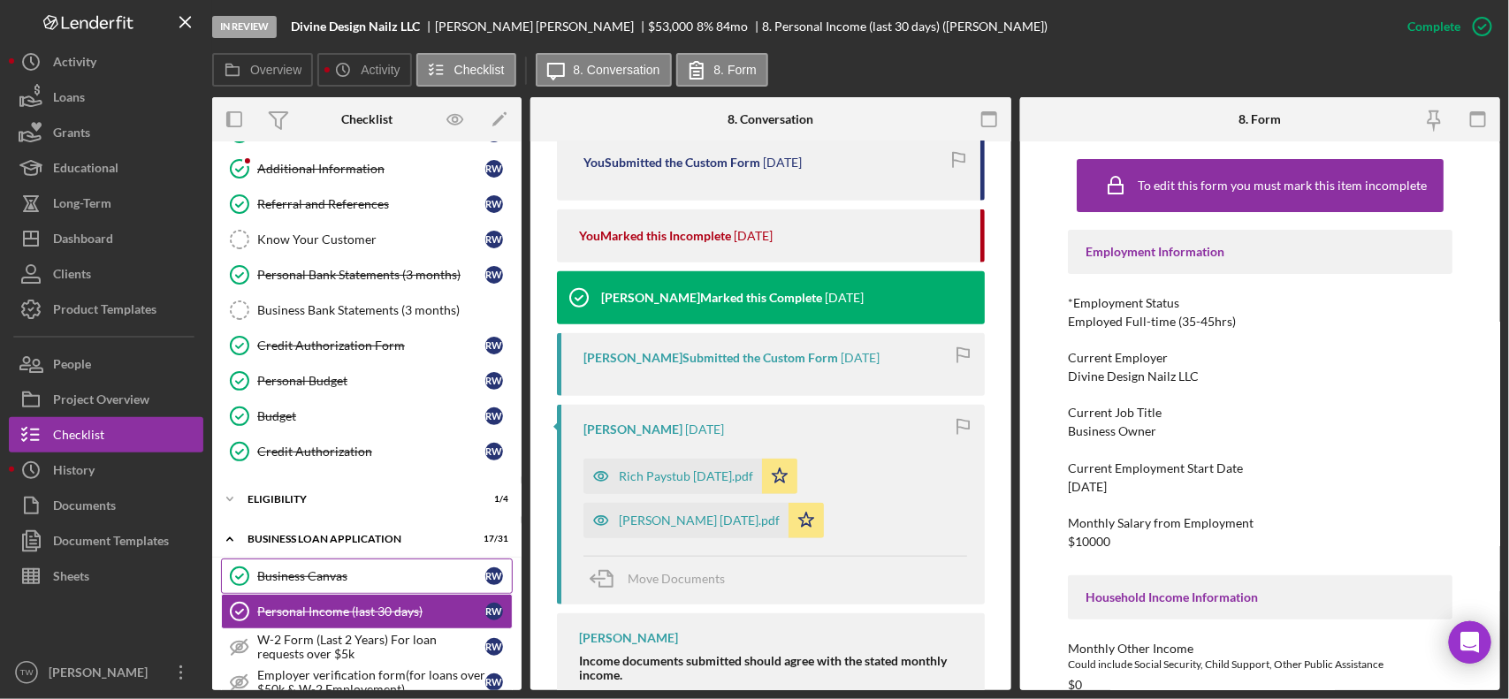
scroll to position [327, 0]
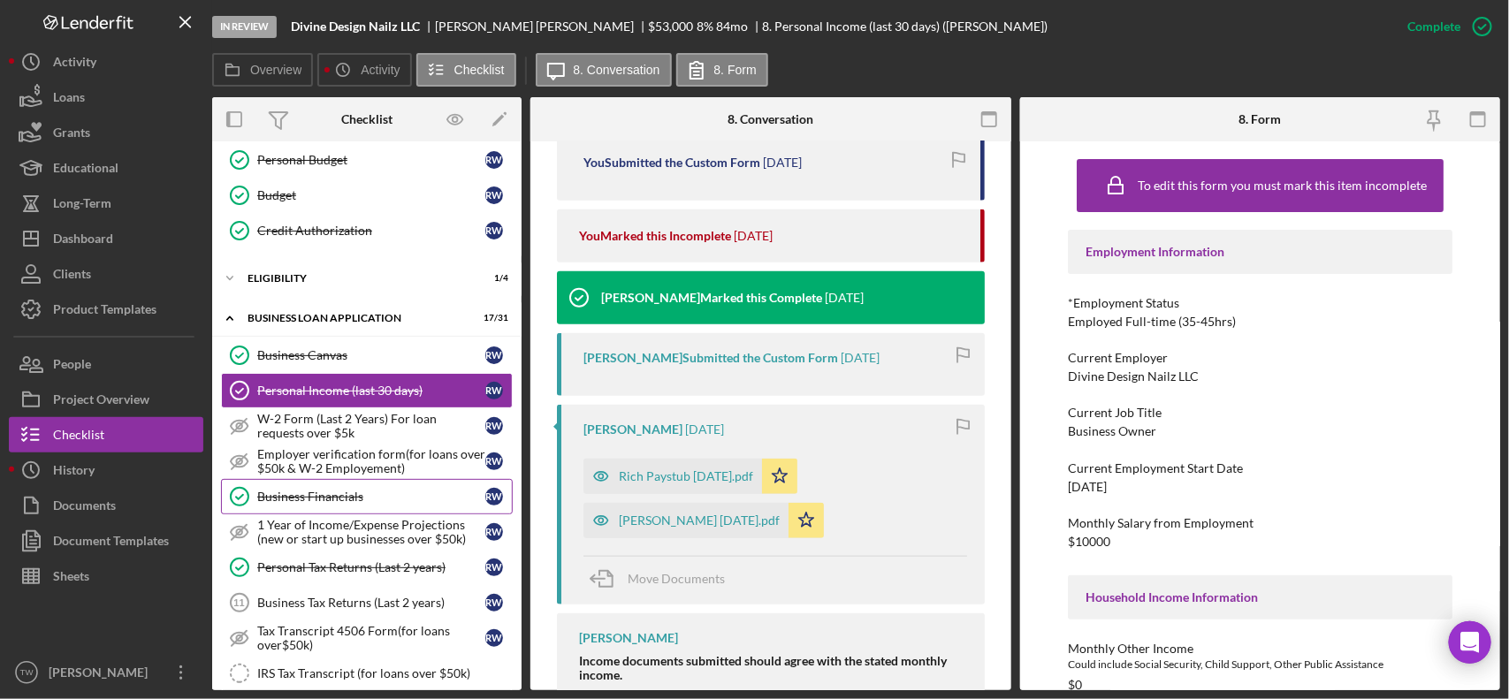
click at [331, 495] on link "Business Financials Business Financials R W" at bounding box center [367, 496] width 292 height 35
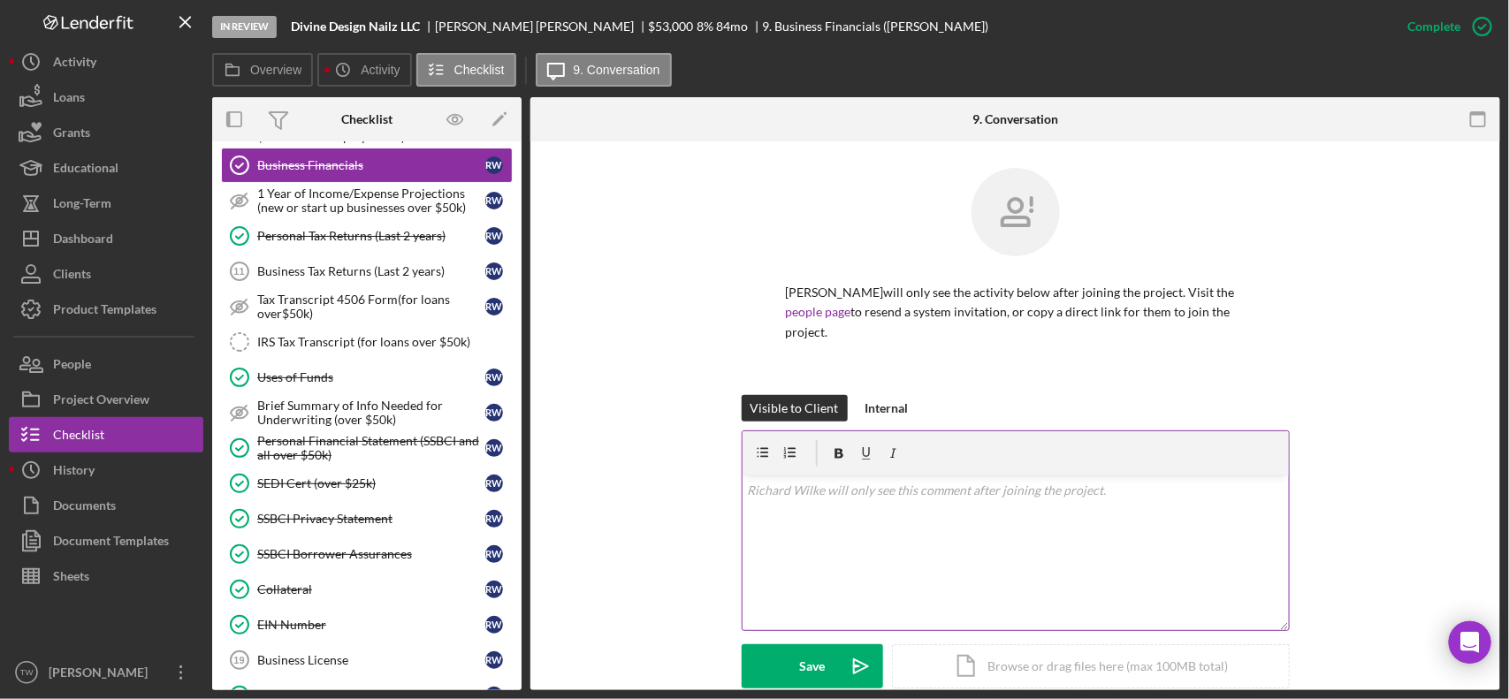
scroll to position [442, 0]
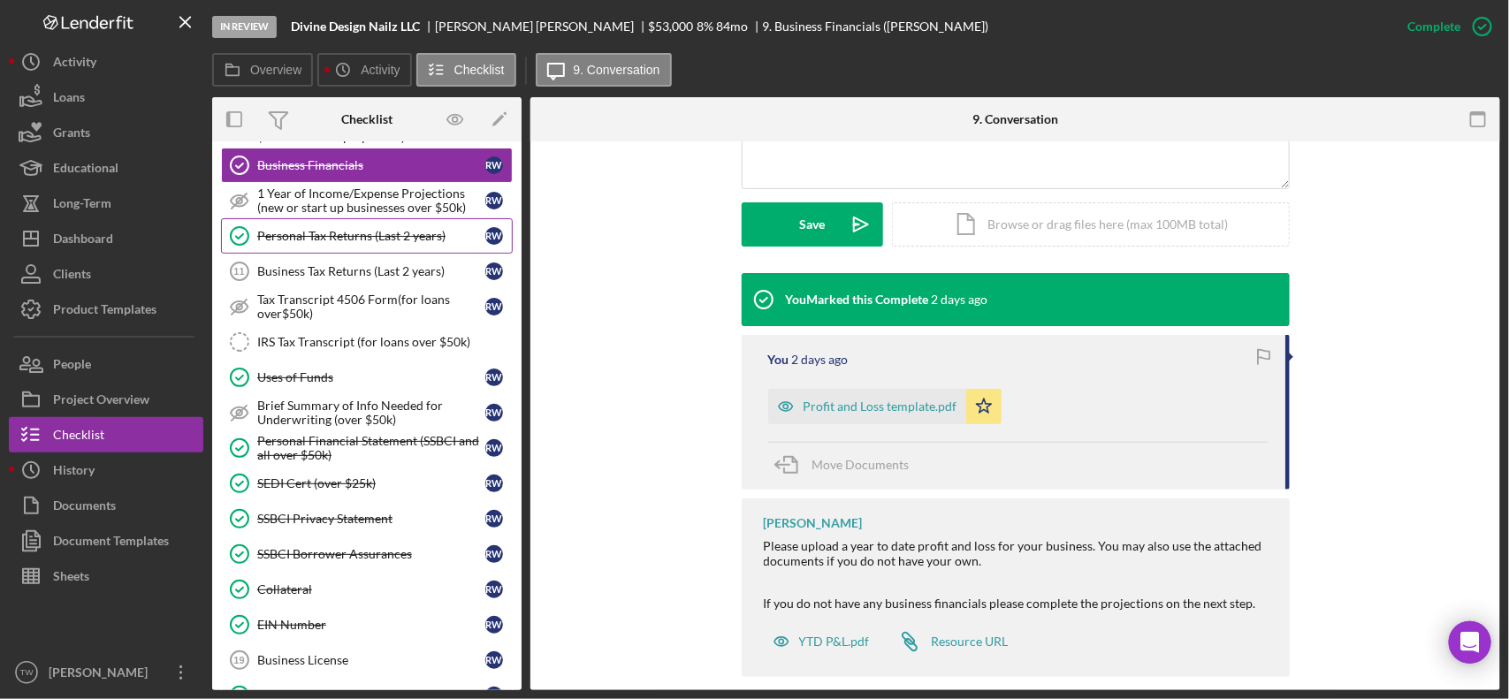
click at [321, 235] on link "Personal Tax Returns (Last 2 years) Personal Tax Returns (Last 2 years) R W" at bounding box center [367, 235] width 292 height 35
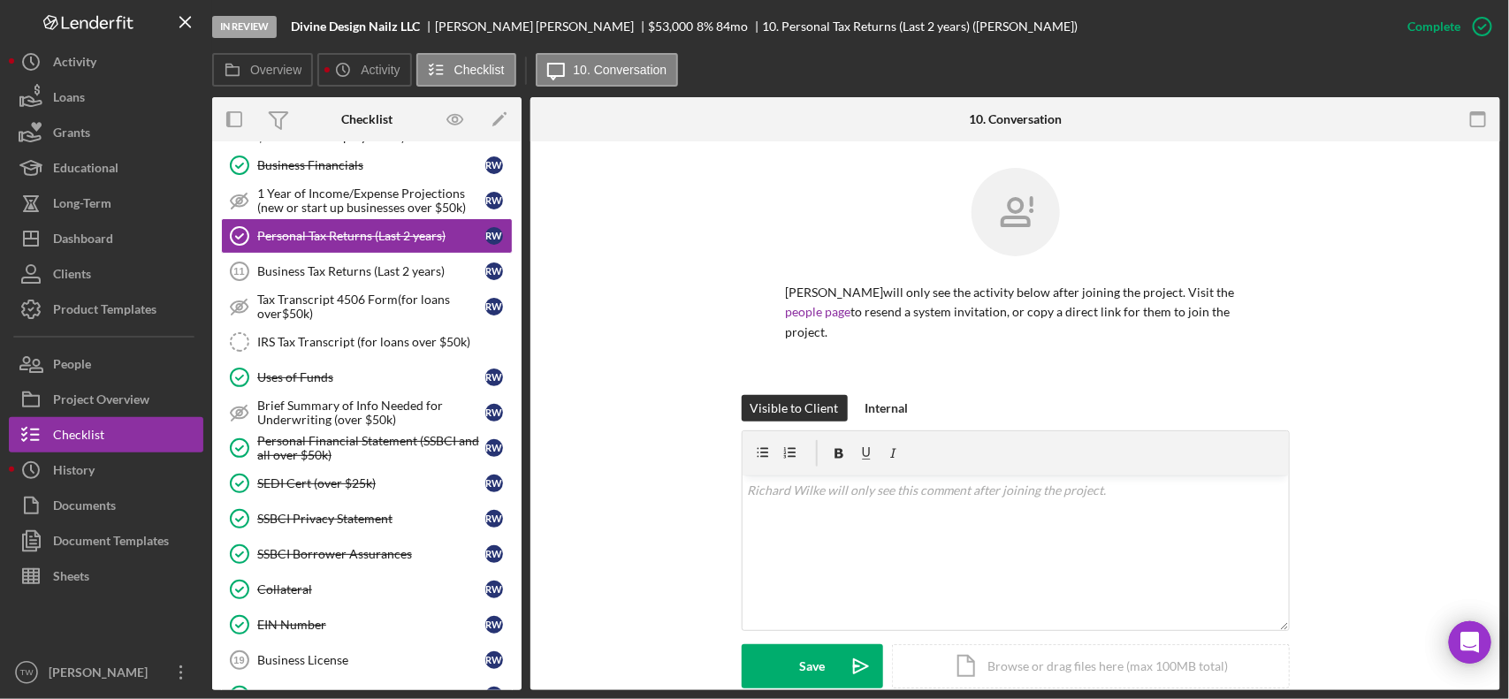
scroll to position [420, 0]
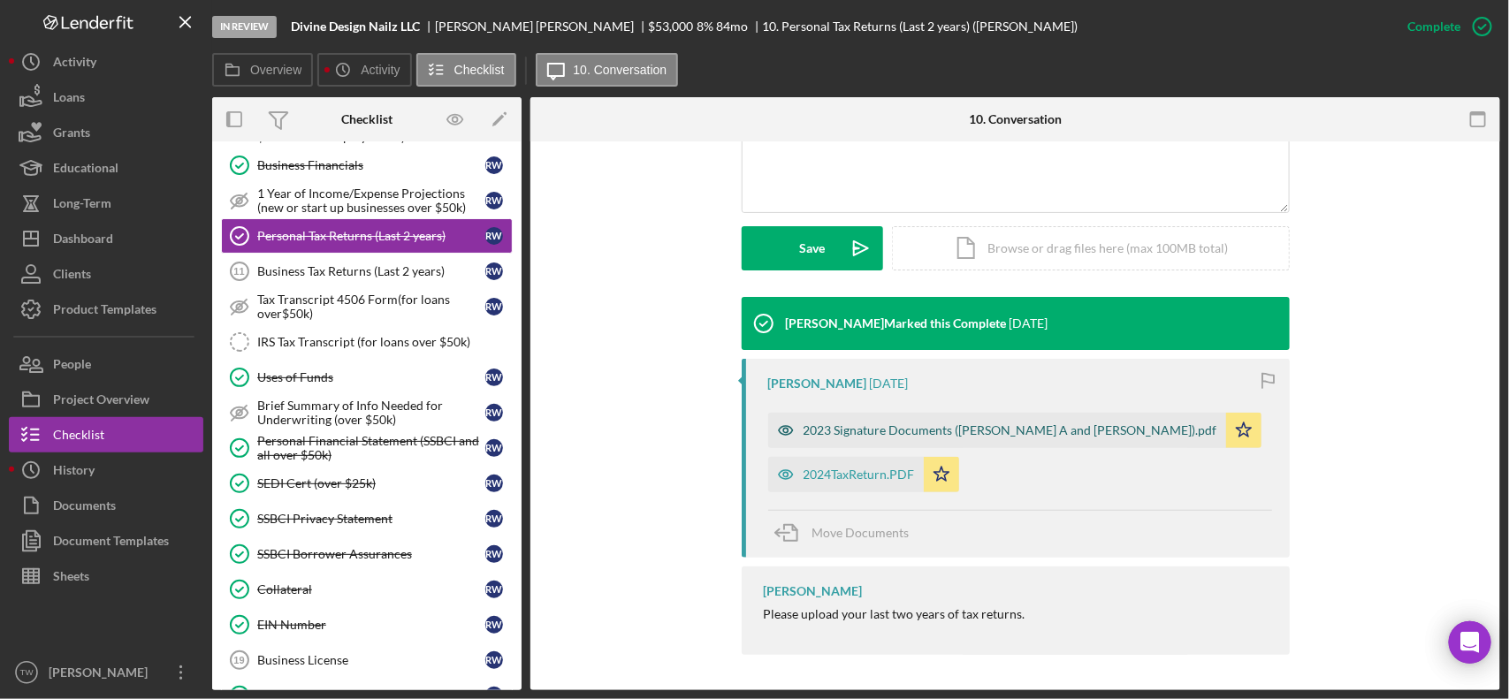
click at [924, 438] on div "2023 Signature Documents (WILKE RICHARD A and KEL).pdf" at bounding box center [997, 430] width 458 height 35
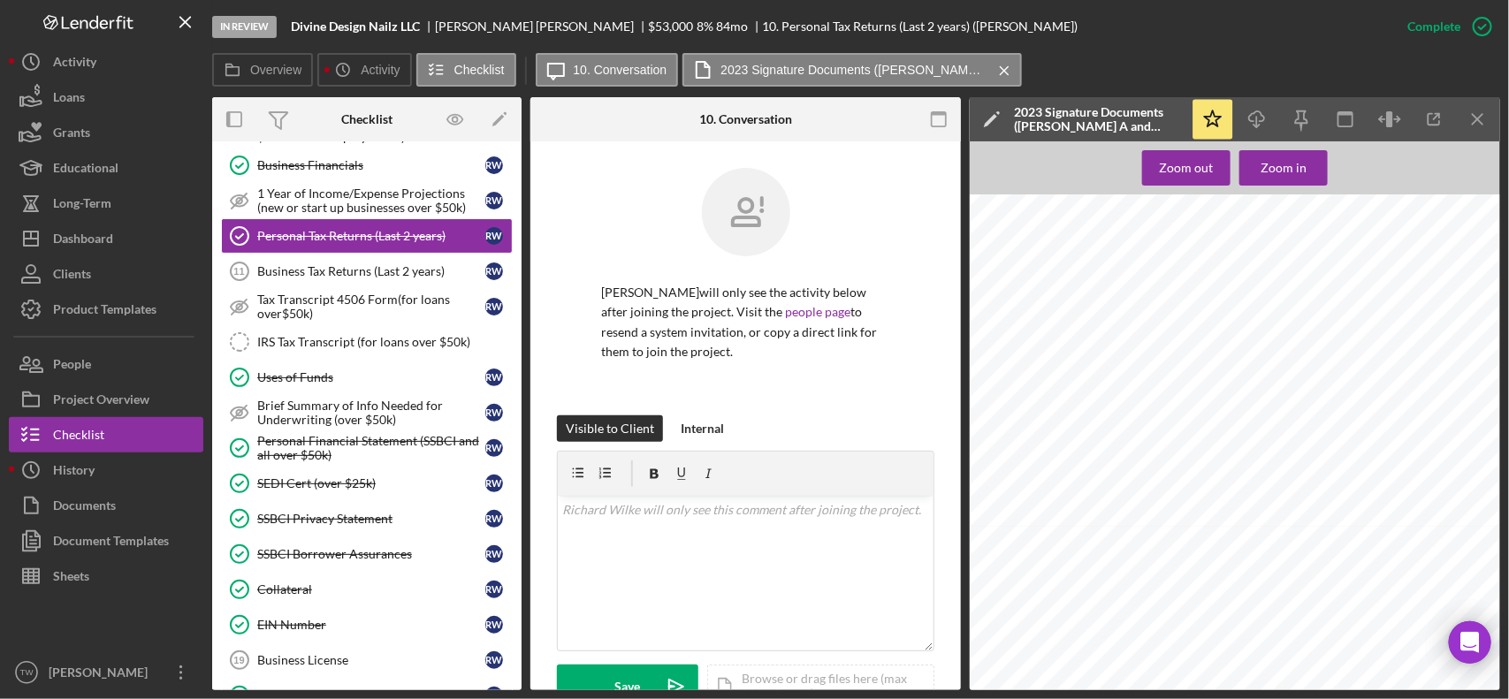
scroll to position [36, 0]
click at [1252, 122] on icon "Icon/Download" at bounding box center [1257, 120] width 40 height 40
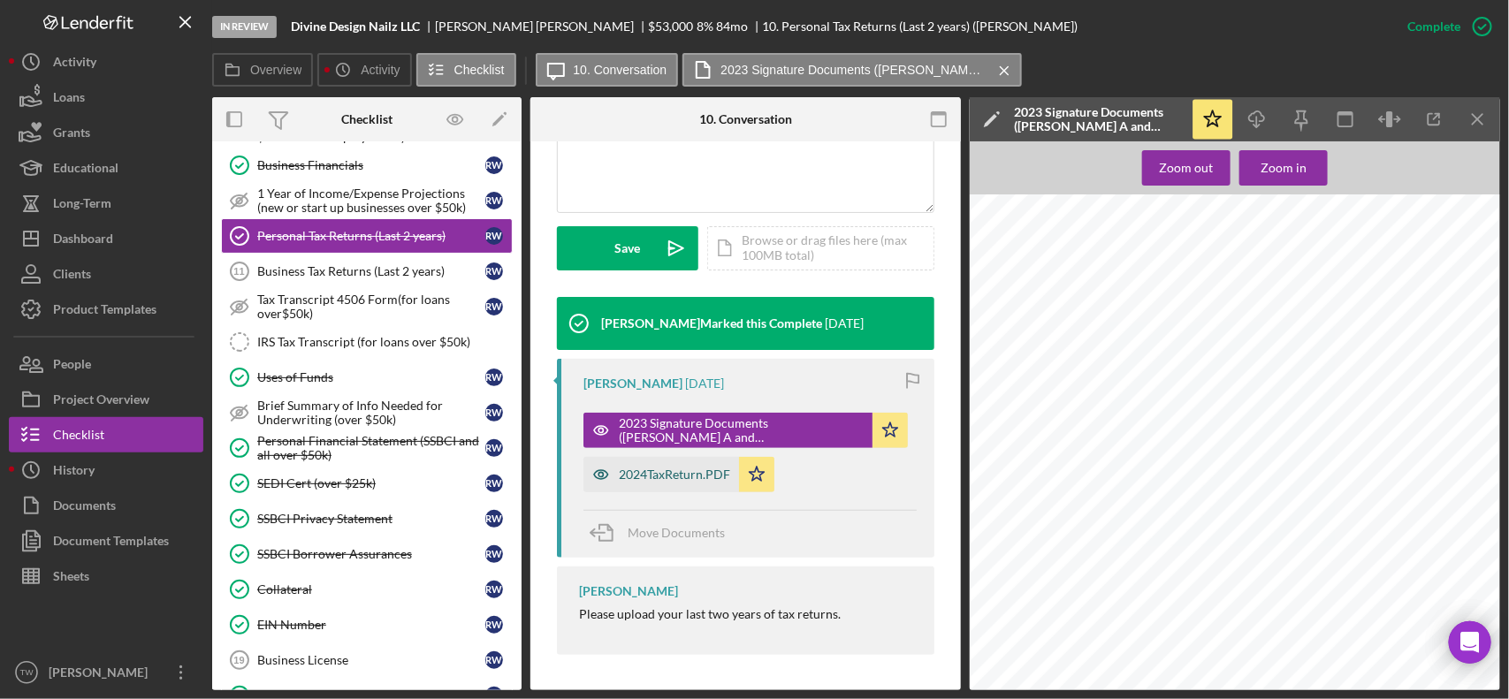
click at [682, 480] on div "2024TaxReturn.PDF" at bounding box center [674, 475] width 111 height 14
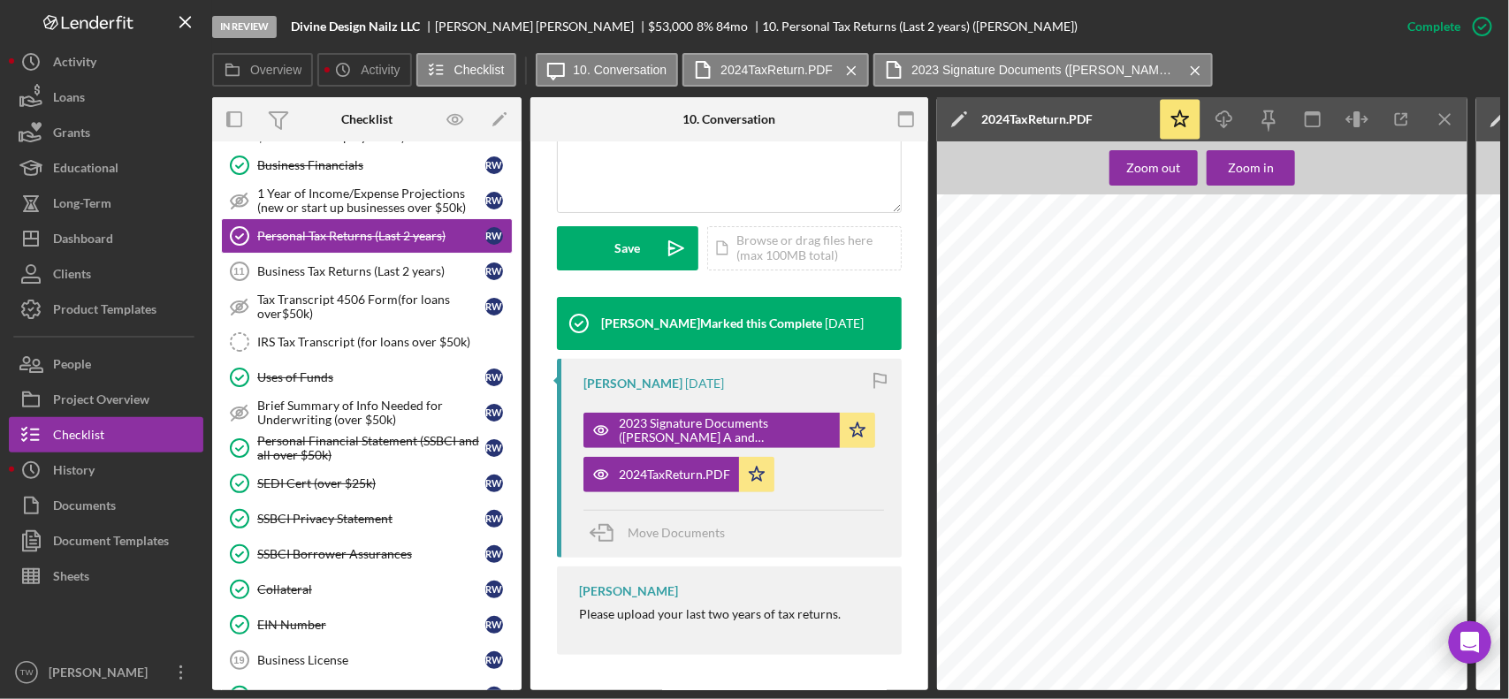
scroll to position [3977, 0]
click at [667, 425] on div "2023 Signature Documents (WILKE RICHARD A and KEL).pdf" at bounding box center [725, 430] width 212 height 28
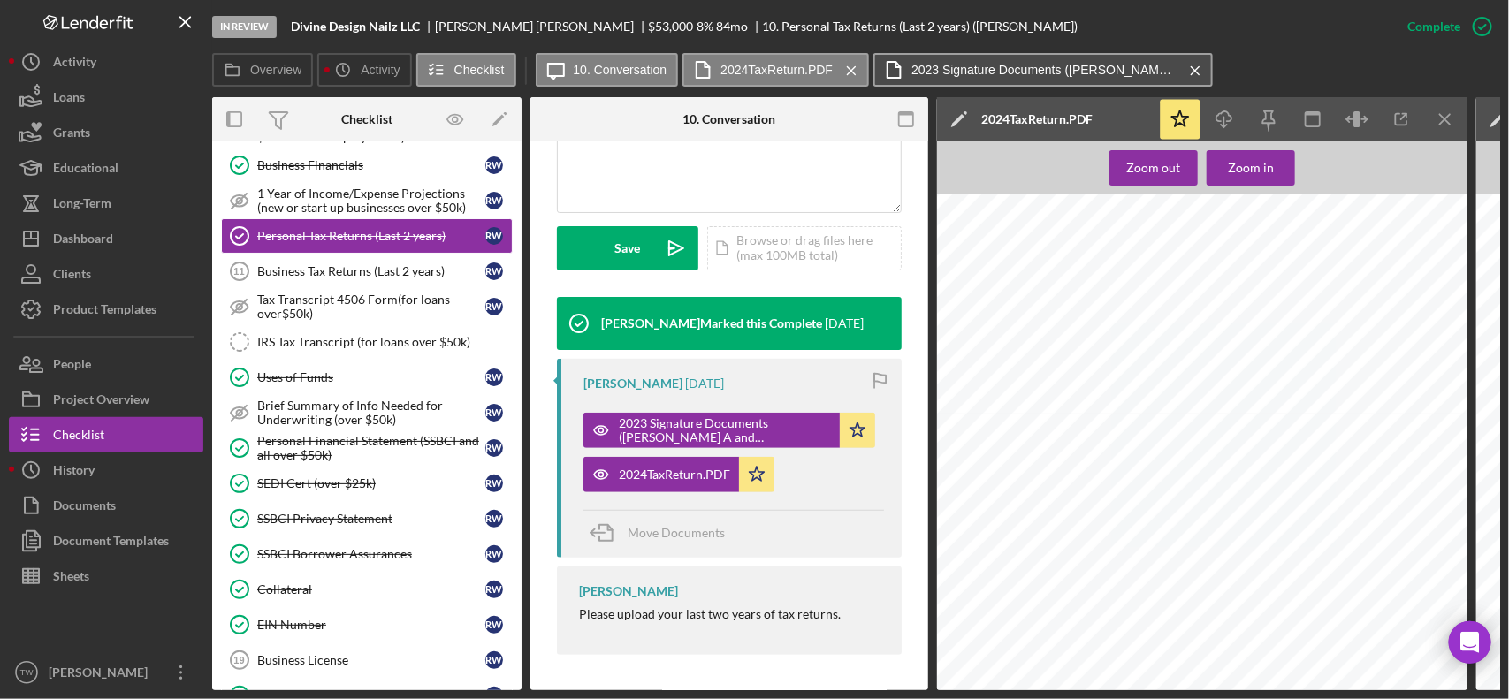
click at [1031, 63] on label "2023 Signature Documents (WILKE RICHARD A and KEL).pdf" at bounding box center [1043, 70] width 265 height 14
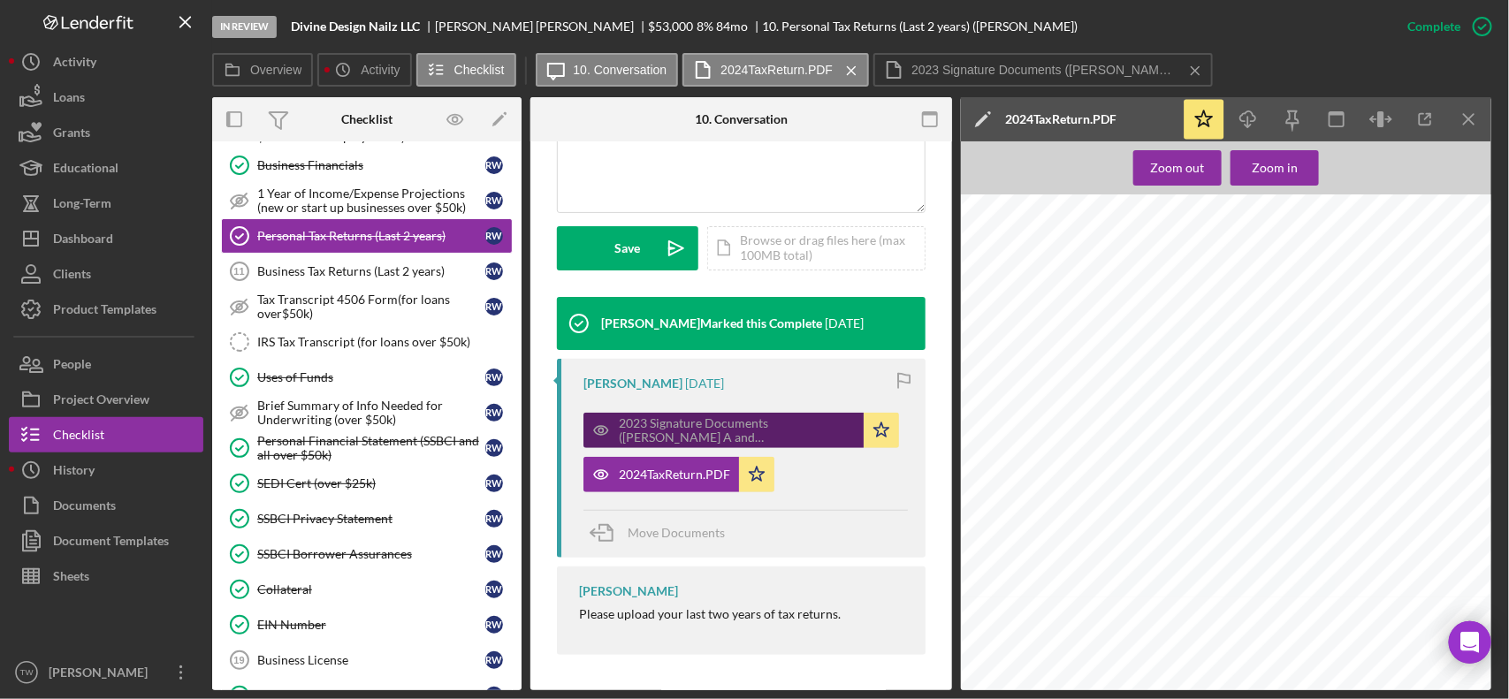
scroll to position [2872, 0]
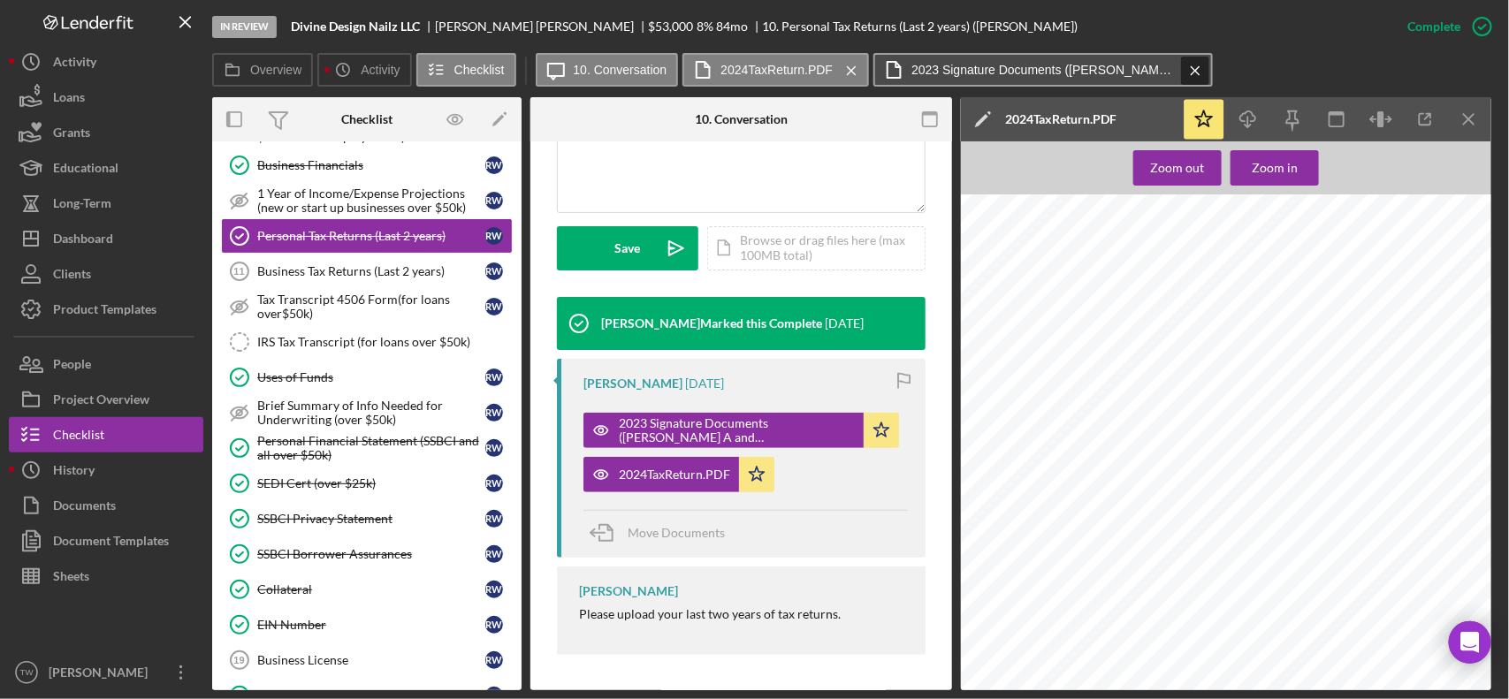
click at [1195, 71] on icon "Icon/Menu Close" at bounding box center [1195, 71] width 31 height 44
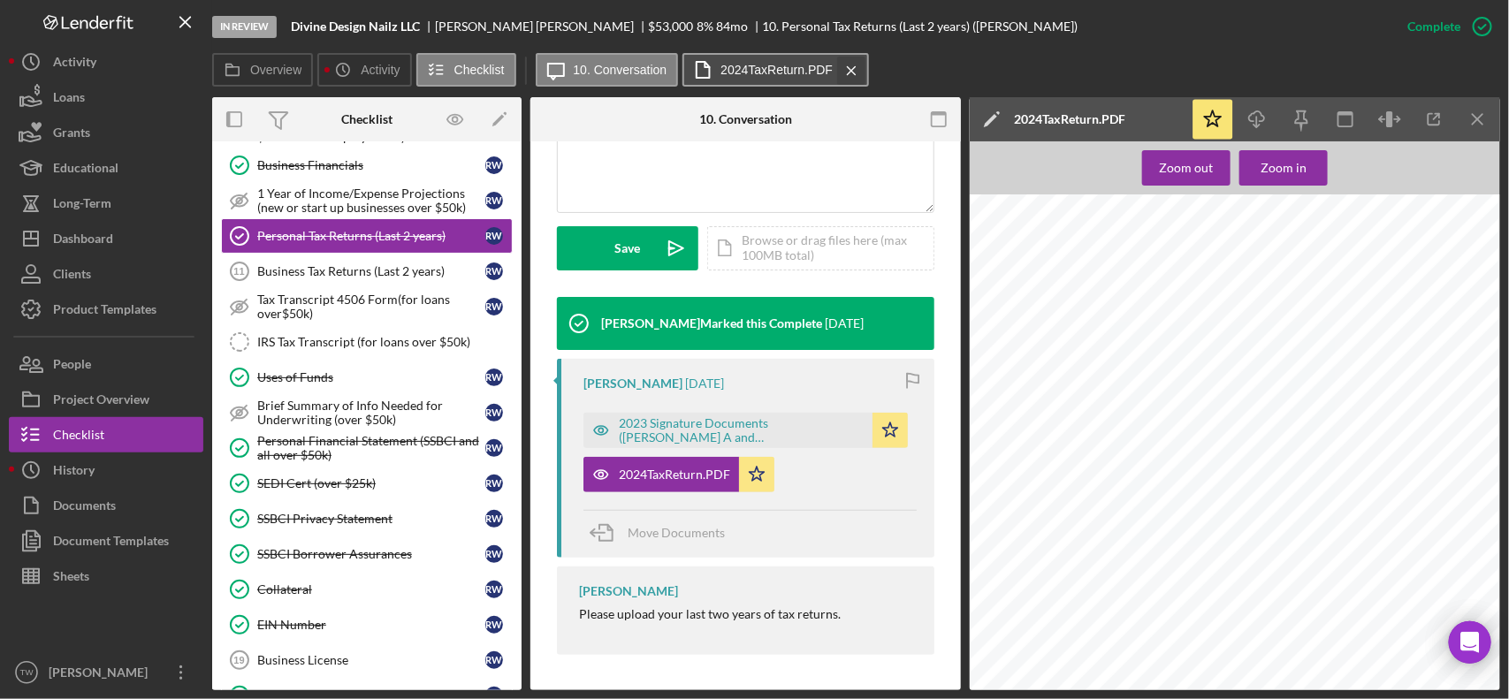
click at [854, 66] on icon "Icon/Menu Close" at bounding box center [851, 71] width 31 height 44
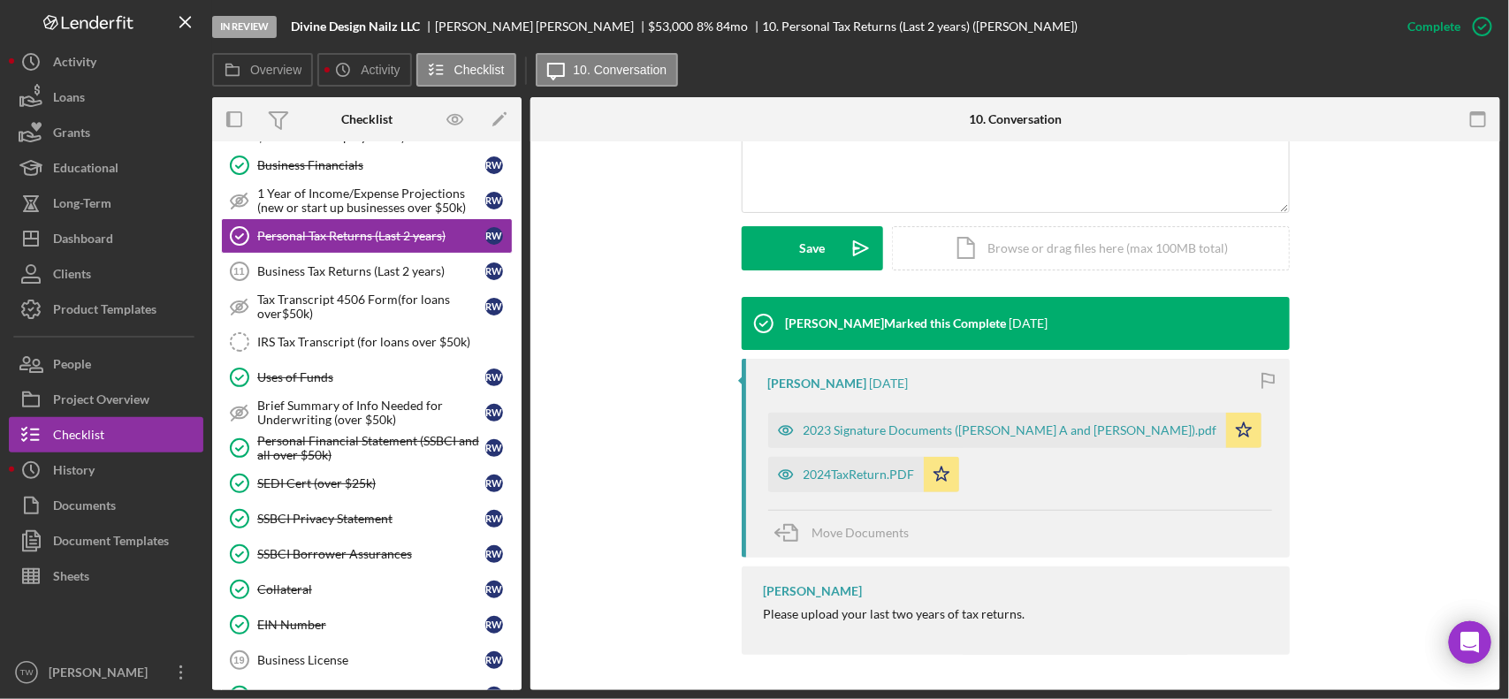
scroll to position [420, 0]
click at [924, 429] on div "2023 Signature Documents (WILKE RICHARD A and KEL).pdf" at bounding box center [1010, 430] width 414 height 14
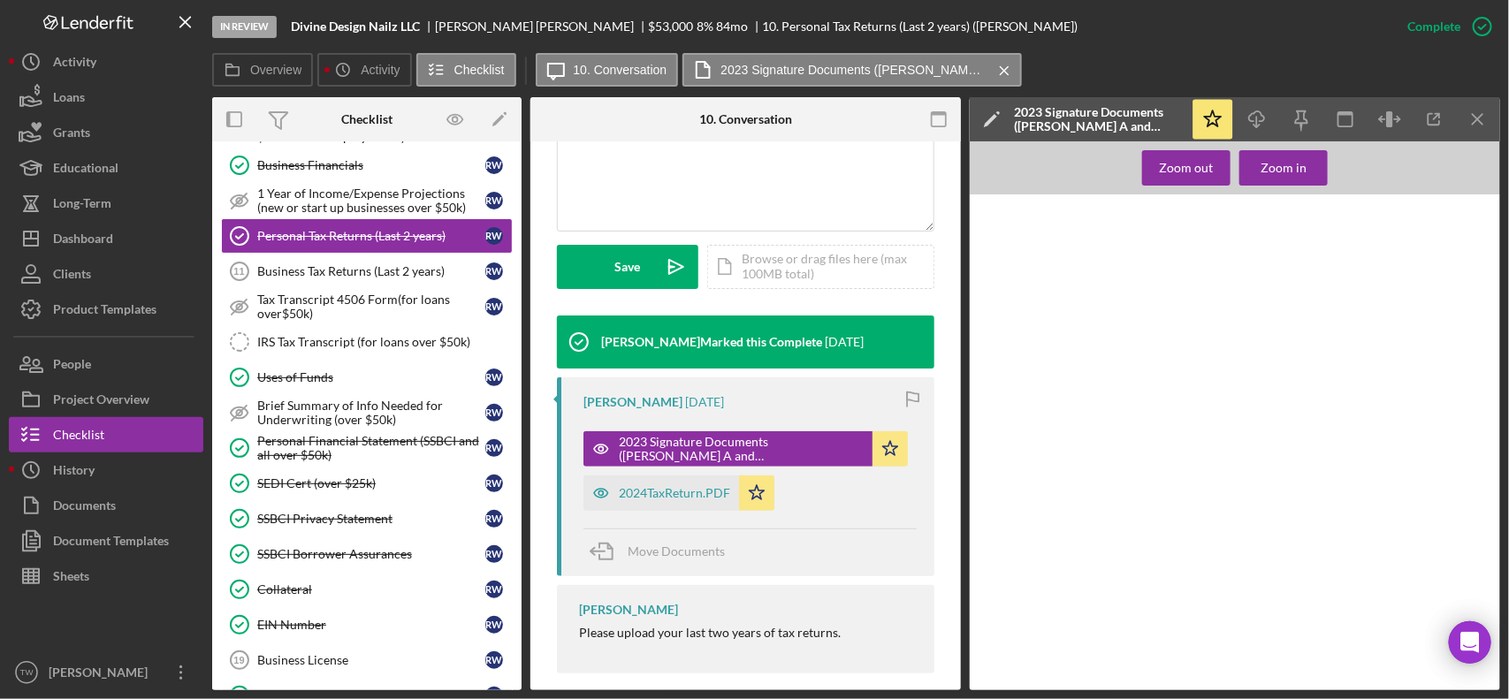
scroll to position [439, 0]
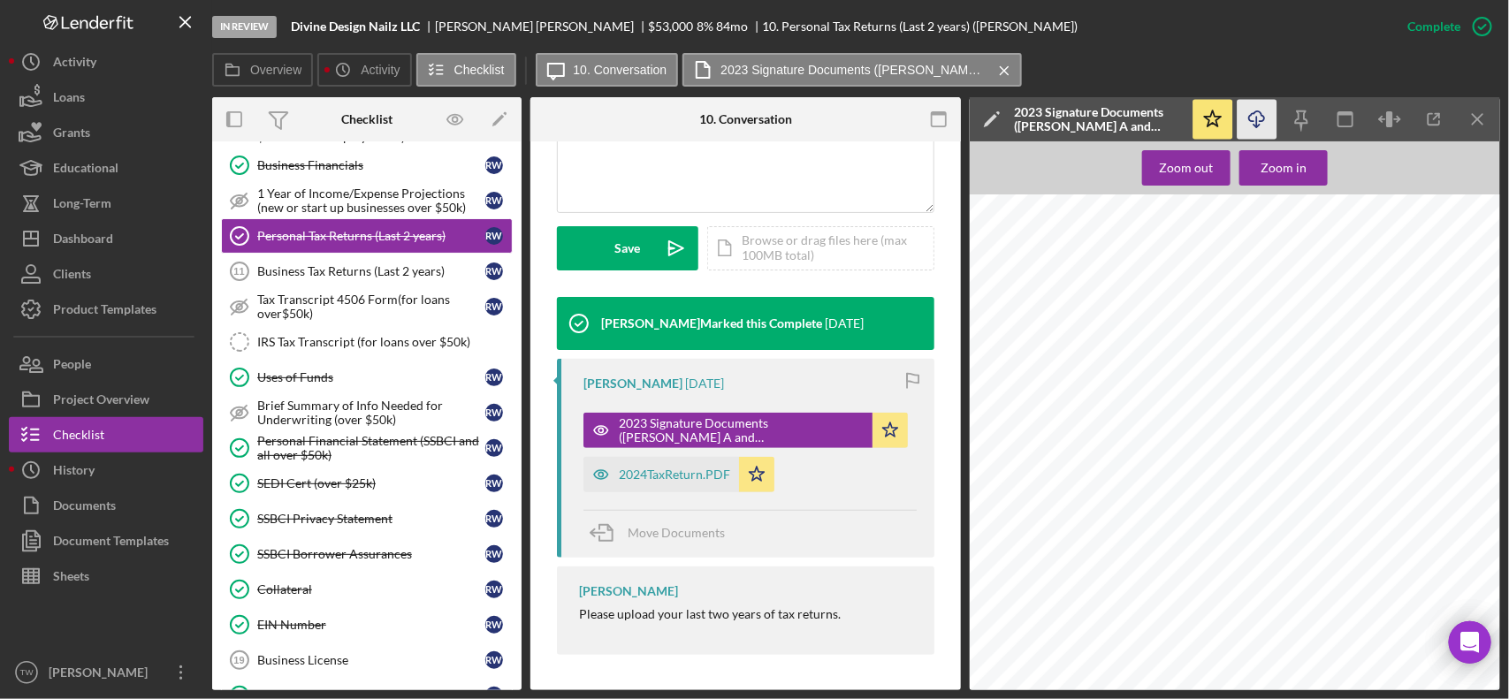
click at [1252, 121] on icon "button" at bounding box center [1256, 116] width 15 height 10
click at [314, 453] on div "Personal Financial Statement (SSBCI and all over $50k)" at bounding box center [371, 448] width 228 height 28
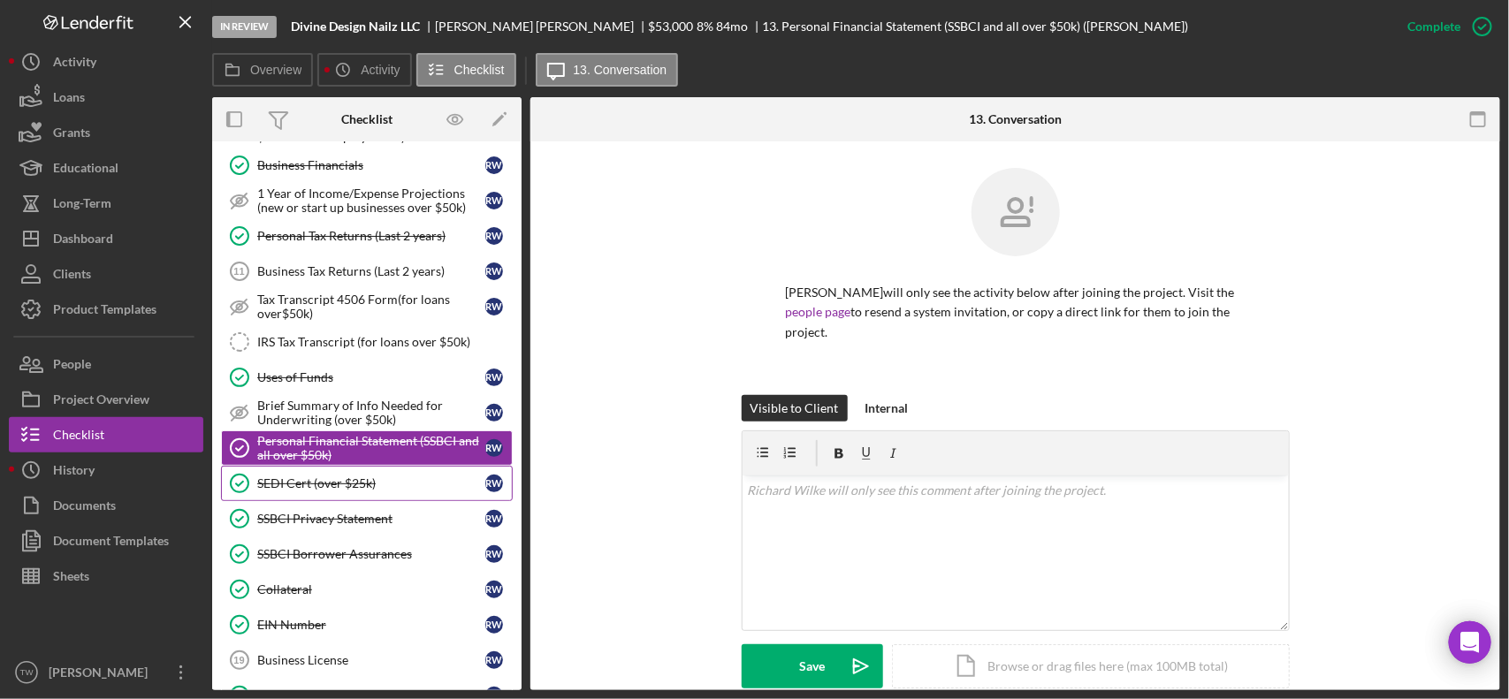
click at [309, 488] on div "SEDI Cert (over $25k)" at bounding box center [371, 483] width 228 height 14
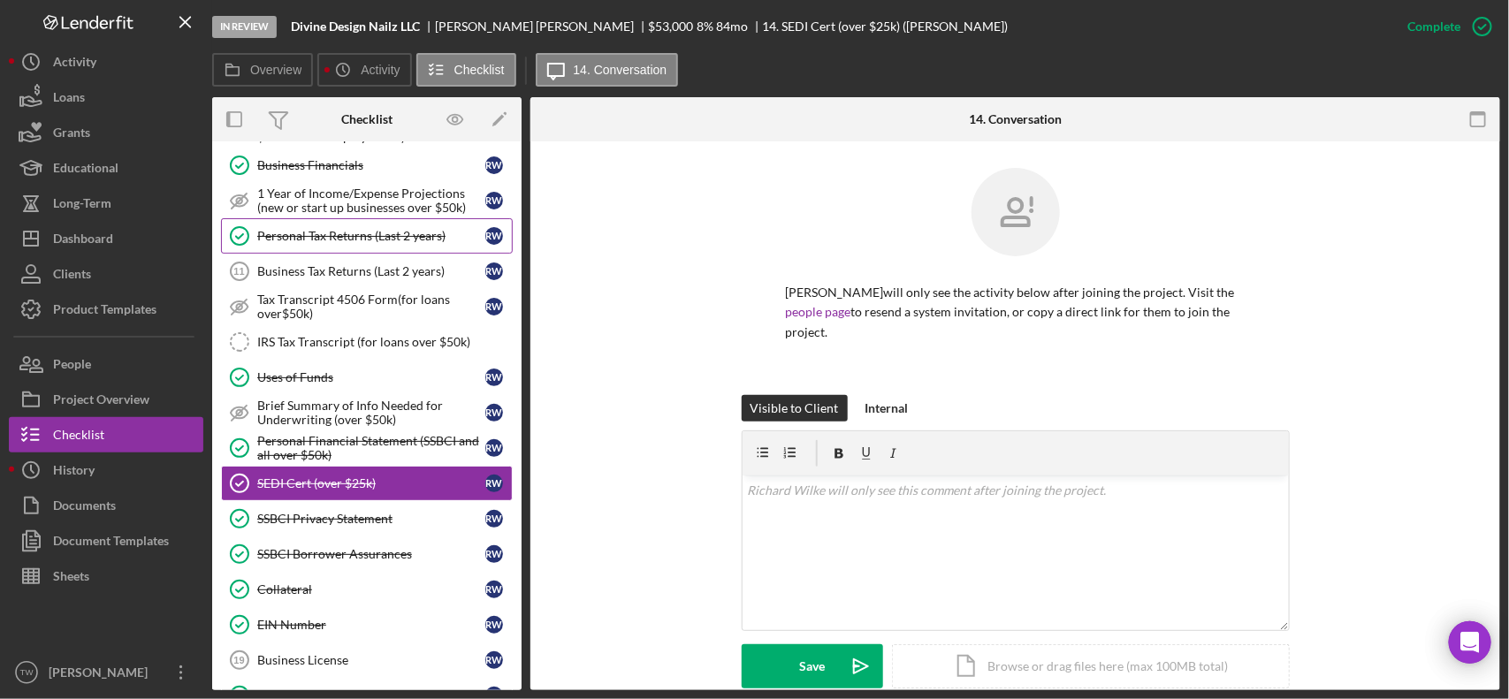
click at [368, 240] on div "Personal Tax Returns (Last 2 years)" at bounding box center [371, 236] width 228 height 14
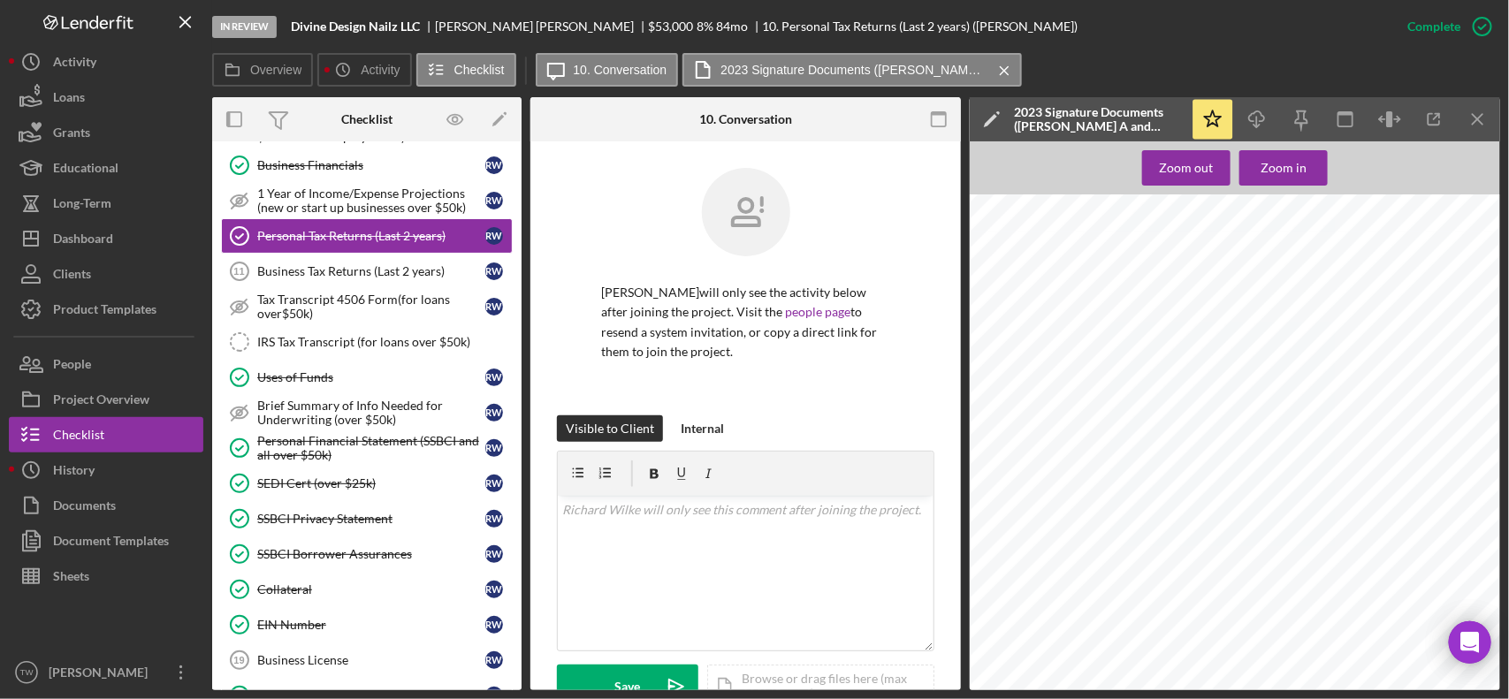
scroll to position [439, 0]
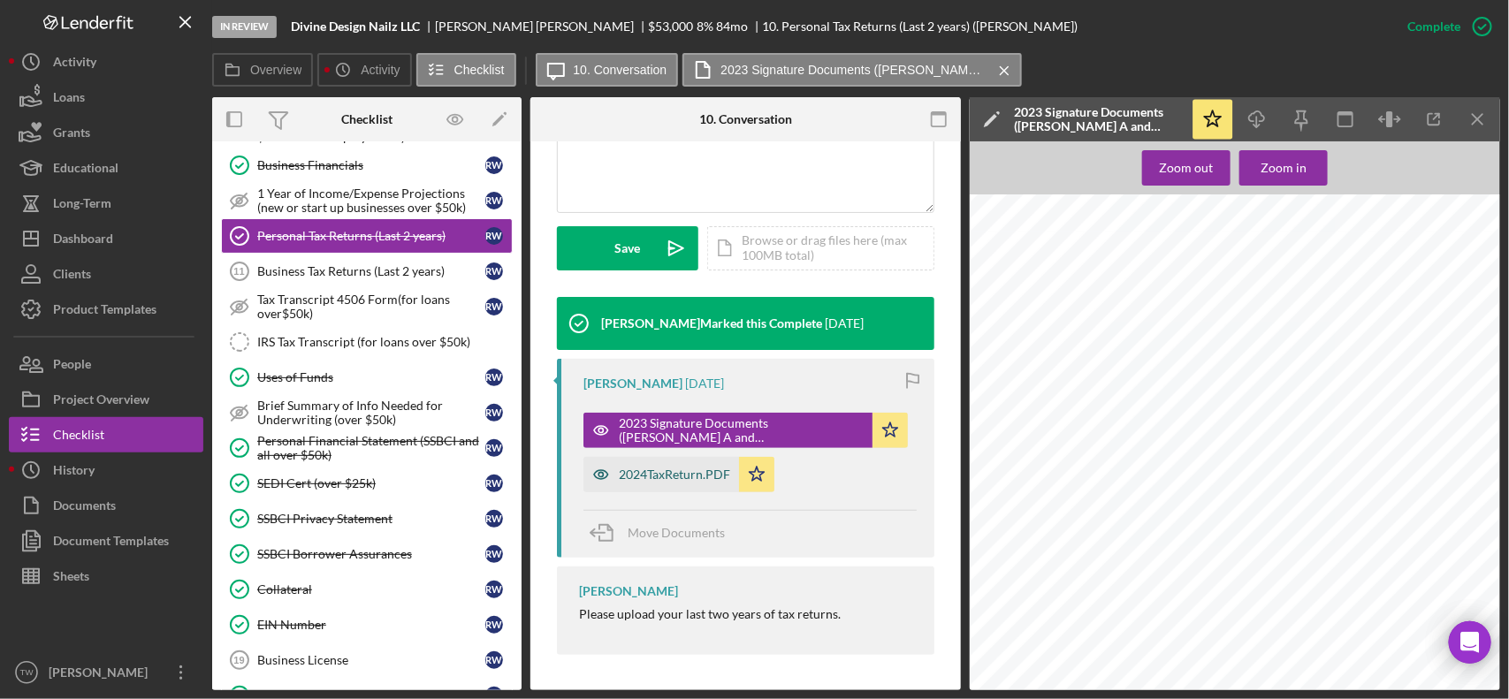
click at [676, 477] on div "2024TaxReturn.PDF" at bounding box center [674, 475] width 111 height 14
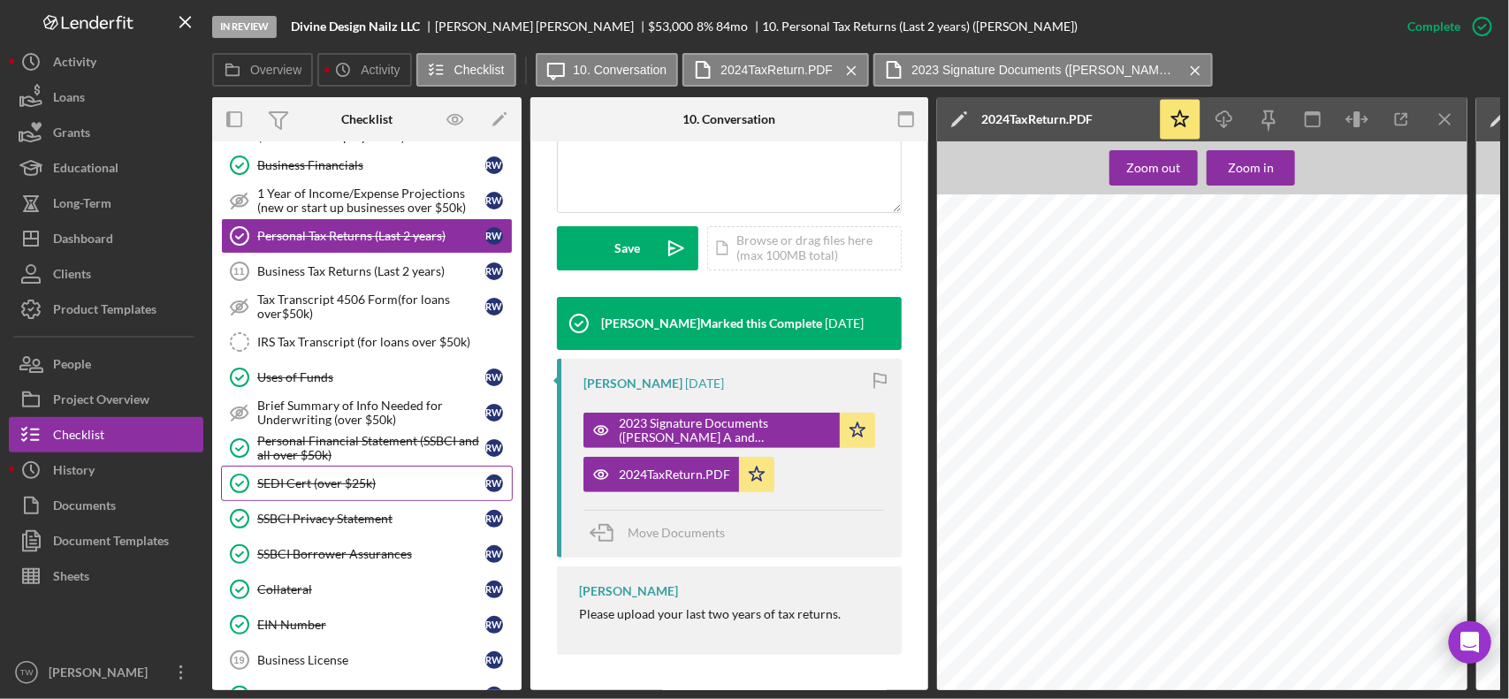
scroll to position [769, 0]
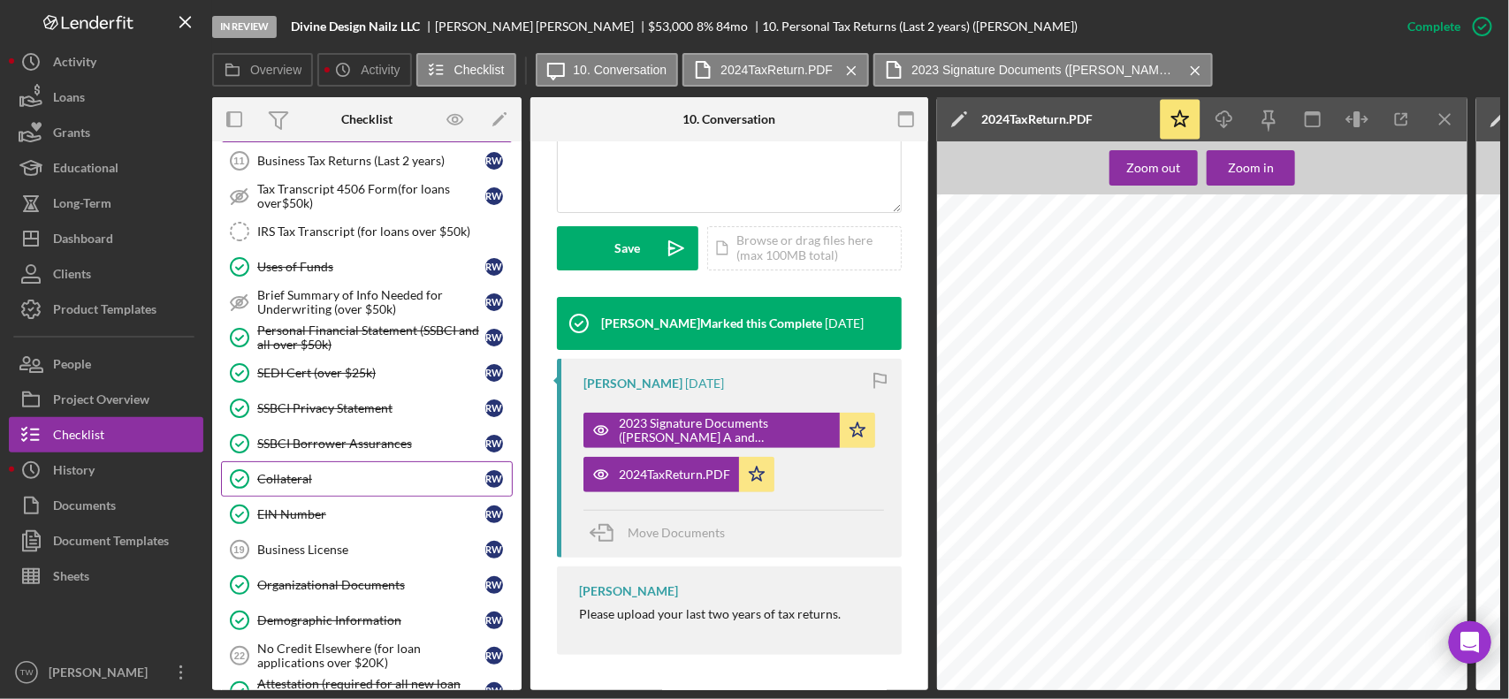
click at [310, 486] on div "Collateral" at bounding box center [371, 479] width 228 height 14
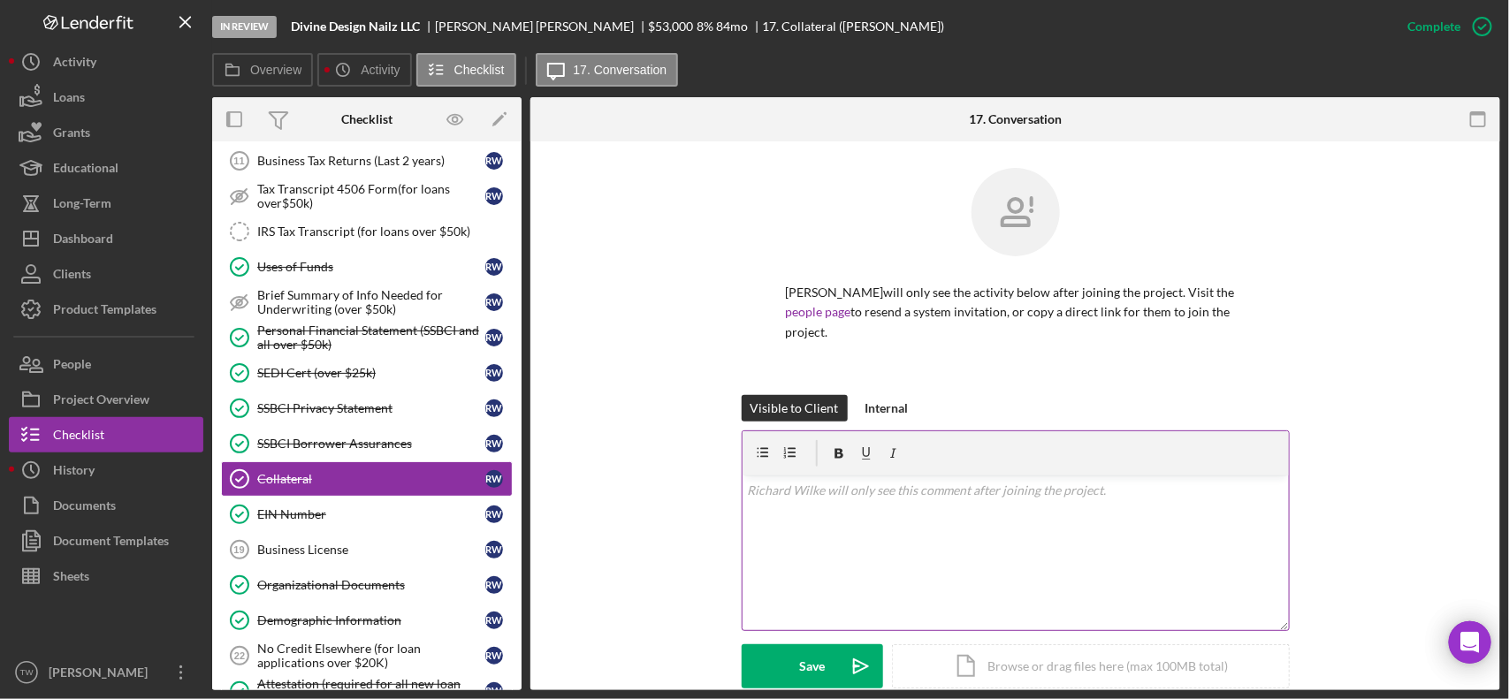
scroll to position [435, 0]
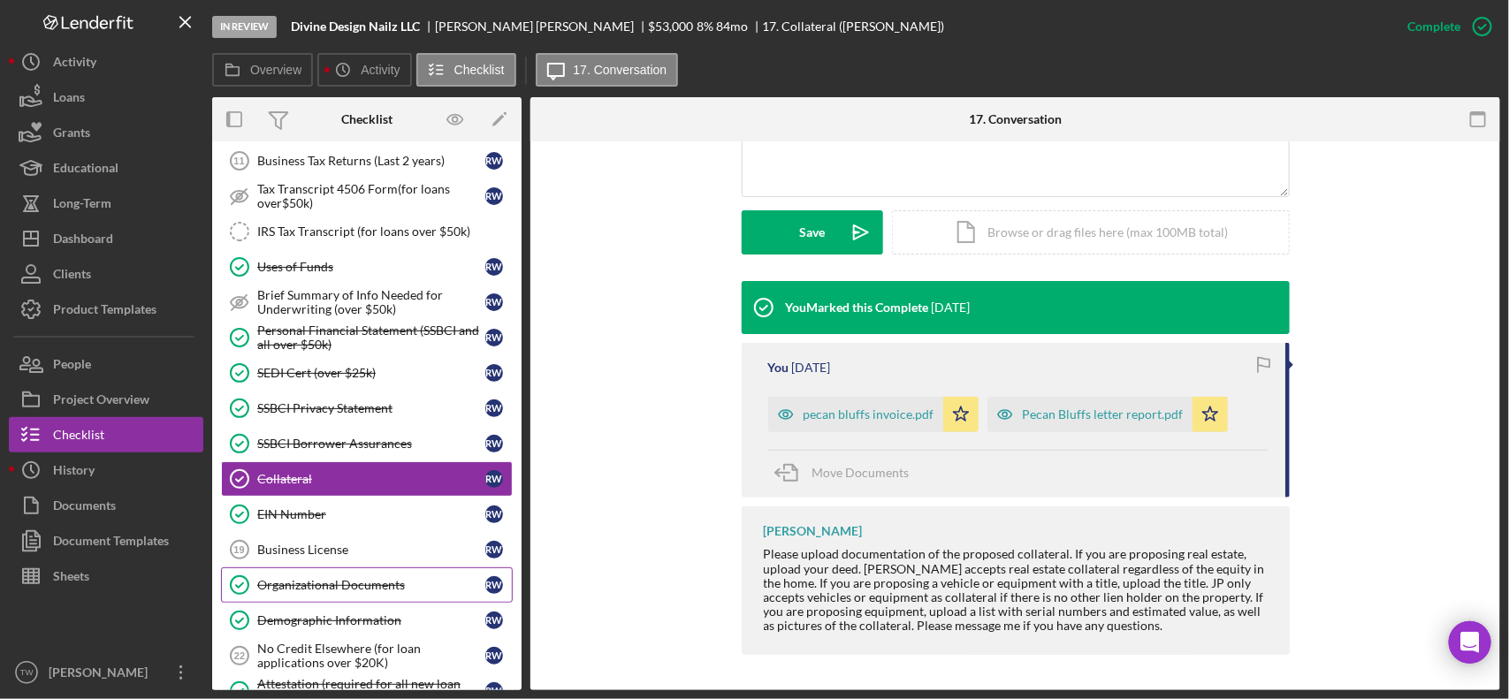
click at [345, 592] on div "Organizational Documents" at bounding box center [371, 585] width 228 height 14
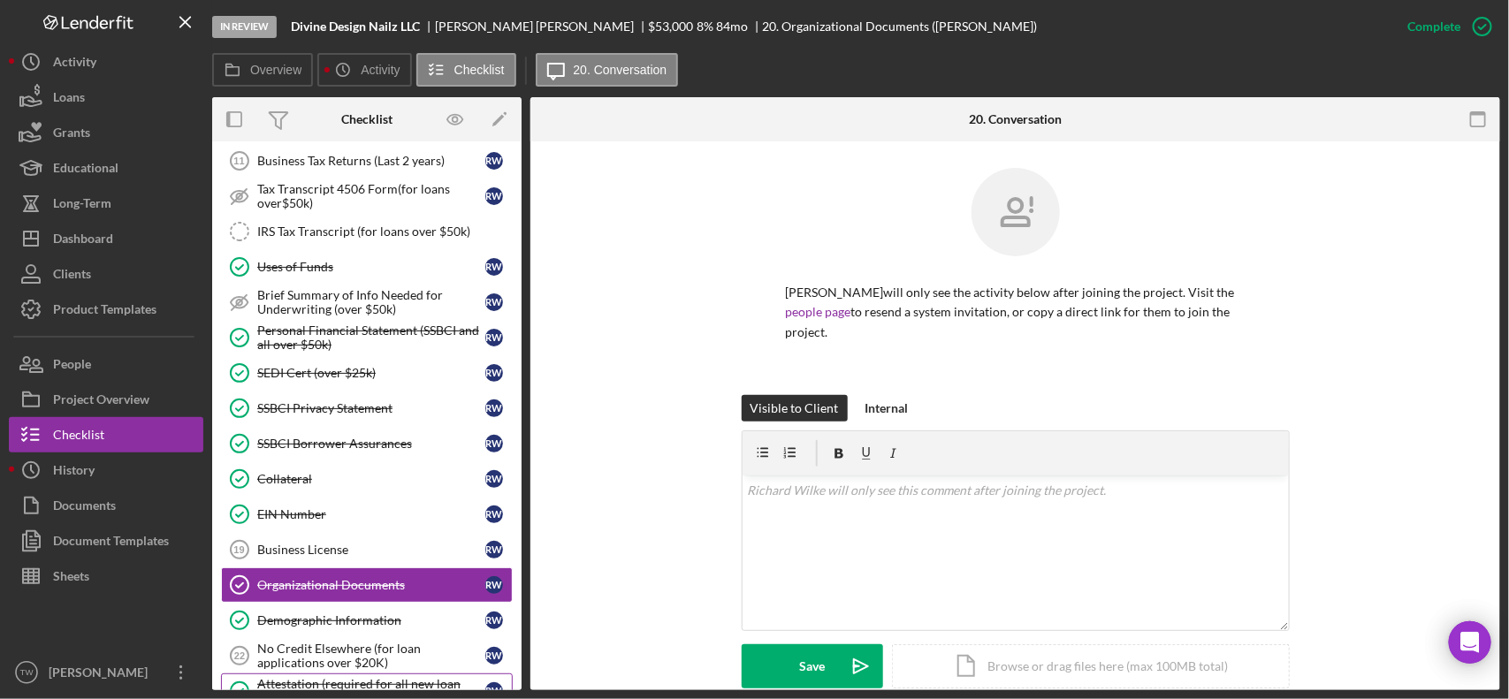
scroll to position [990, 0]
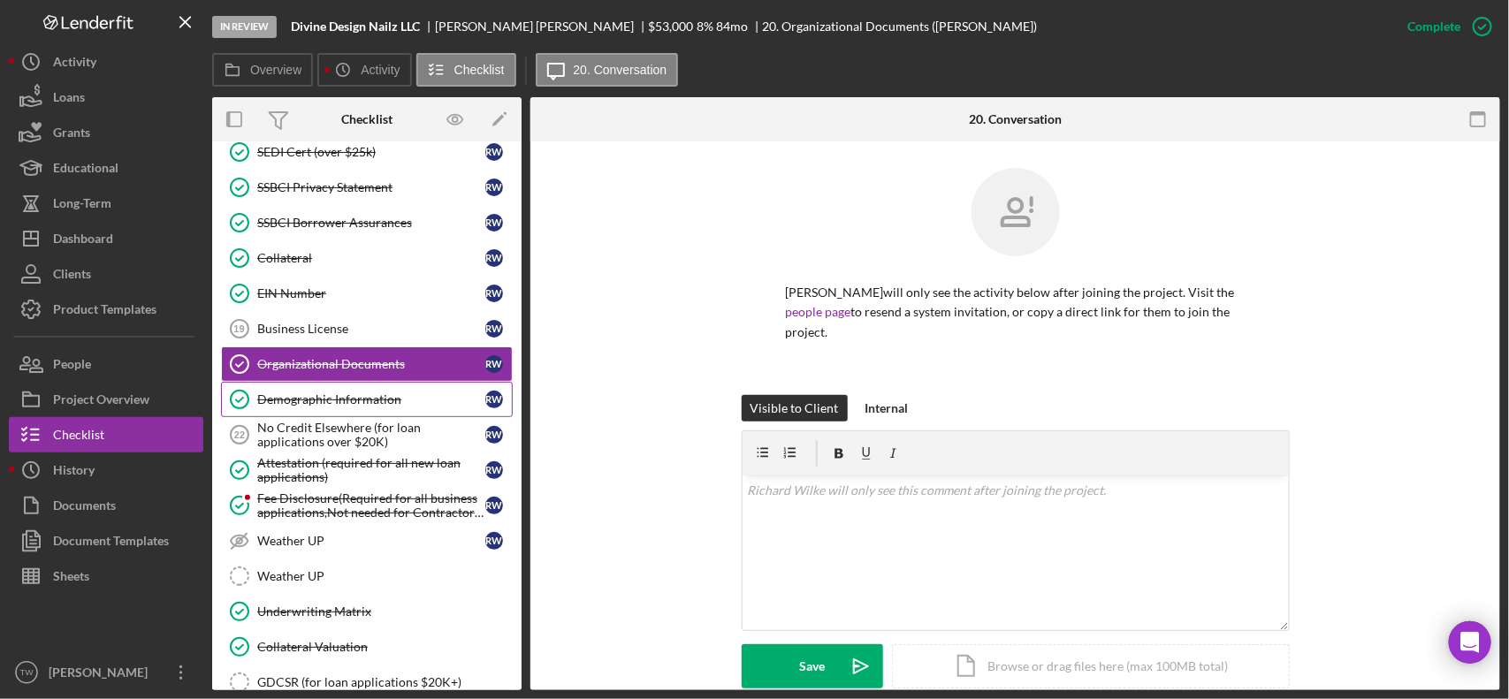
click at [341, 407] on div "Demographic Information" at bounding box center [371, 399] width 228 height 14
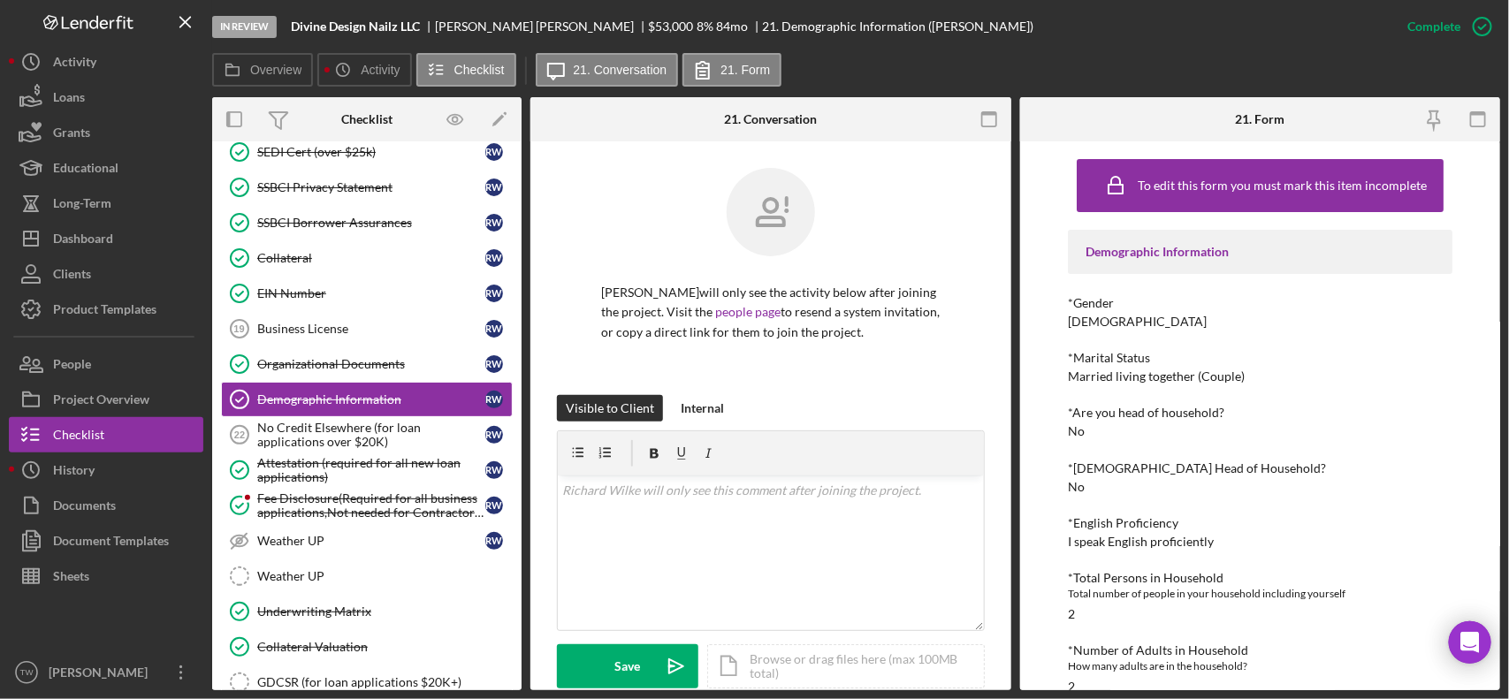
scroll to position [442, 0]
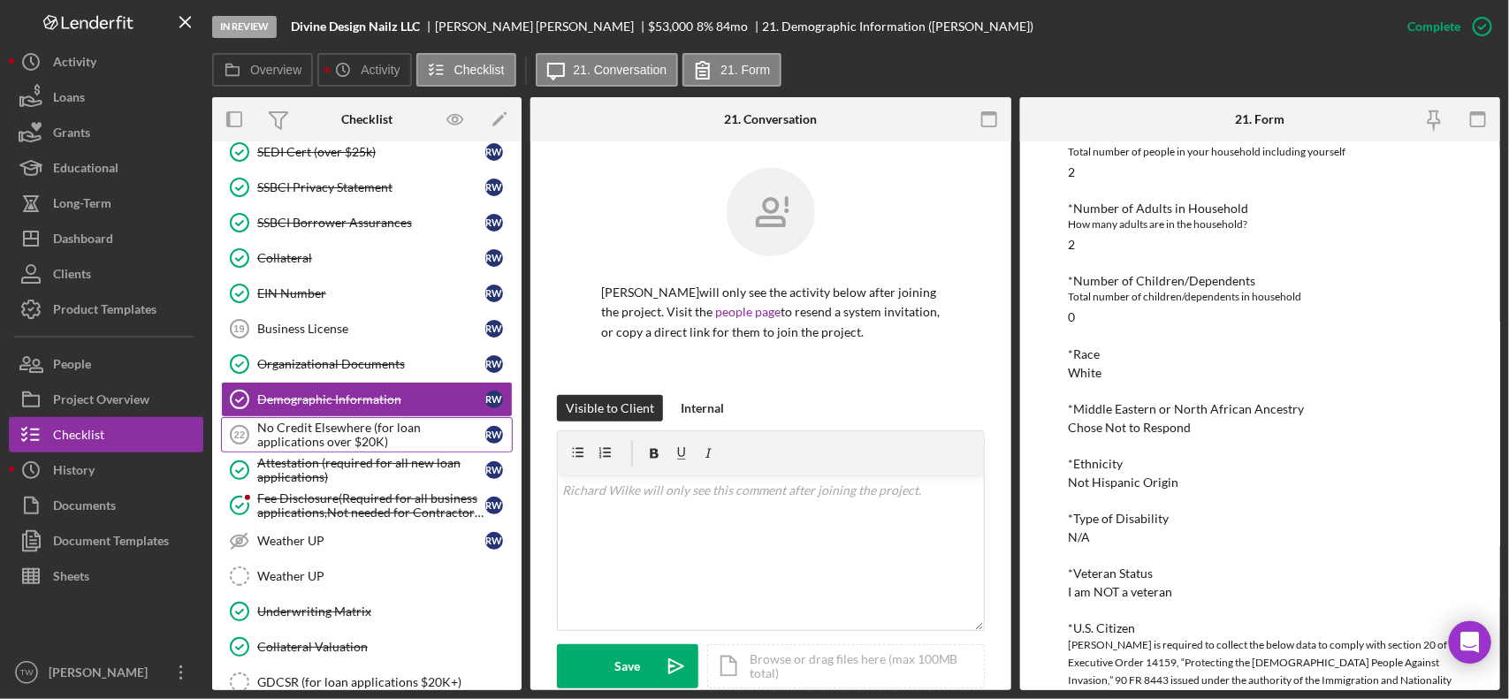
click at [320, 453] on link "No Credit Elsewhere (for loan applications over $20K) 22 No Credit Elsewhere (f…" at bounding box center [367, 434] width 292 height 35
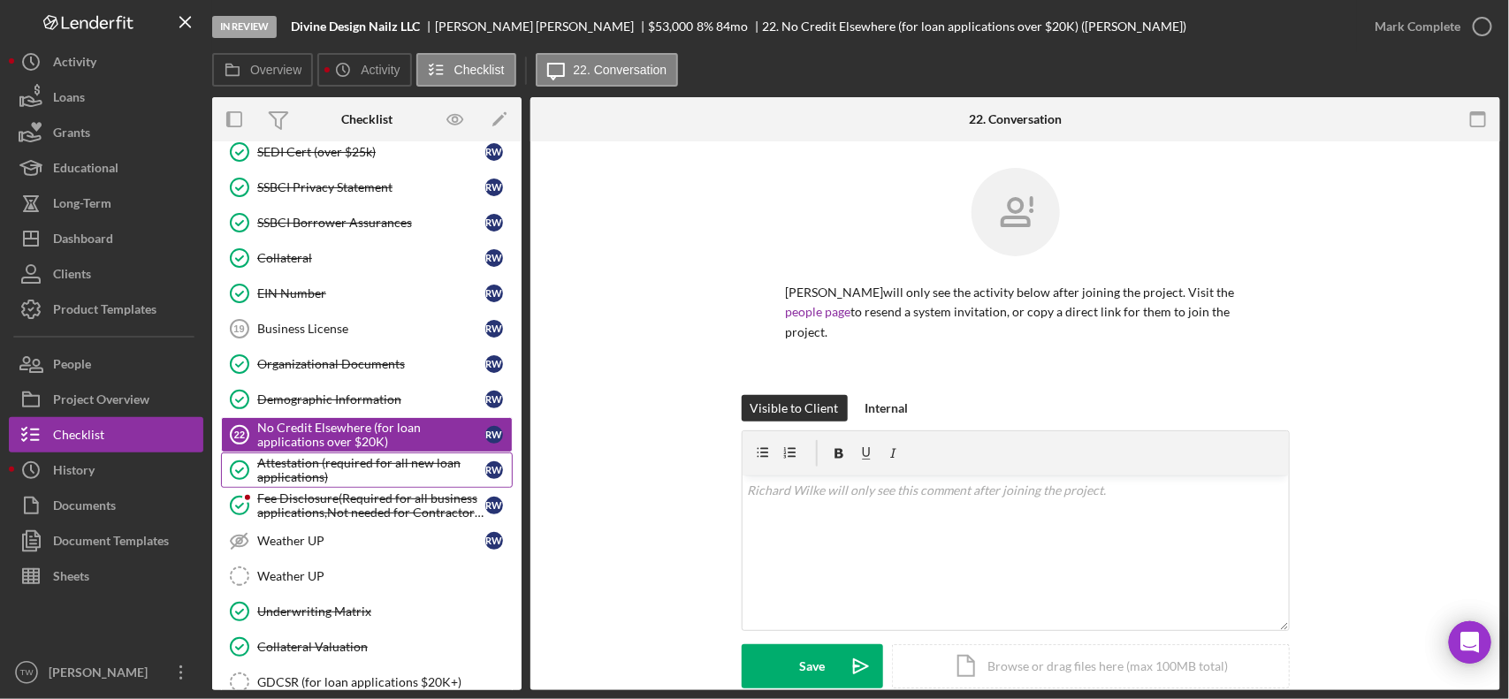
click at [319, 483] on div "Attestation (required for all new loan applications)" at bounding box center [371, 470] width 228 height 28
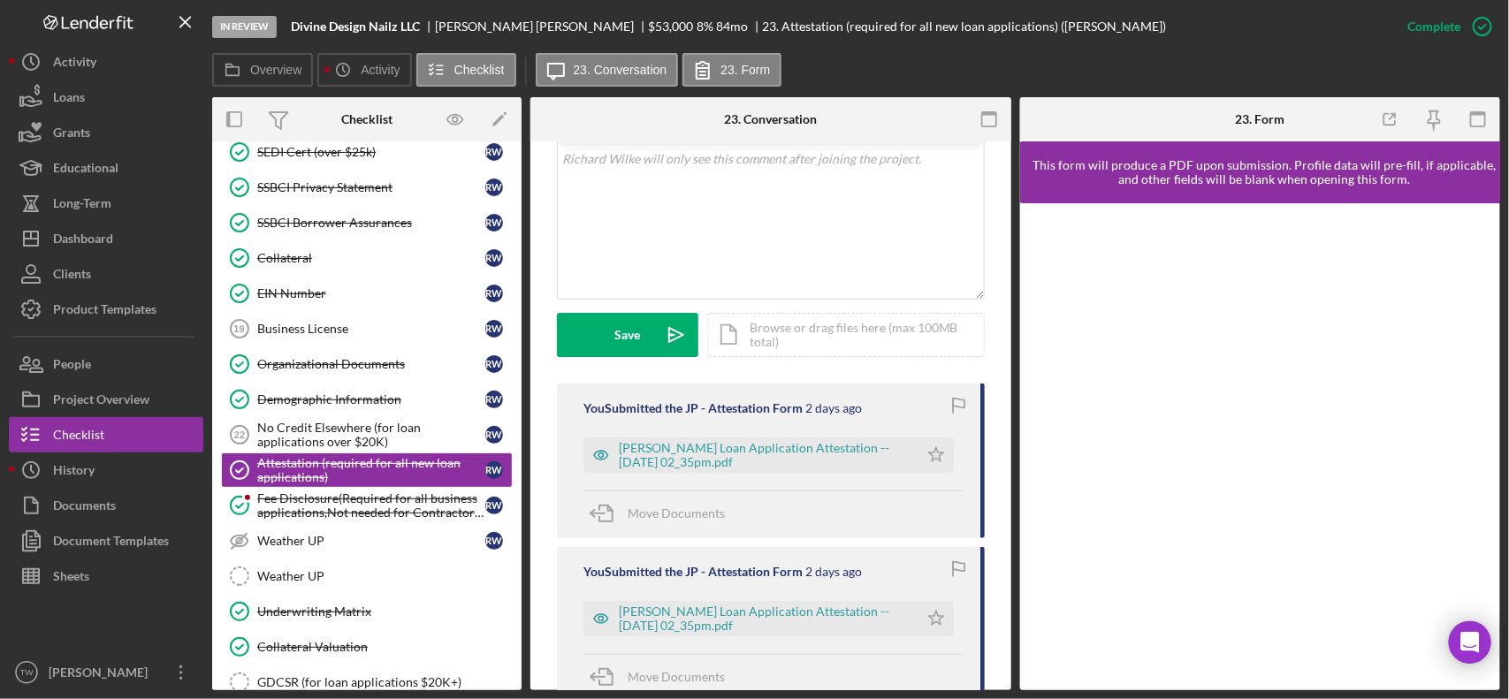
scroll to position [542, 0]
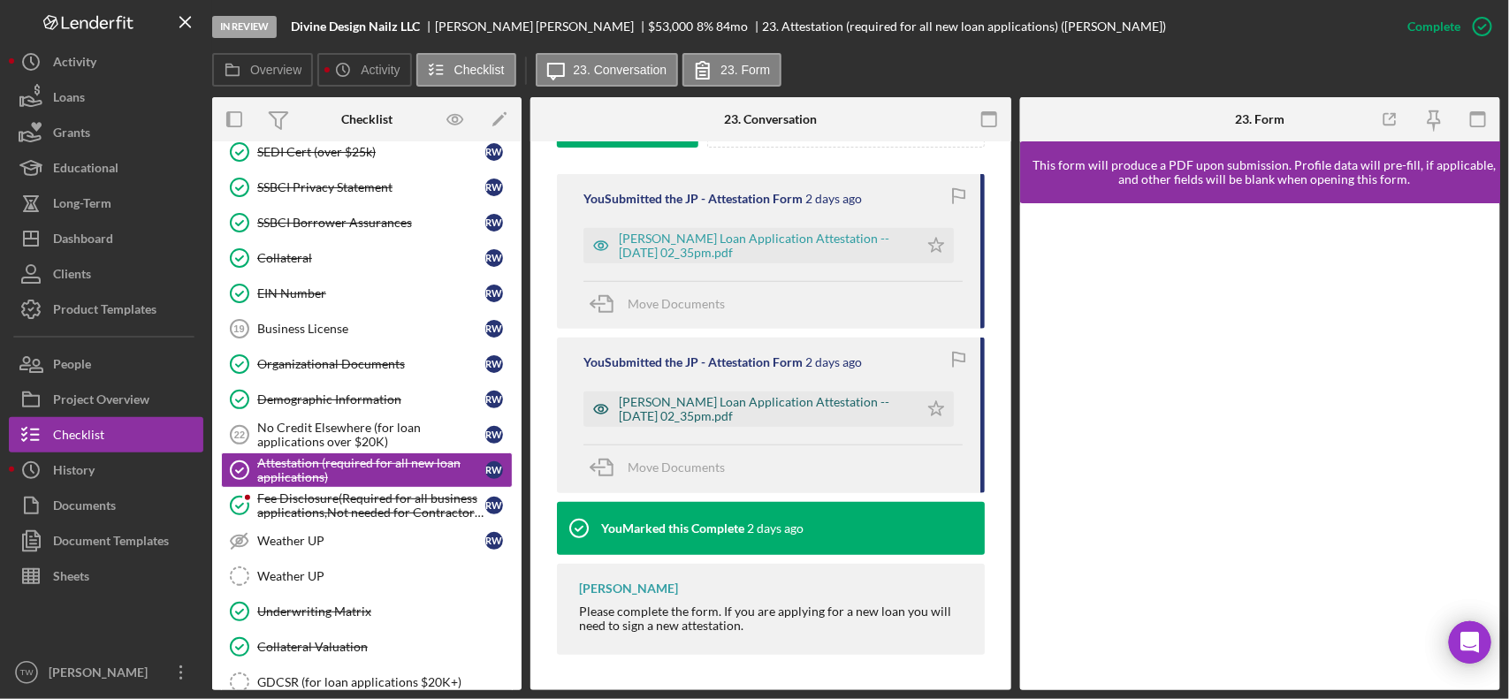
click at [765, 411] on div "Justine Petersen Loan Application Attestation -- 2025-10-13 02_35pm.pdf" at bounding box center [764, 409] width 291 height 28
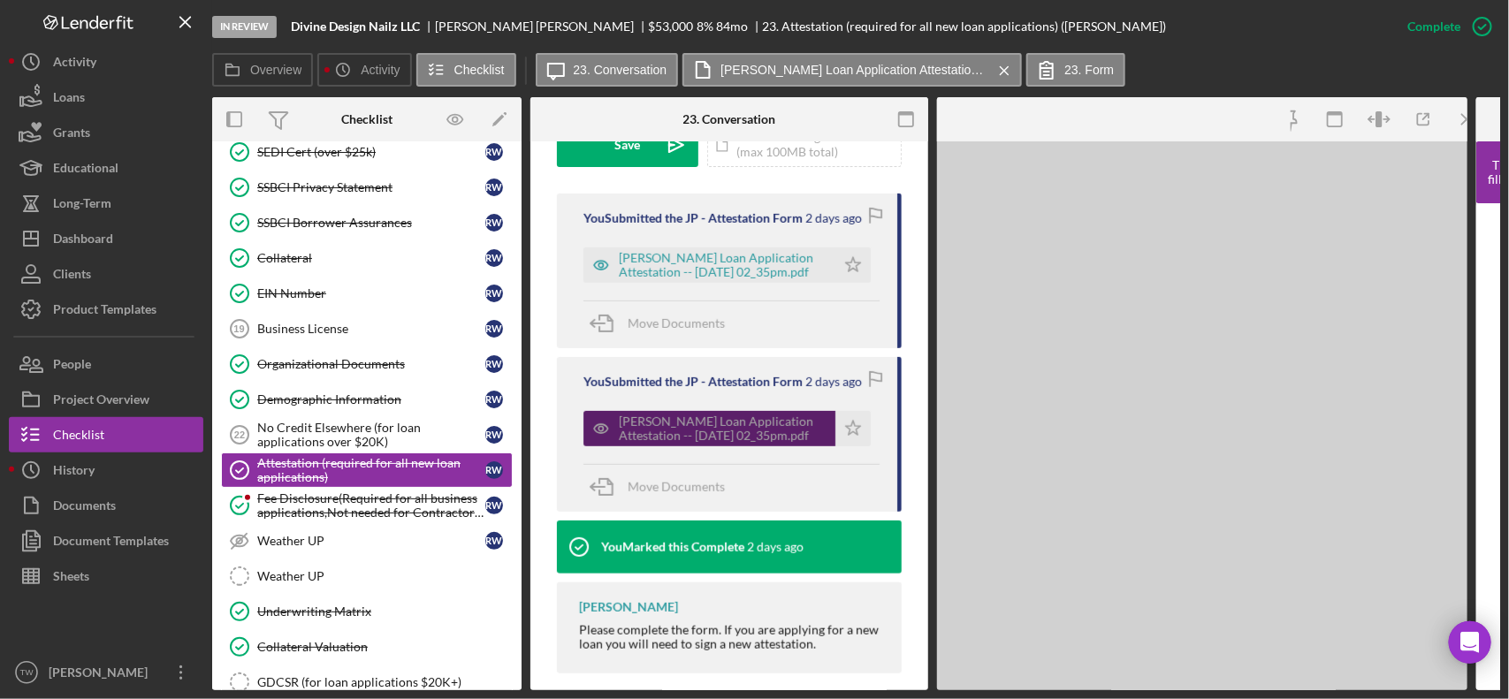
scroll to position [562, 0]
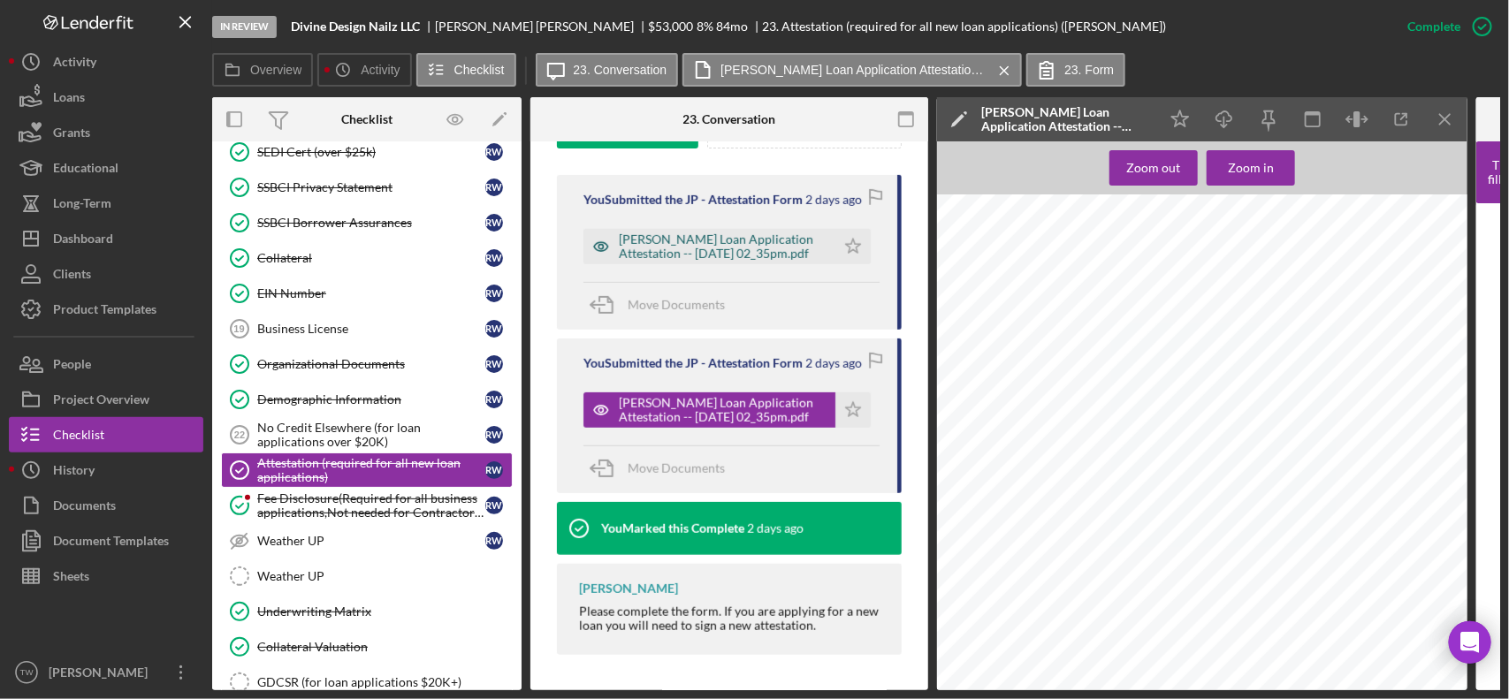
click at [717, 232] on div "Justine Petersen Loan Application Attestation -- 2025-10-13 02_35pm.pdf" at bounding box center [723, 246] width 208 height 28
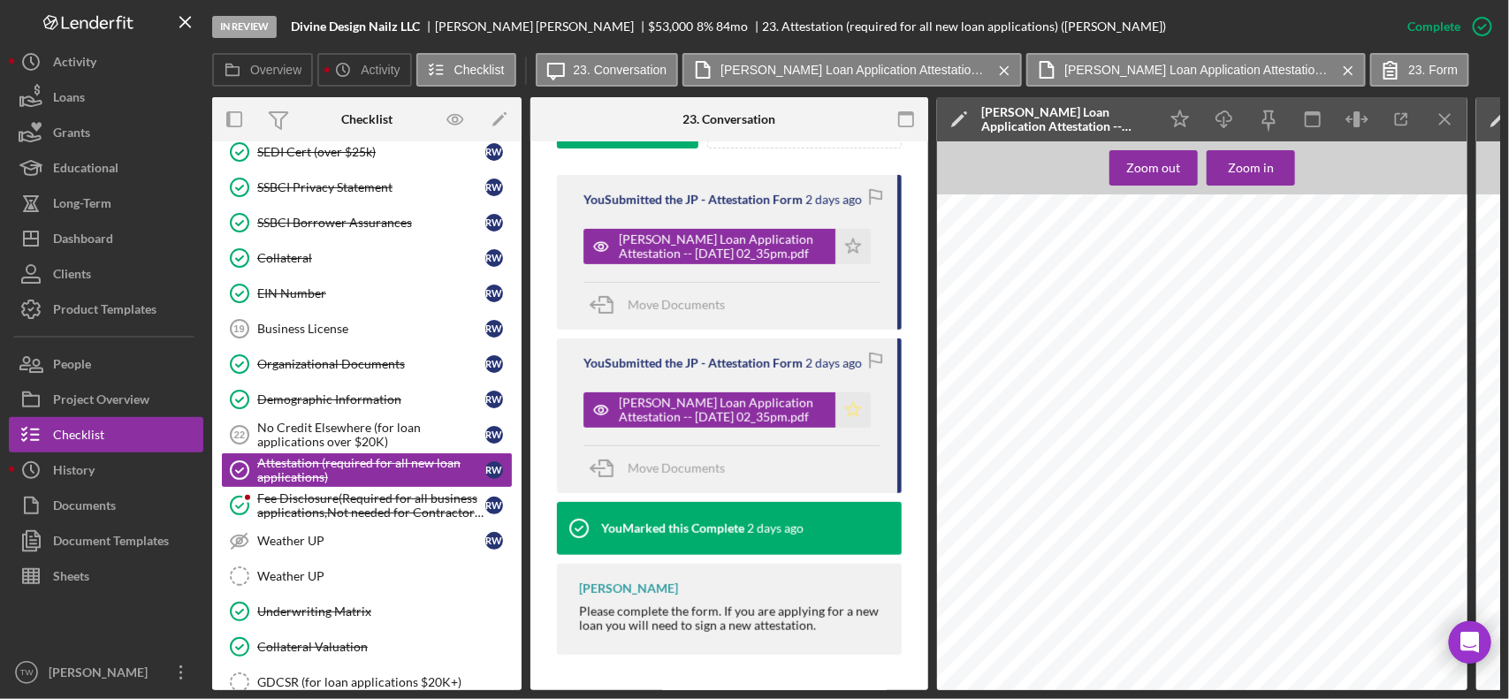
click at [844, 404] on icon "Icon/Star" at bounding box center [852, 409] width 35 height 35
click at [857, 239] on icon "Icon/Star" at bounding box center [852, 246] width 35 height 35
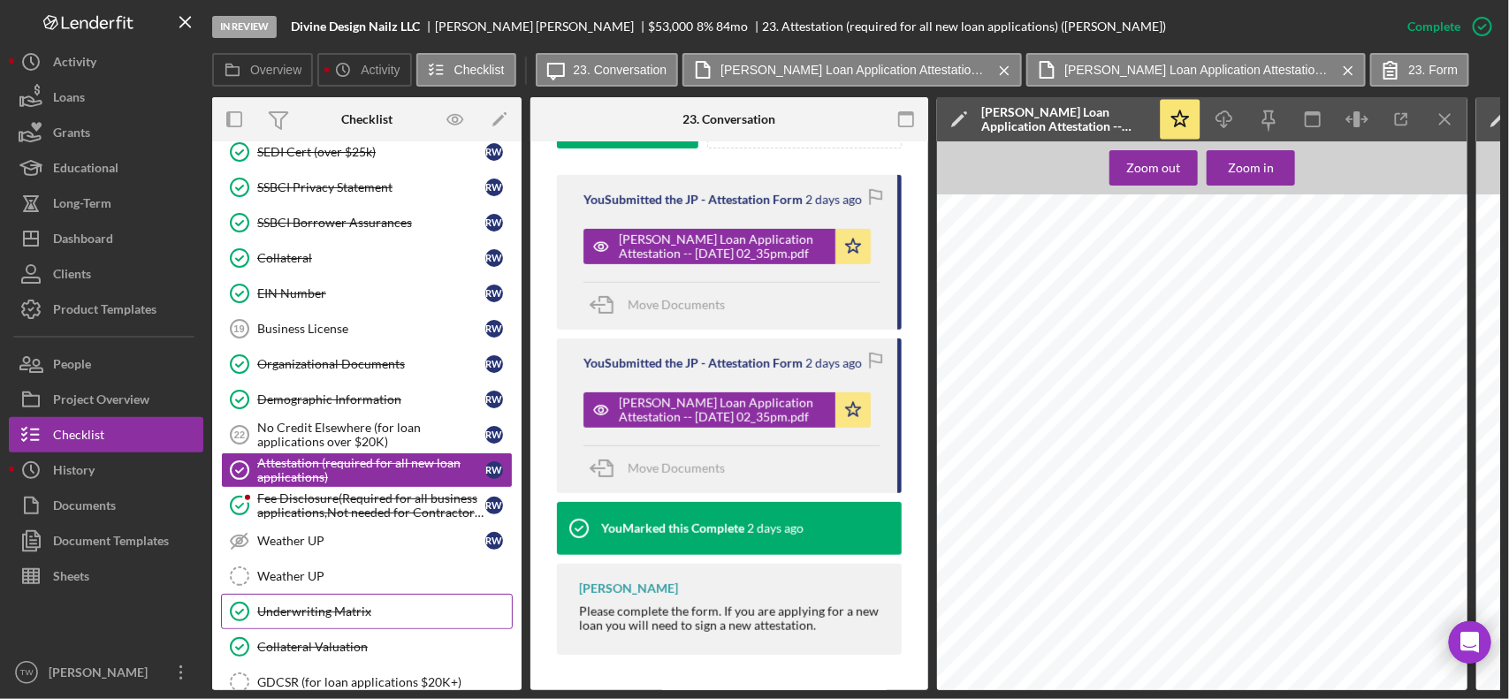
click at [328, 619] on div "Underwriting Matrix" at bounding box center [384, 612] width 255 height 14
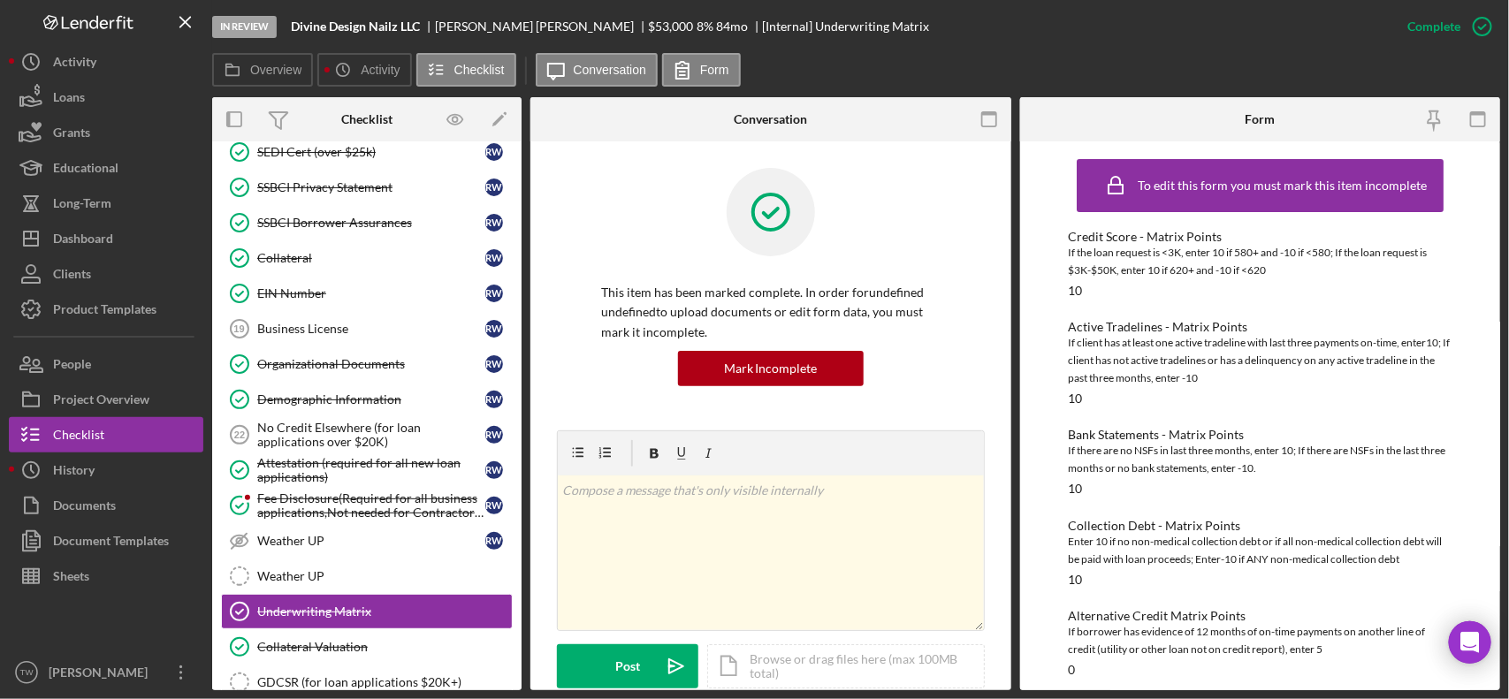
scroll to position [1225, 0]
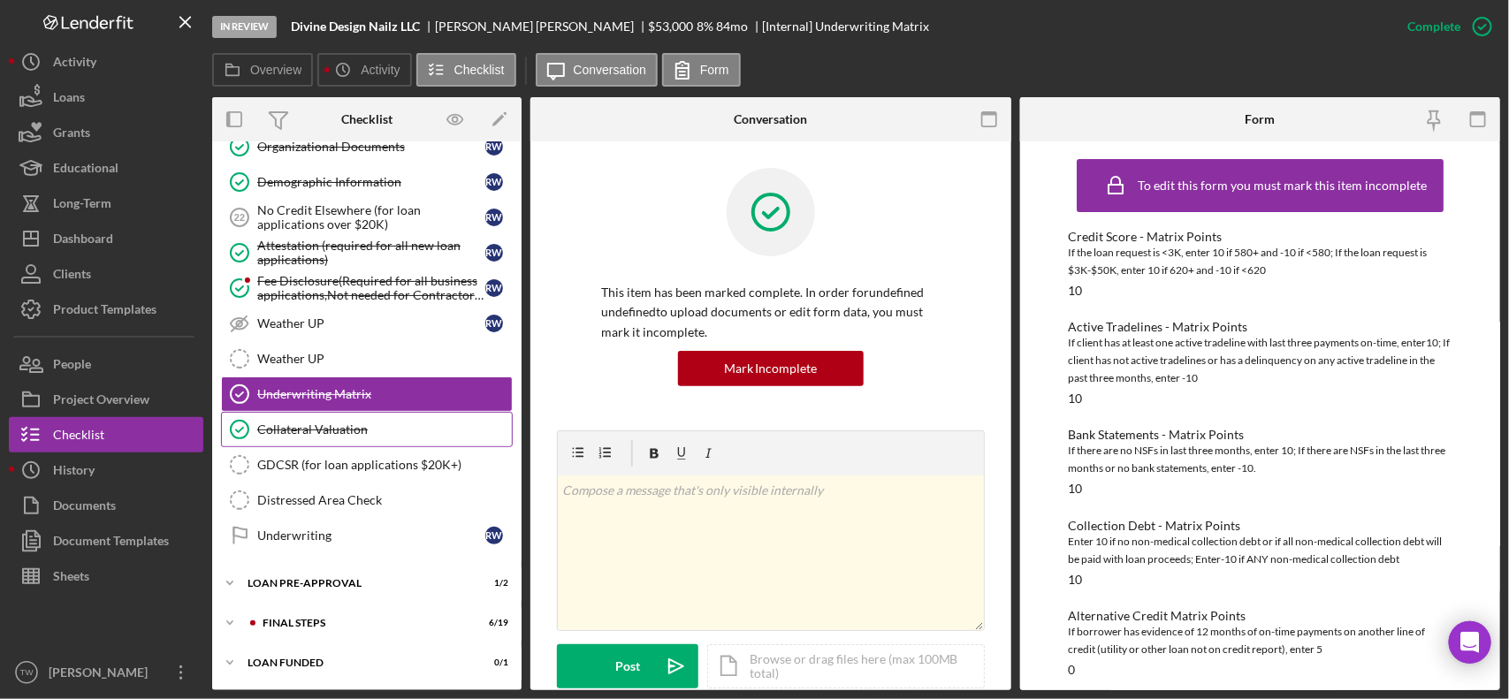
click at [328, 439] on link "Collateral Valuation Collateral Valuation" at bounding box center [367, 429] width 292 height 35
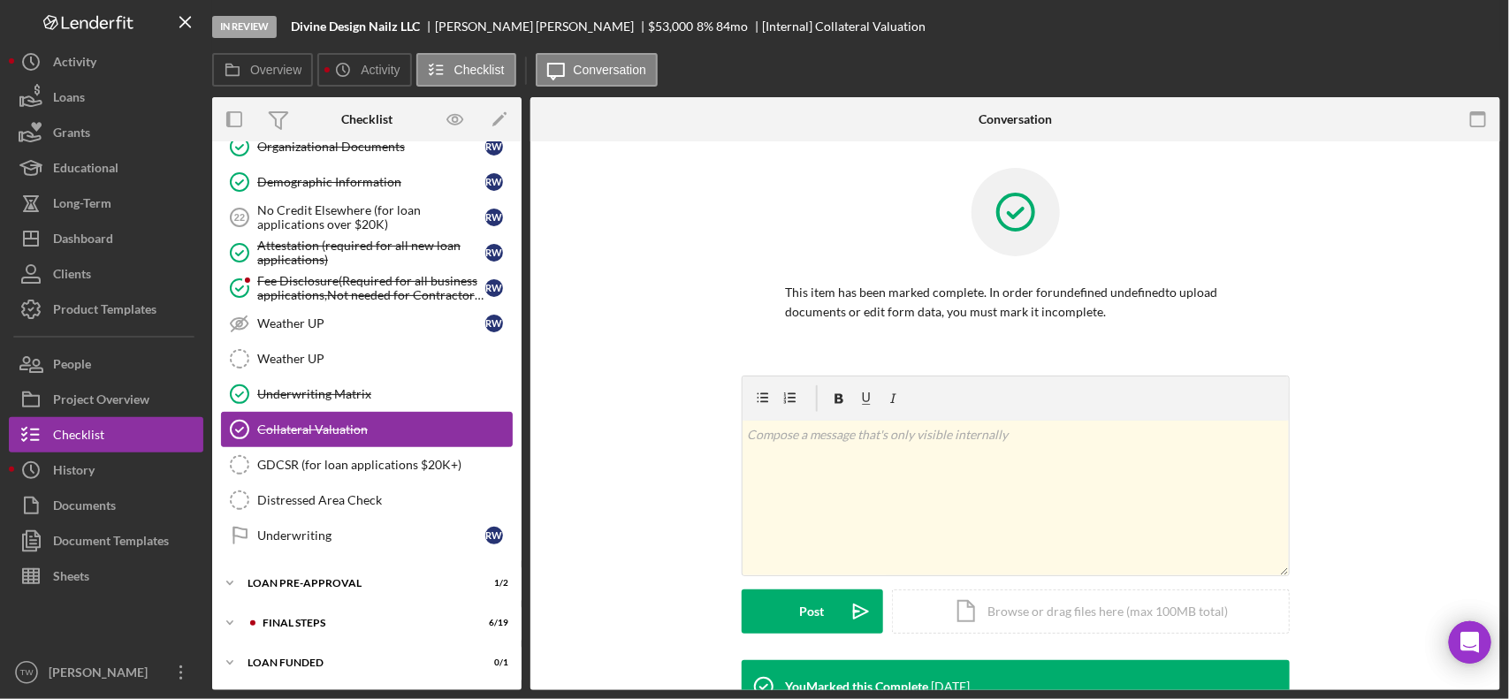
scroll to position [1225, 0]
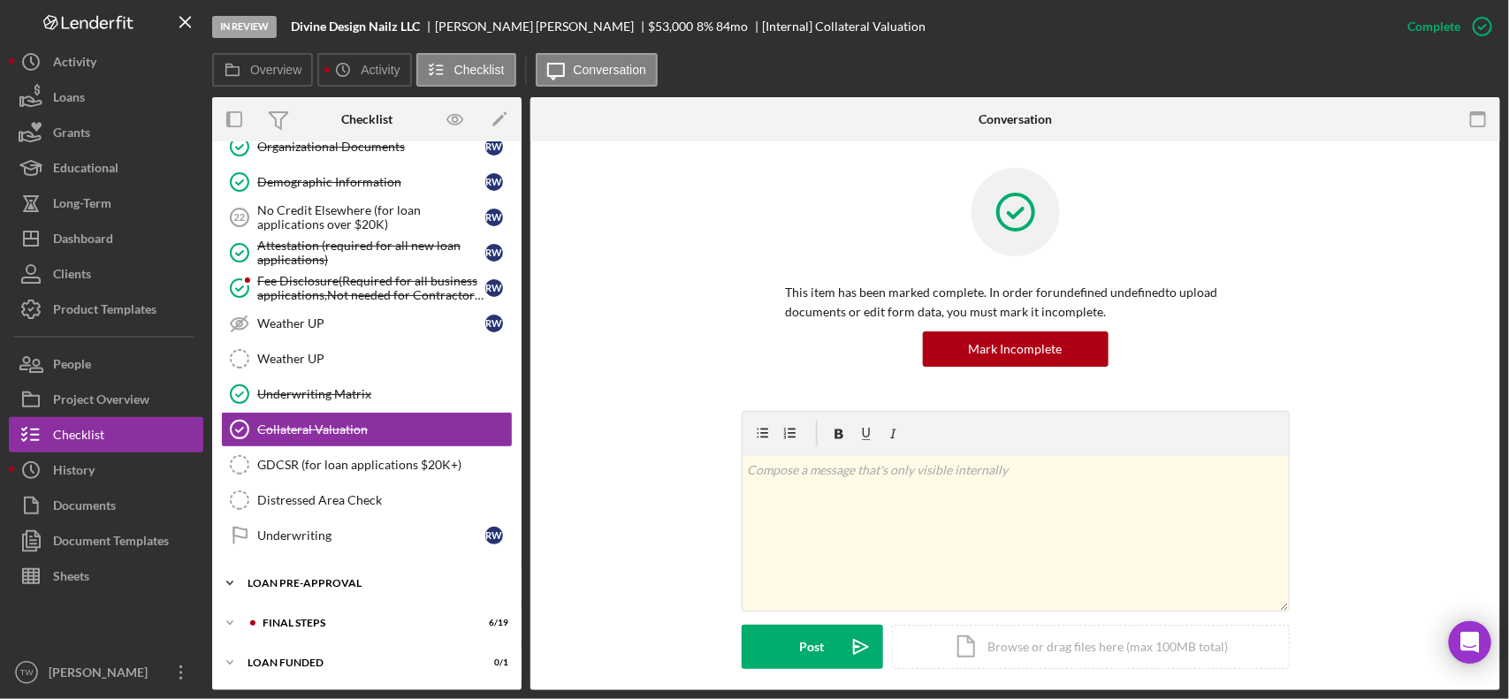
click at [292, 586] on div "LOAN PRE-APPROVAL" at bounding box center [373, 583] width 252 height 11
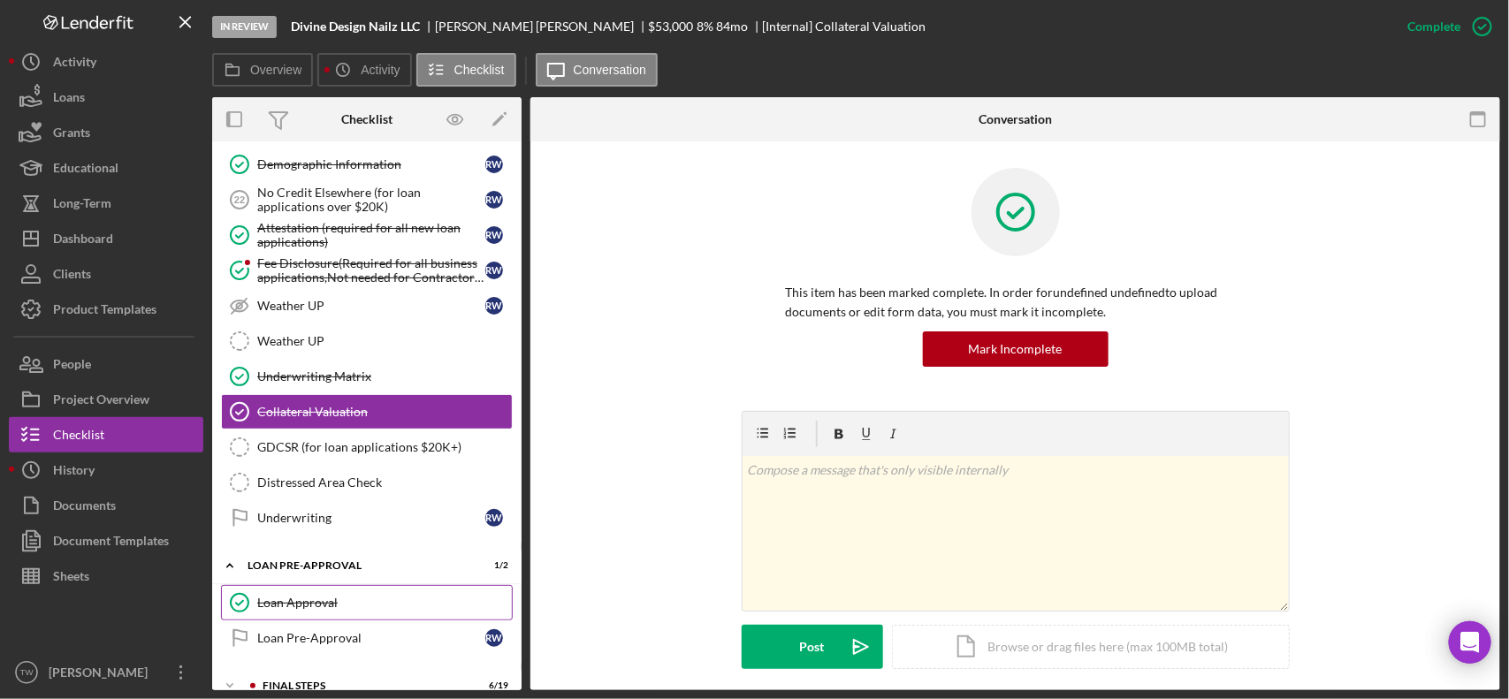
click at [292, 610] on div "Loan Approval" at bounding box center [384, 603] width 255 height 14
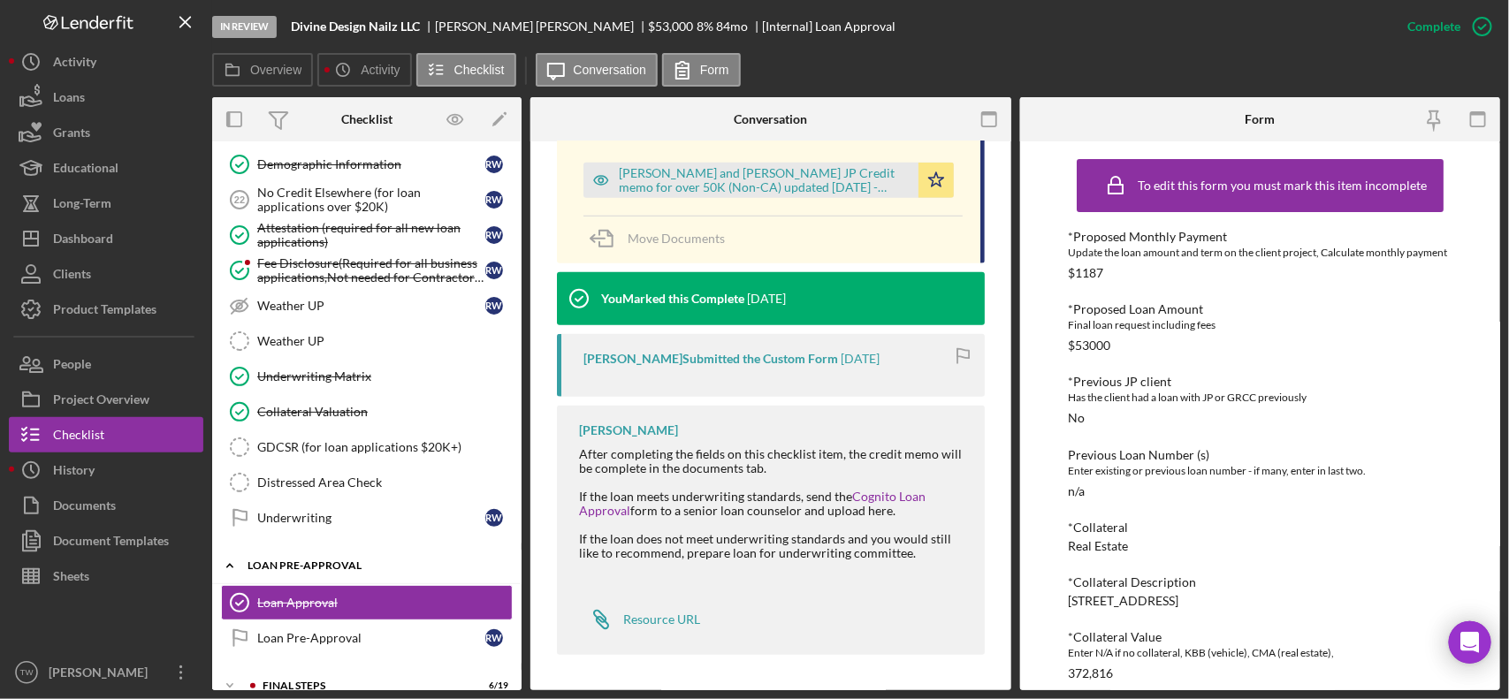
scroll to position [1306, 0]
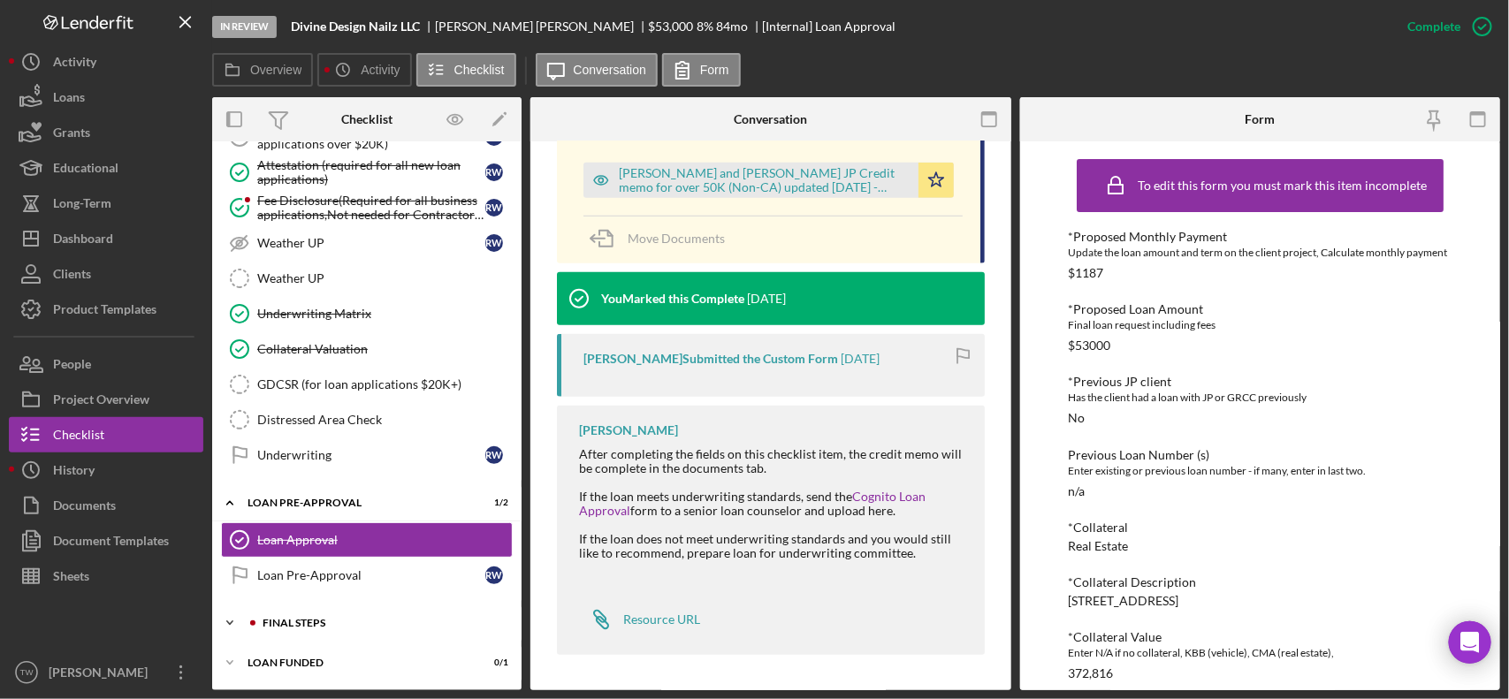
click at [332, 613] on div "Icon/Expander FINAL STEPS 6 / 19" at bounding box center [366, 622] width 309 height 35
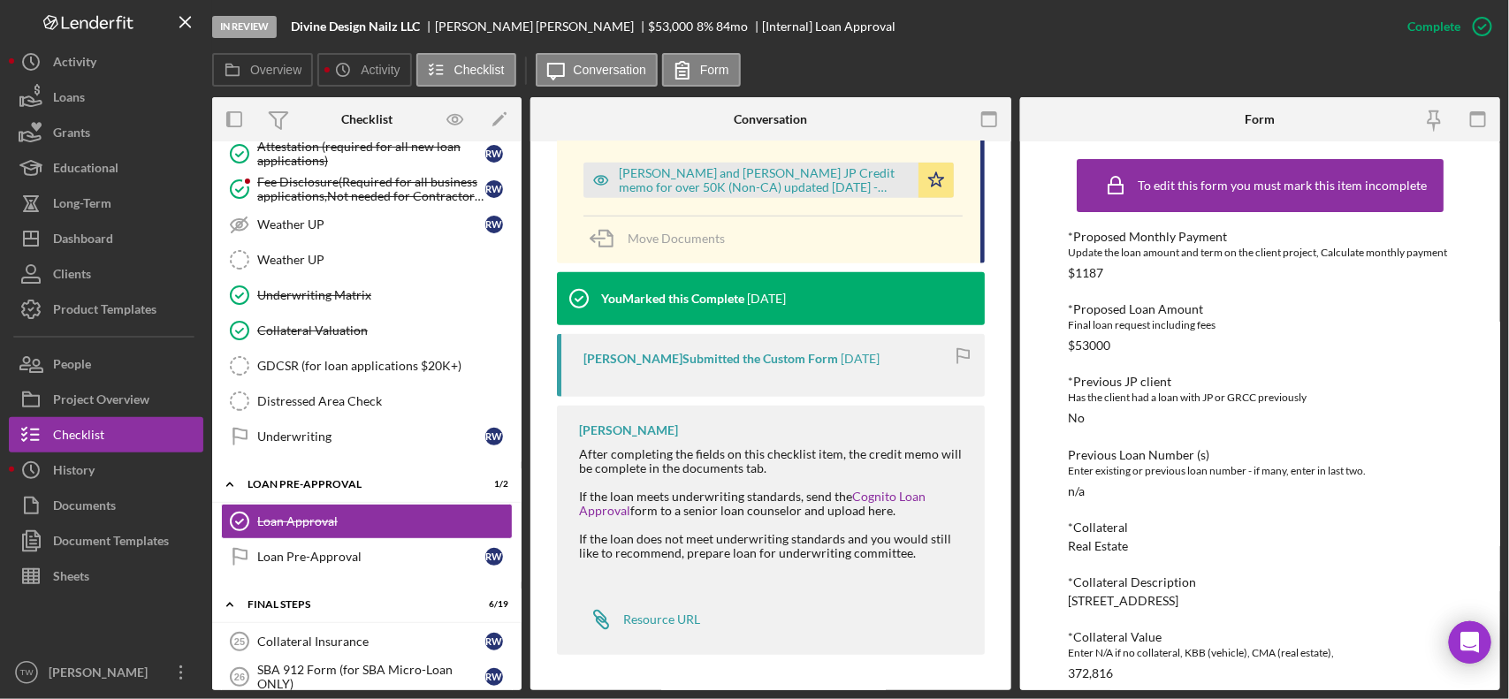
scroll to position [1527, 0]
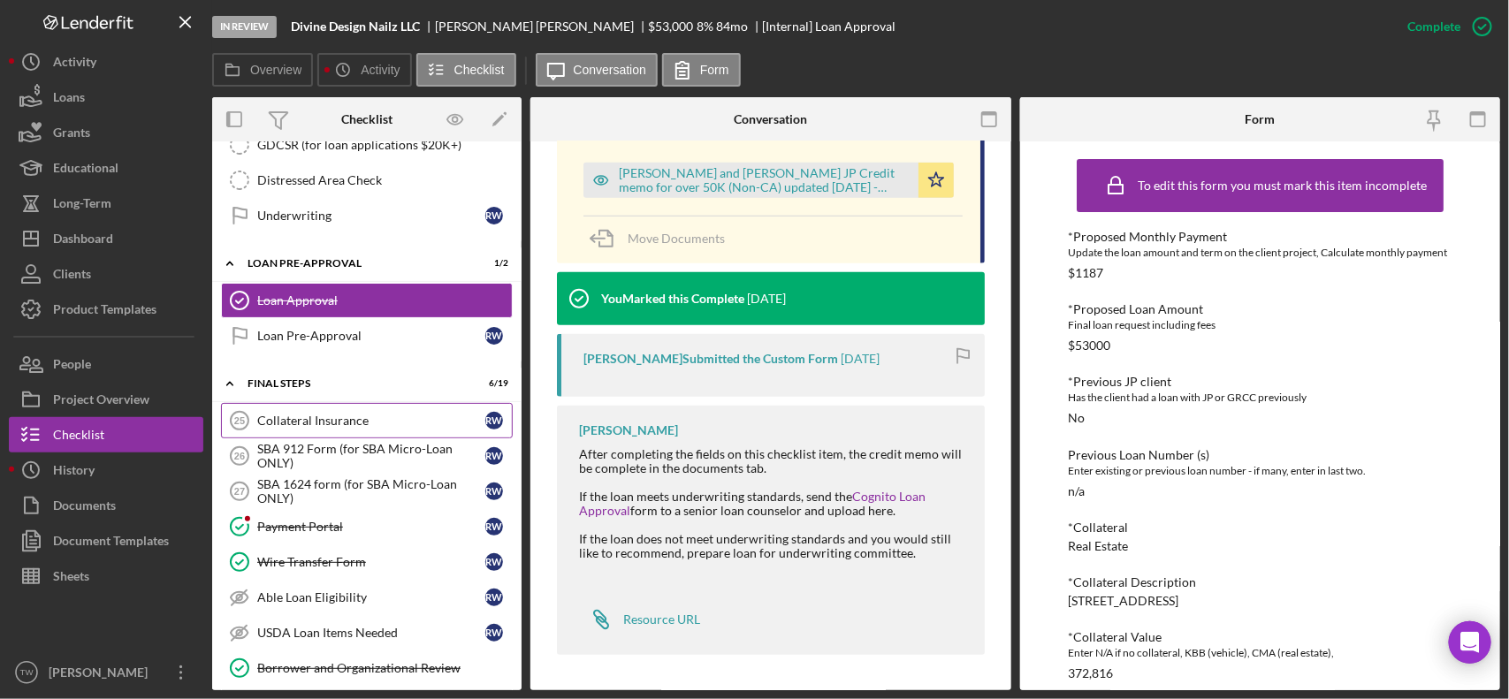
click at [306, 428] on div "Collateral Insurance" at bounding box center [371, 421] width 228 height 14
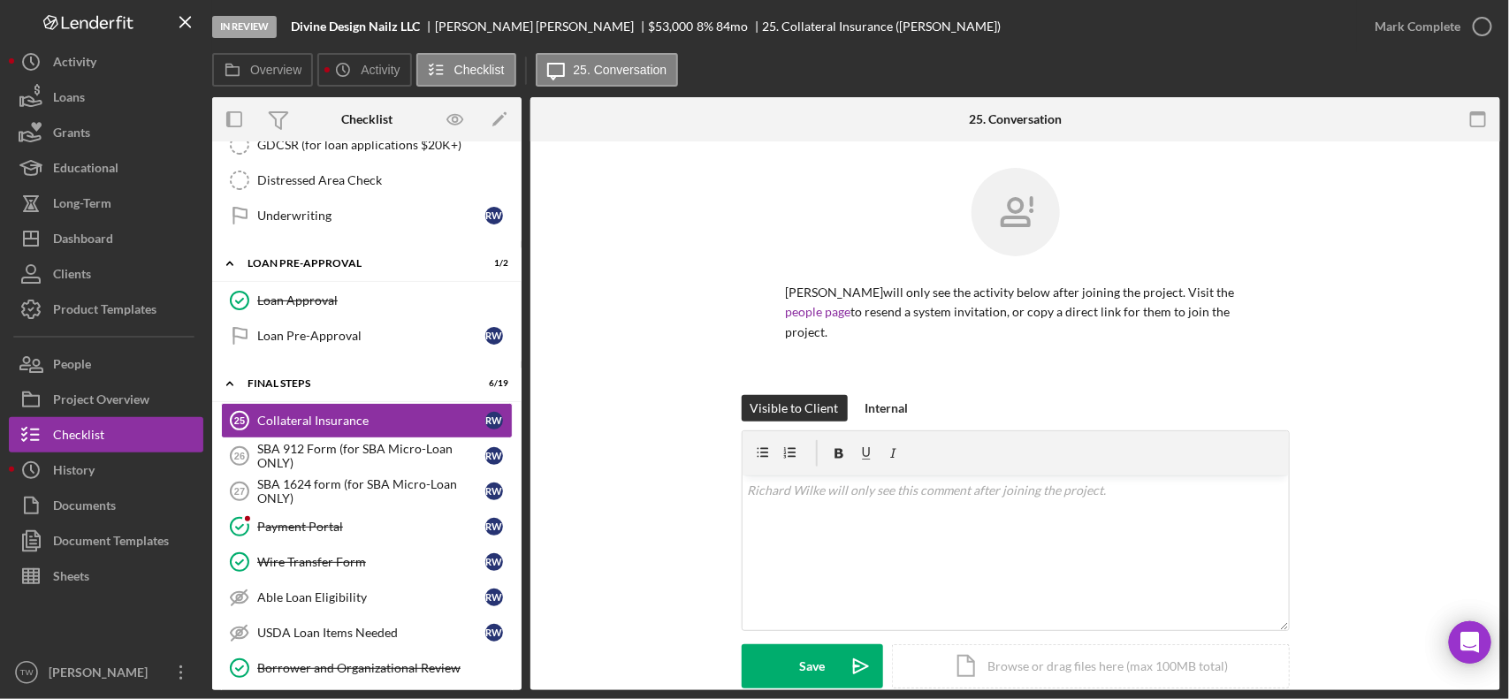
scroll to position [442, 0]
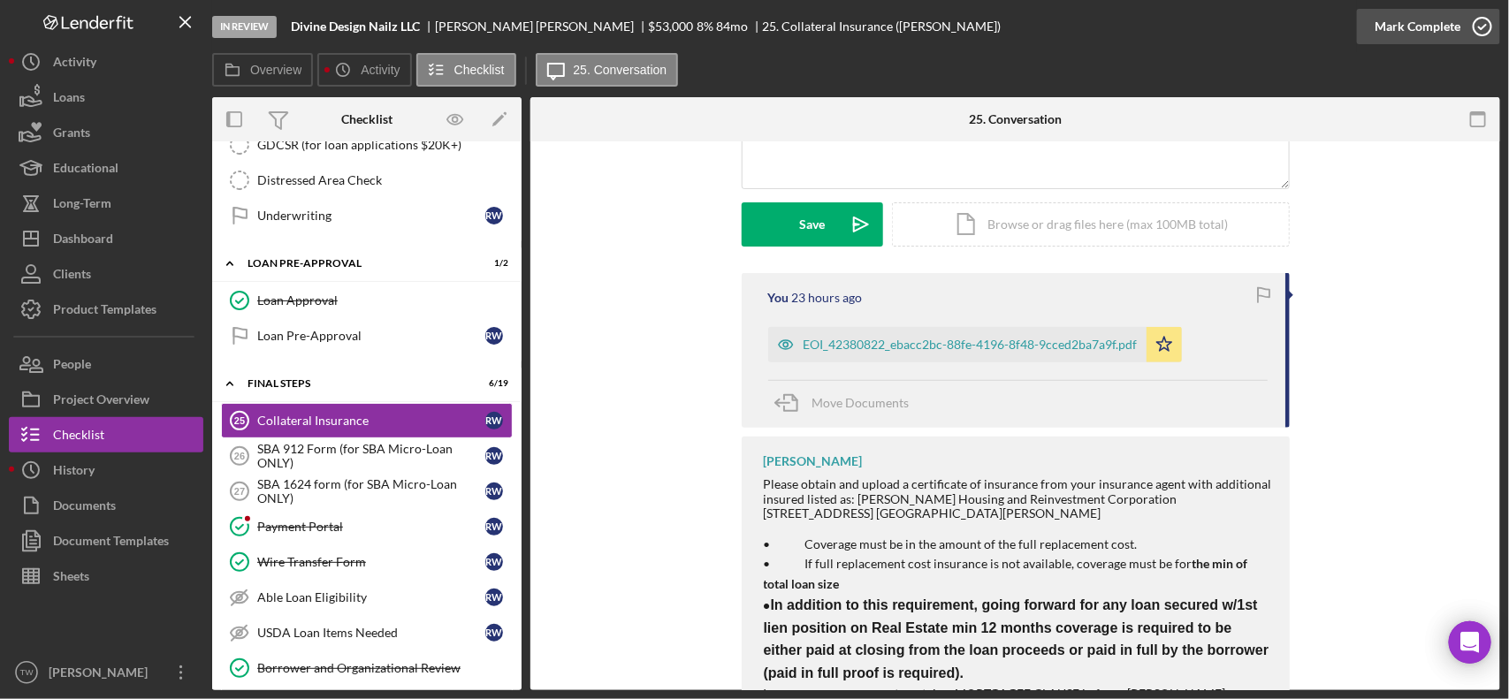
click at [1406, 23] on div "Mark Complete" at bounding box center [1417, 26] width 86 height 35
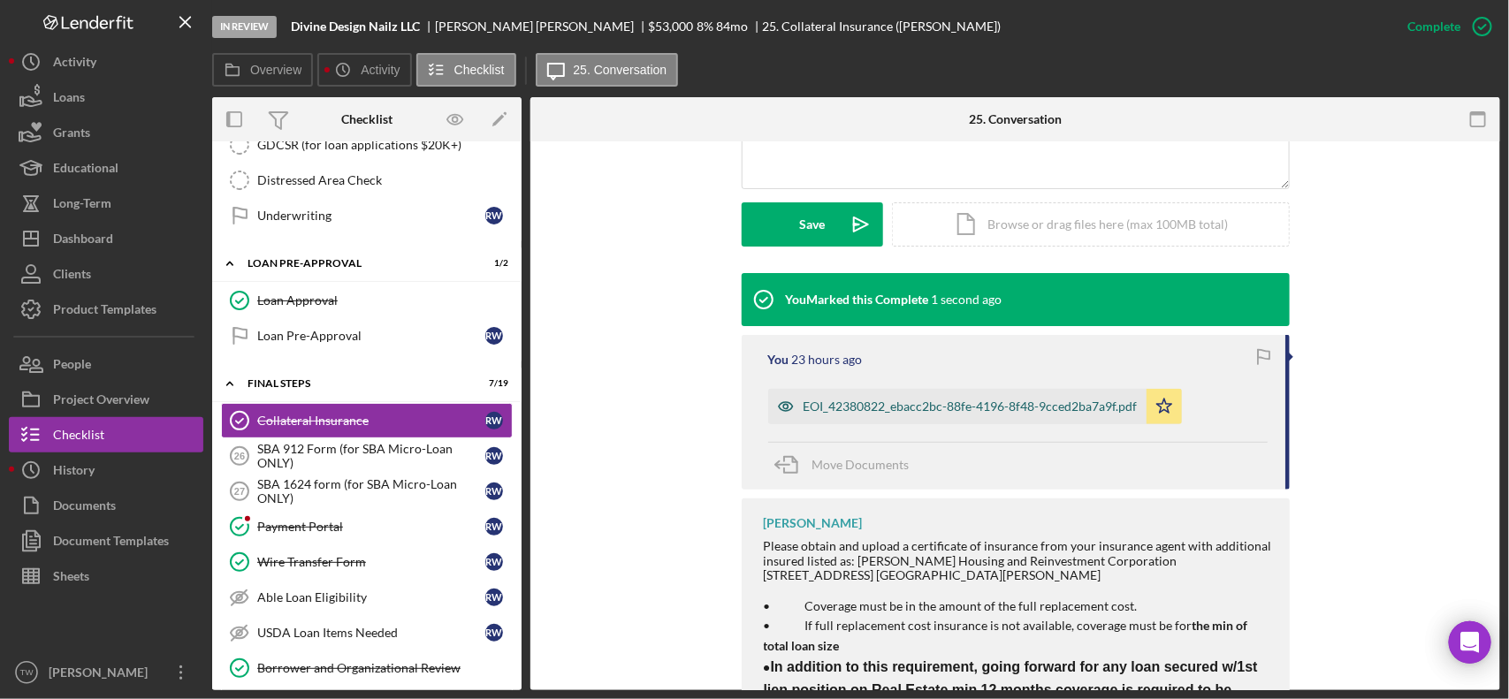
click at [960, 409] on div "EOI_42380822_ebacc2bc-88fe-4196-8f48-9cced2ba7a9f.pdf" at bounding box center [970, 406] width 334 height 14
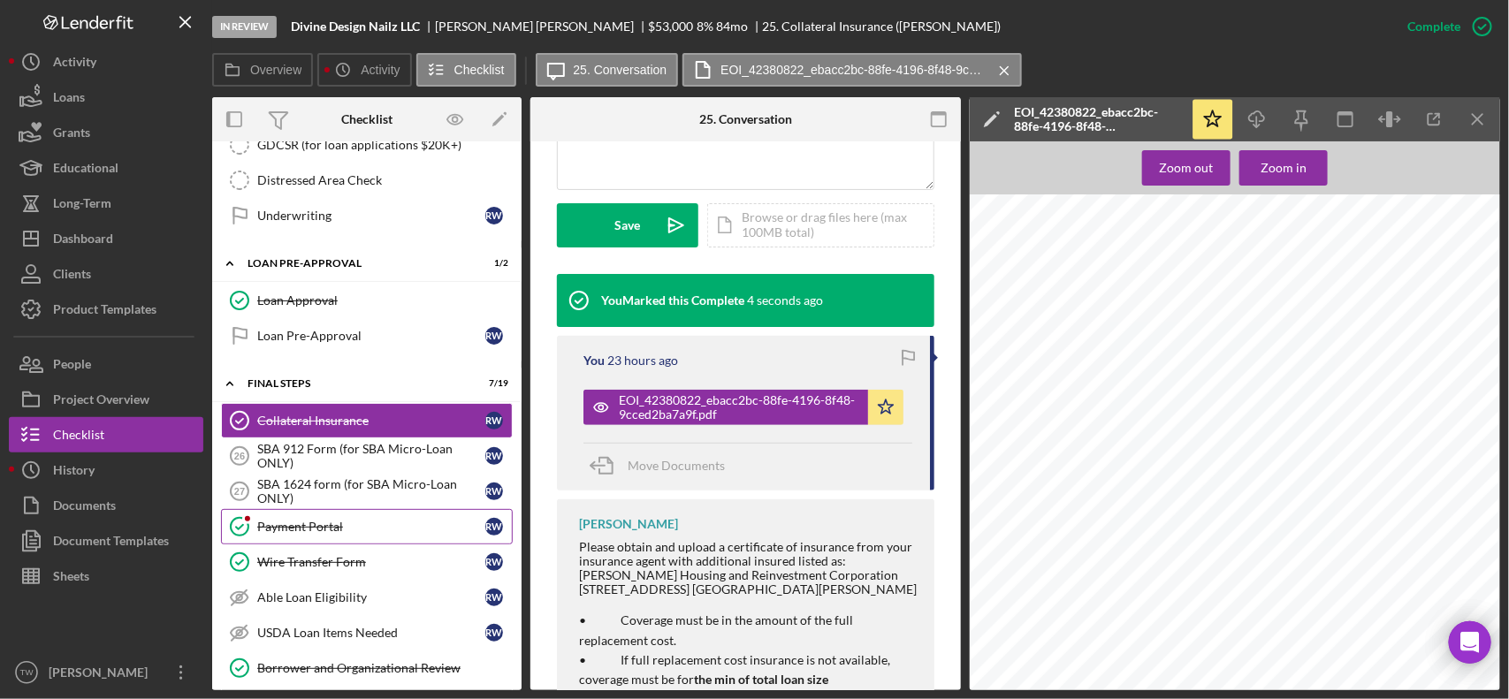
click at [333, 544] on link "Payment Portal Payment Portal R W" at bounding box center [367, 526] width 292 height 35
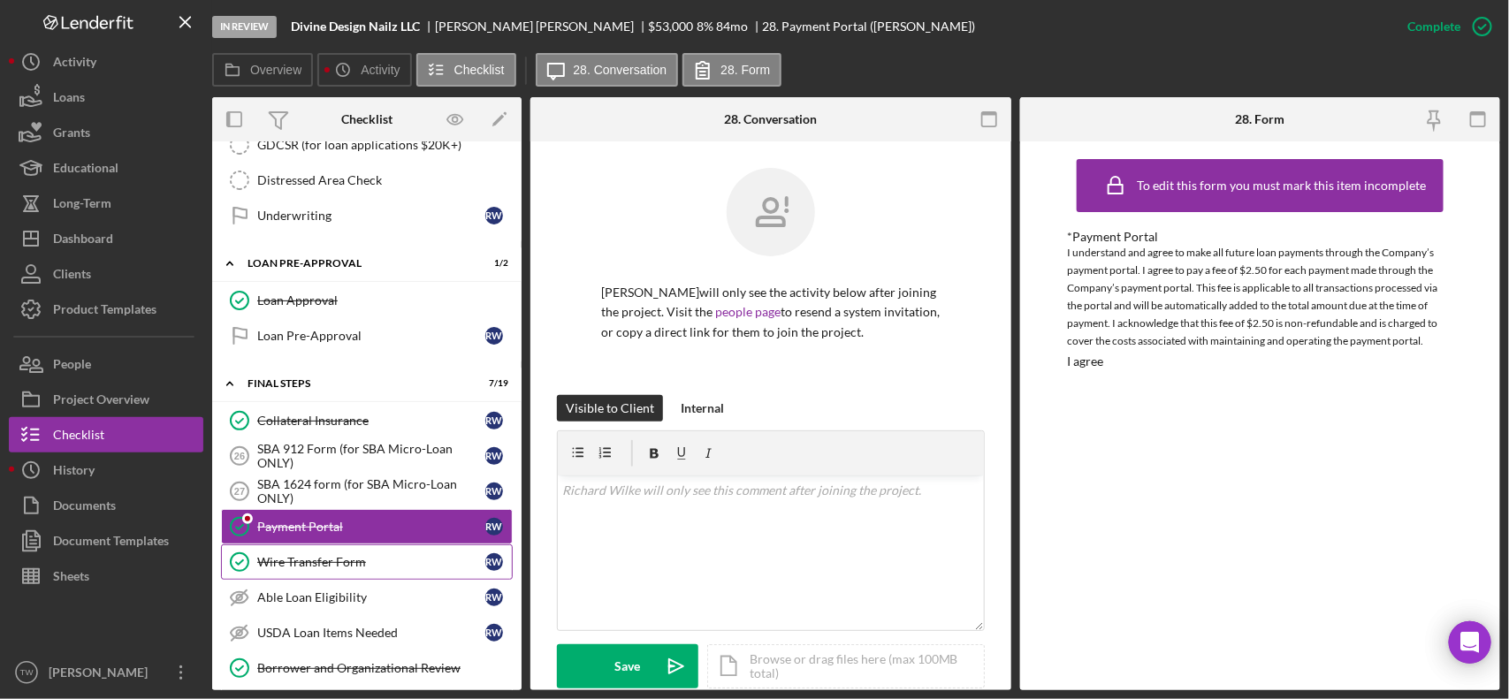
click at [321, 569] on div "Wire Transfer Form" at bounding box center [371, 562] width 228 height 14
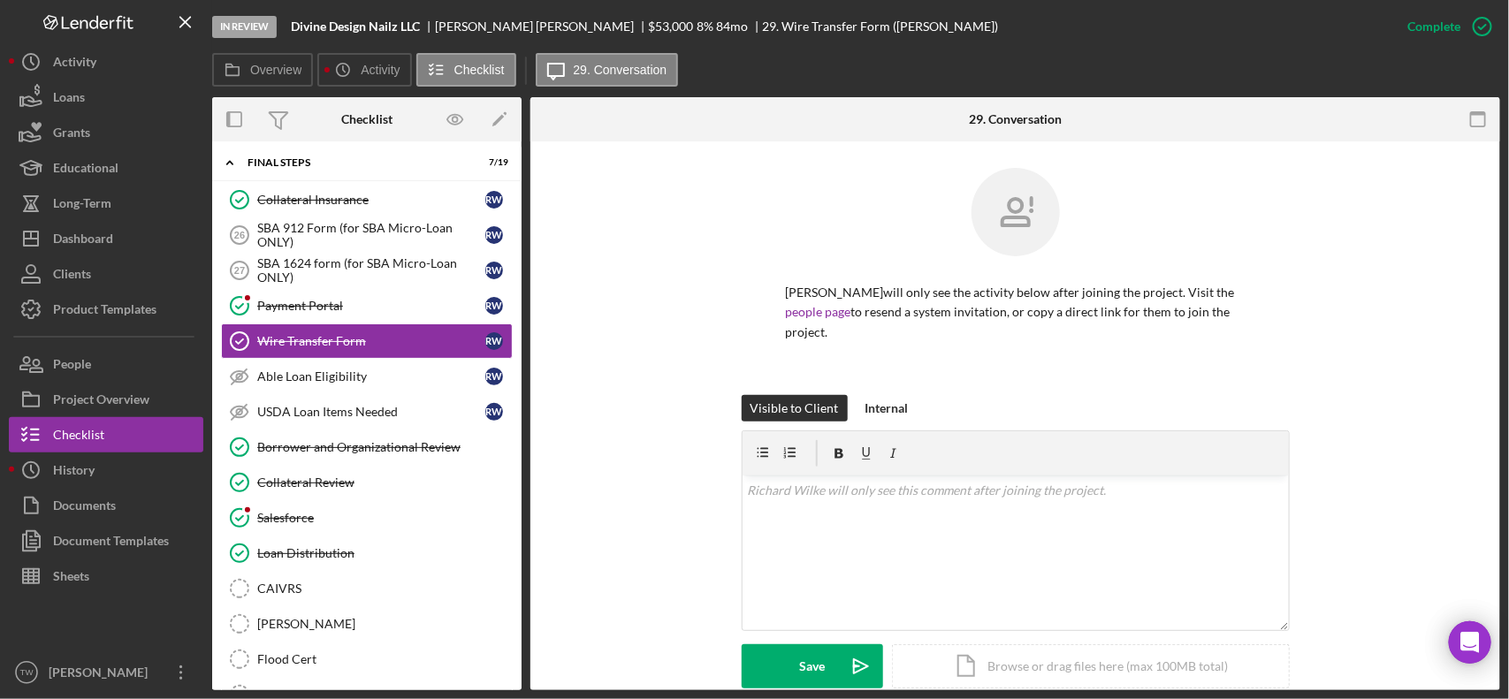
scroll to position [378, 0]
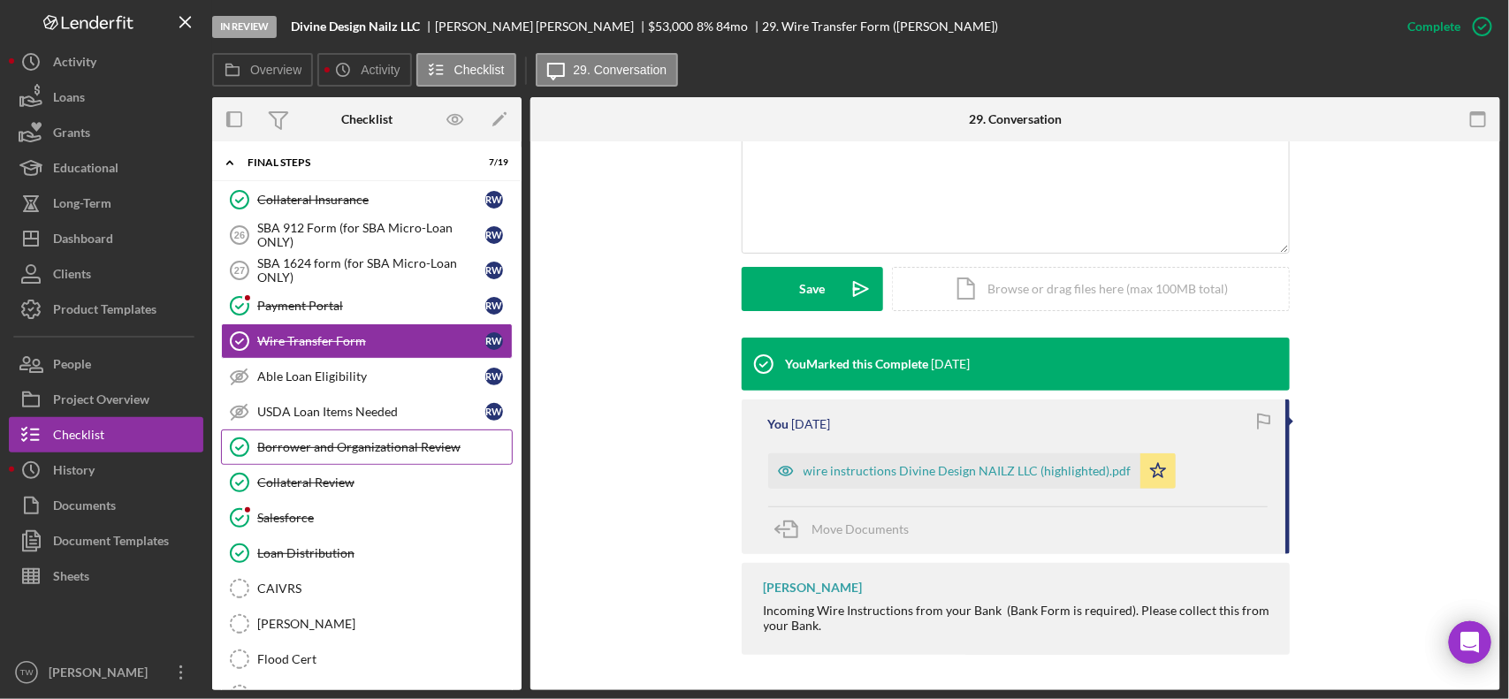
click at [352, 454] on div "Borrower and Organizational Review" at bounding box center [384, 447] width 255 height 14
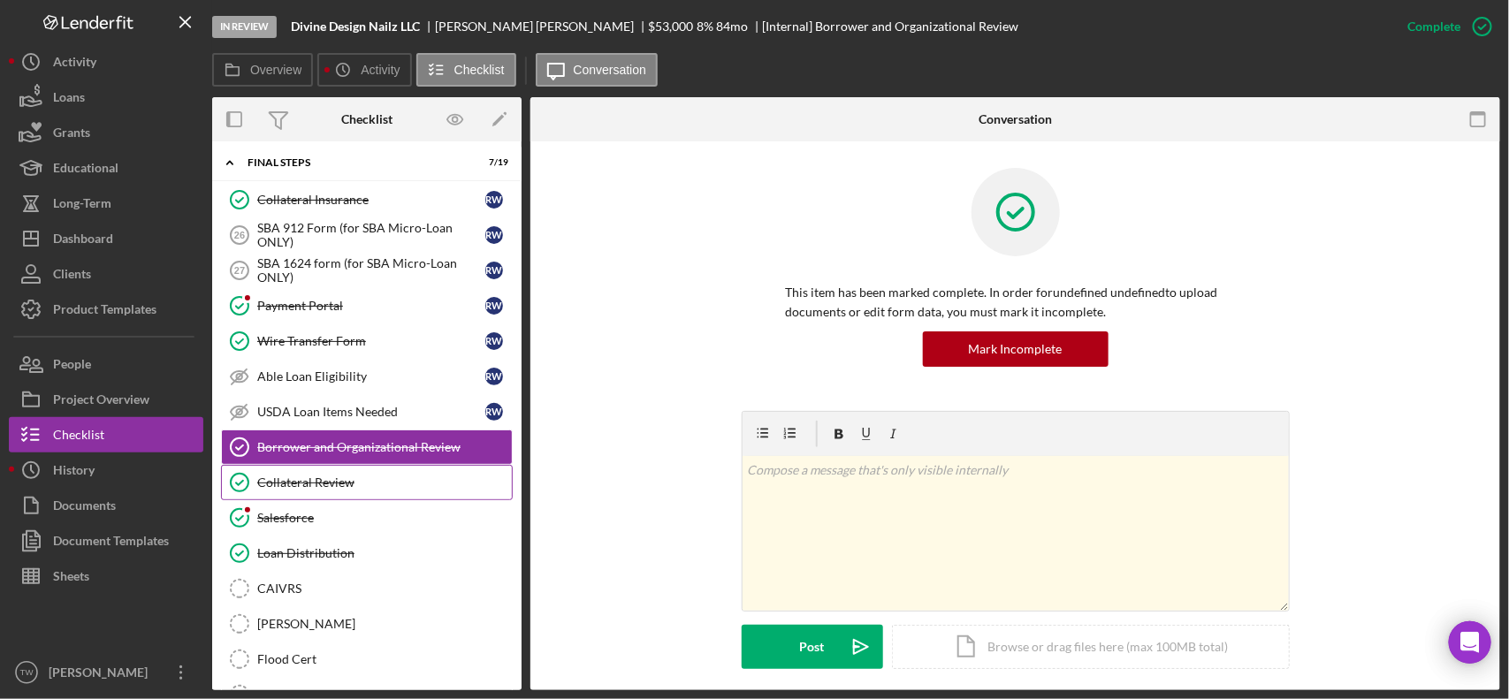
click at [334, 500] on link "Collateral Review Collateral Review" at bounding box center [367, 482] width 292 height 35
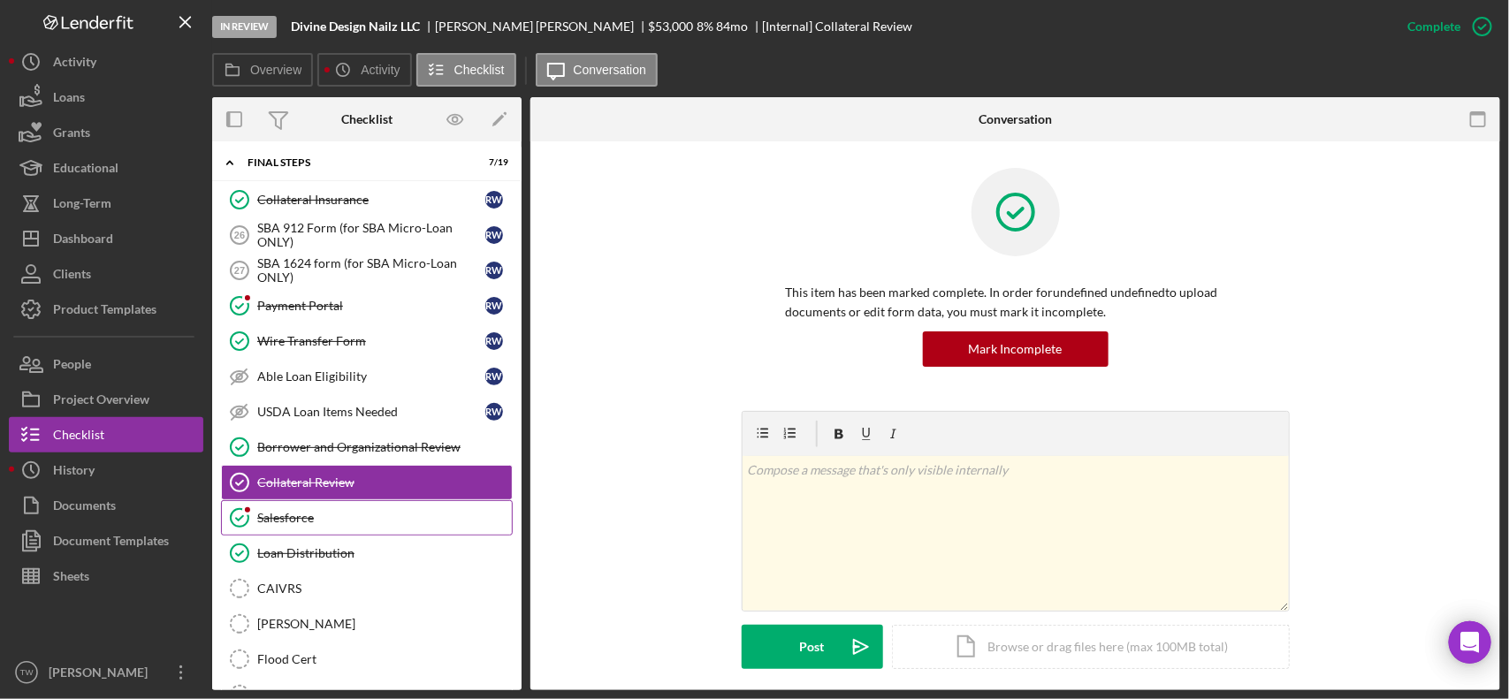
click at [325, 525] on div "Salesforce" at bounding box center [384, 518] width 255 height 14
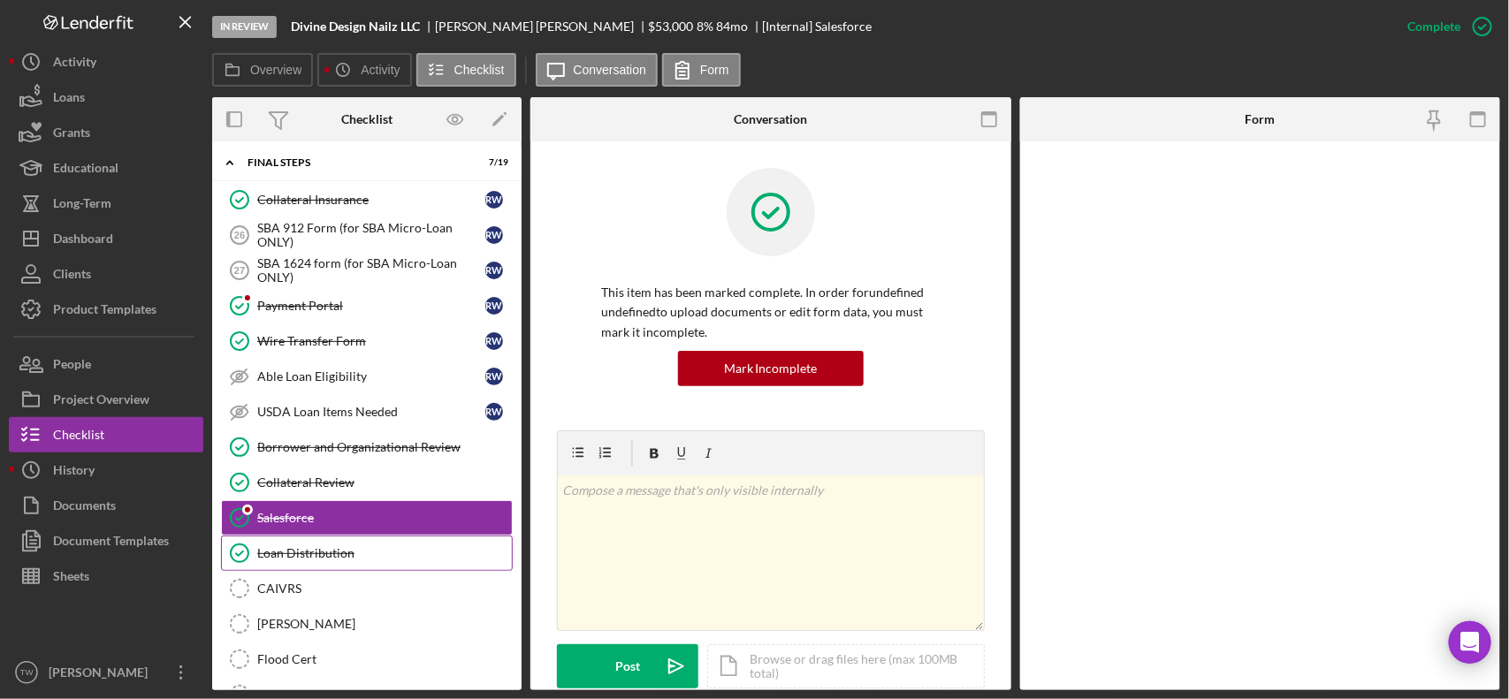
click at [321, 560] on div "Loan Distribution" at bounding box center [384, 553] width 255 height 14
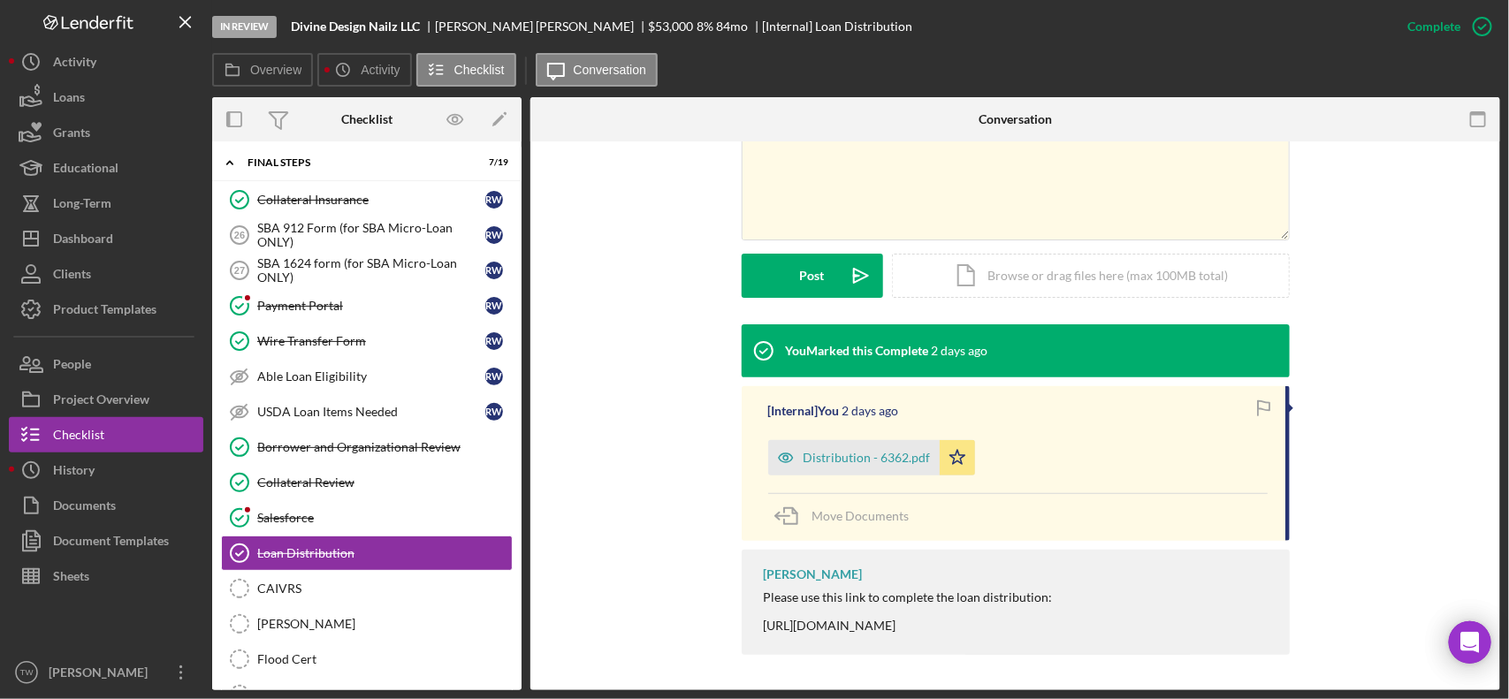
scroll to position [1997, 0]
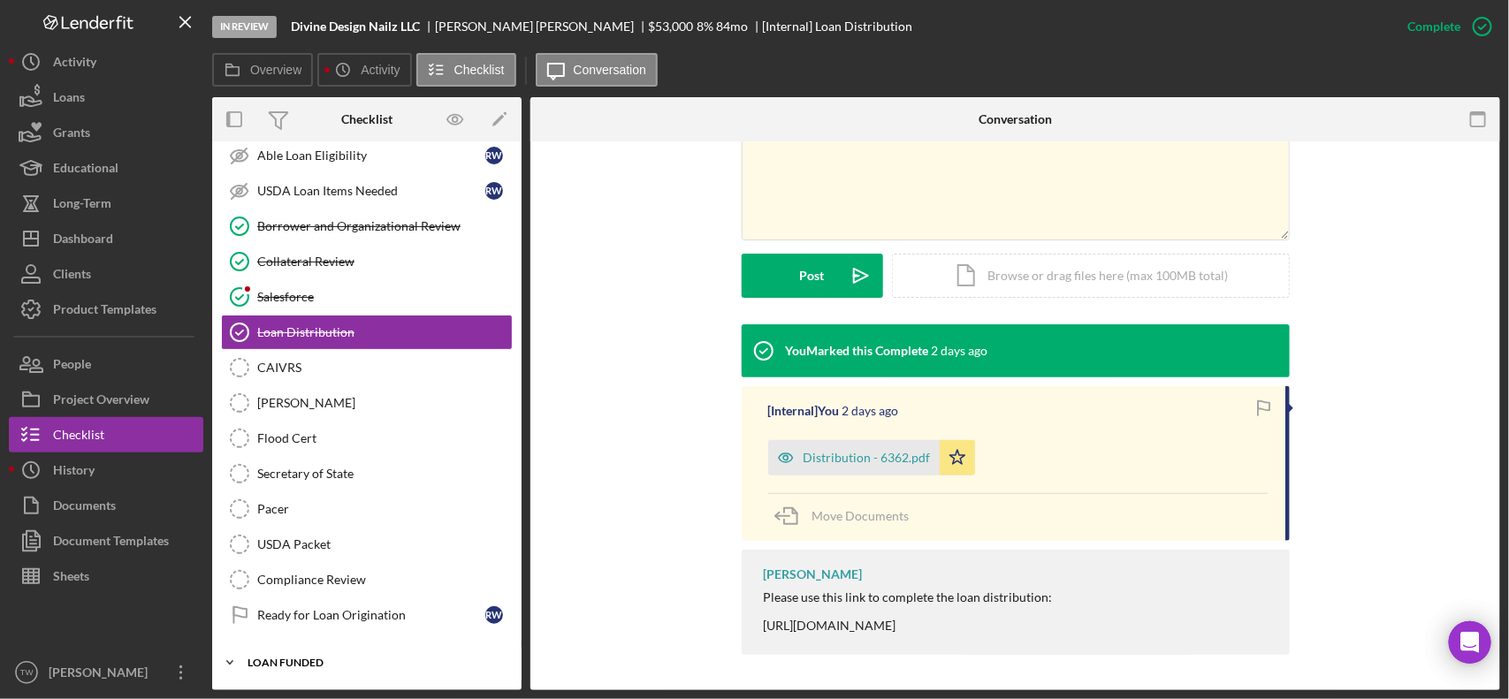
click at [327, 655] on div "Icon/Expander LOAN FUNDED 0 / 1" at bounding box center [366, 662] width 309 height 35
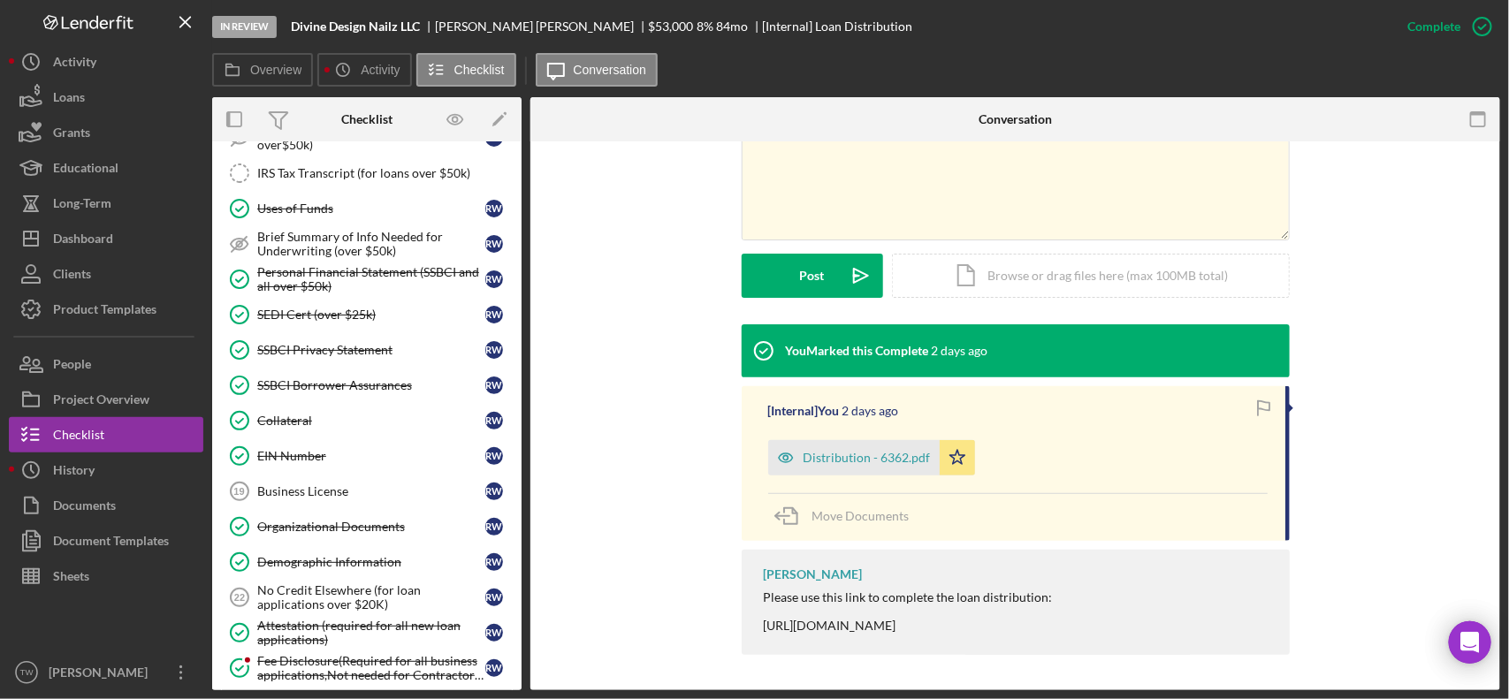
scroll to position [717, 0]
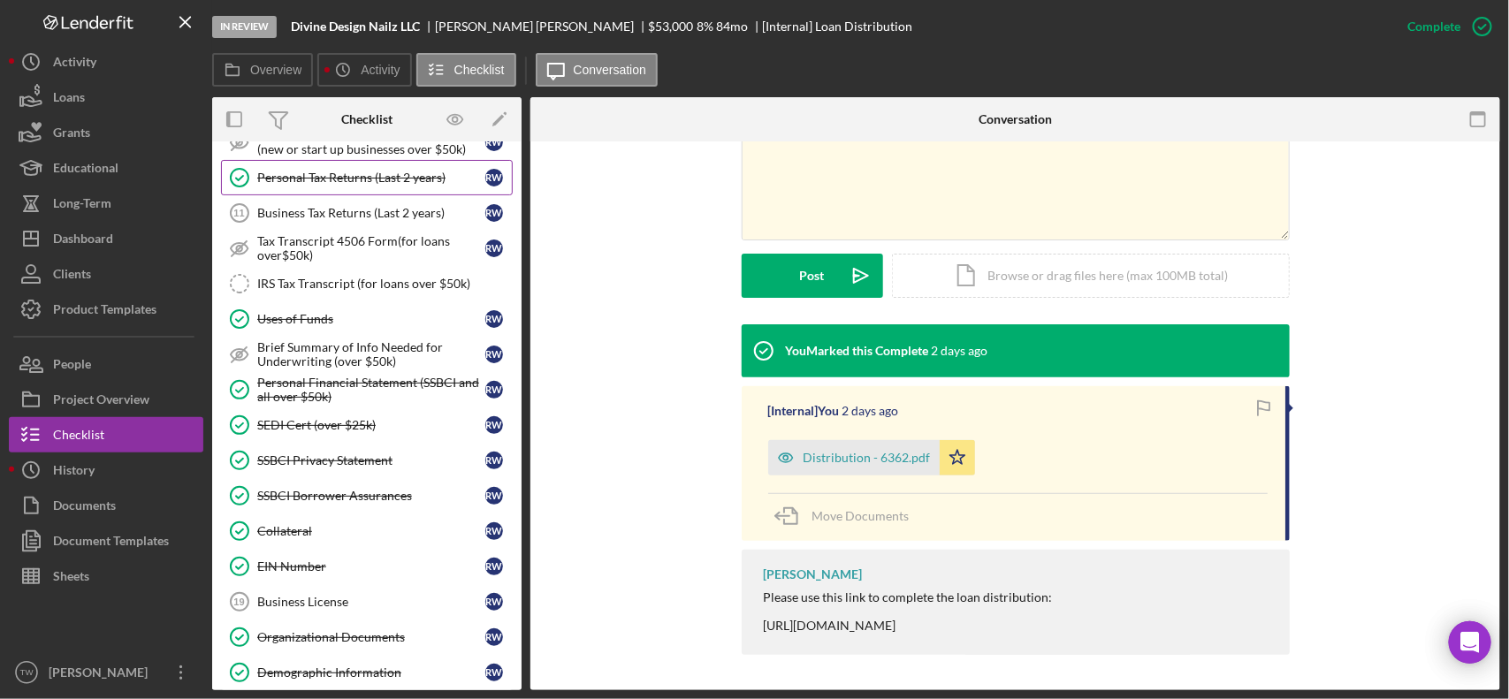
click at [337, 181] on div "Personal Tax Returns (Last 2 years)" at bounding box center [371, 178] width 228 height 14
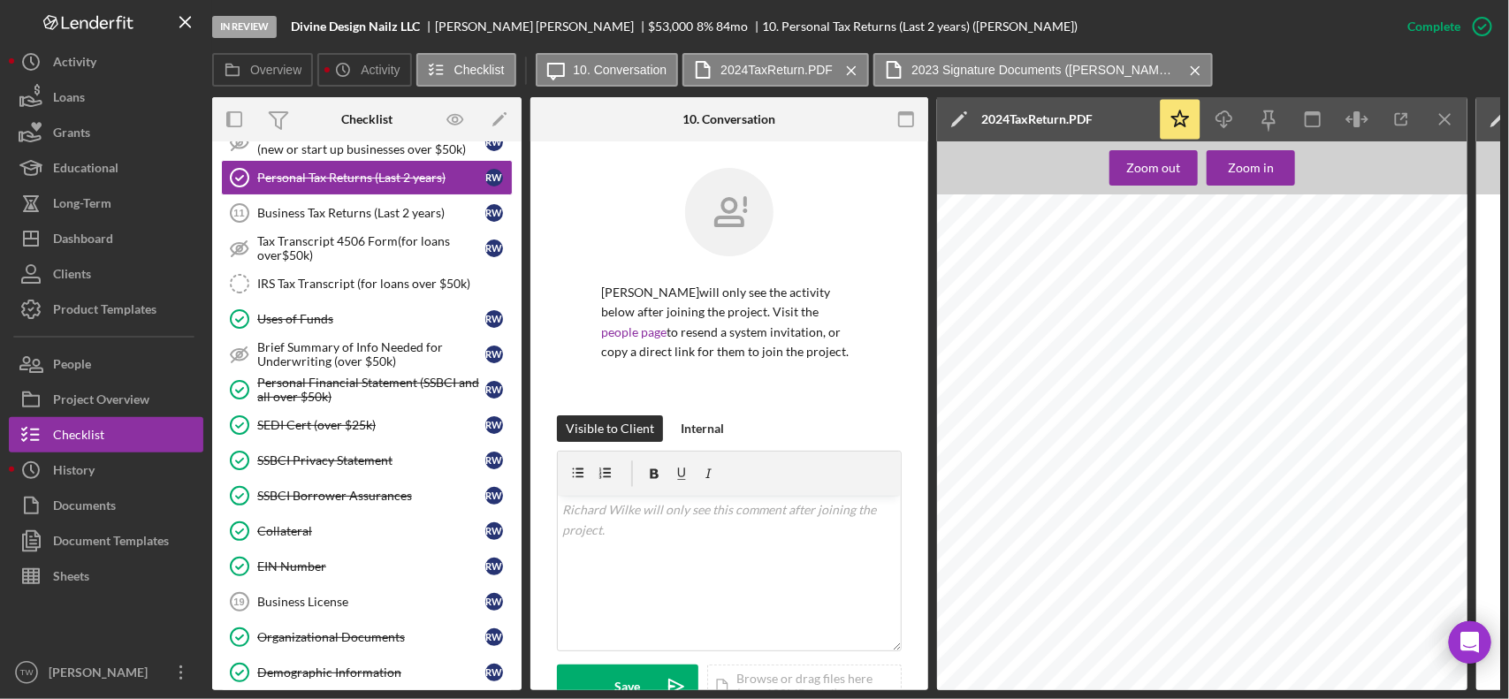
scroll to position [442, 0]
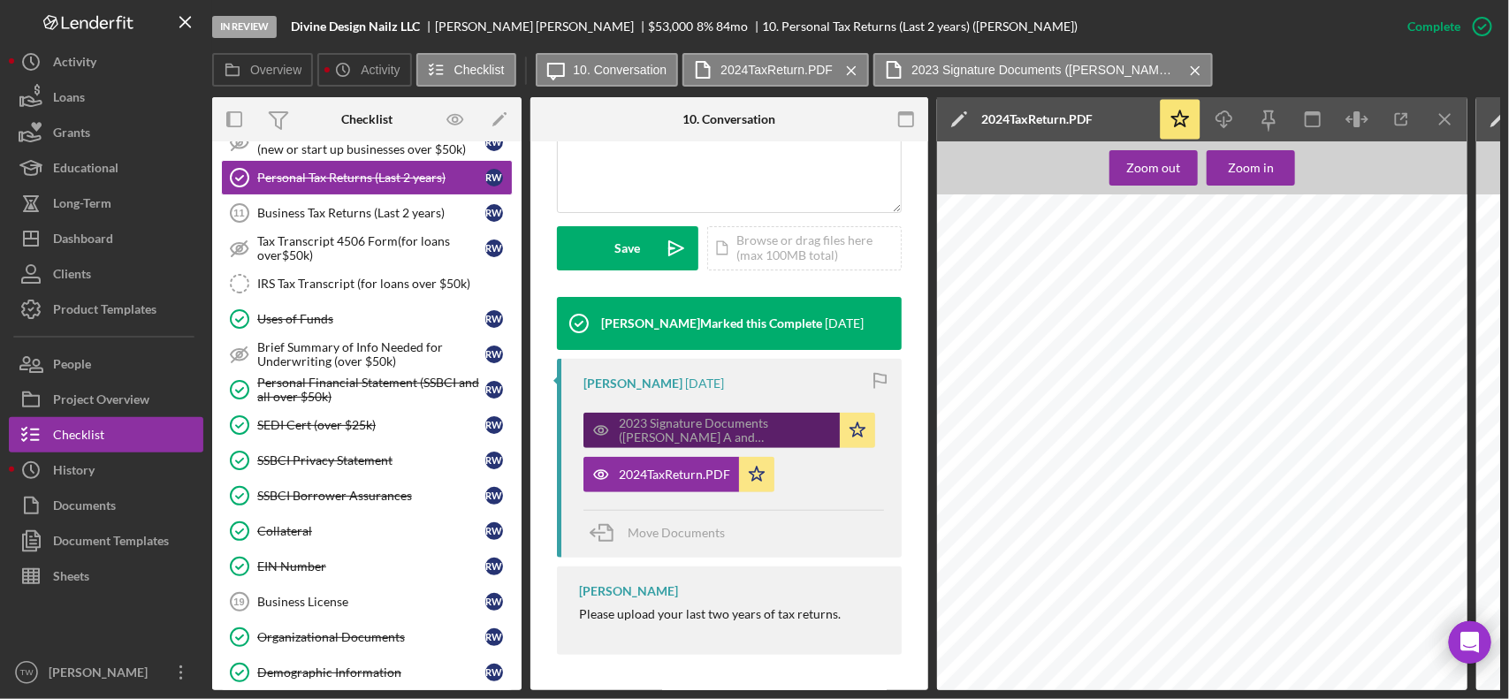
click at [753, 416] on div "2023 Signature Documents (WILKE RICHARD A and KEL).pdf" at bounding box center [725, 430] width 212 height 28
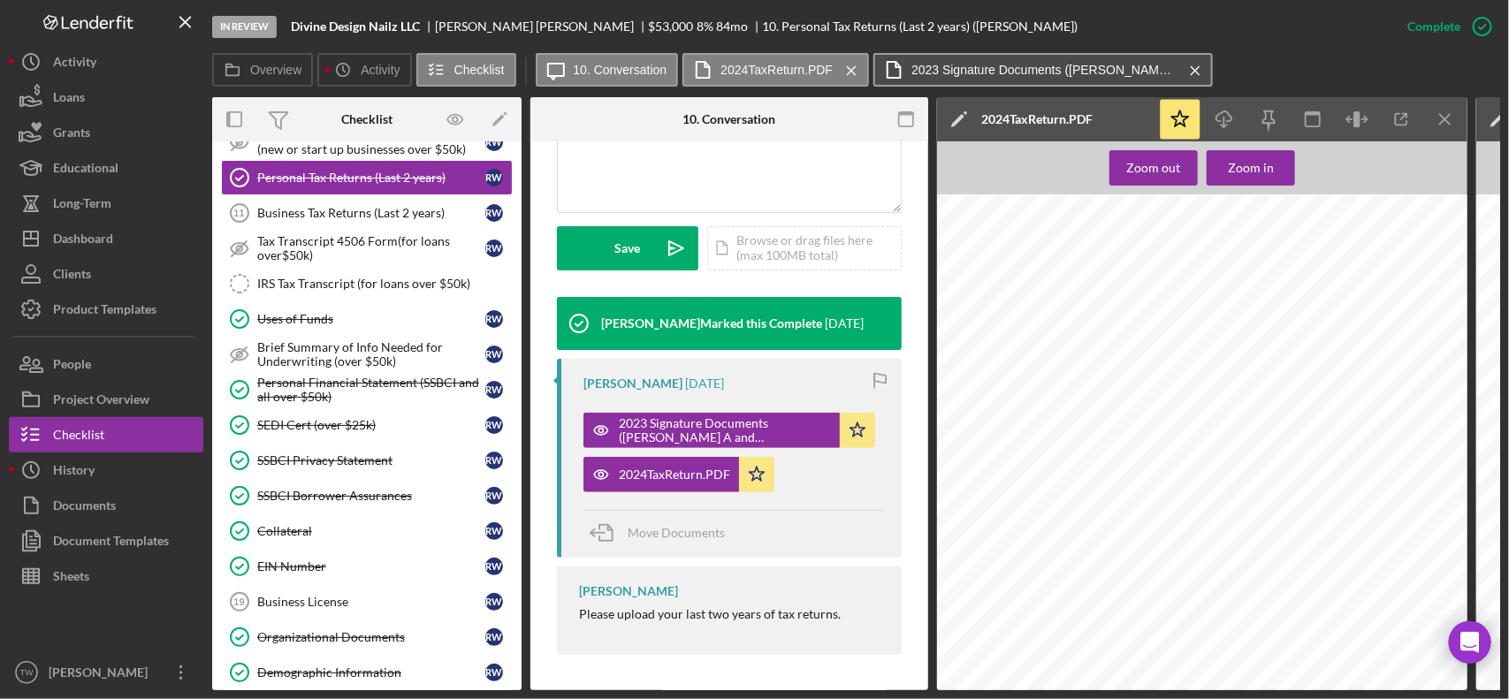
click at [1031, 69] on label "2023 Signature Documents (WILKE RICHARD A and KEL).pdf" at bounding box center [1043, 70] width 265 height 14
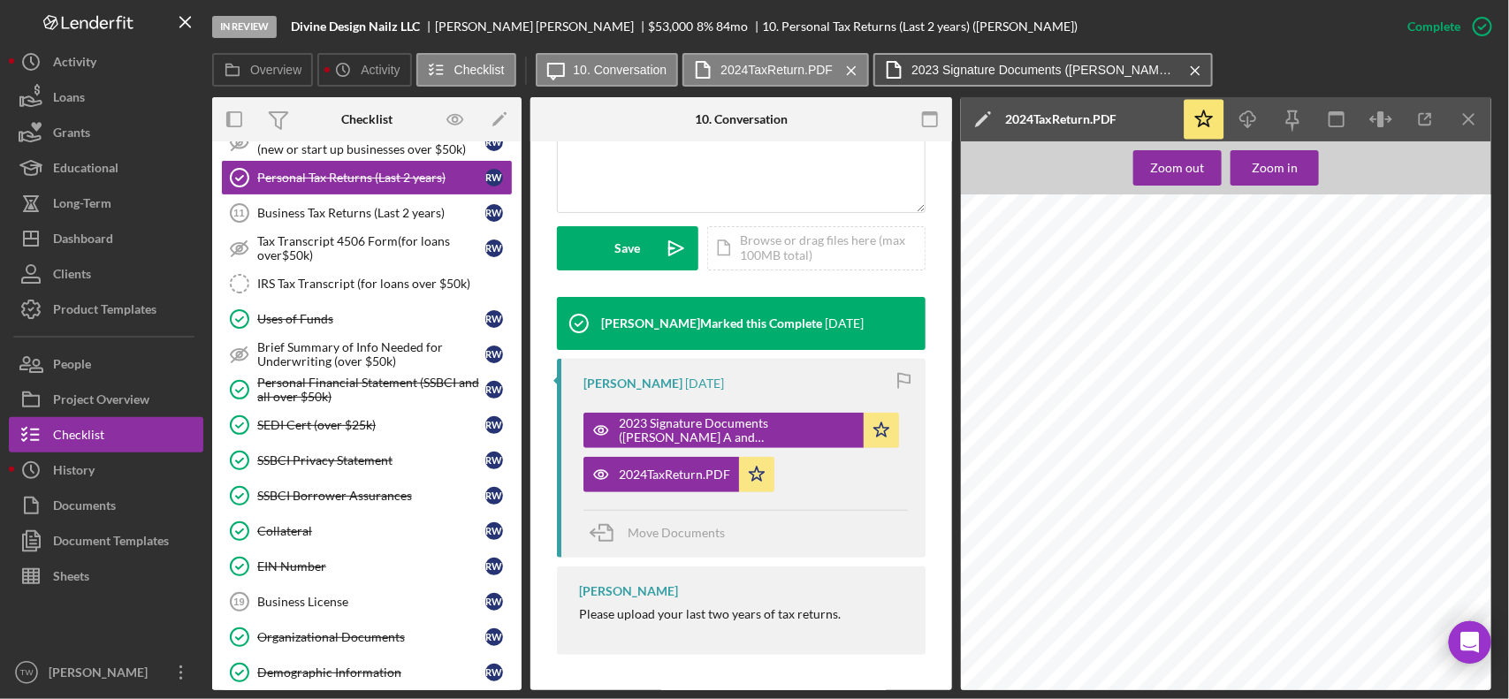
click at [854, 71] on icon "Icon/Menu Close" at bounding box center [851, 71] width 31 height 44
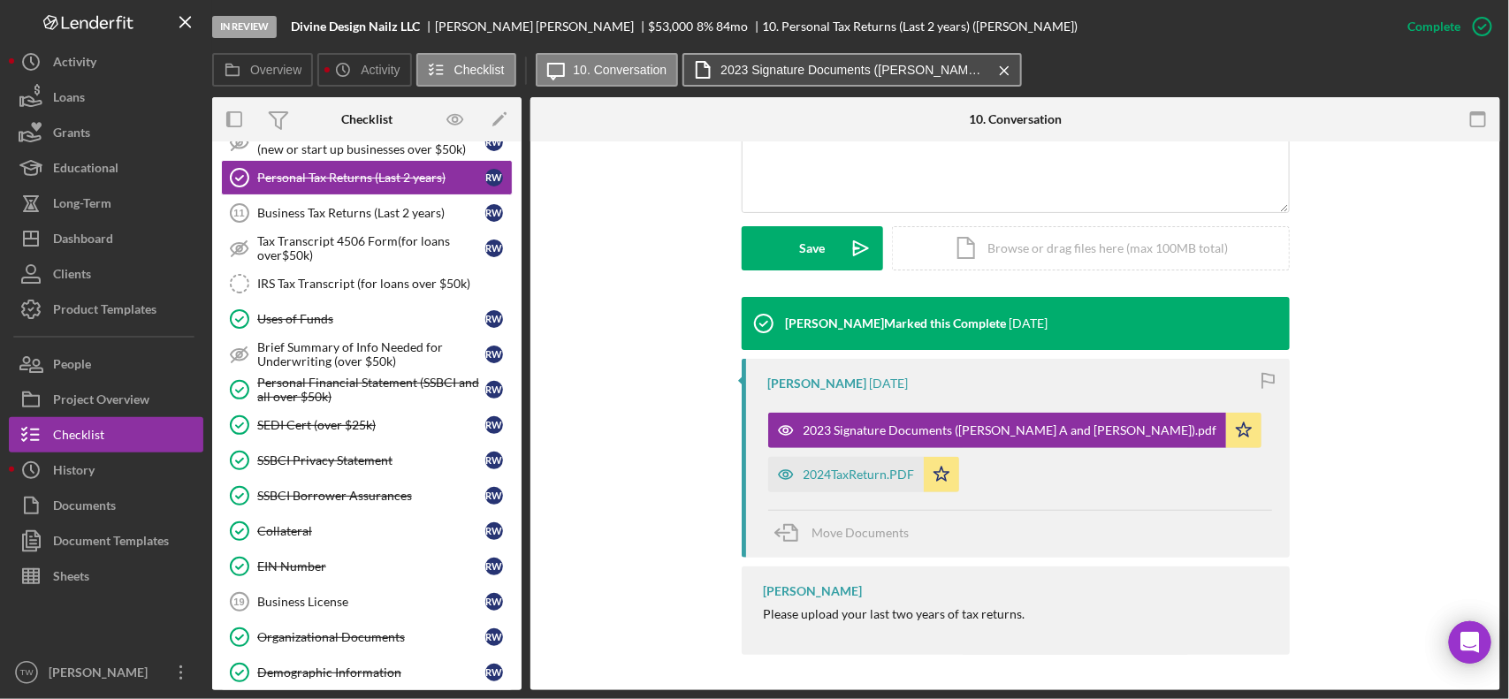
scroll to position [420, 0]
click at [829, 65] on label "2023 Signature Documents (WILKE RICHARD A and KEL).pdf" at bounding box center [852, 70] width 265 height 14
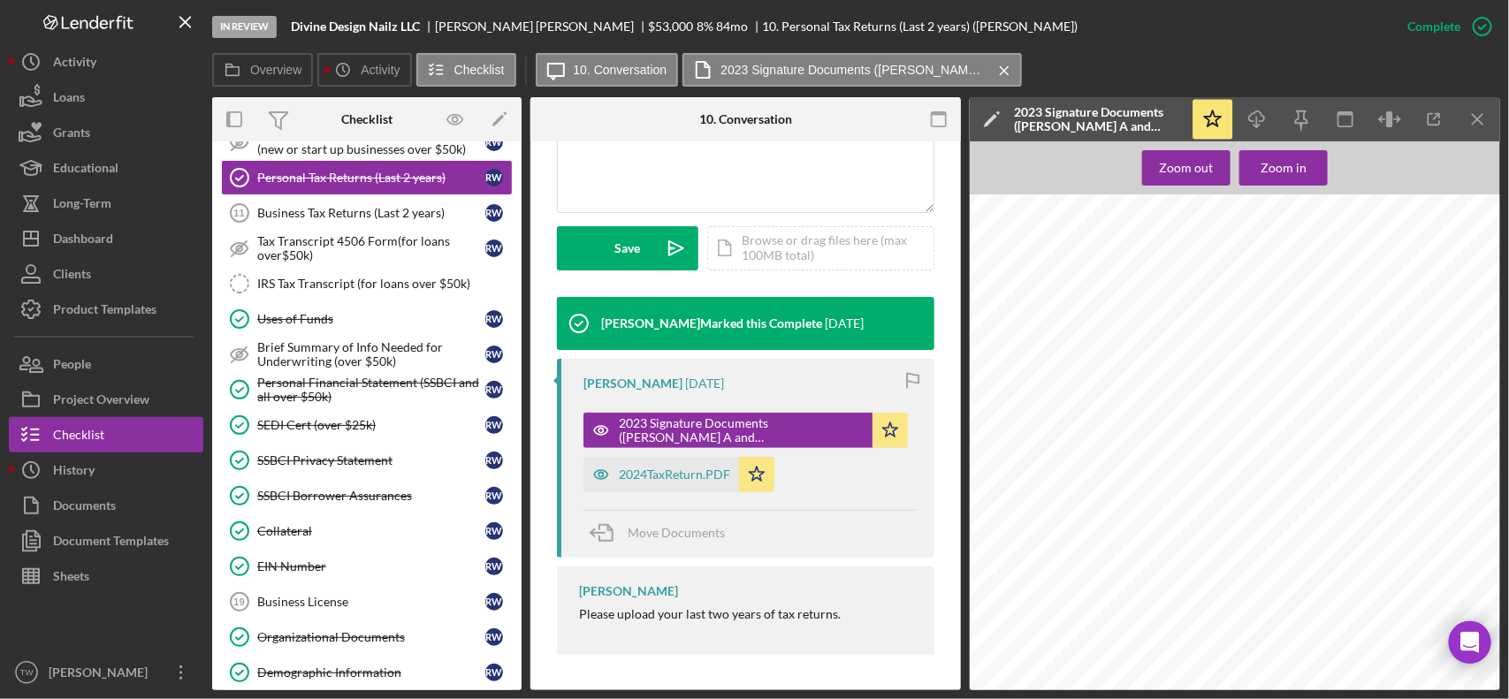
scroll to position [0, 0]
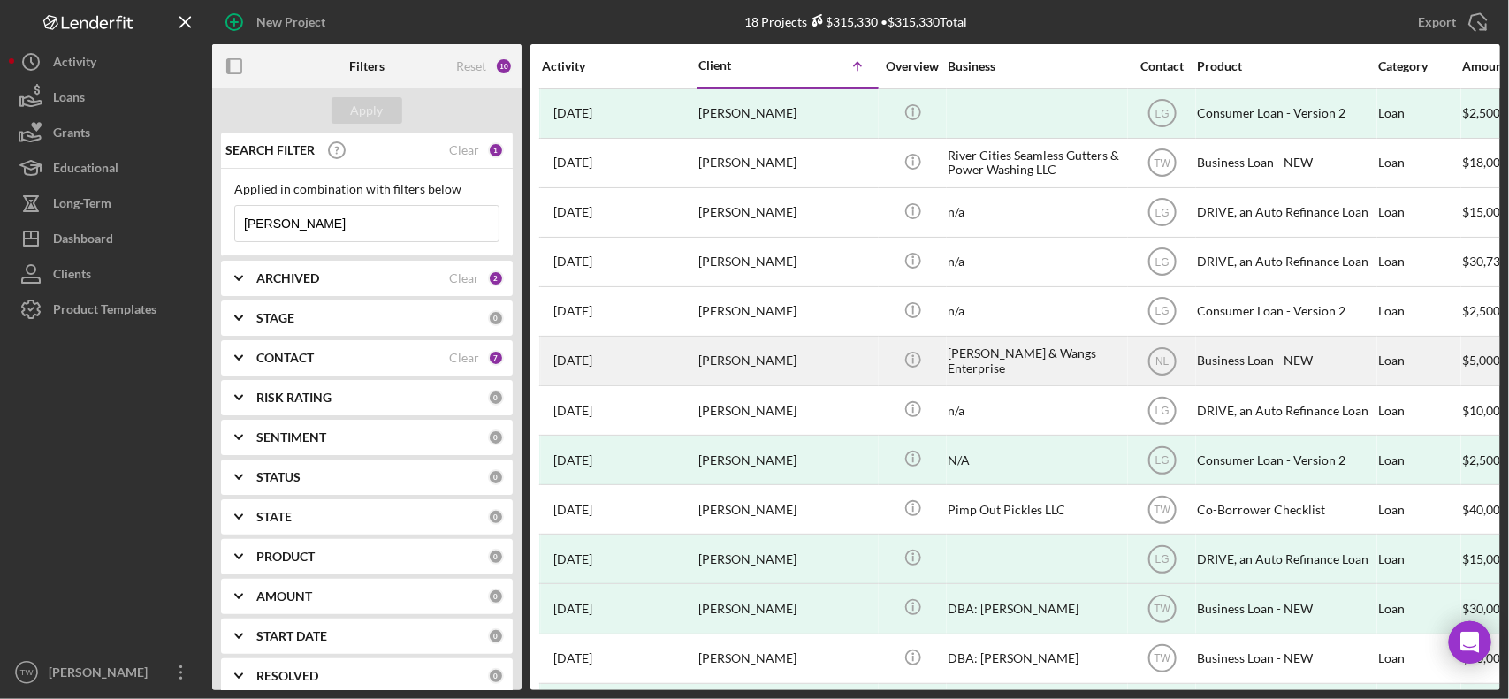
scroll to position [110, 0]
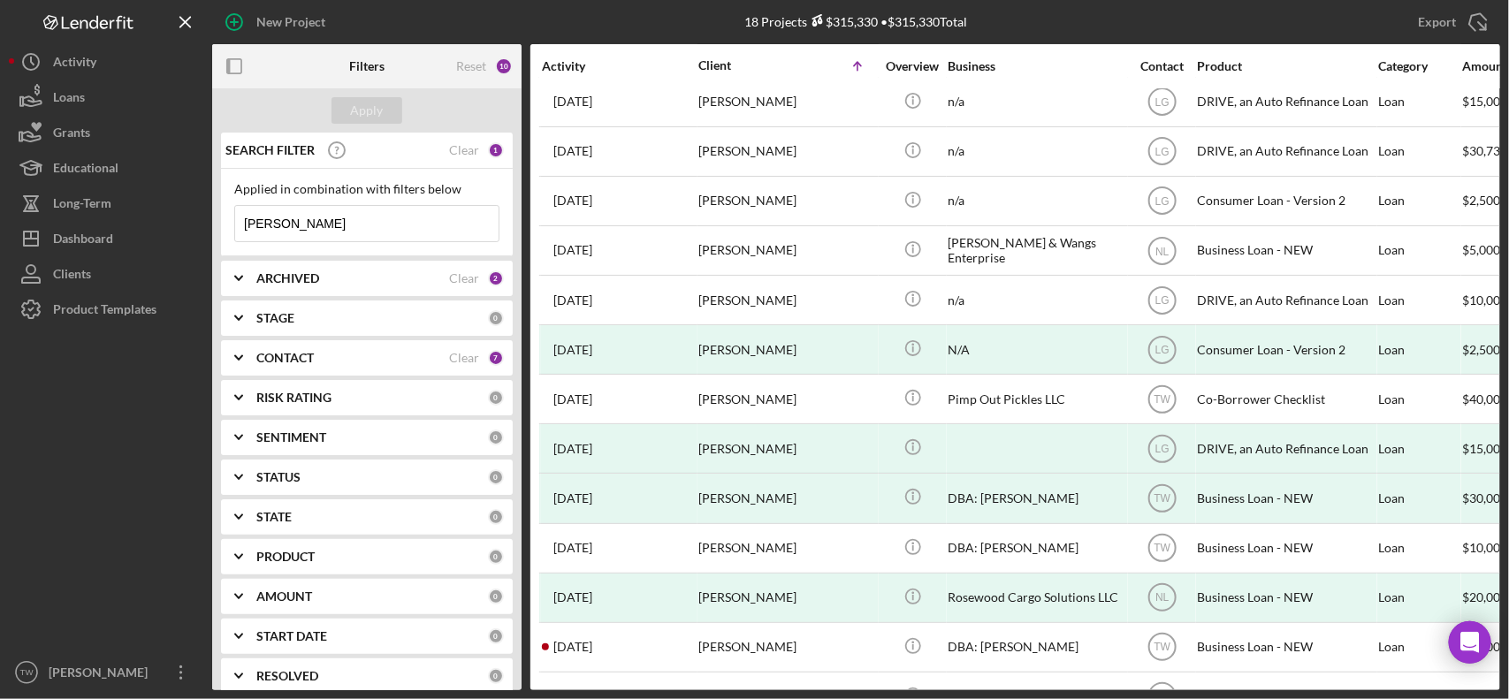
click at [372, 223] on input "[PERSON_NAME]" at bounding box center [366, 223] width 263 height 35
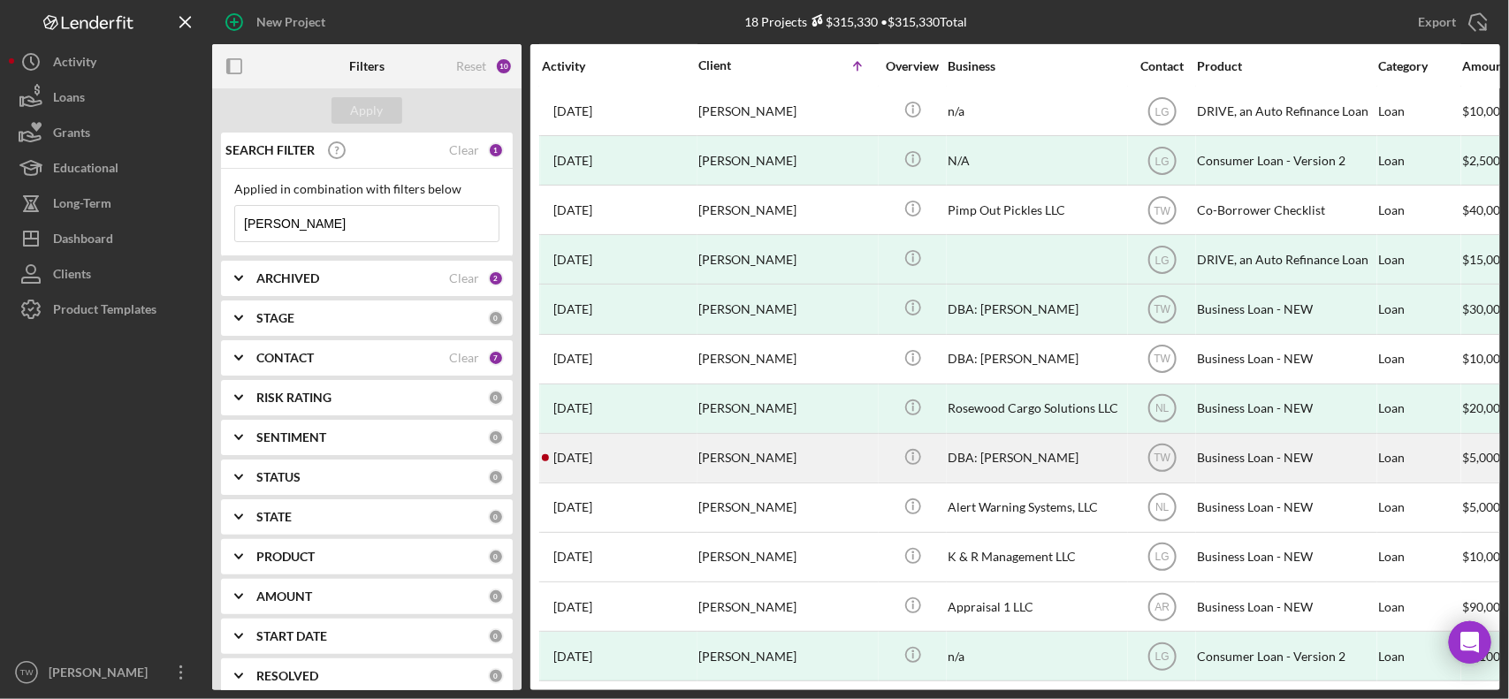
scroll to position [217, 0]
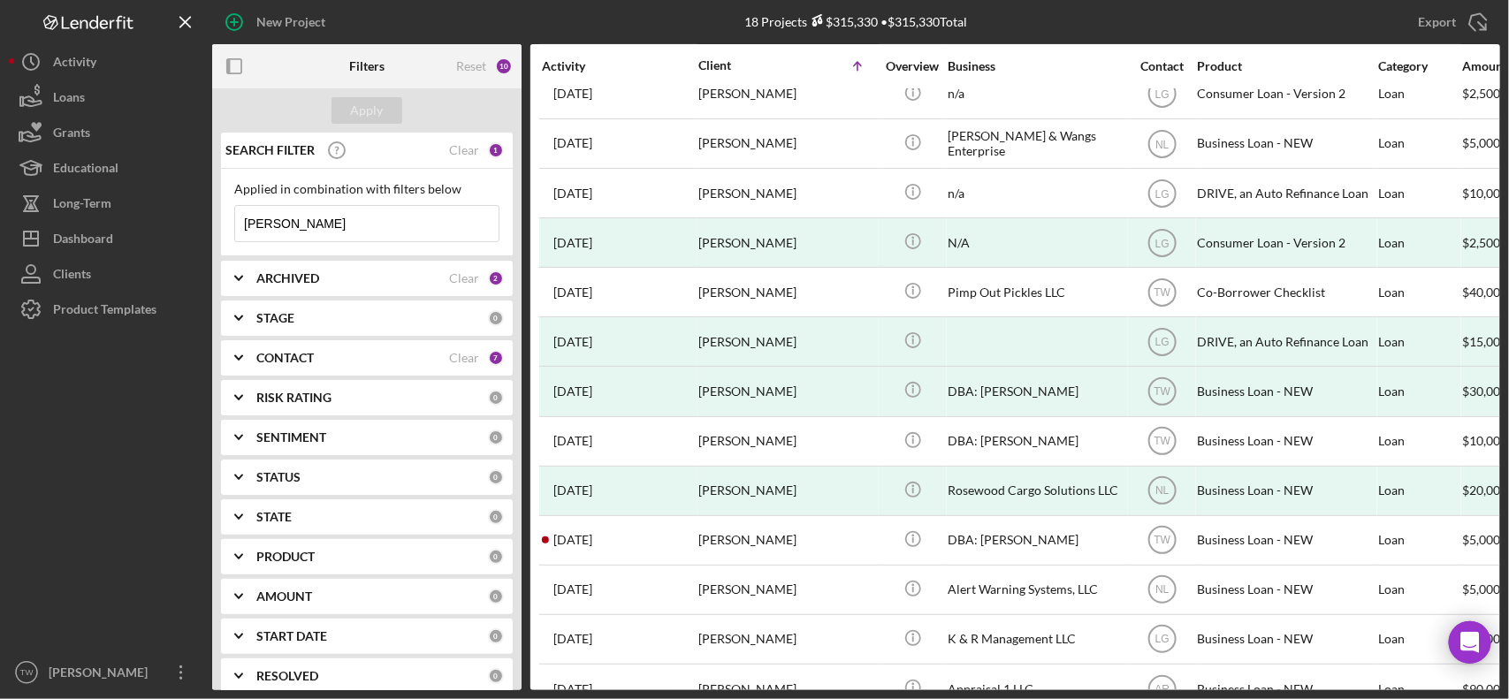
click at [368, 222] on input "[PERSON_NAME]" at bounding box center [366, 223] width 263 height 35
click at [369, 222] on input "[PERSON_NAME]" at bounding box center [366, 223] width 263 height 35
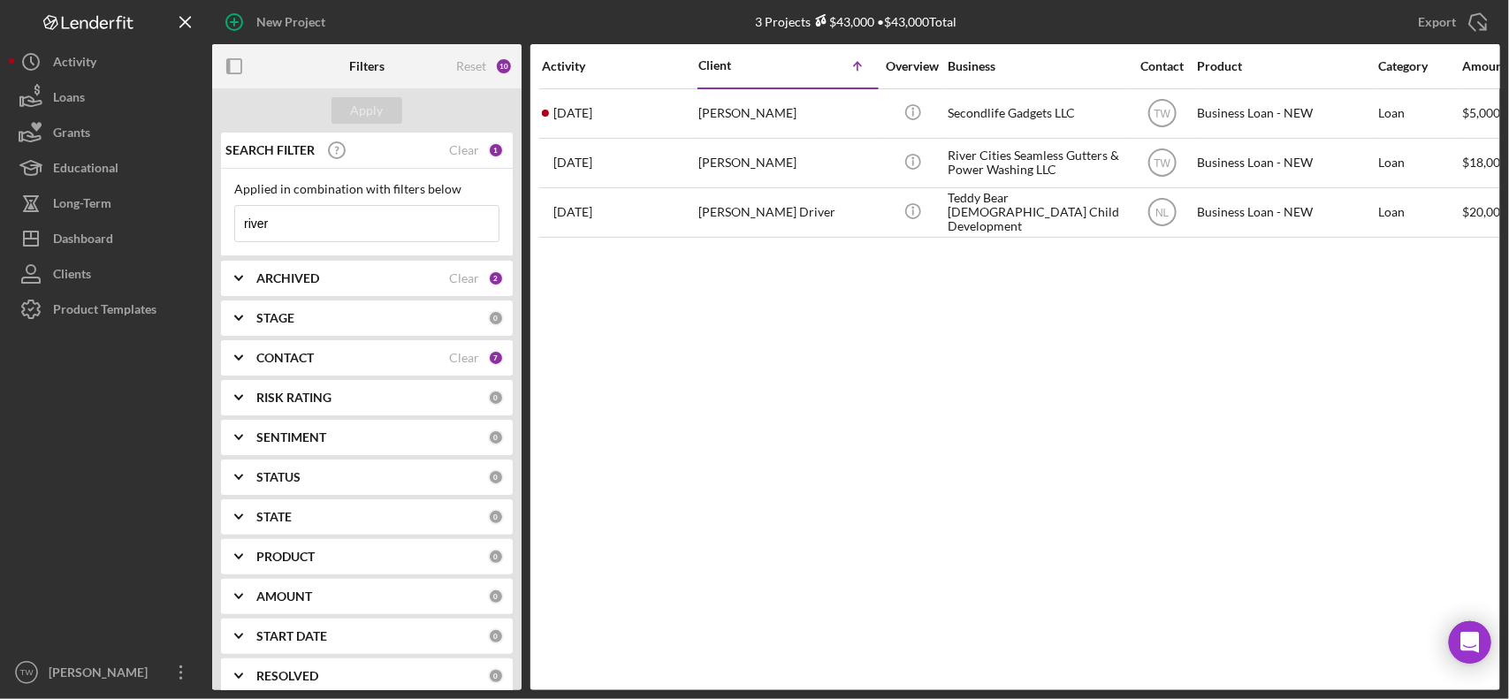
scroll to position [0, 0]
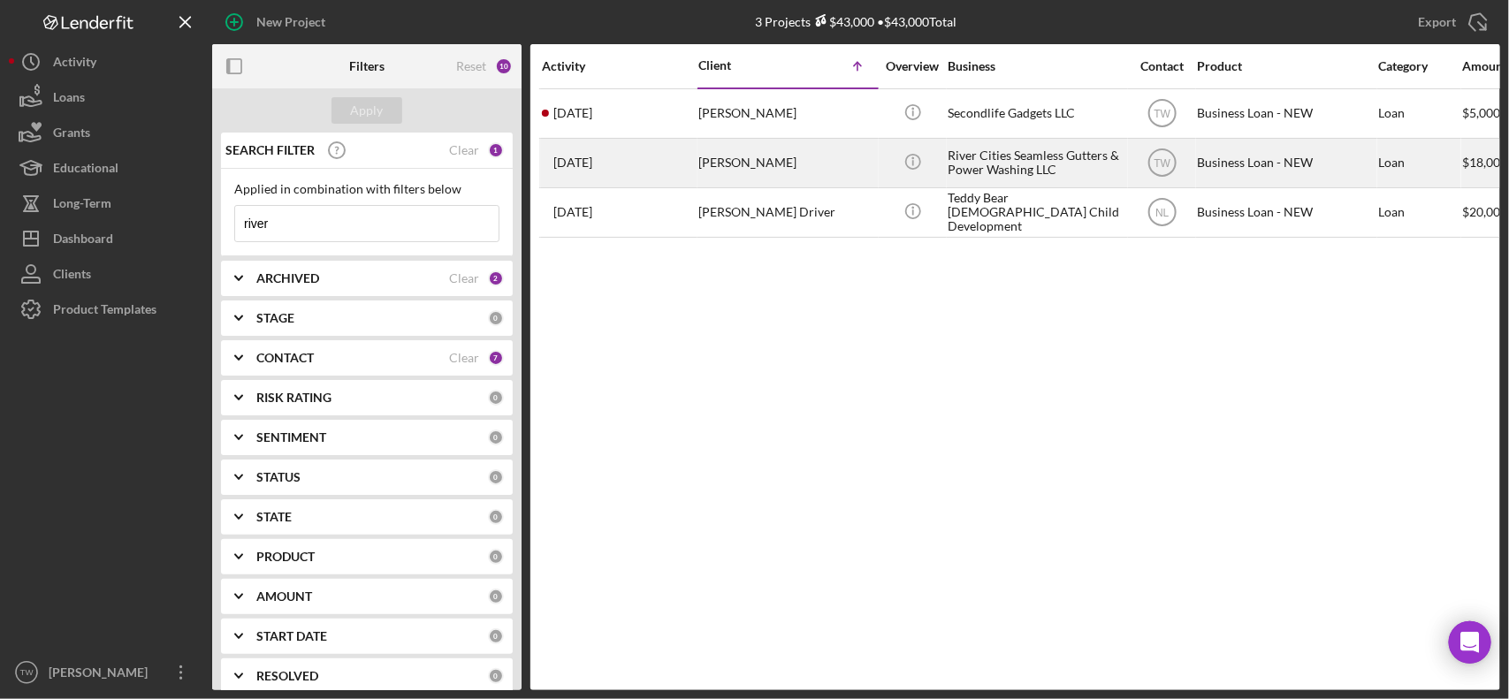
type input "river"
click at [705, 162] on div "[PERSON_NAME]" at bounding box center [786, 163] width 177 height 47
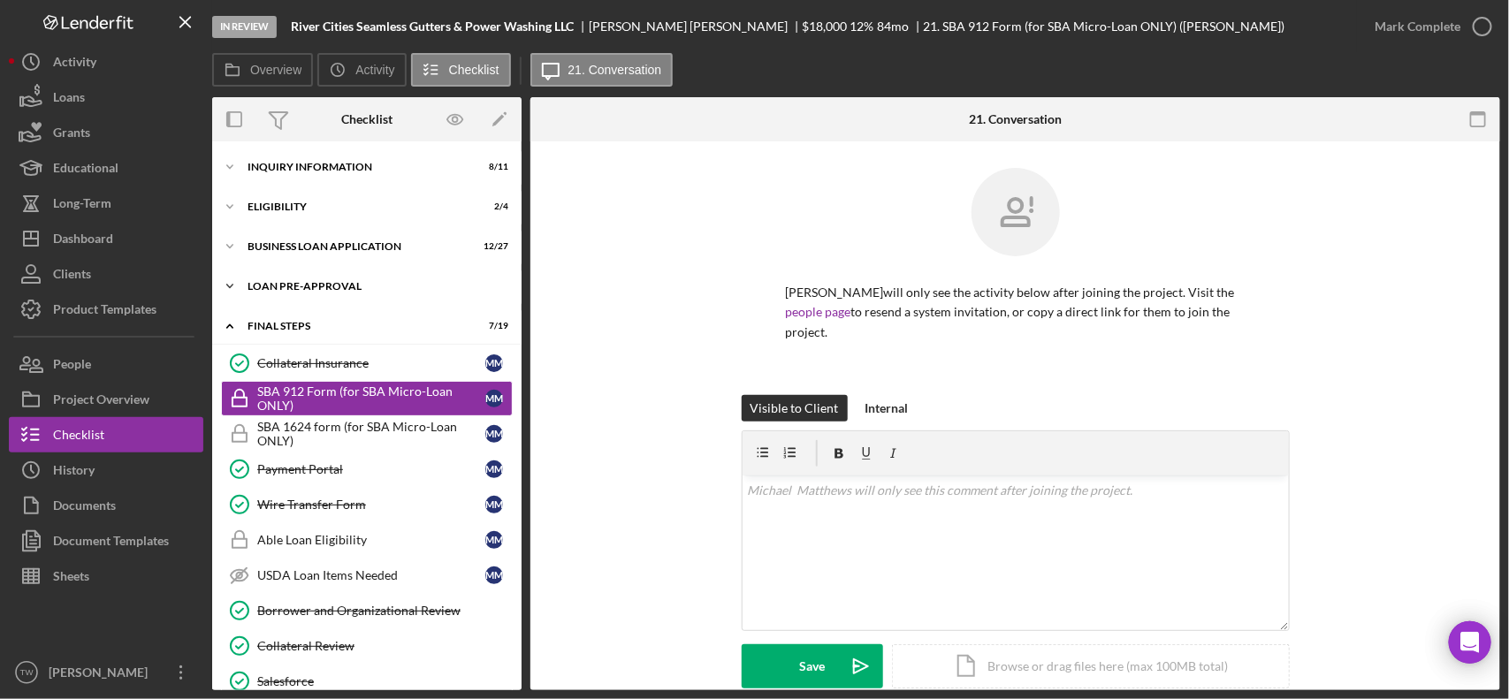
click at [284, 278] on div "Icon/Expander LOAN PRE-APPROVAL 1 / 2" at bounding box center [366, 286] width 309 height 35
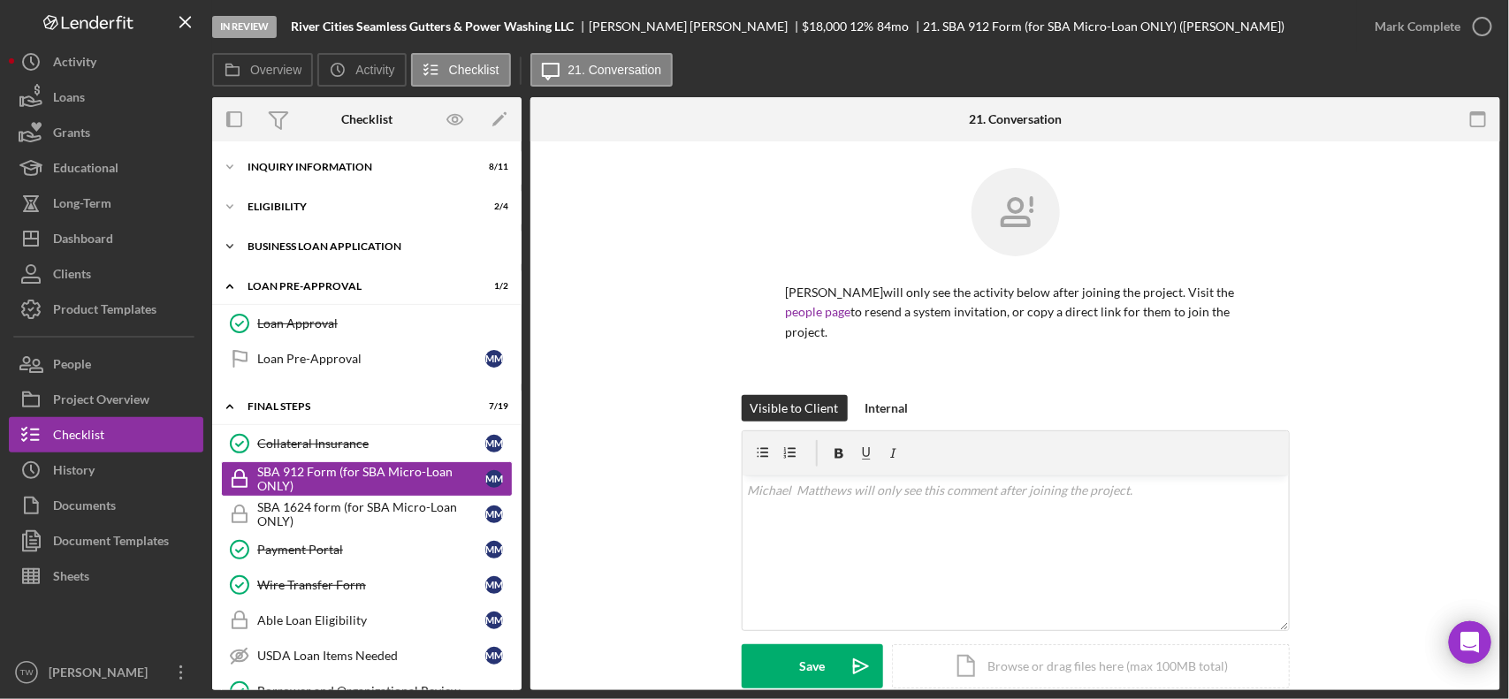
click at [315, 249] on div "BUSINESS LOAN APPLICATION" at bounding box center [373, 246] width 252 height 11
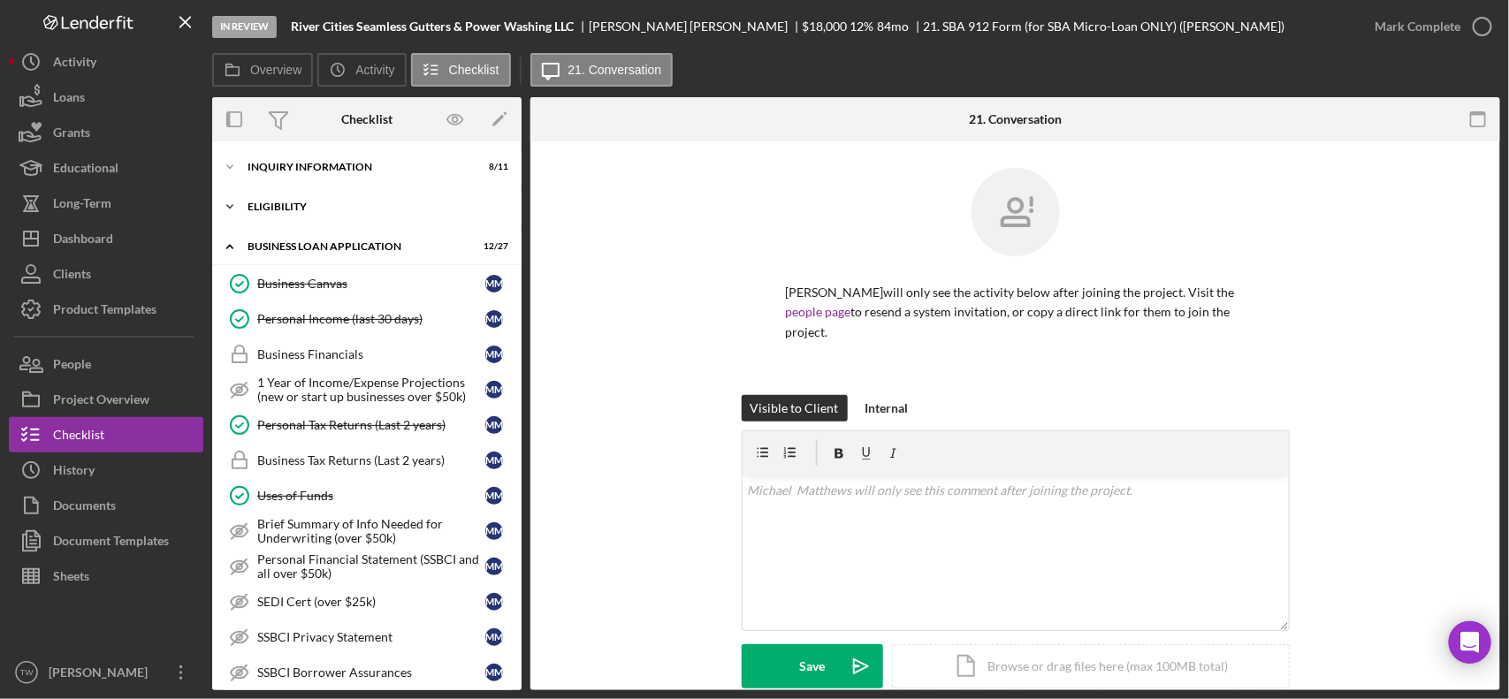
click at [316, 206] on div "ELIGIBILITY" at bounding box center [373, 207] width 252 height 11
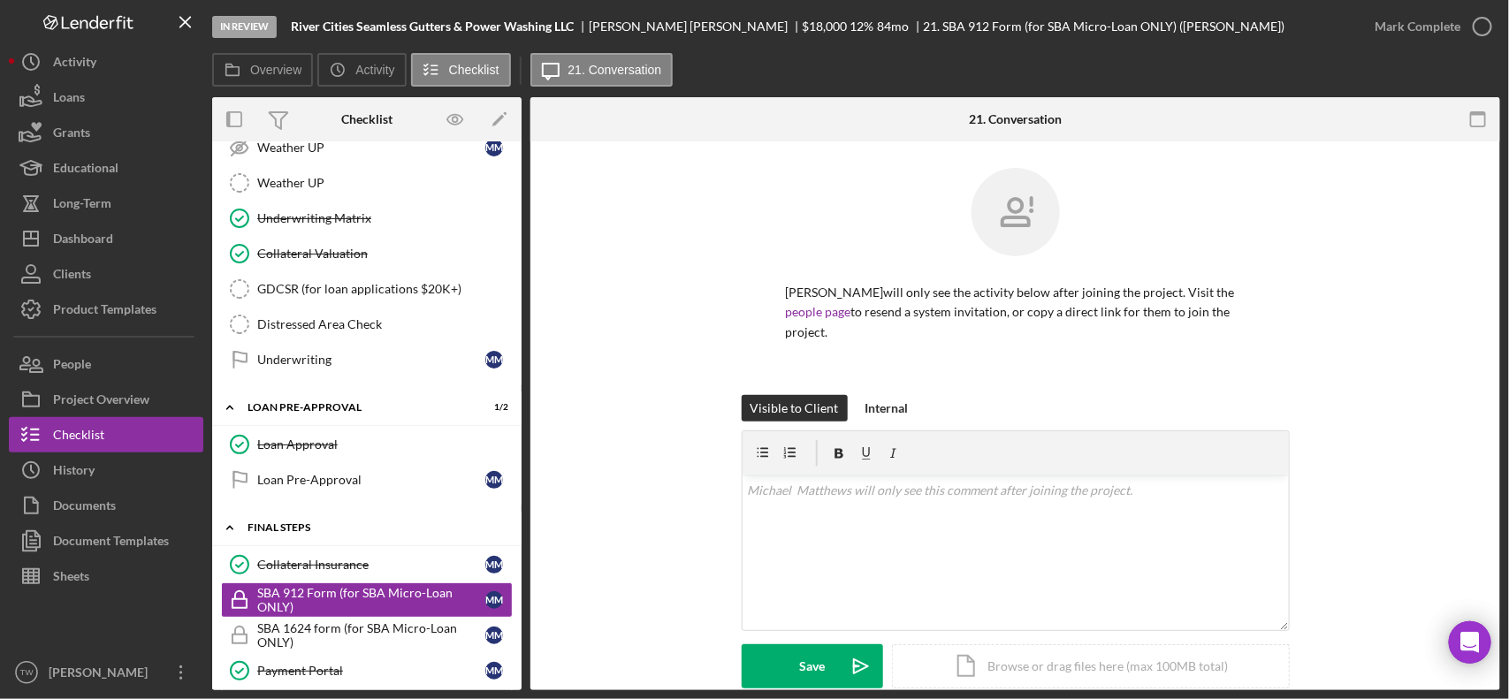
scroll to position [1105, 0]
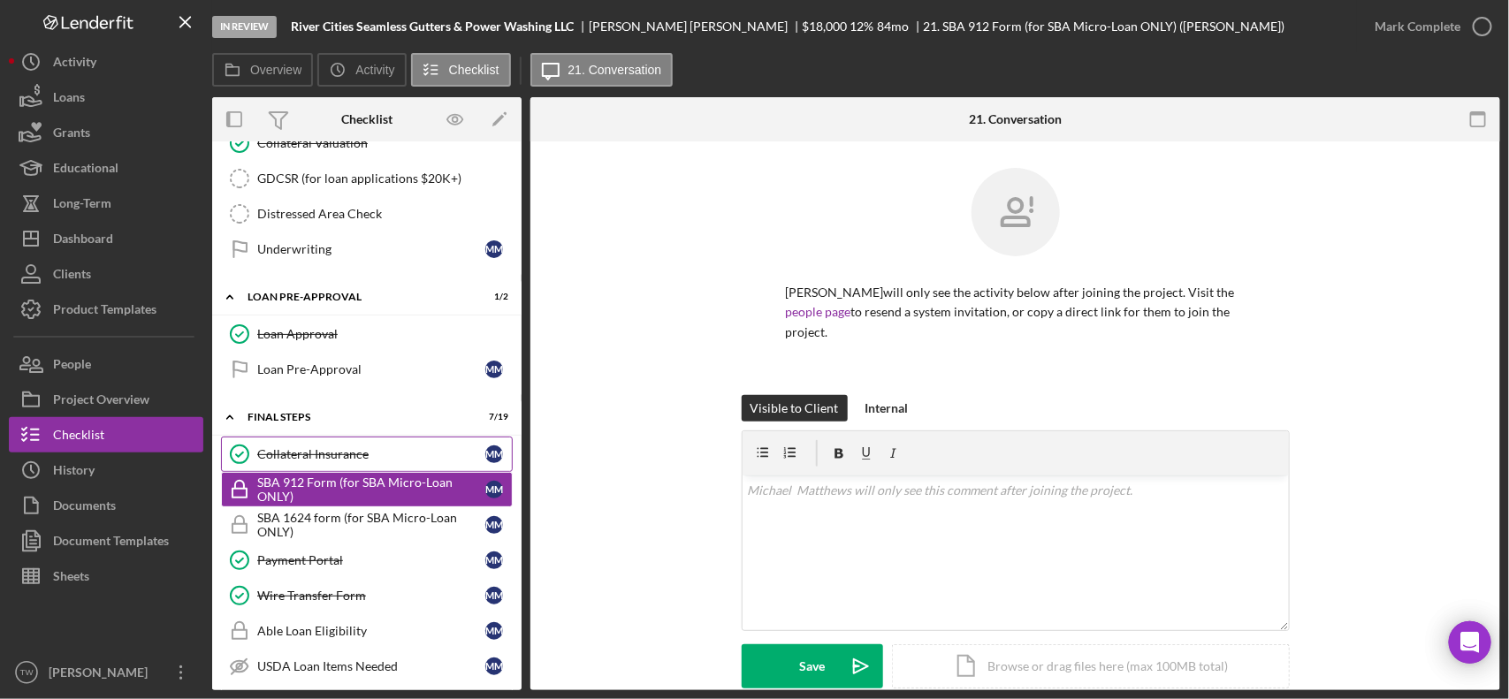
click at [389, 461] on div "Collateral Insurance" at bounding box center [371, 454] width 228 height 14
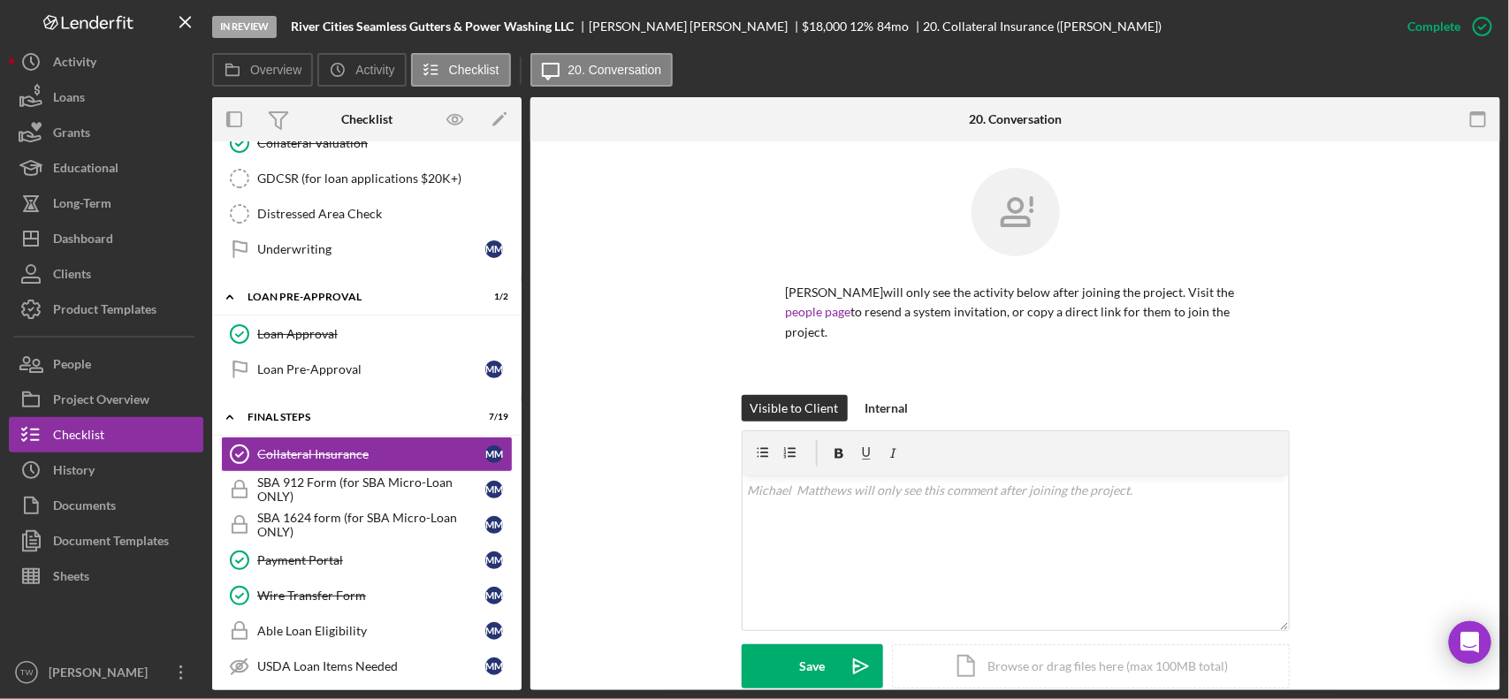
scroll to position [331, 0]
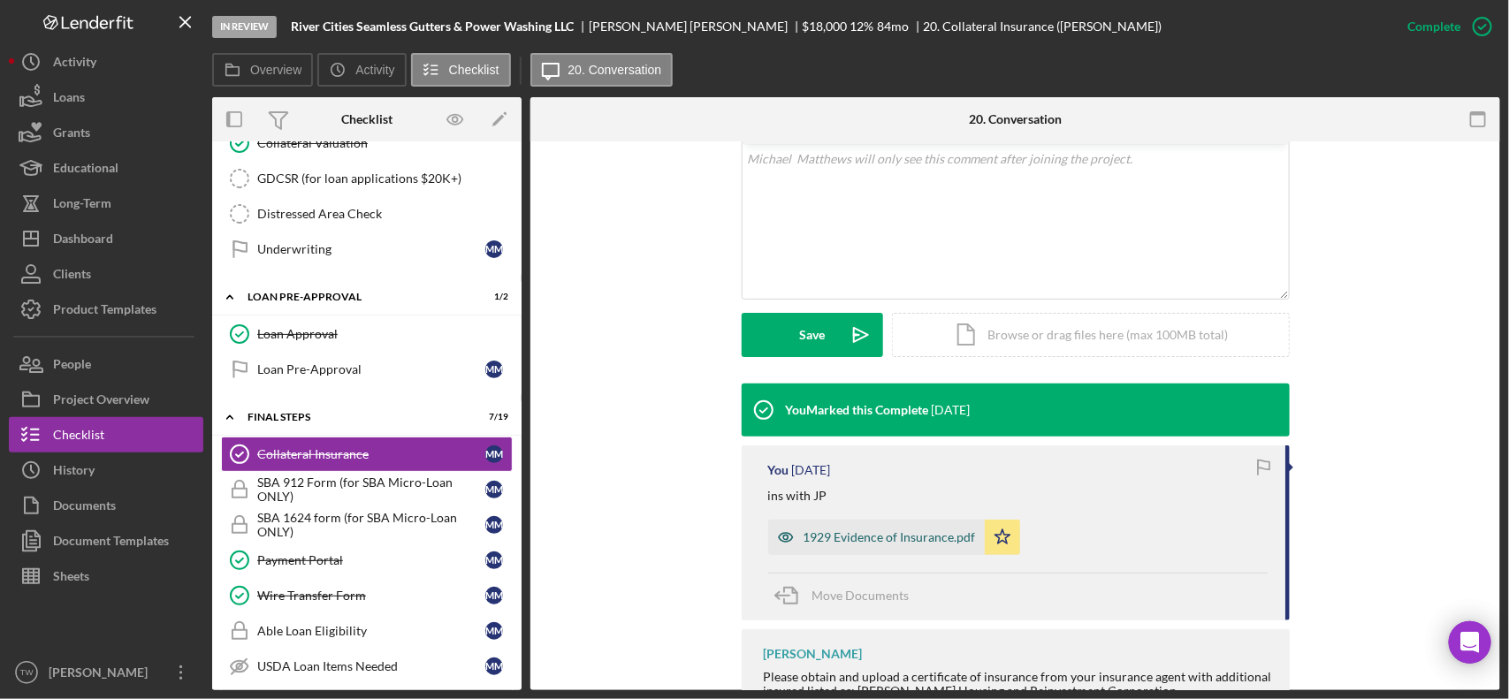
click at [836, 539] on div "1929 Evidence of Insurance.pdf" at bounding box center [889, 537] width 172 height 14
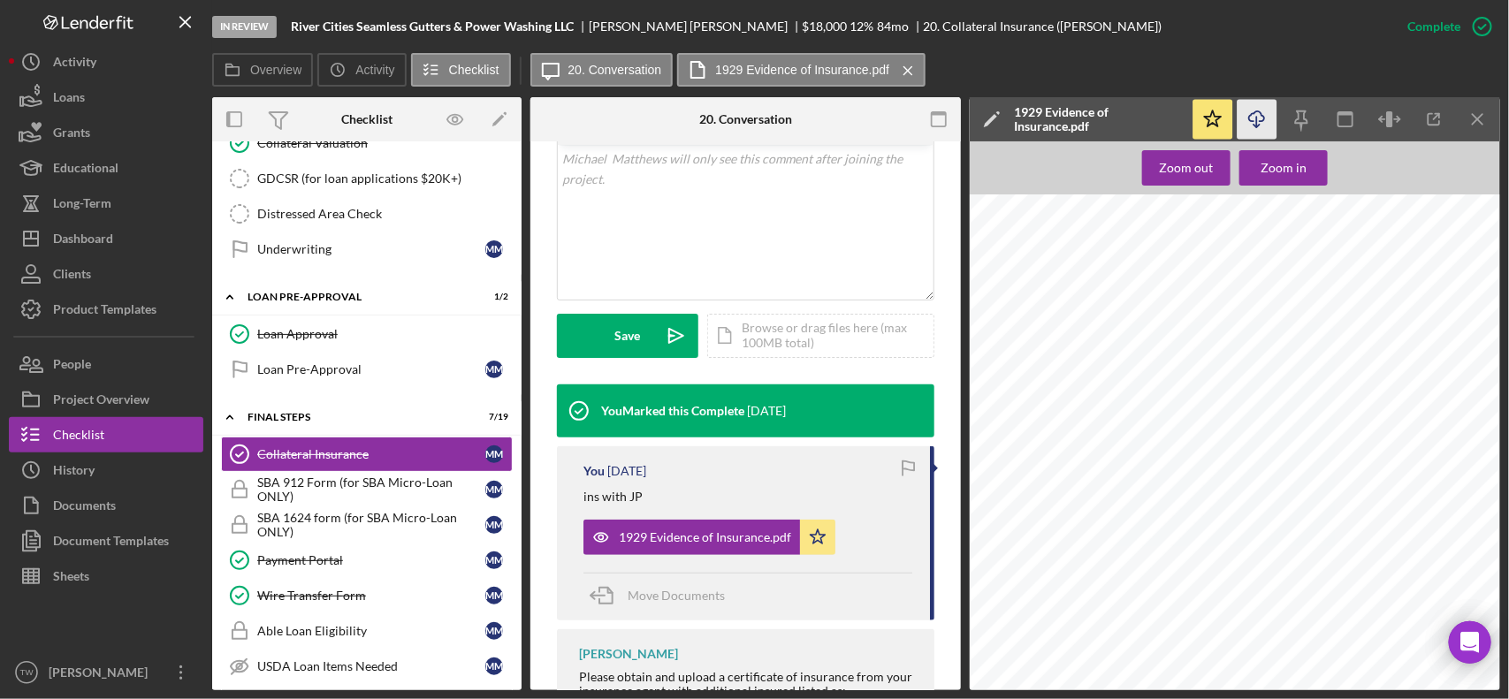
click at [1252, 117] on icon "Icon/Download" at bounding box center [1257, 120] width 40 height 40
click at [1264, 124] on icon "Icon/Download" at bounding box center [1257, 120] width 40 height 40
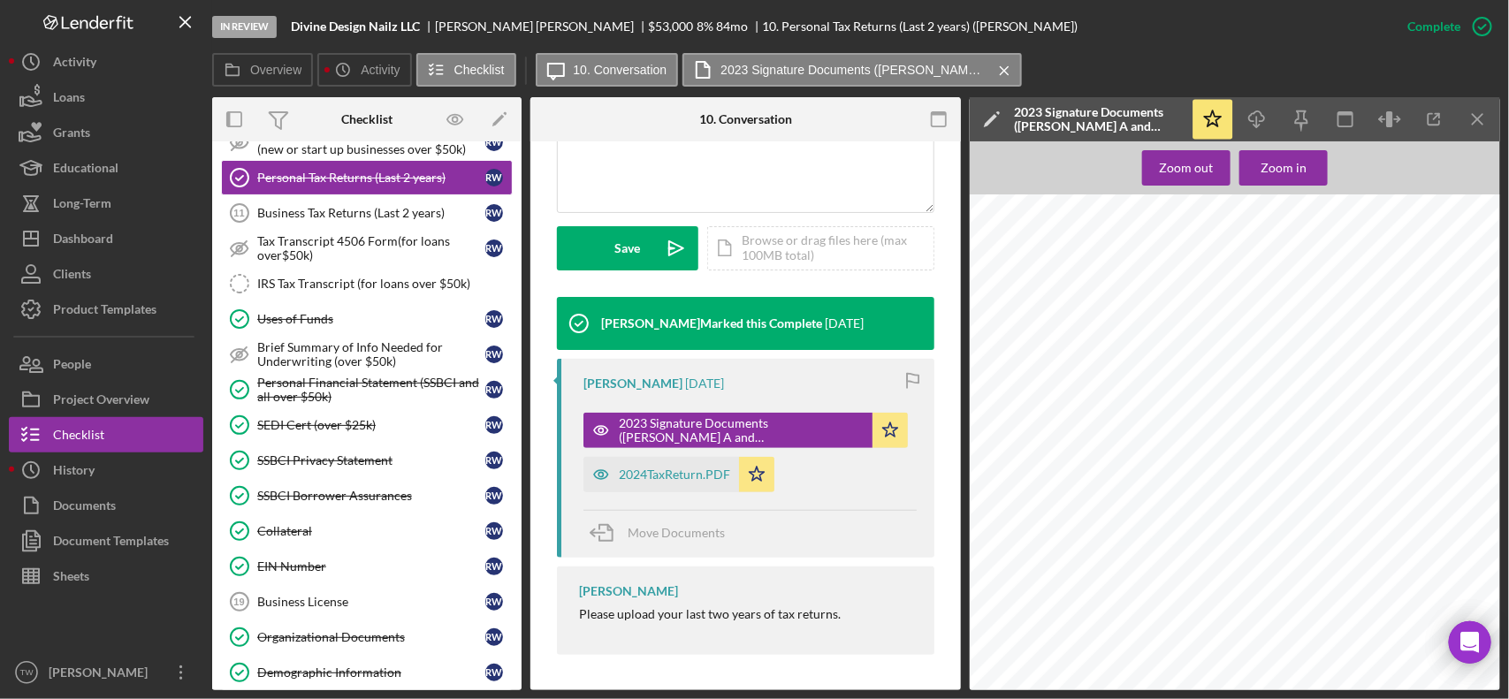
scroll to position [552, 0]
click at [104, 241] on div "Dashboard" at bounding box center [83, 241] width 60 height 40
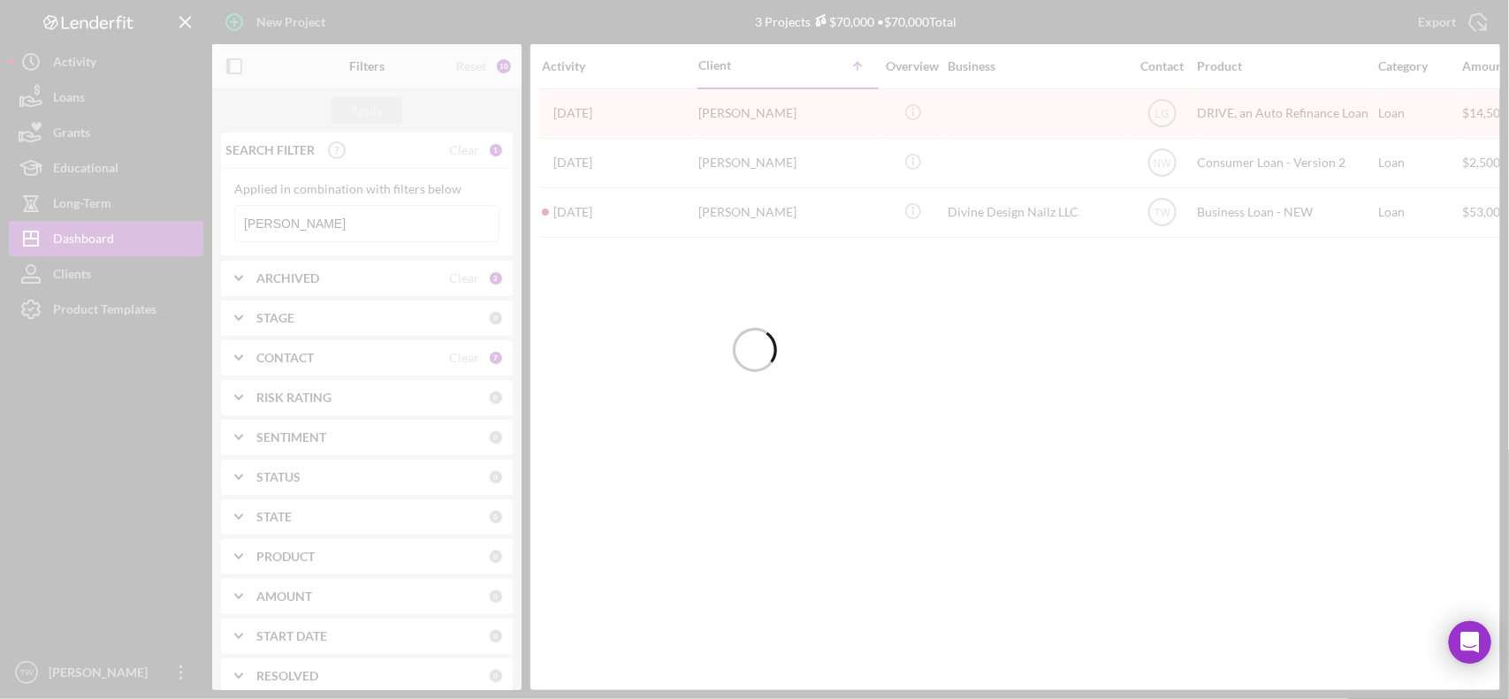
click at [320, 227] on div at bounding box center [754, 349] width 1509 height 699
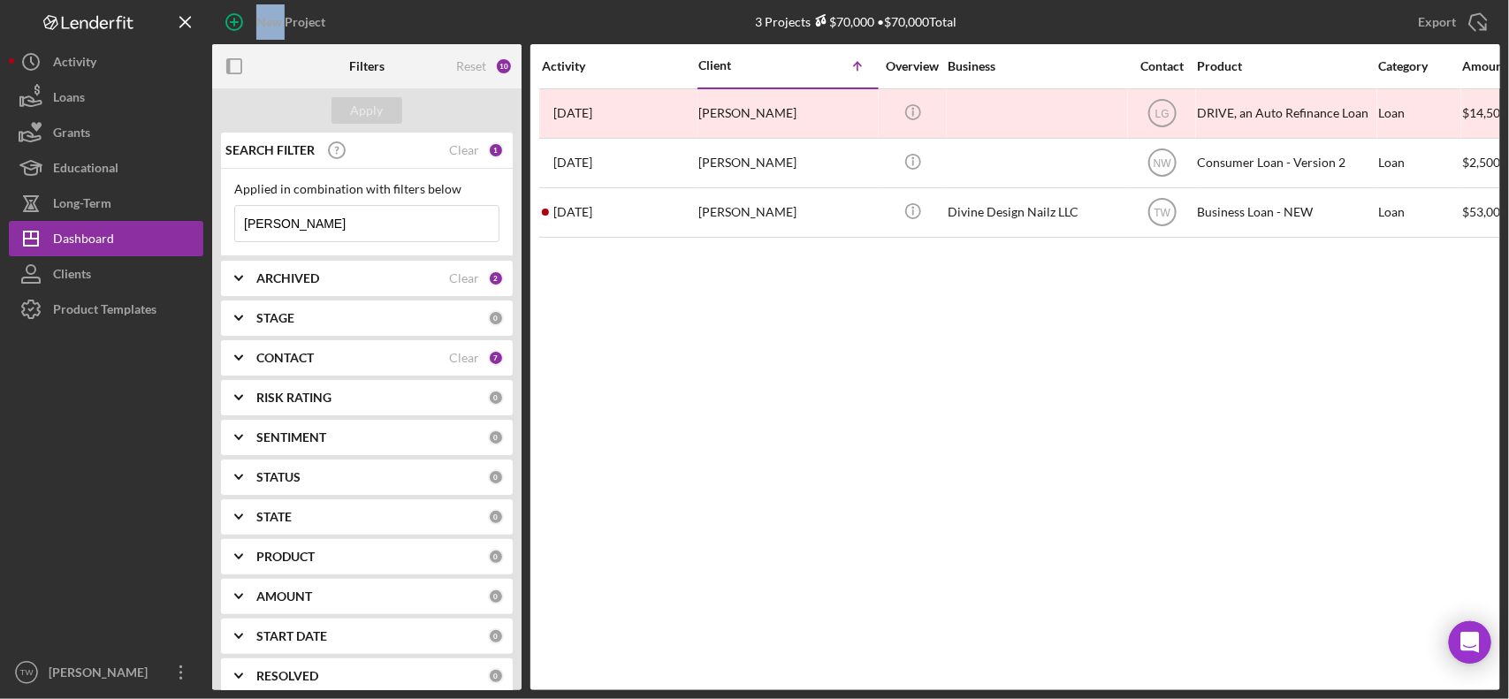
click at [320, 227] on input "wilke" at bounding box center [366, 223] width 263 height 35
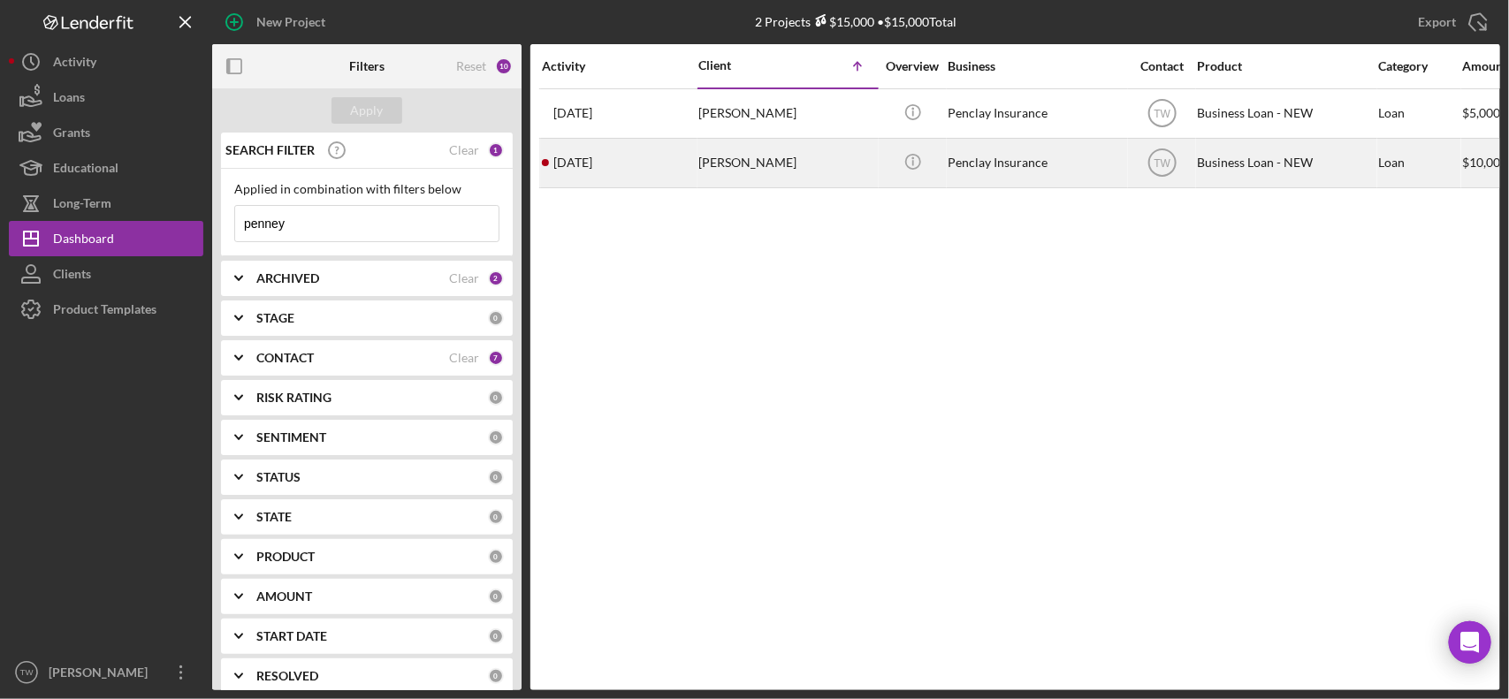
type input "penney"
click at [803, 151] on div "Penney Fields-Burnett" at bounding box center [786, 163] width 177 height 47
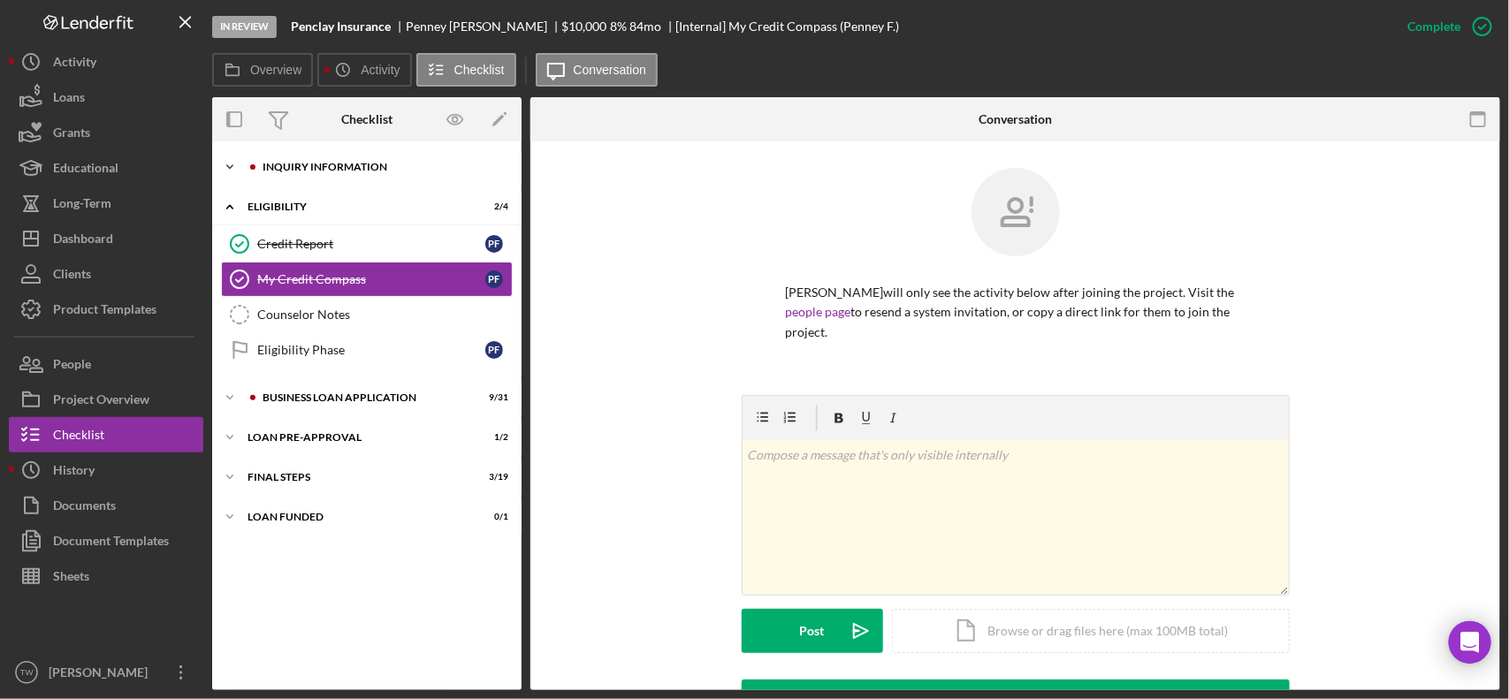
drag, startPoint x: 386, startPoint y: 166, endPoint x: 372, endPoint y: 184, distance: 22.6
click at [384, 166] on div "INQUIRY INFORMATION" at bounding box center [381, 167] width 237 height 11
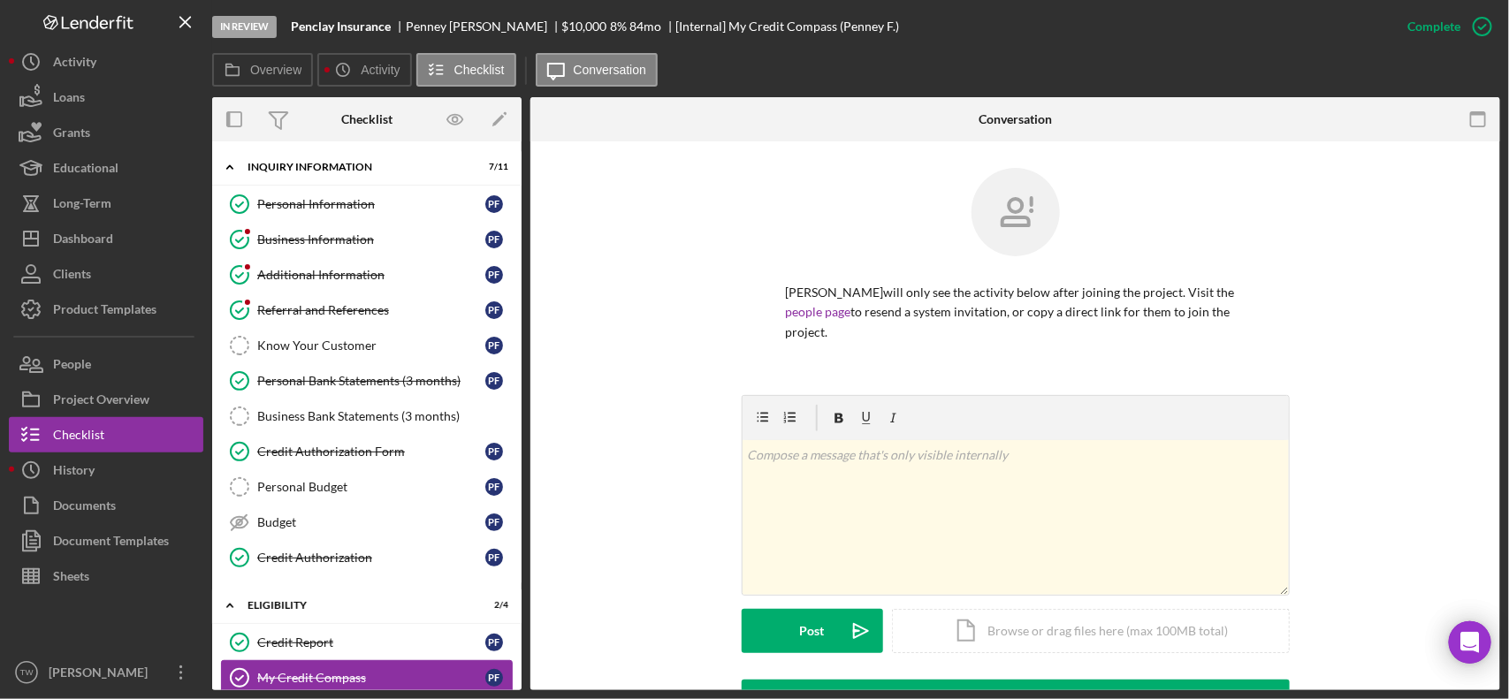
scroll to position [259, 0]
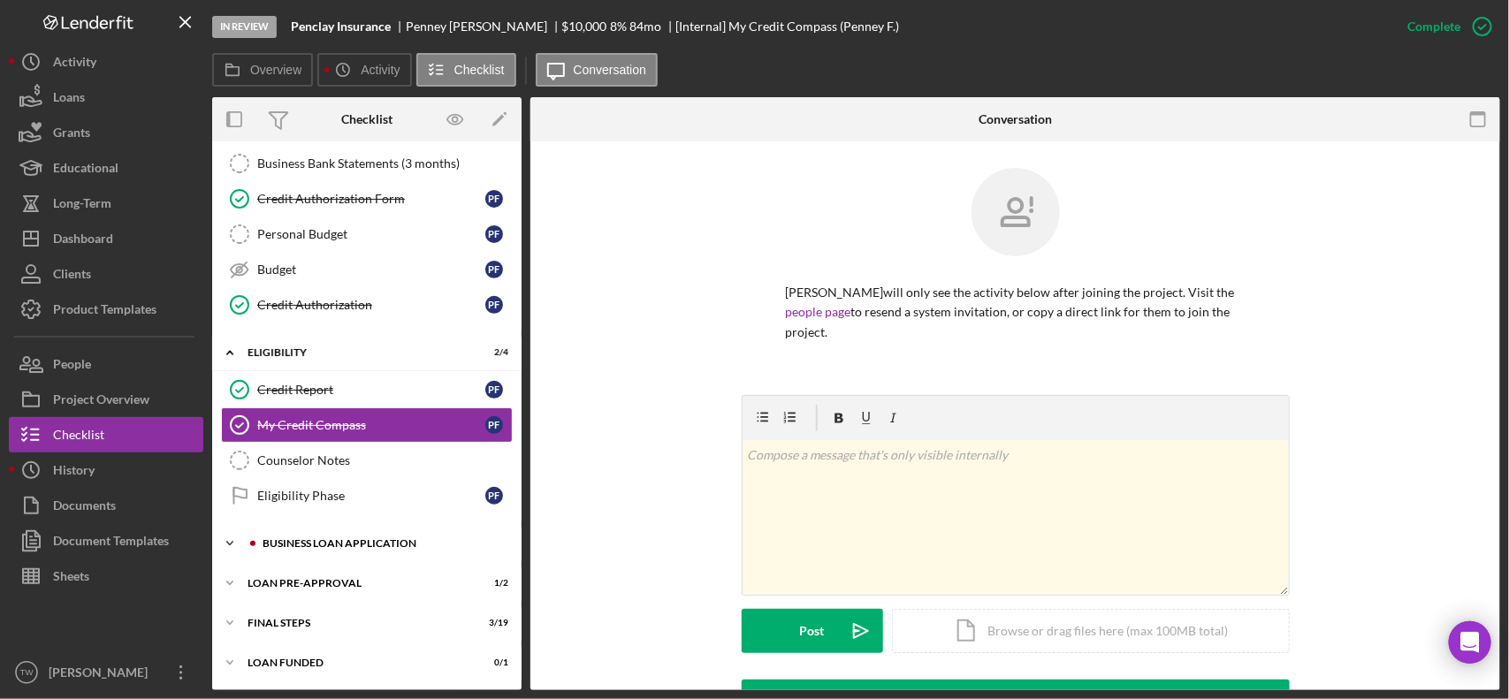
click at [299, 553] on div "Icon/Expander BUSINESS LOAN APPLICATION 9 / 31" at bounding box center [366, 543] width 309 height 35
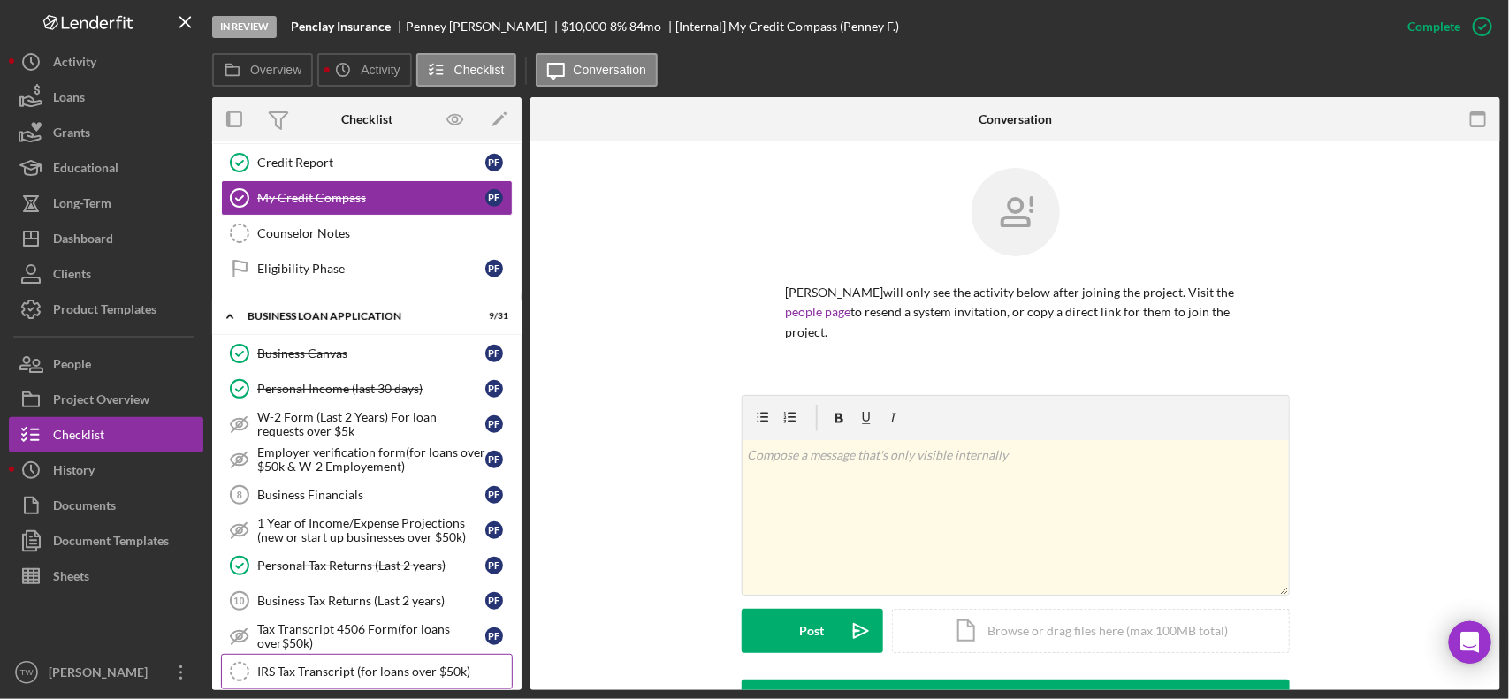
scroll to position [811, 0]
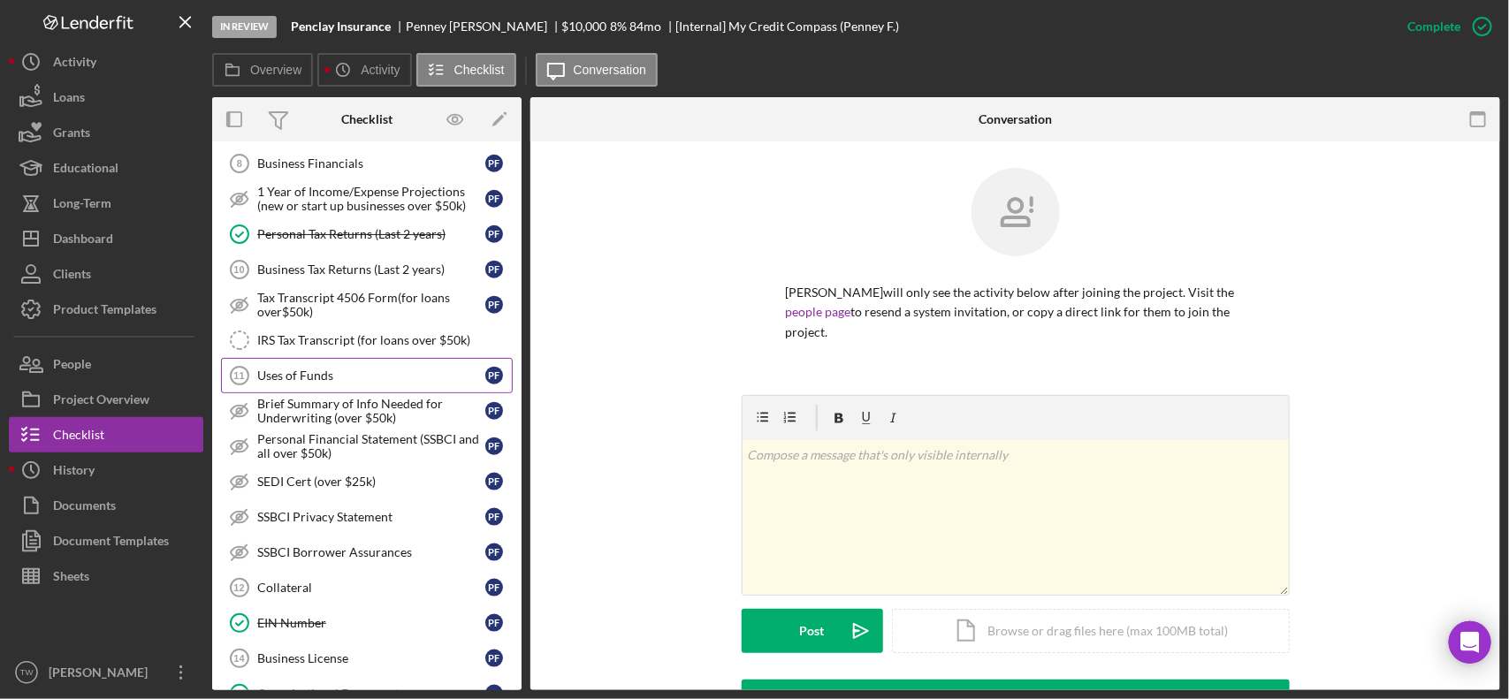
click at [321, 383] on div "Uses of Funds" at bounding box center [371, 376] width 228 height 14
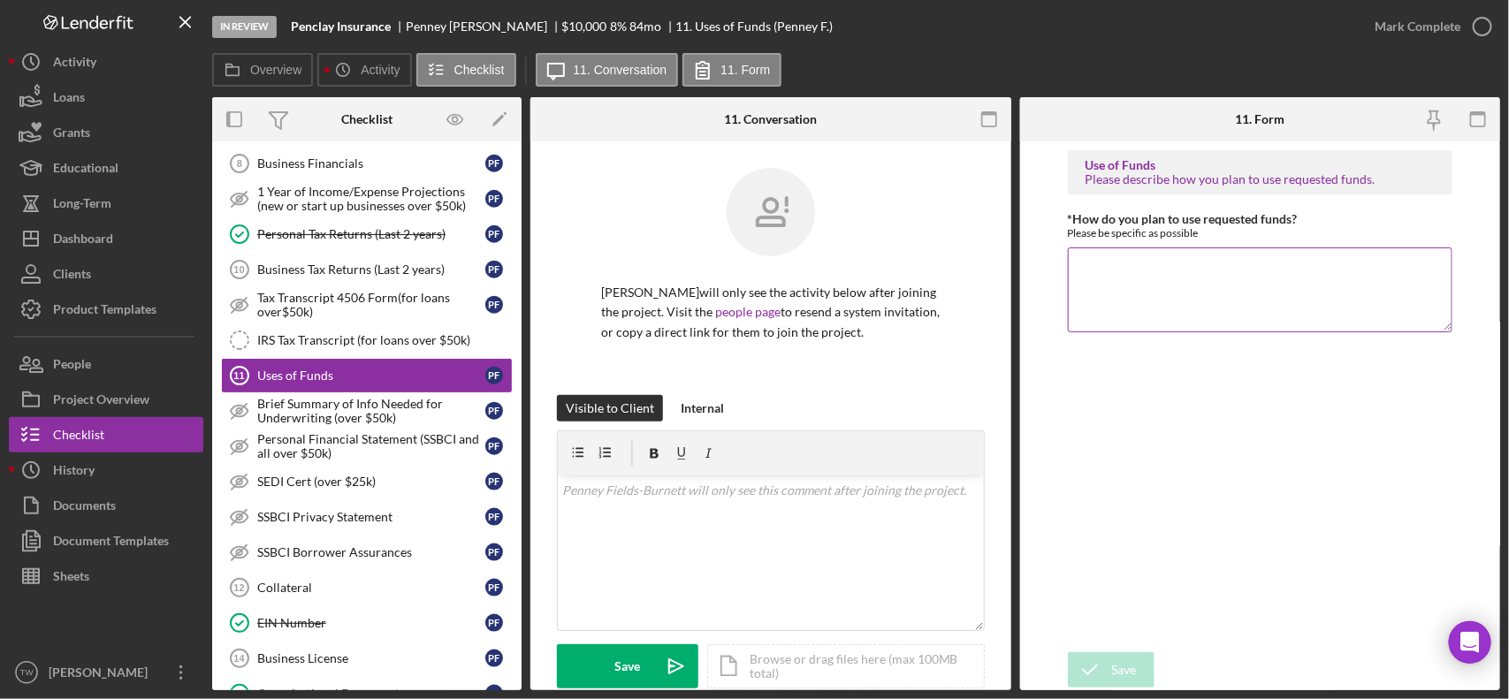
click at [1212, 278] on textarea "*How do you plan to use requested funds?" at bounding box center [1260, 289] width 384 height 85
type textarea "marketing and advertising"
click at [1110, 674] on icon "submit" at bounding box center [1090, 670] width 44 height 44
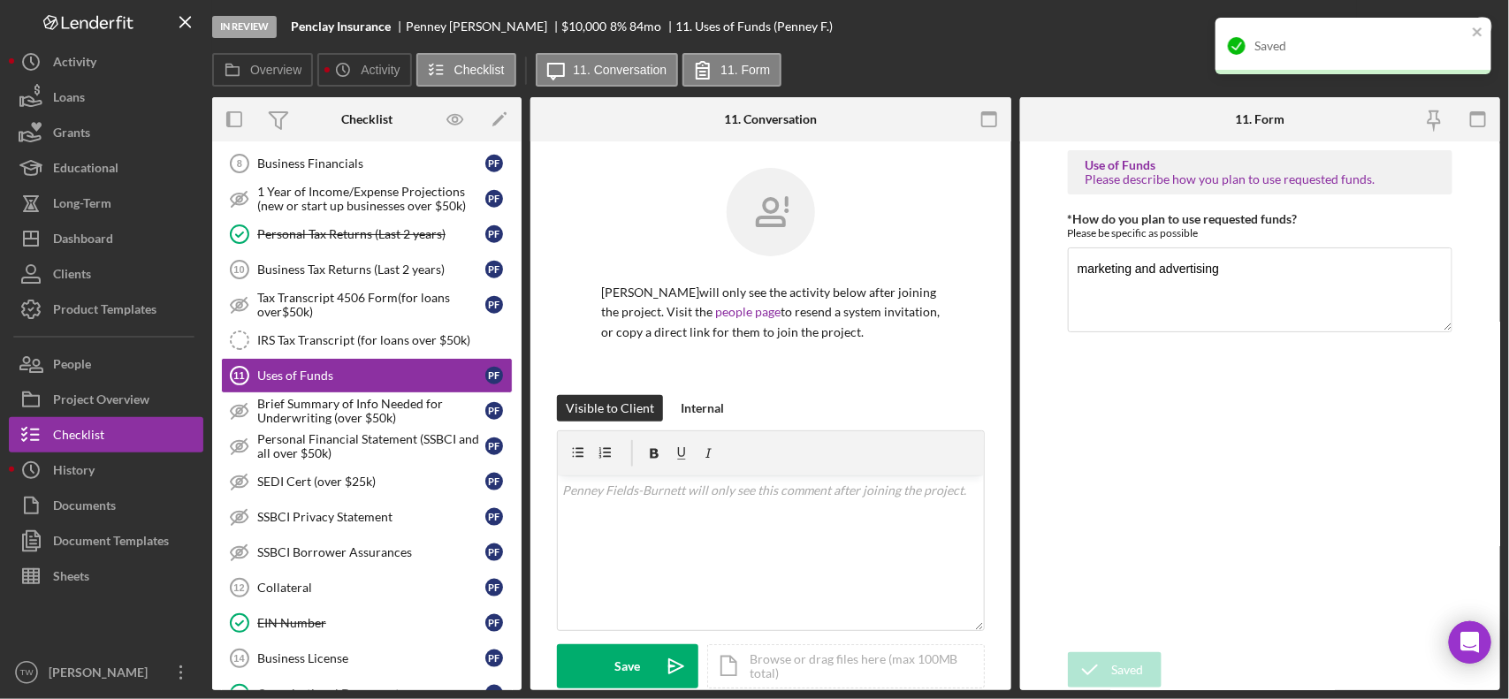
click at [1355, 399] on div "Use of Funds Please describe how you plan to use requested funds. *How do you p…" at bounding box center [1260, 396] width 384 height 493
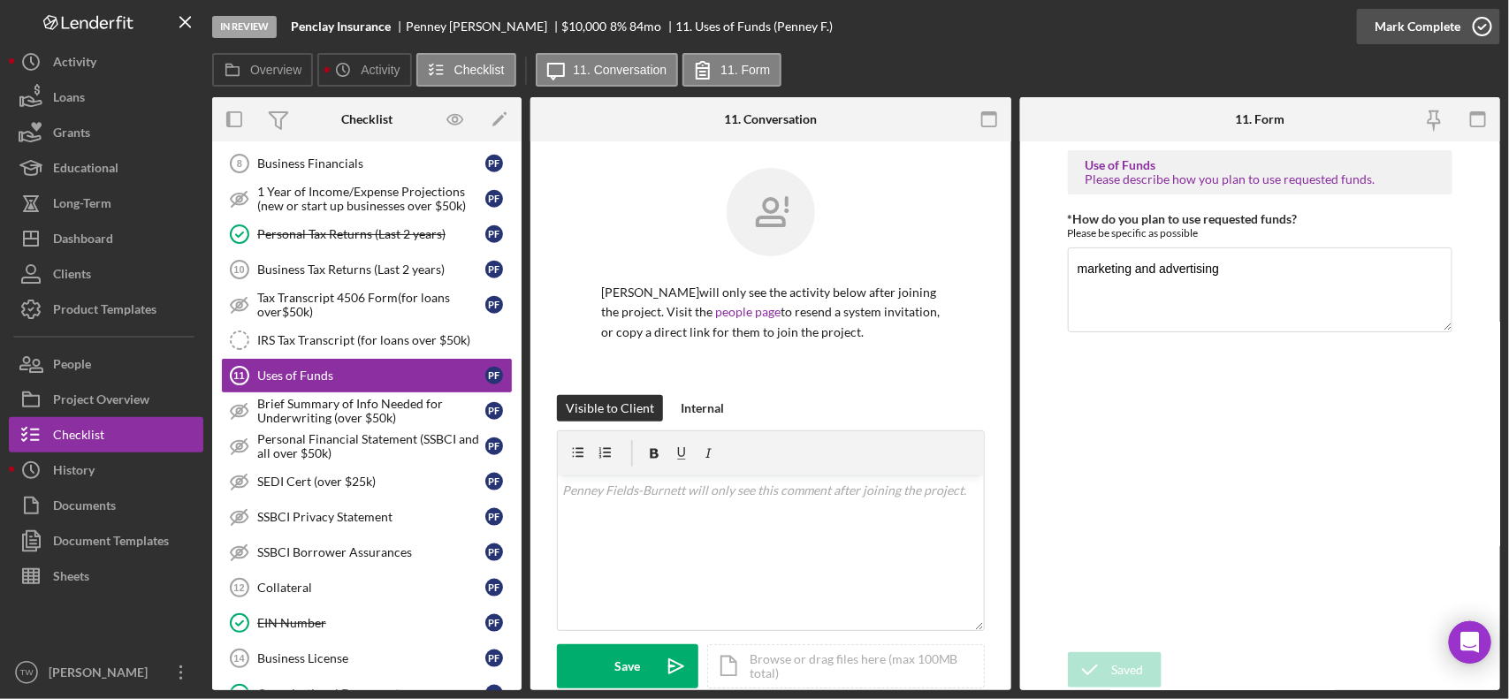
click at [1426, 32] on div "Mark Complete" at bounding box center [1417, 26] width 86 height 35
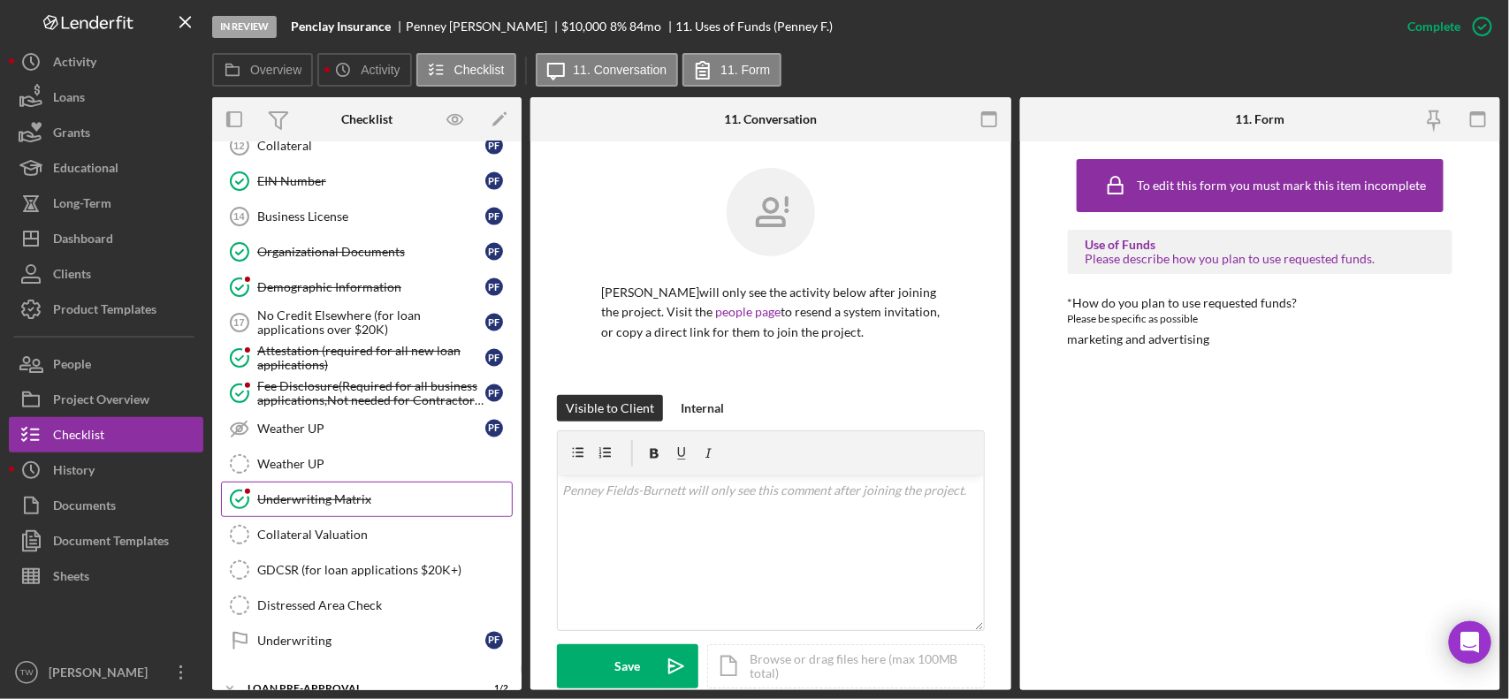
scroll to position [1364, 0]
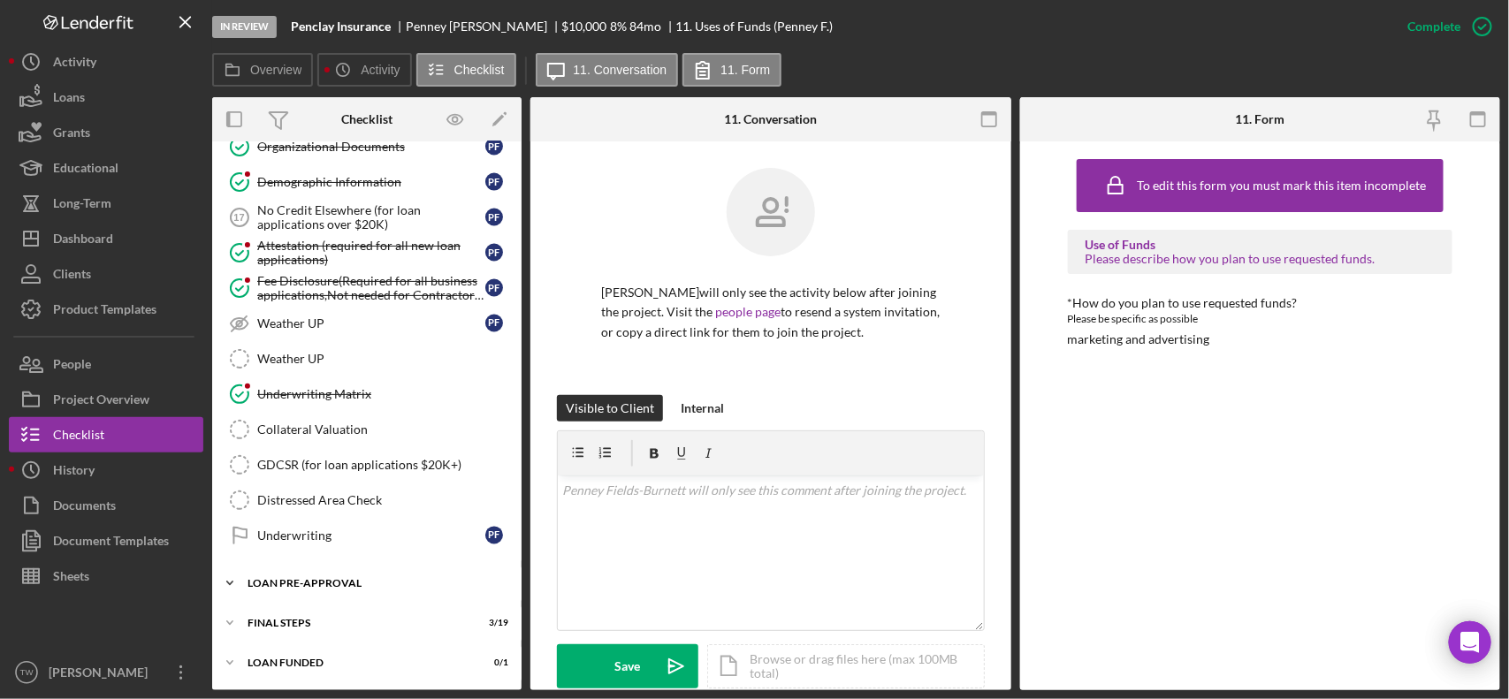
click at [334, 601] on div "Icon/Expander LOAN PRE-APPROVAL 1 / 2" at bounding box center [366, 583] width 309 height 35
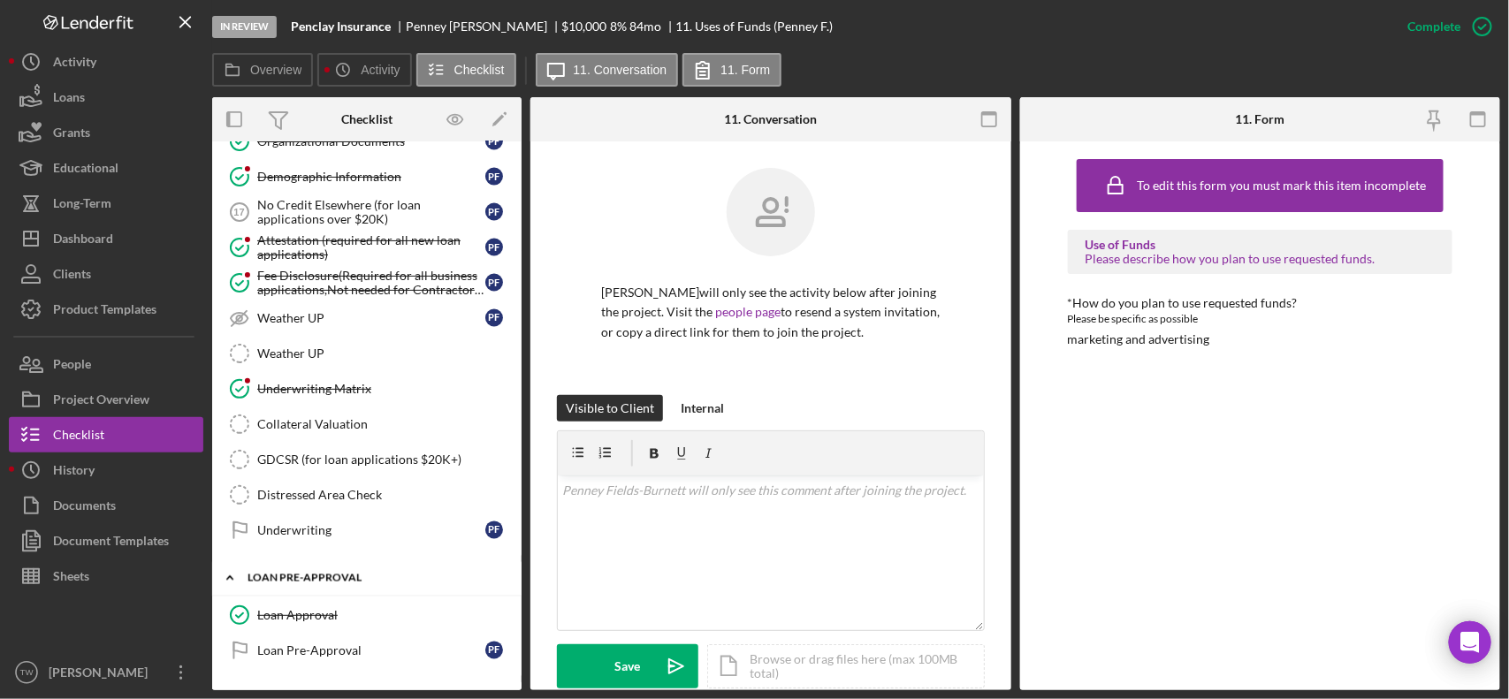
scroll to position [1460, 0]
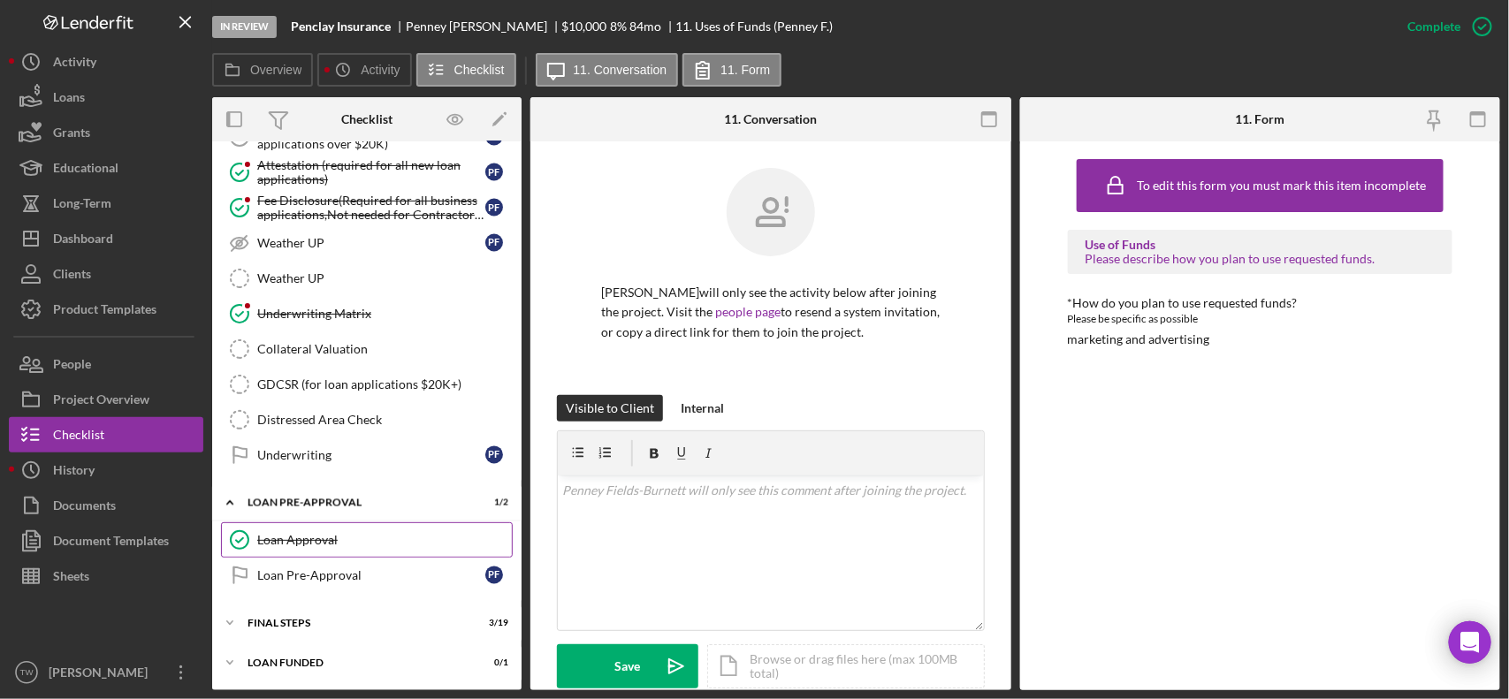
click at [312, 549] on link "Loan Approval Loan Approval" at bounding box center [367, 539] width 292 height 35
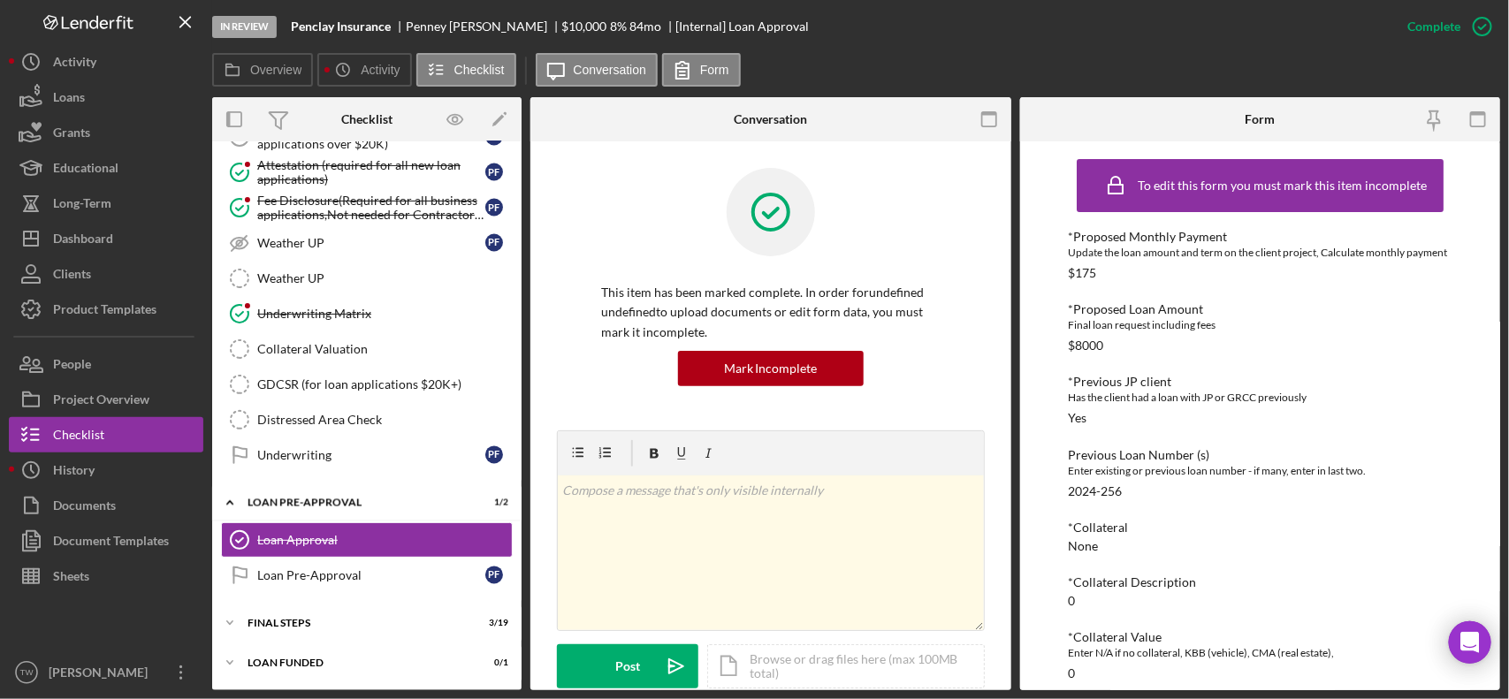
scroll to position [331, 0]
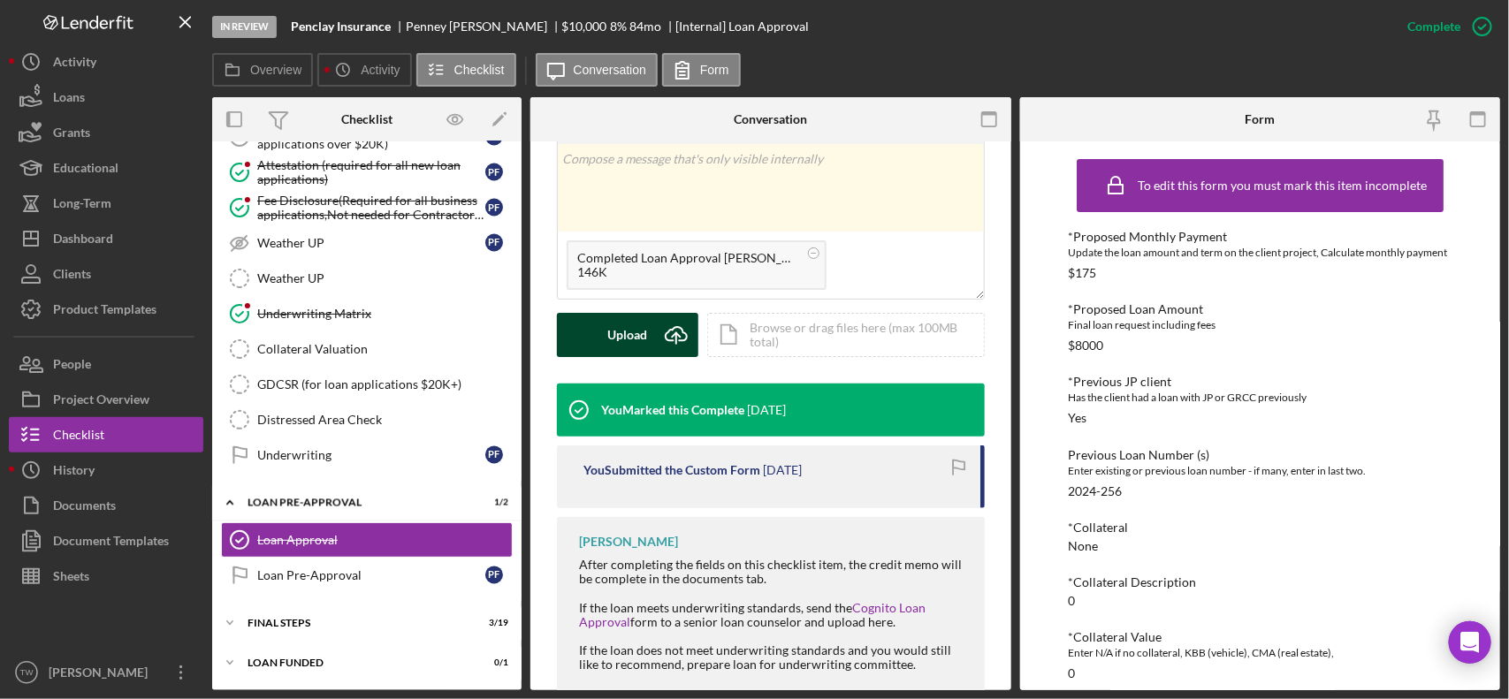
click at [599, 346] on button "Upload Icon/Upload" at bounding box center [627, 335] width 141 height 44
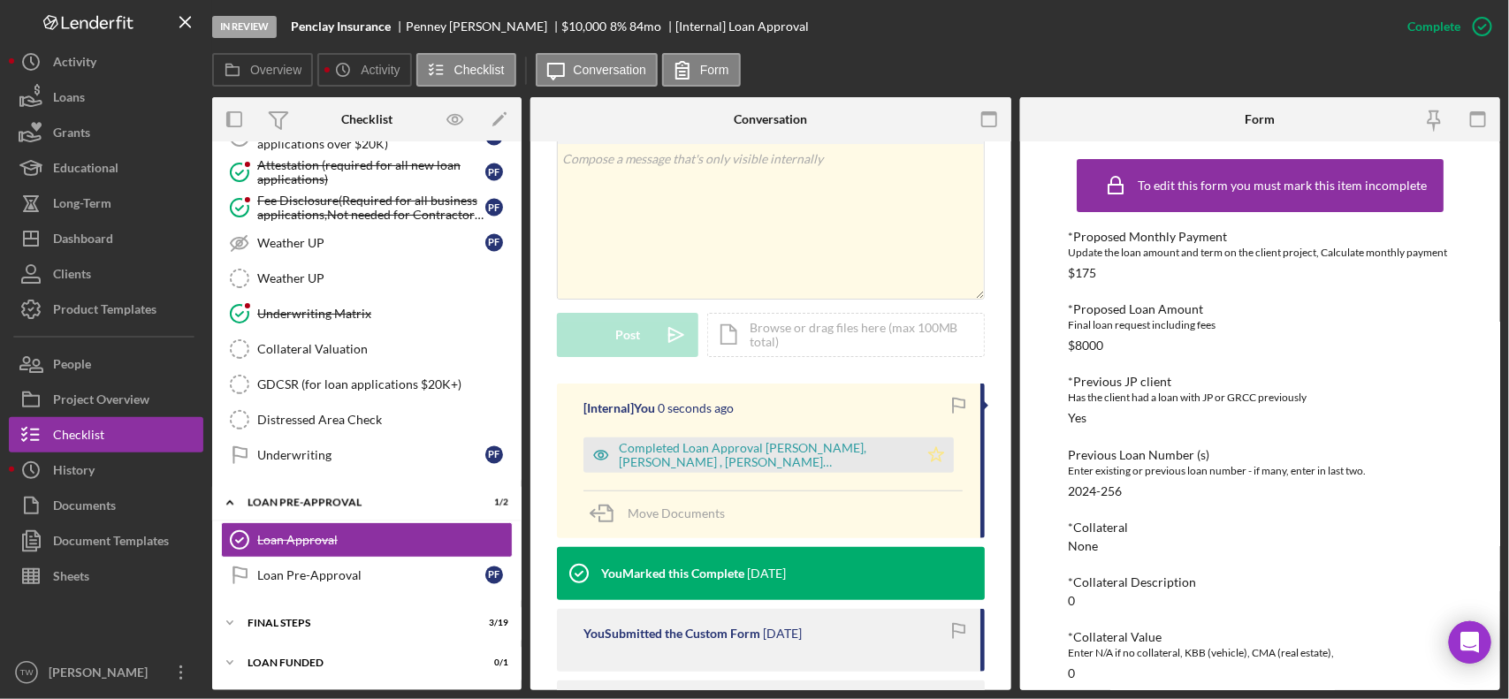
click at [946, 461] on icon "Icon/Star" at bounding box center [935, 455] width 35 height 35
click at [330, 620] on div "FINAL STEPS" at bounding box center [373, 623] width 252 height 11
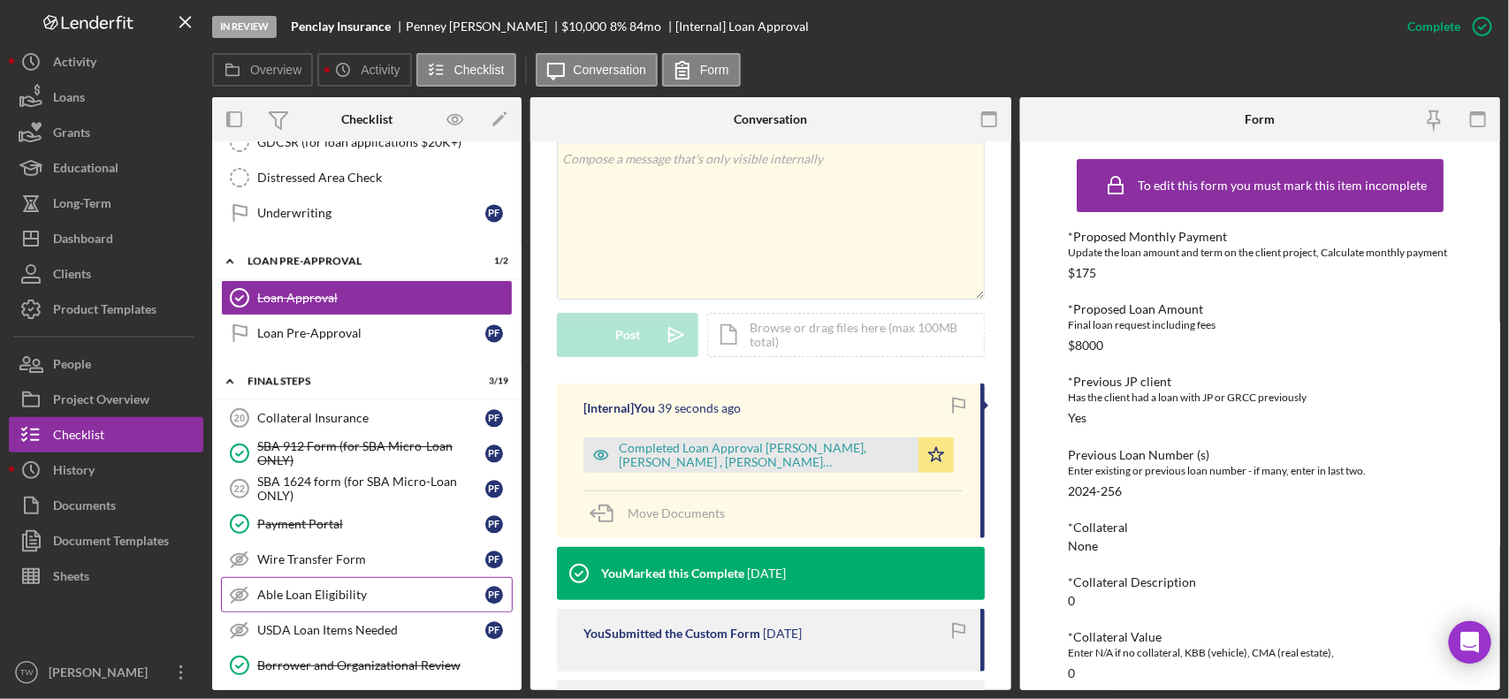
scroll to position [1902, 0]
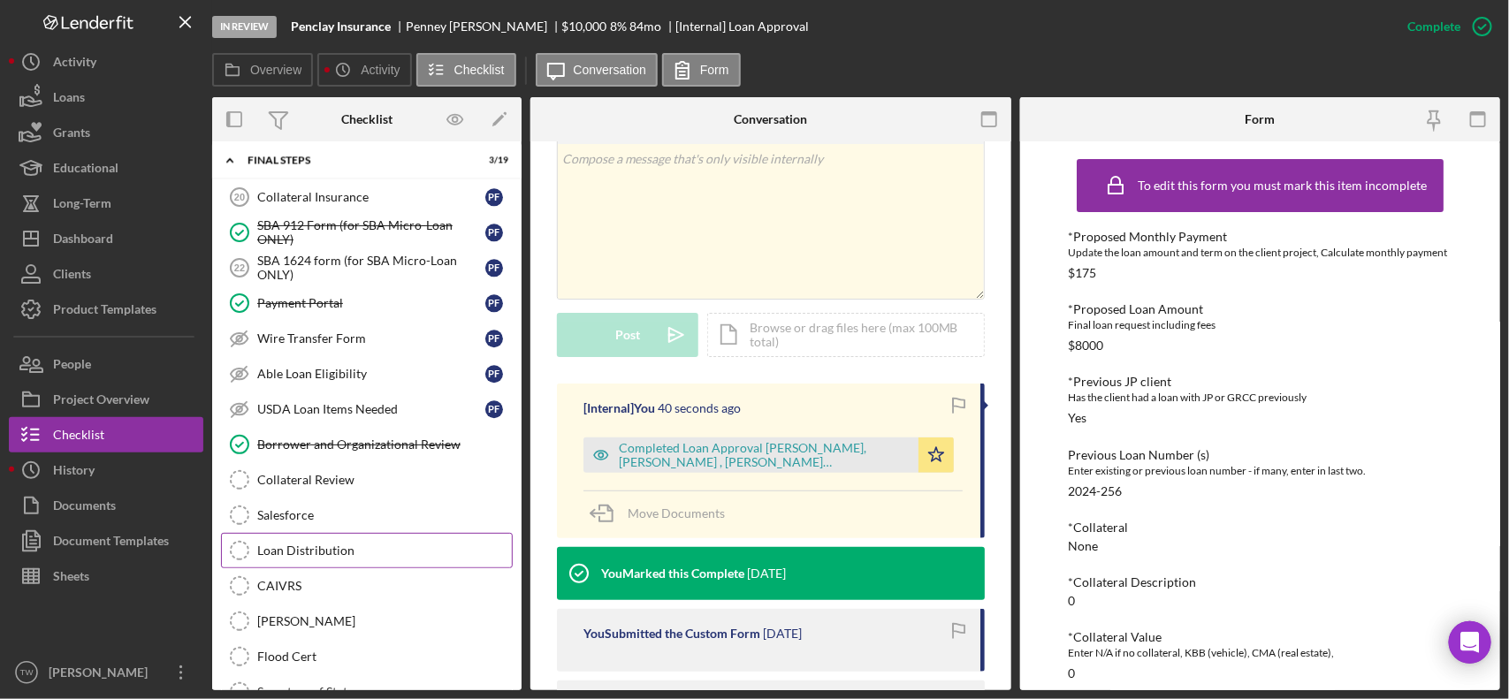
click at [336, 558] on div "Loan Distribution" at bounding box center [384, 551] width 255 height 14
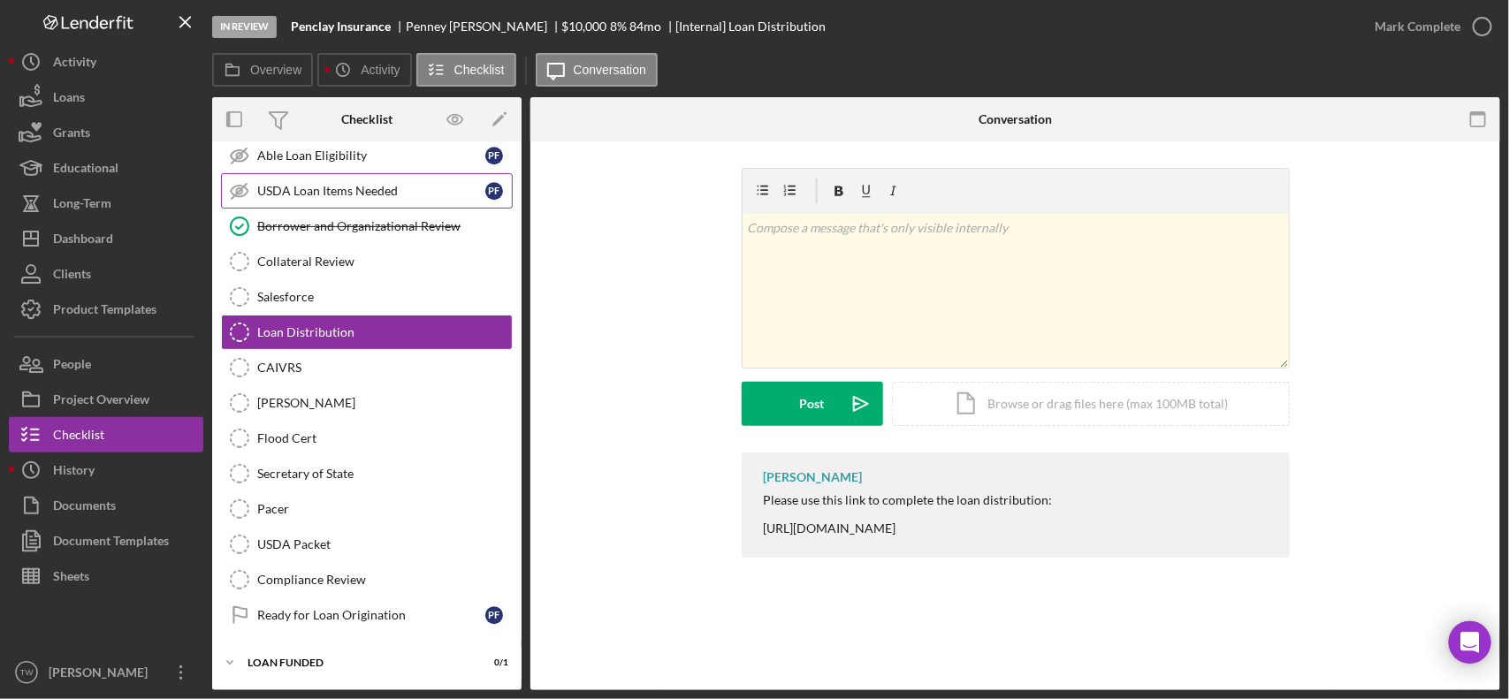
scroll to position [1818, 0]
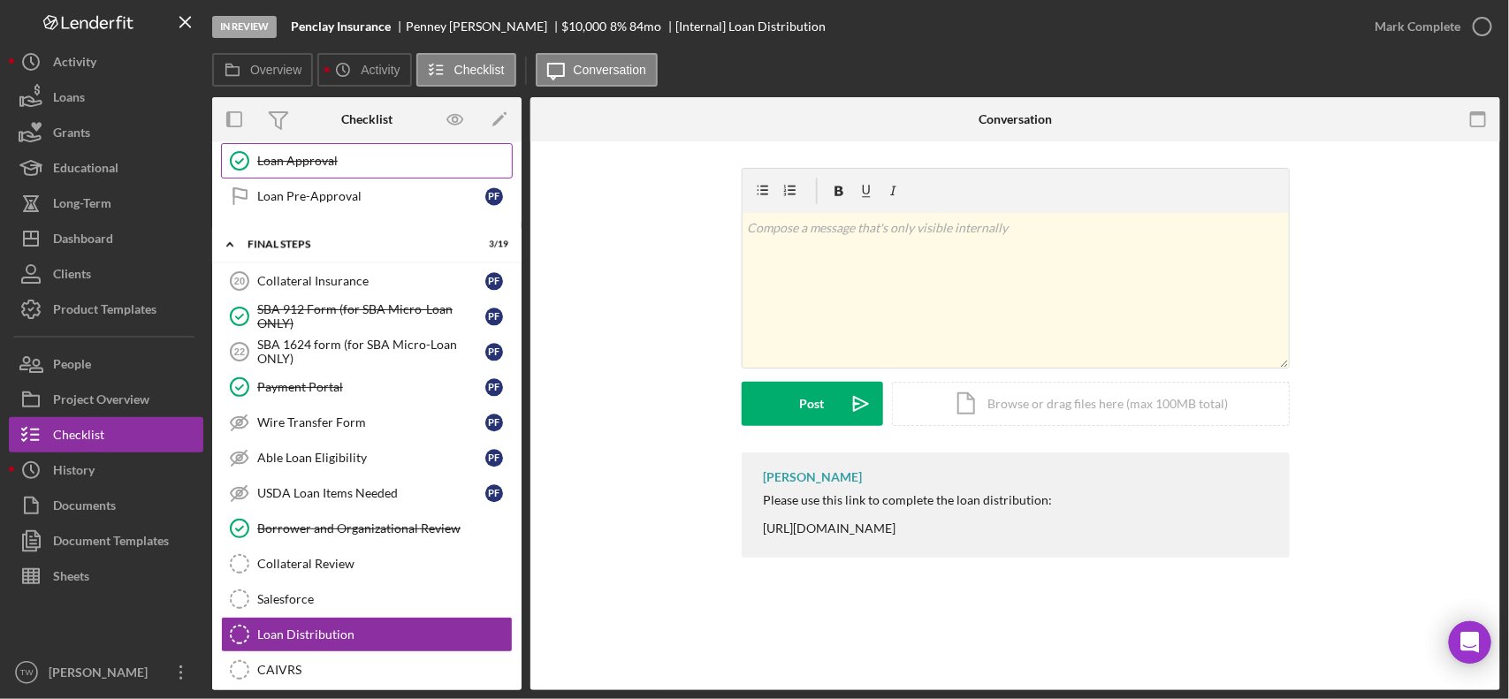
click at [333, 179] on link "Loan Approval Loan Approval" at bounding box center [367, 160] width 292 height 35
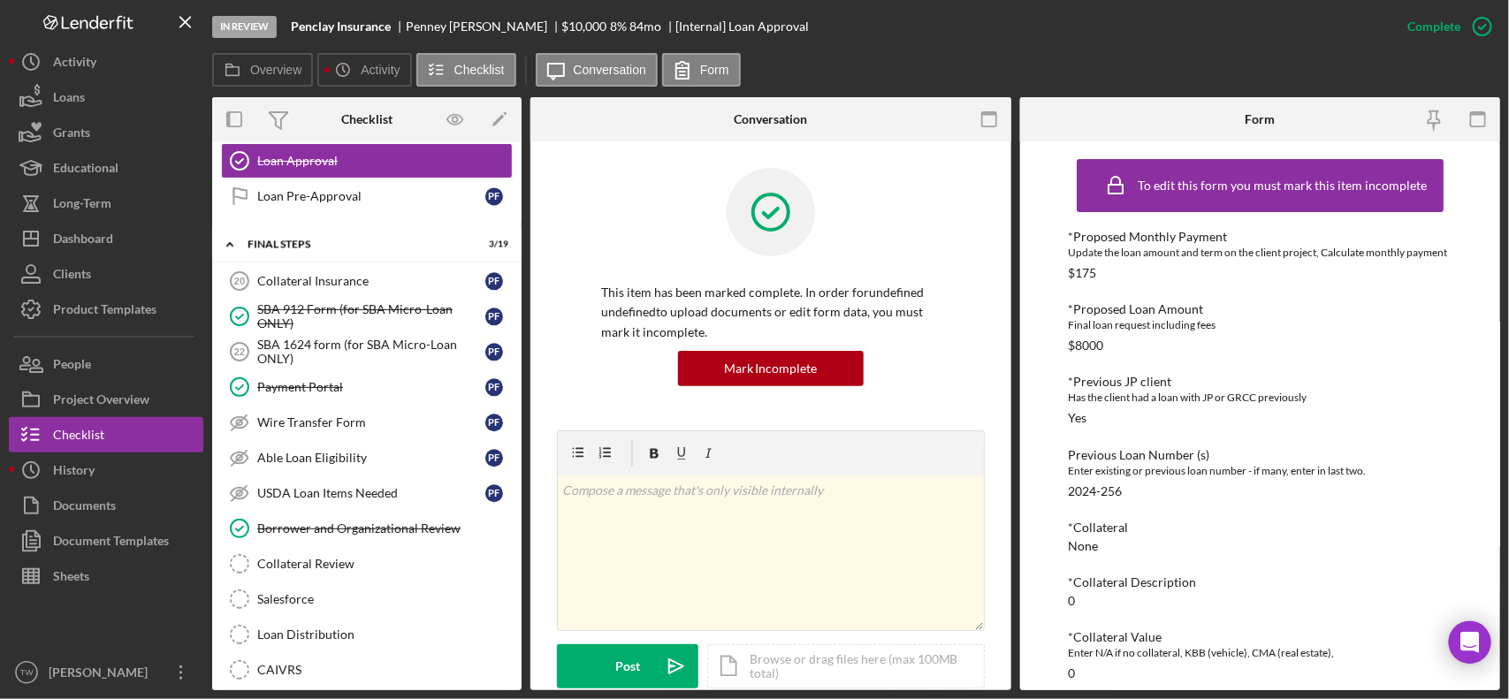
scroll to position [442, 0]
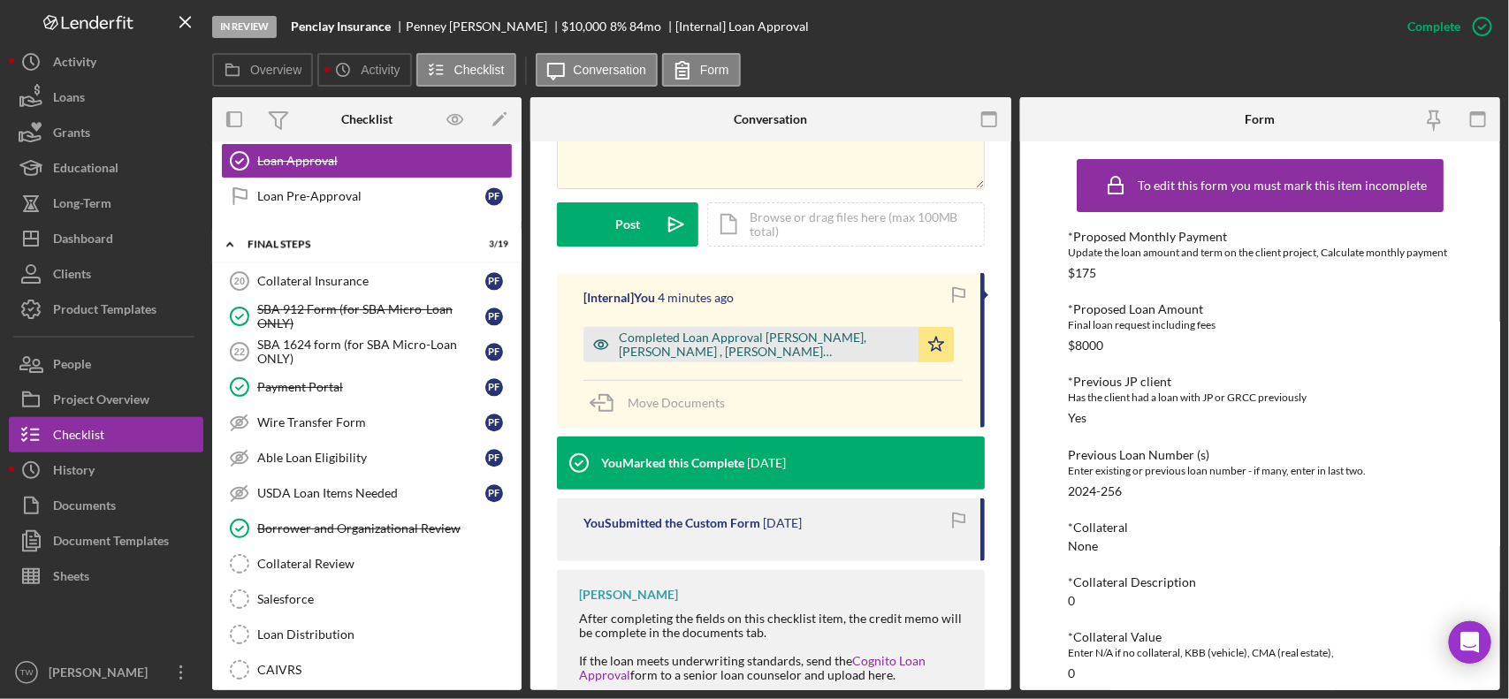
click at [833, 354] on div "Completed Loan Approval Williams, Travis , Penney Fields Burnette.pdf" at bounding box center [764, 345] width 291 height 28
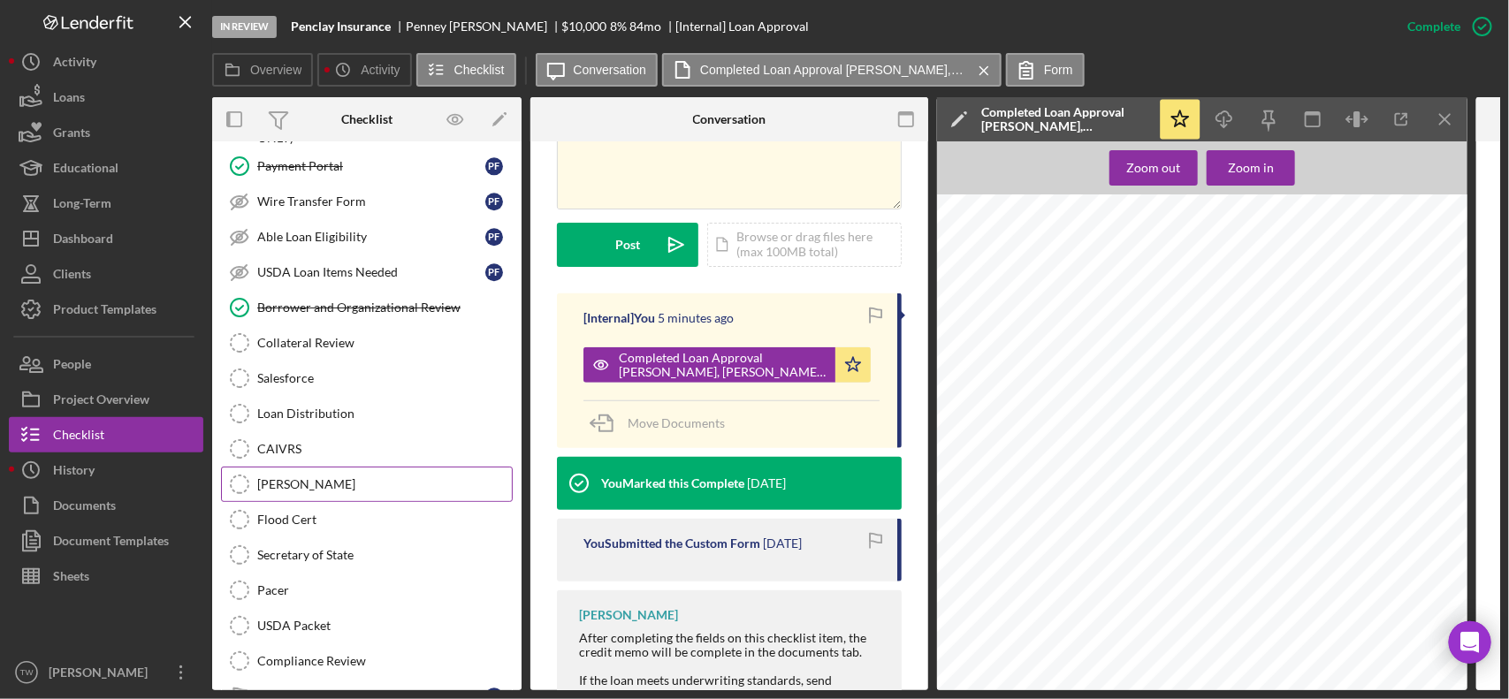
scroll to position [2149, 0]
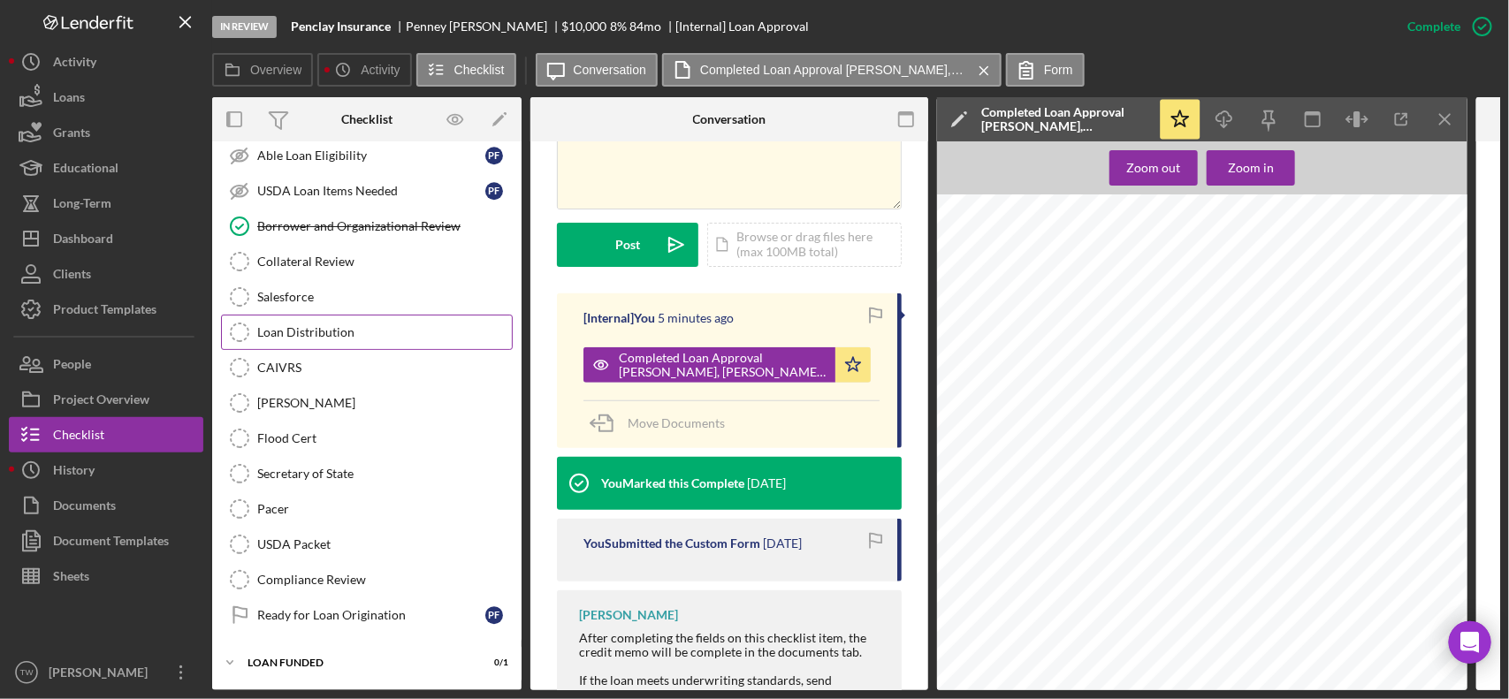
click at [346, 325] on div "Loan Distribution" at bounding box center [384, 332] width 255 height 14
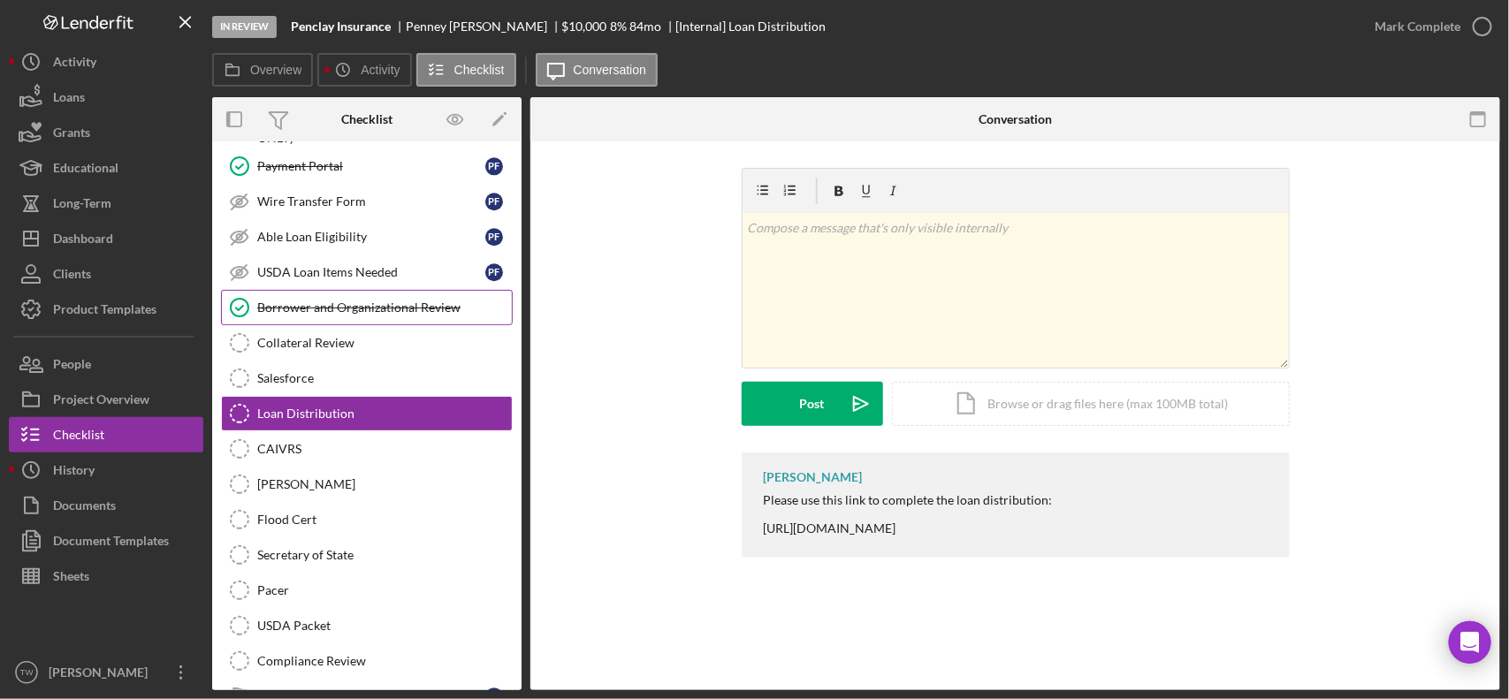
scroll to position [1818, 0]
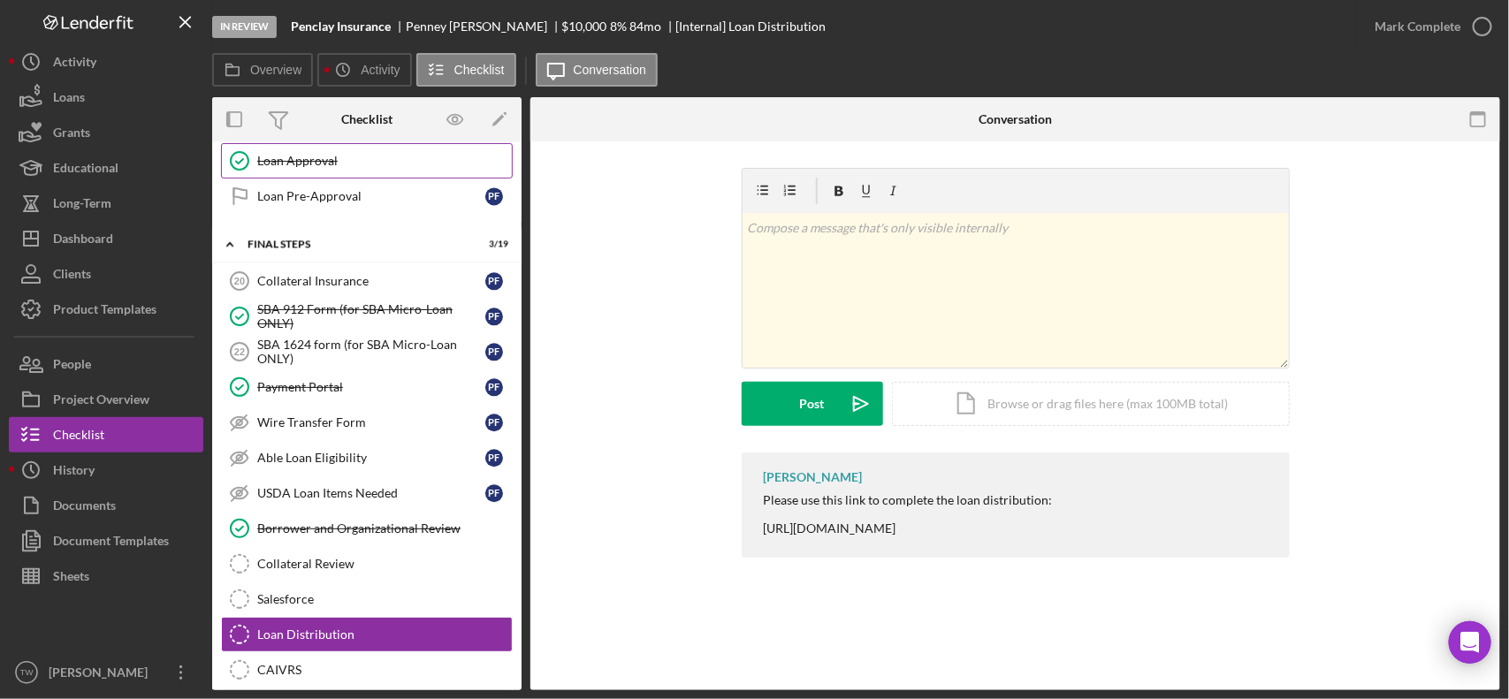
click at [296, 179] on link "Loan Approval Loan Approval" at bounding box center [367, 160] width 292 height 35
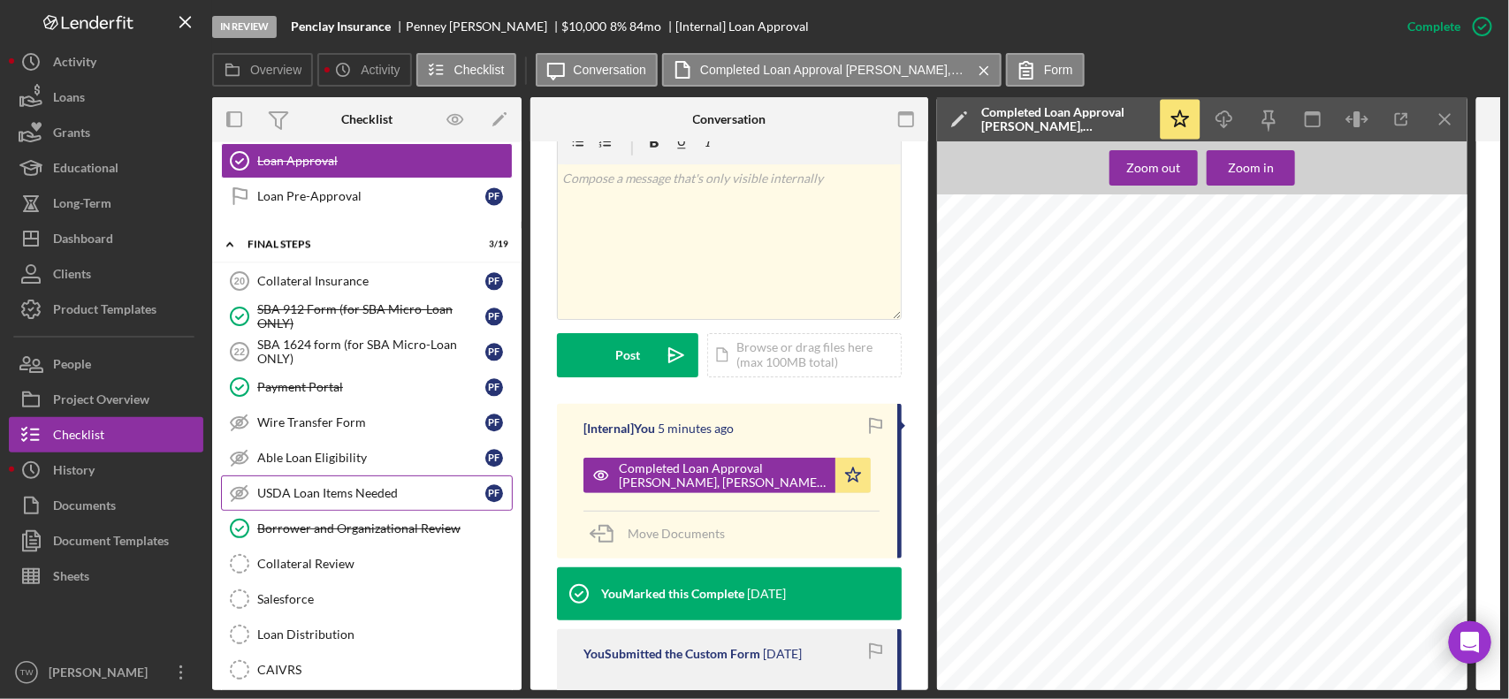
scroll to position [2039, 0]
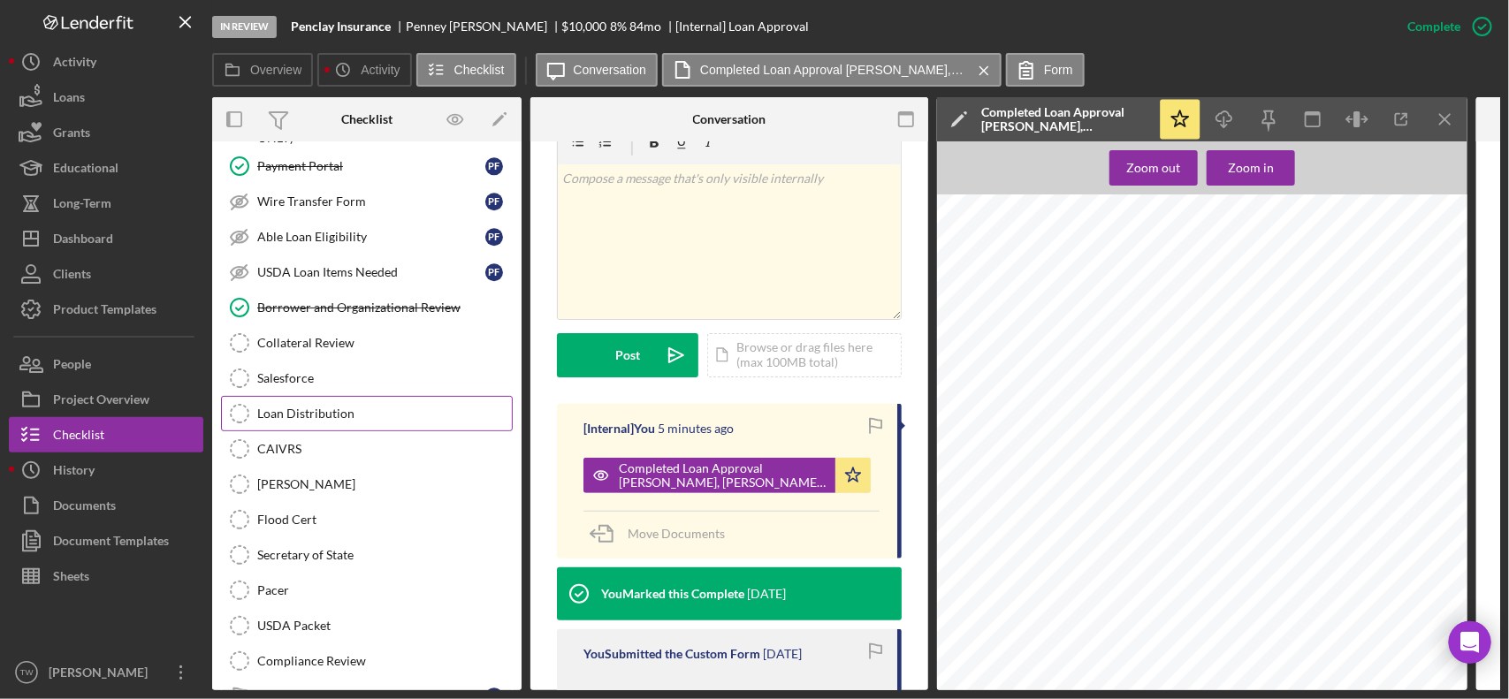
drag, startPoint x: 312, startPoint y: 434, endPoint x: 320, endPoint y: 438, distance: 9.1
click at [312, 421] on div "Loan Distribution" at bounding box center [384, 414] width 255 height 14
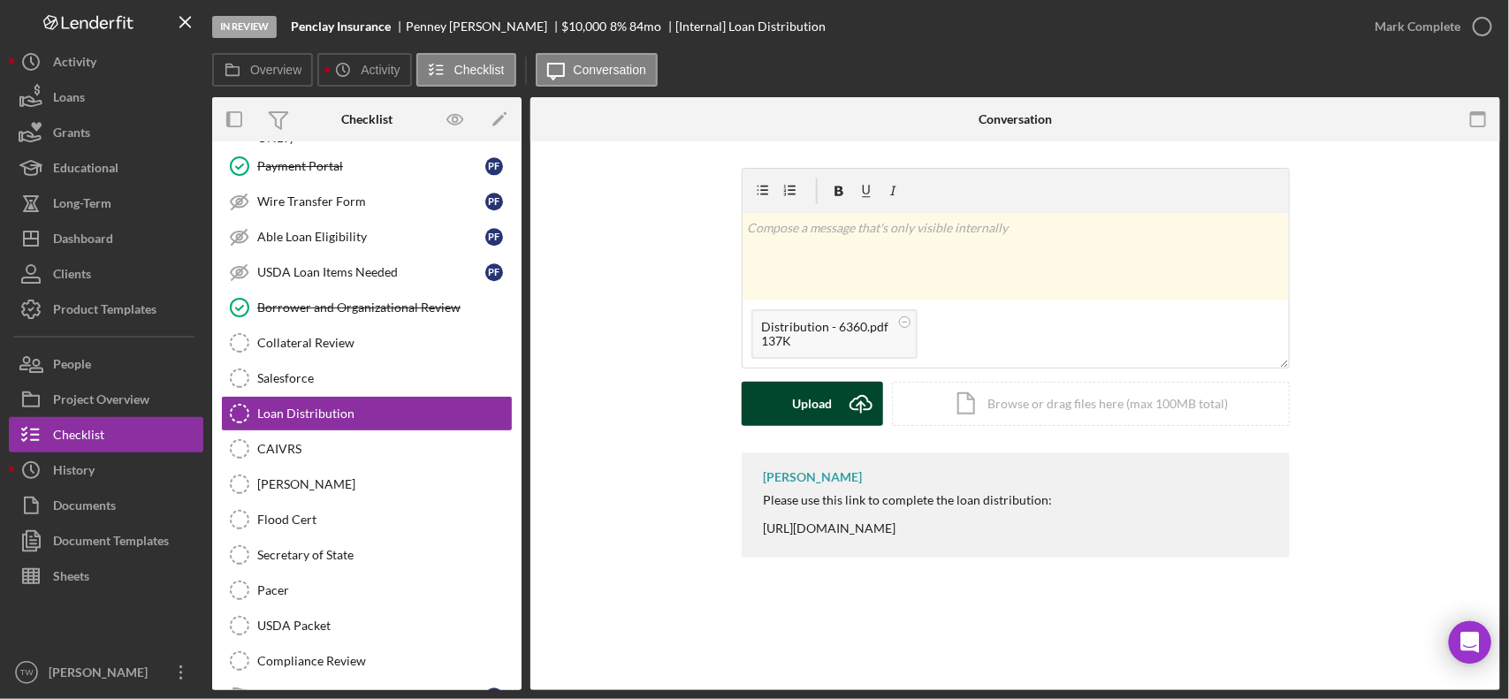
click at [796, 403] on div "Upload" at bounding box center [812, 404] width 40 height 44
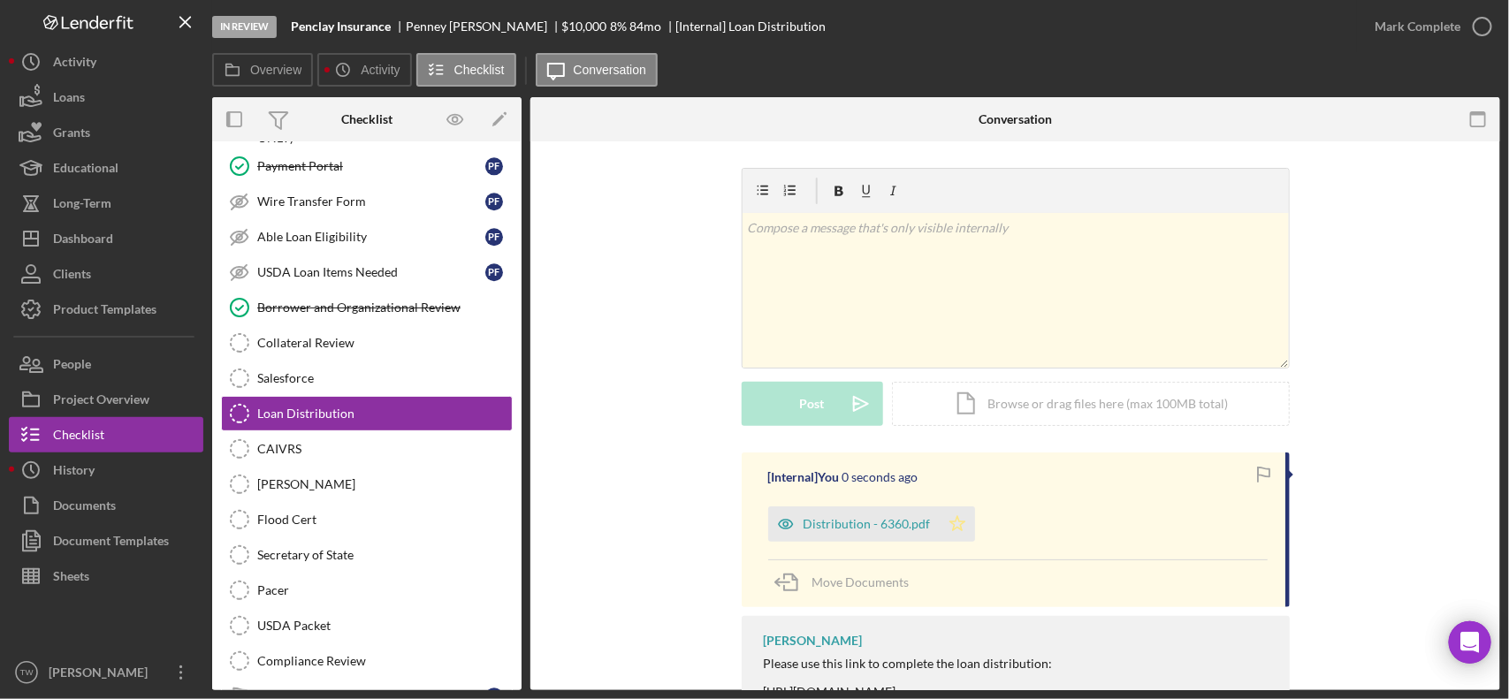
click at [955, 532] on icon "Icon/Star" at bounding box center [957, 523] width 35 height 35
click at [1452, 24] on div "Mark Complete" at bounding box center [1417, 26] width 86 height 35
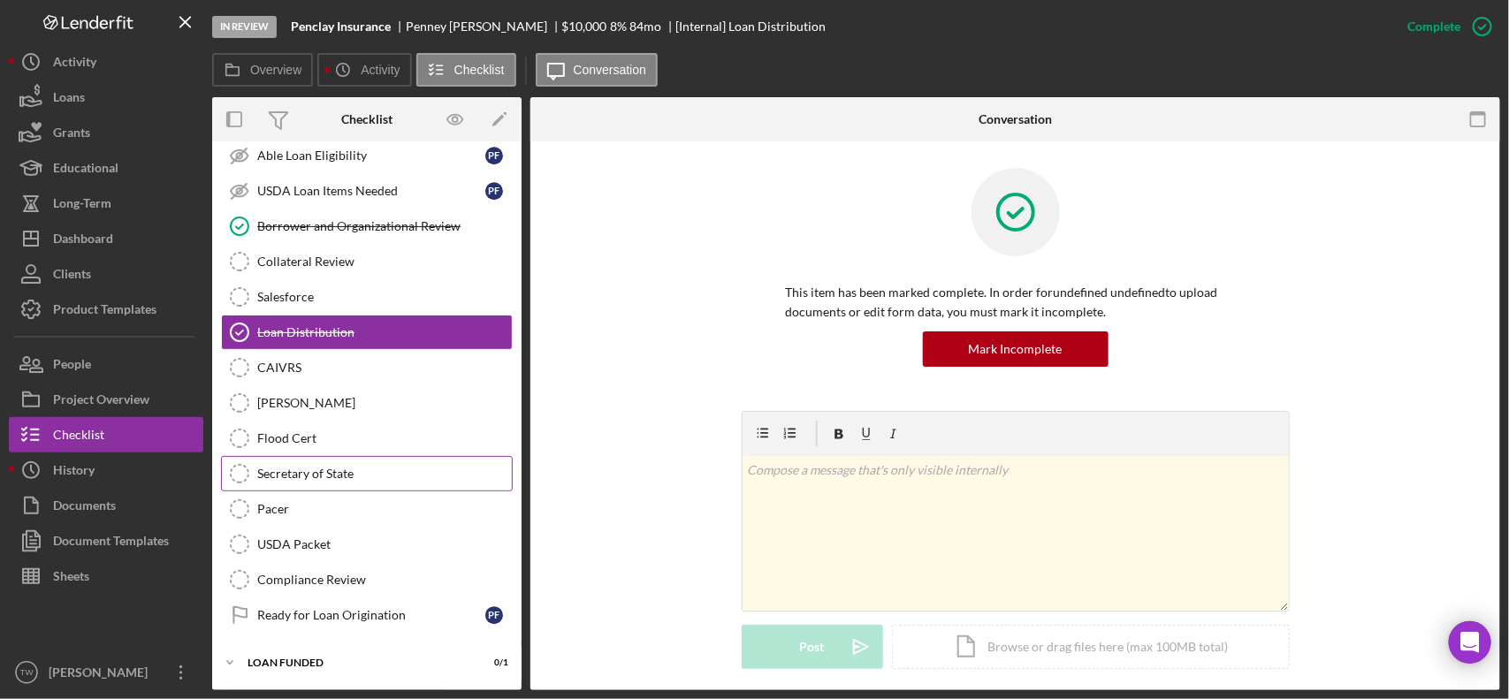
scroll to position [1818, 0]
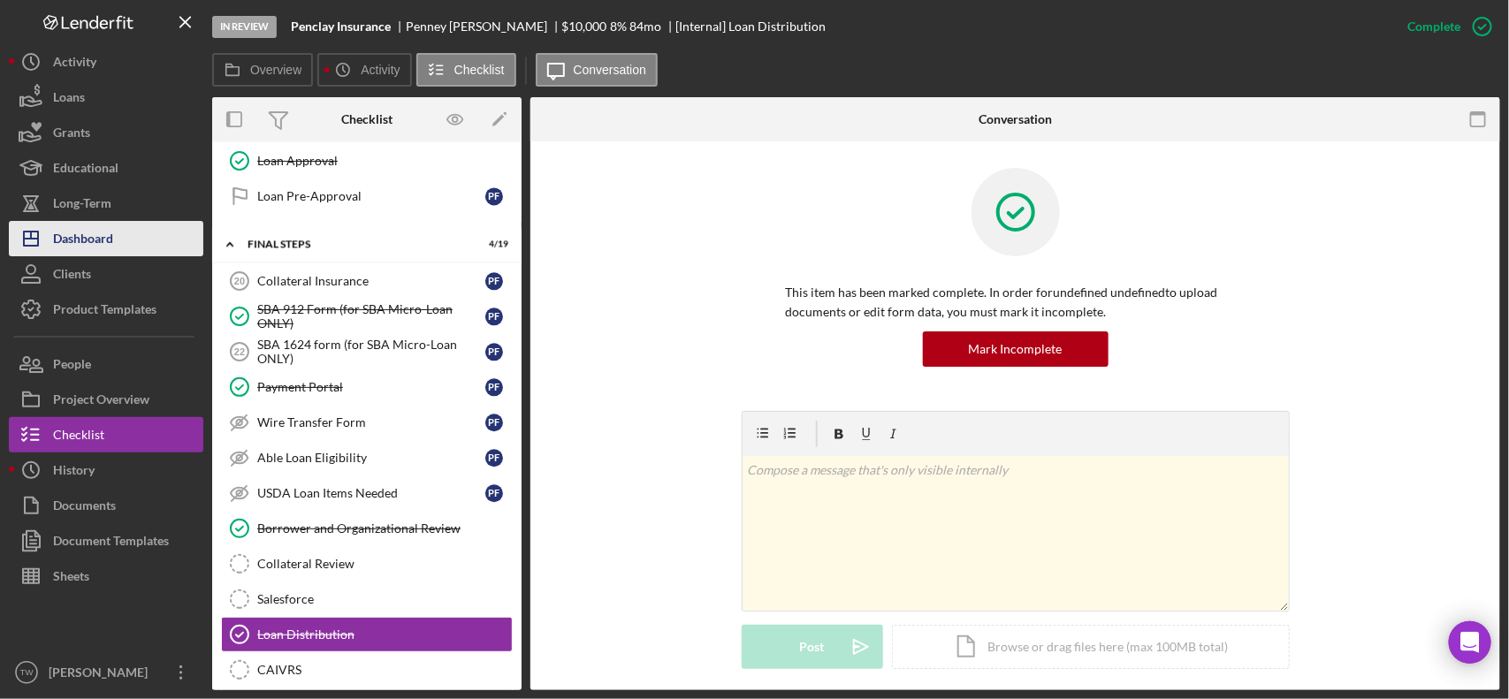
click at [111, 228] on div "Dashboard" at bounding box center [83, 241] width 60 height 40
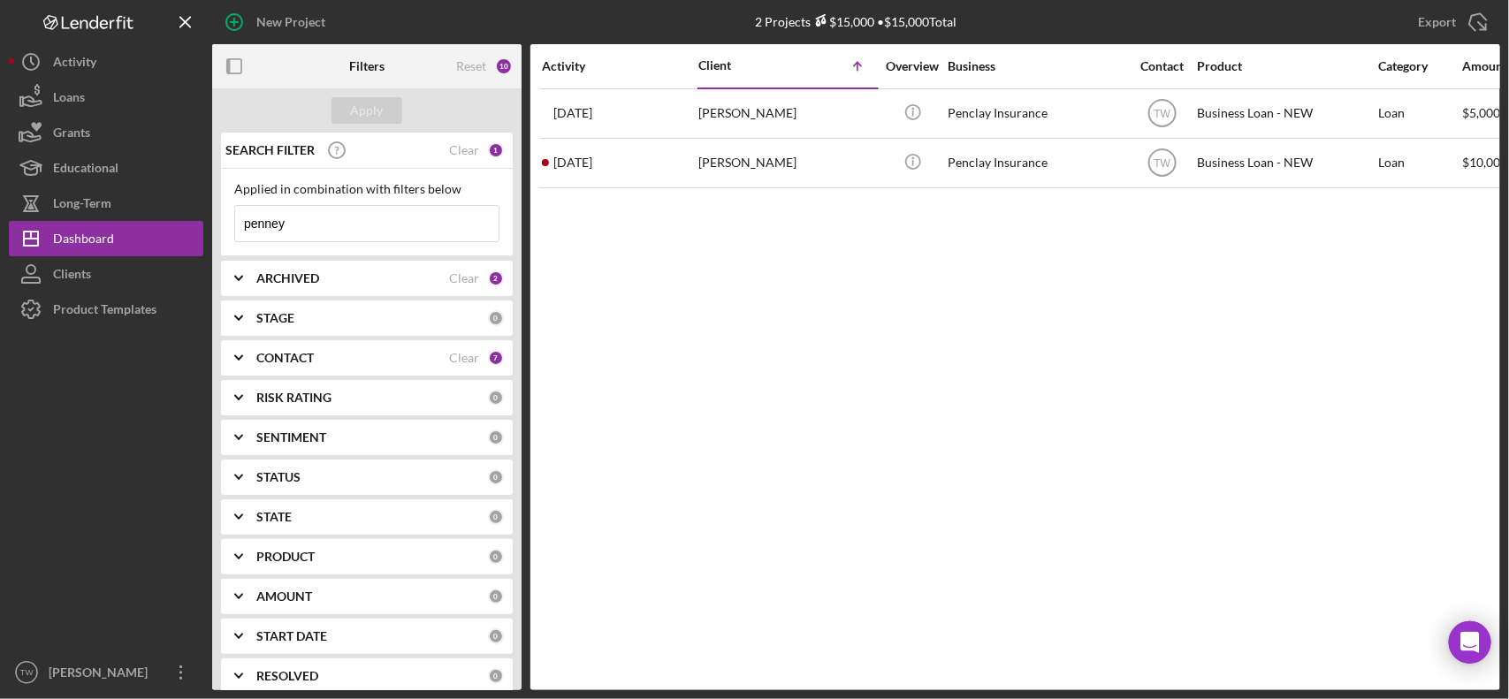
click at [325, 221] on input "penney" at bounding box center [366, 223] width 263 height 35
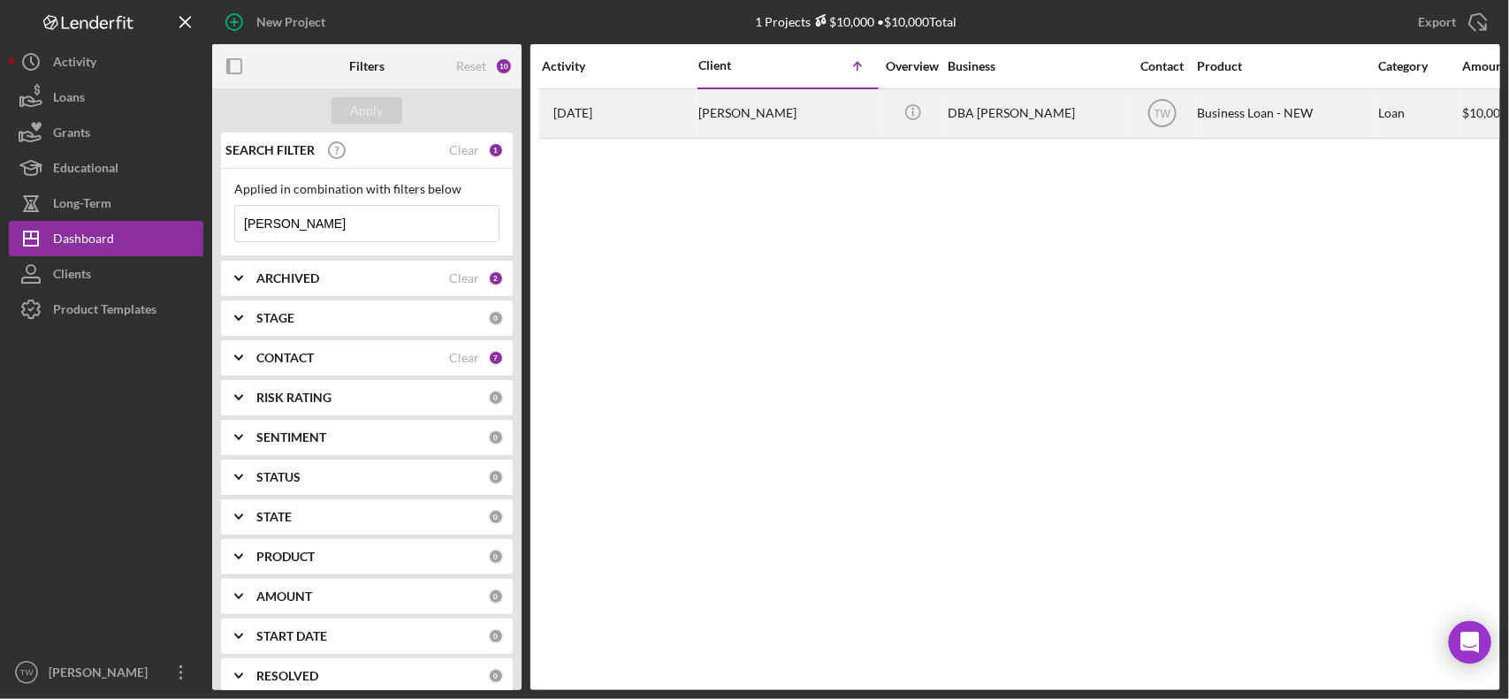
type input "camille"
click at [776, 97] on div "Camille Childress" at bounding box center [786, 113] width 177 height 47
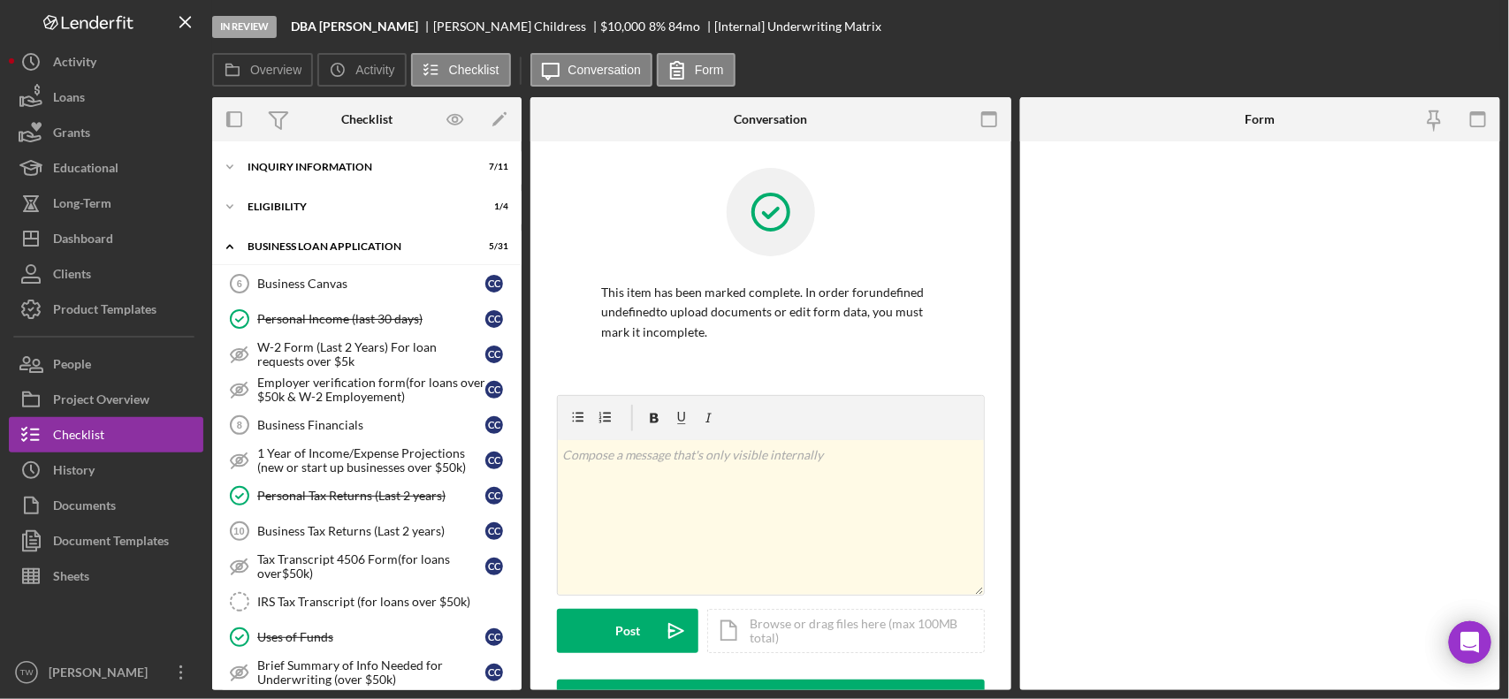
scroll to position [797, 0]
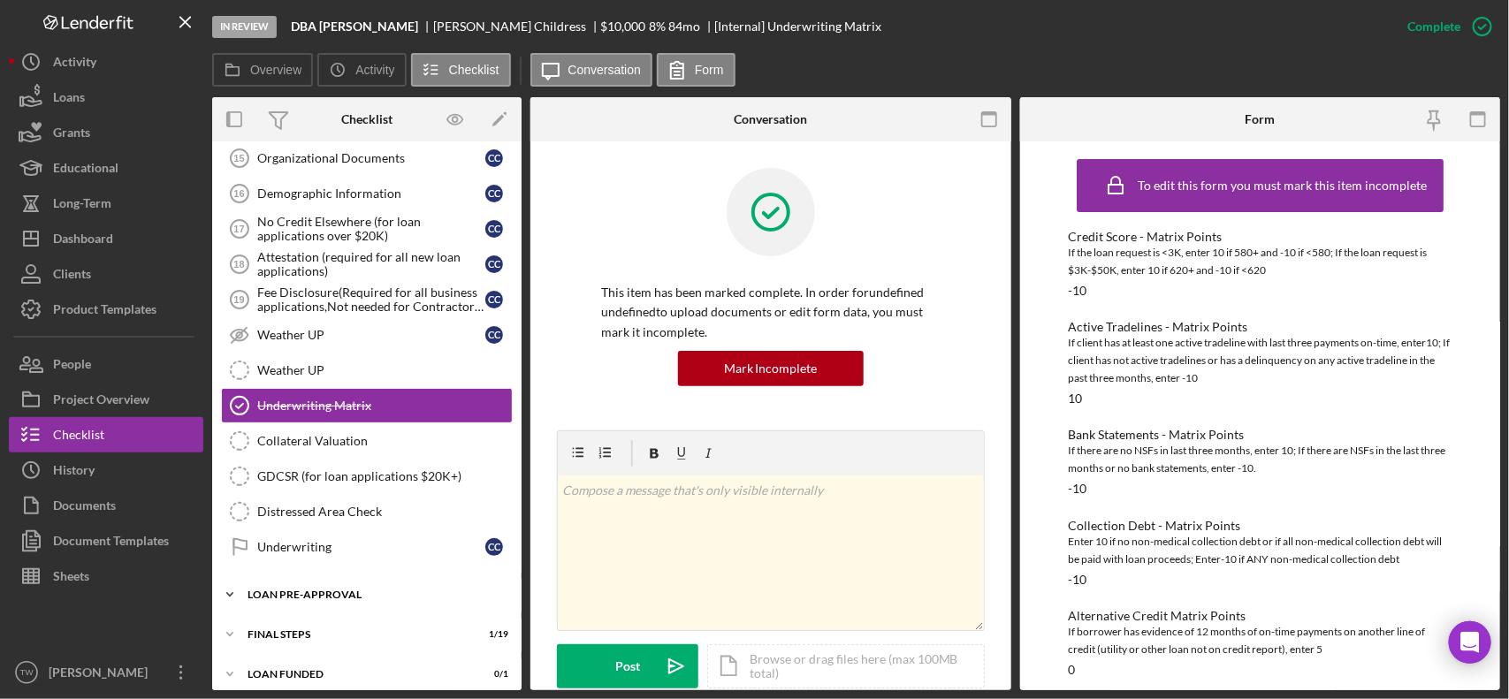
click at [306, 600] on div "LOAN PRE-APPROVAL" at bounding box center [373, 595] width 252 height 11
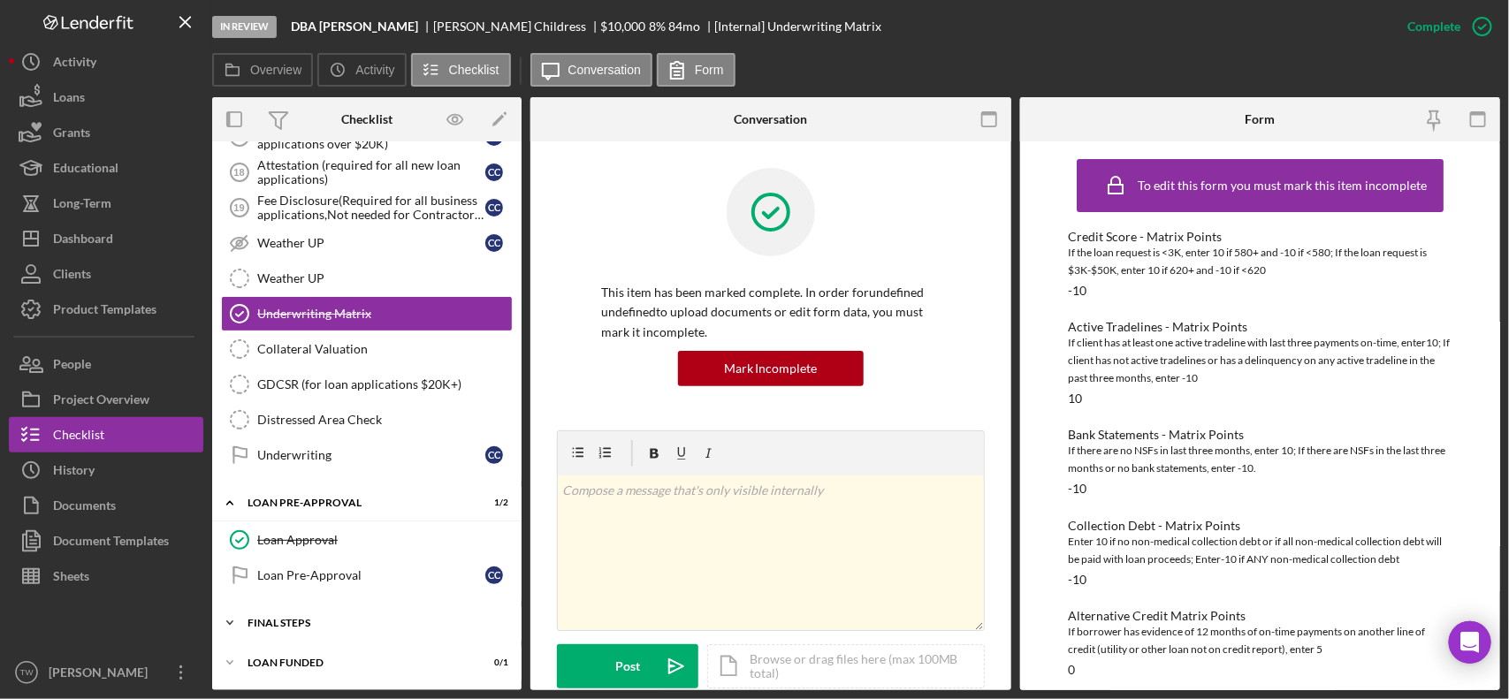
click at [290, 626] on div "FINAL STEPS" at bounding box center [373, 623] width 252 height 11
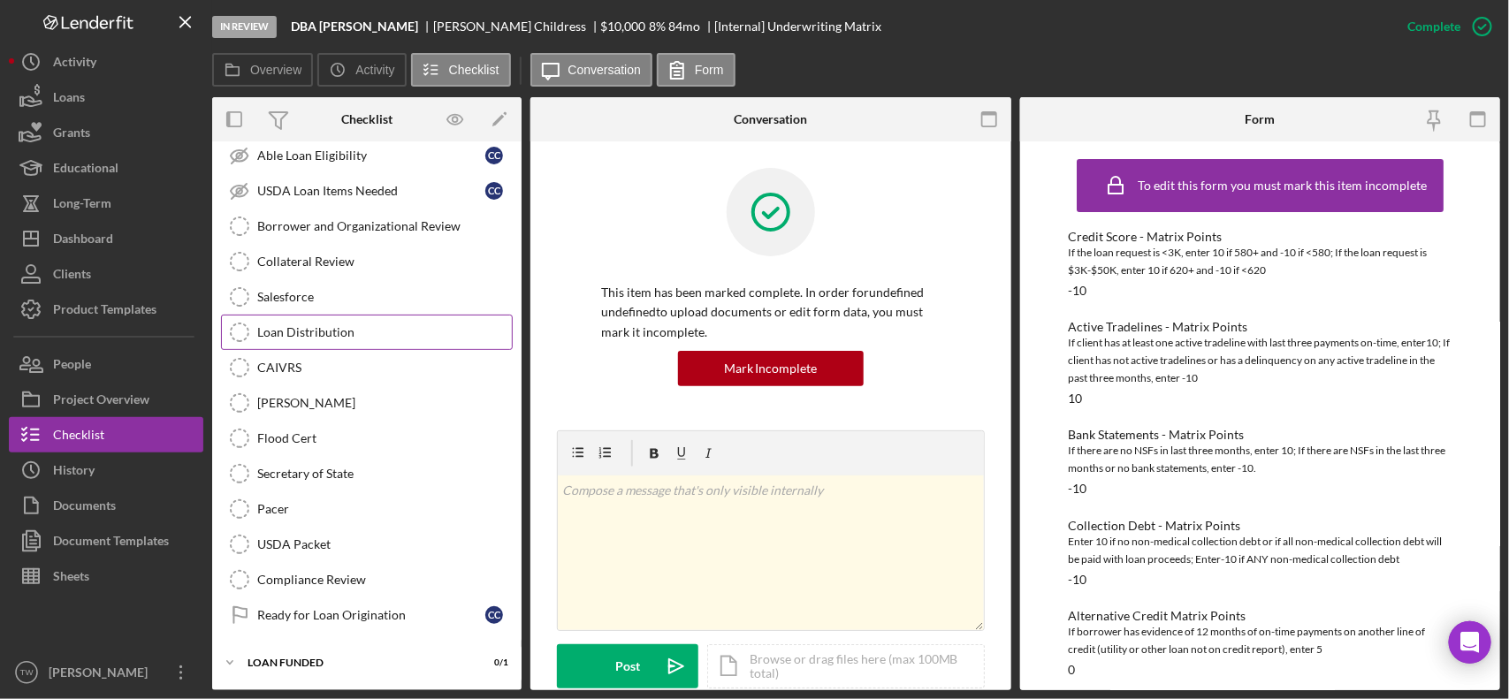
scroll to position [1261, 0]
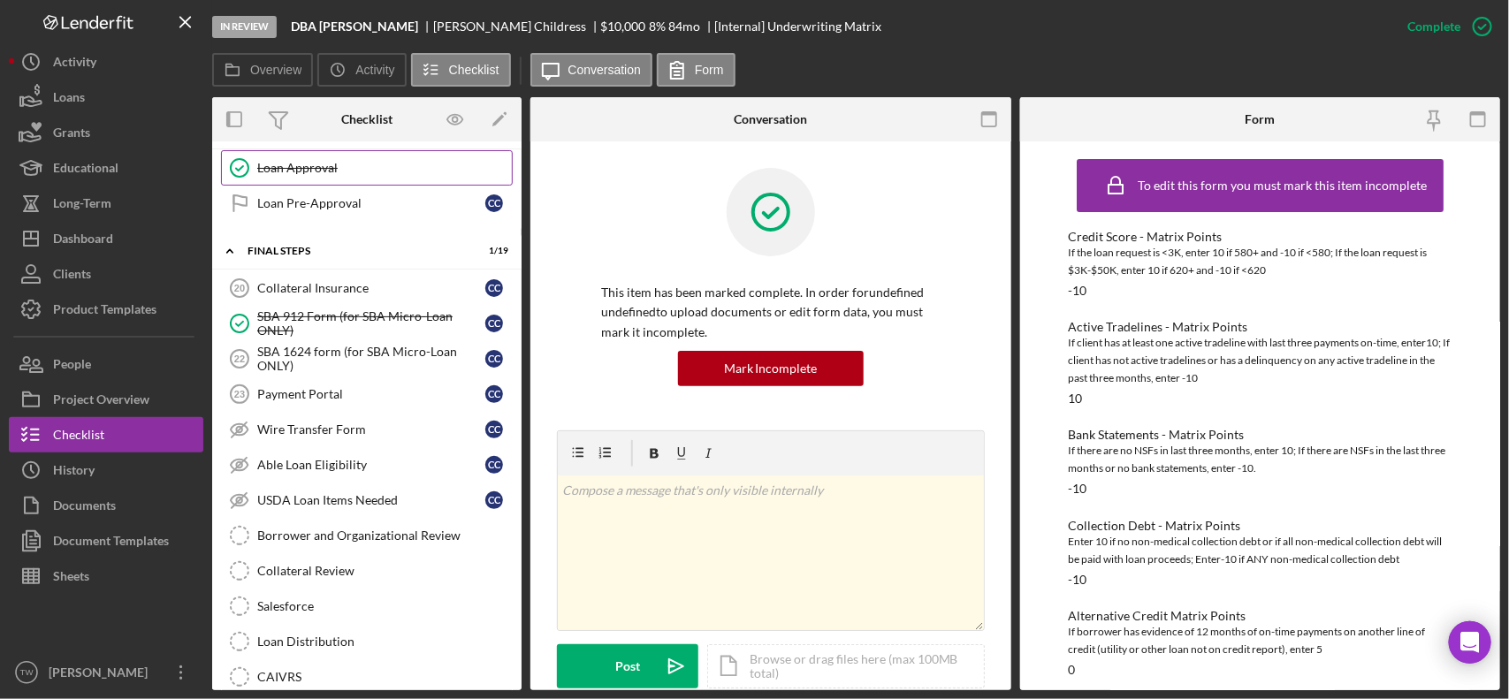
click at [334, 175] on div "Loan Approval" at bounding box center [384, 168] width 255 height 14
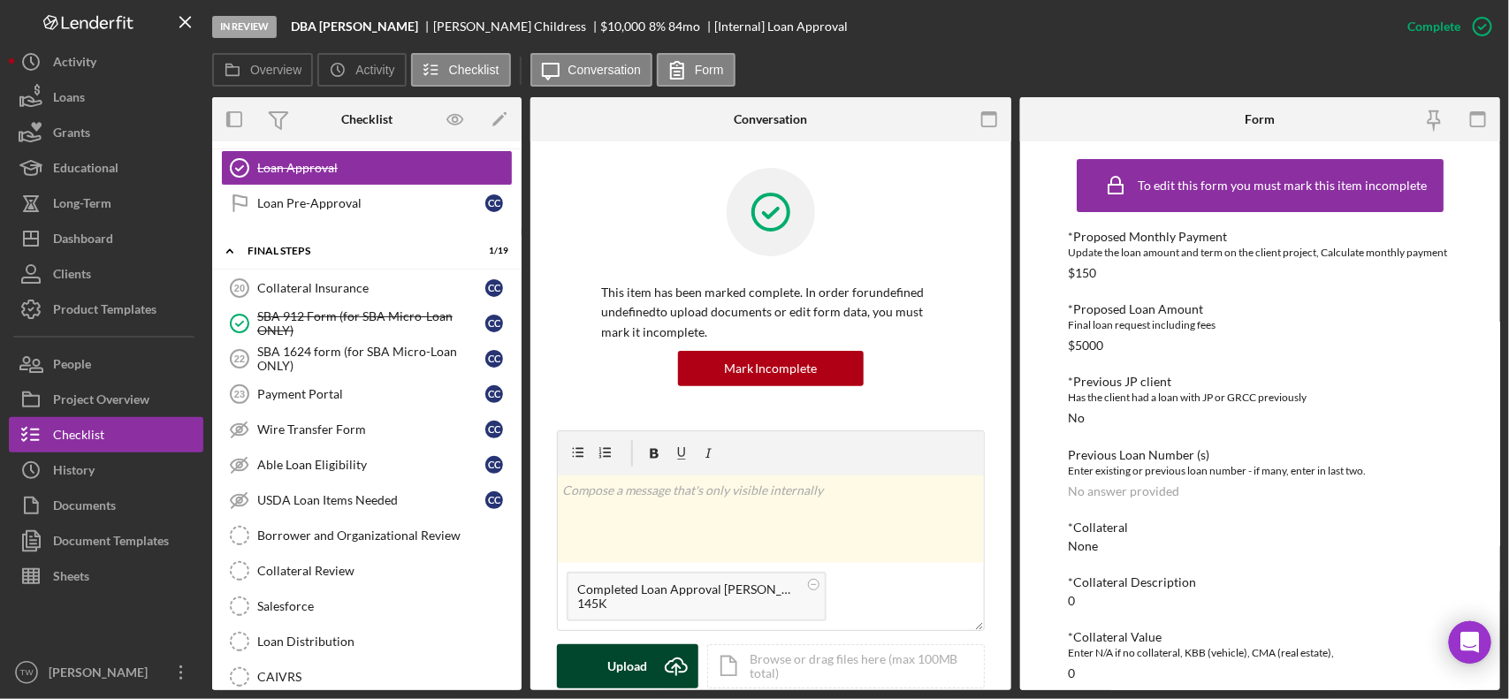
click at [673, 665] on icon "Icon/Upload" at bounding box center [676, 666] width 44 height 44
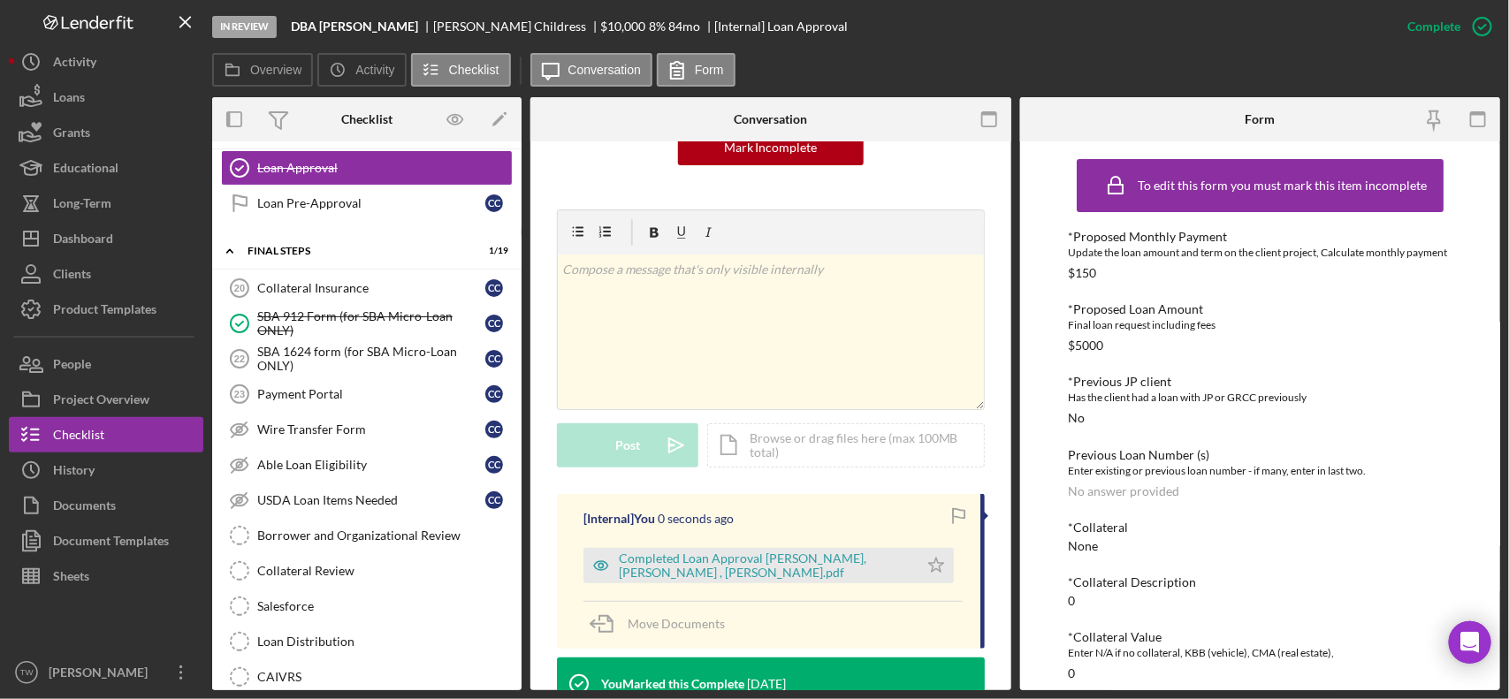
scroll to position [331, 0]
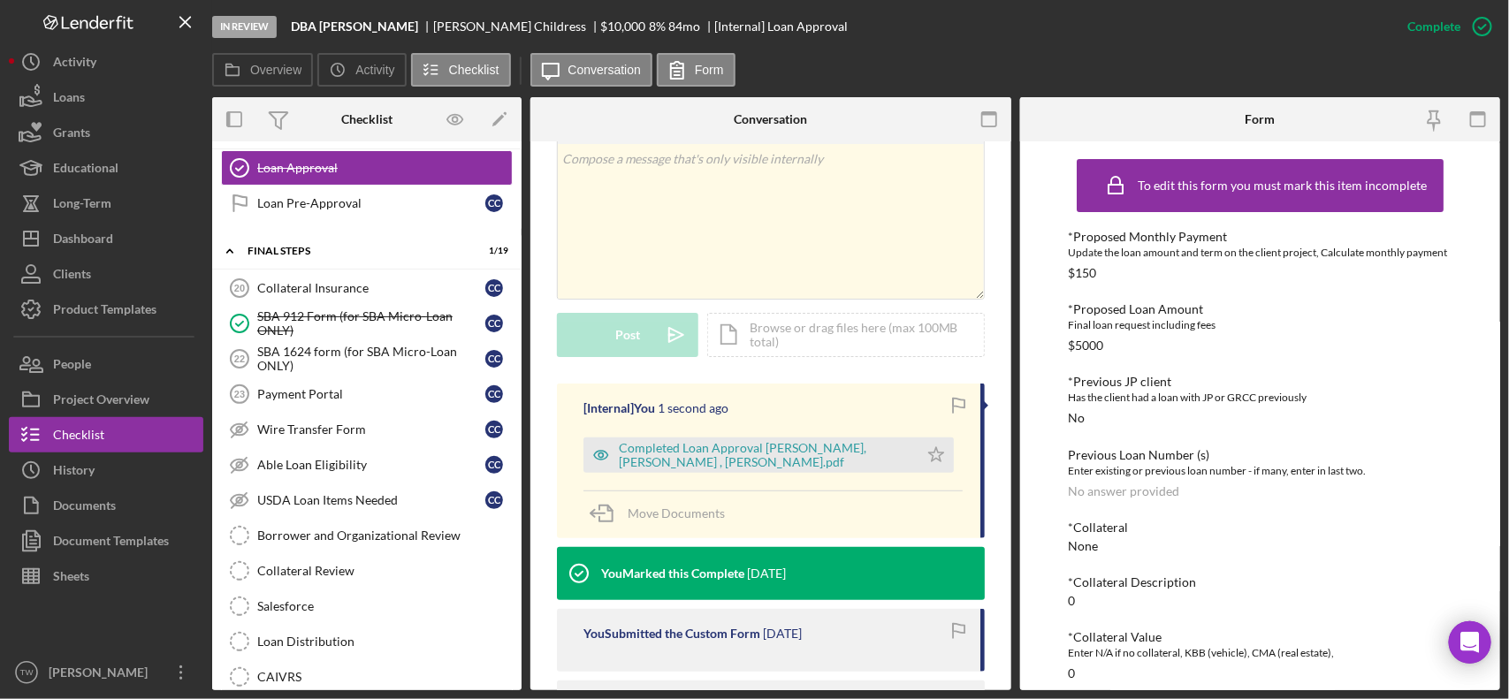
click at [951, 447] on div "Completed Loan Approval Williams, Travis , Camille Childress.pdf Icon/Star" at bounding box center [772, 451] width 379 height 44
click at [938, 462] on icon "Icon/Star" at bounding box center [935, 455] width 35 height 35
